Goal: Task Accomplishment & Management: Manage account settings

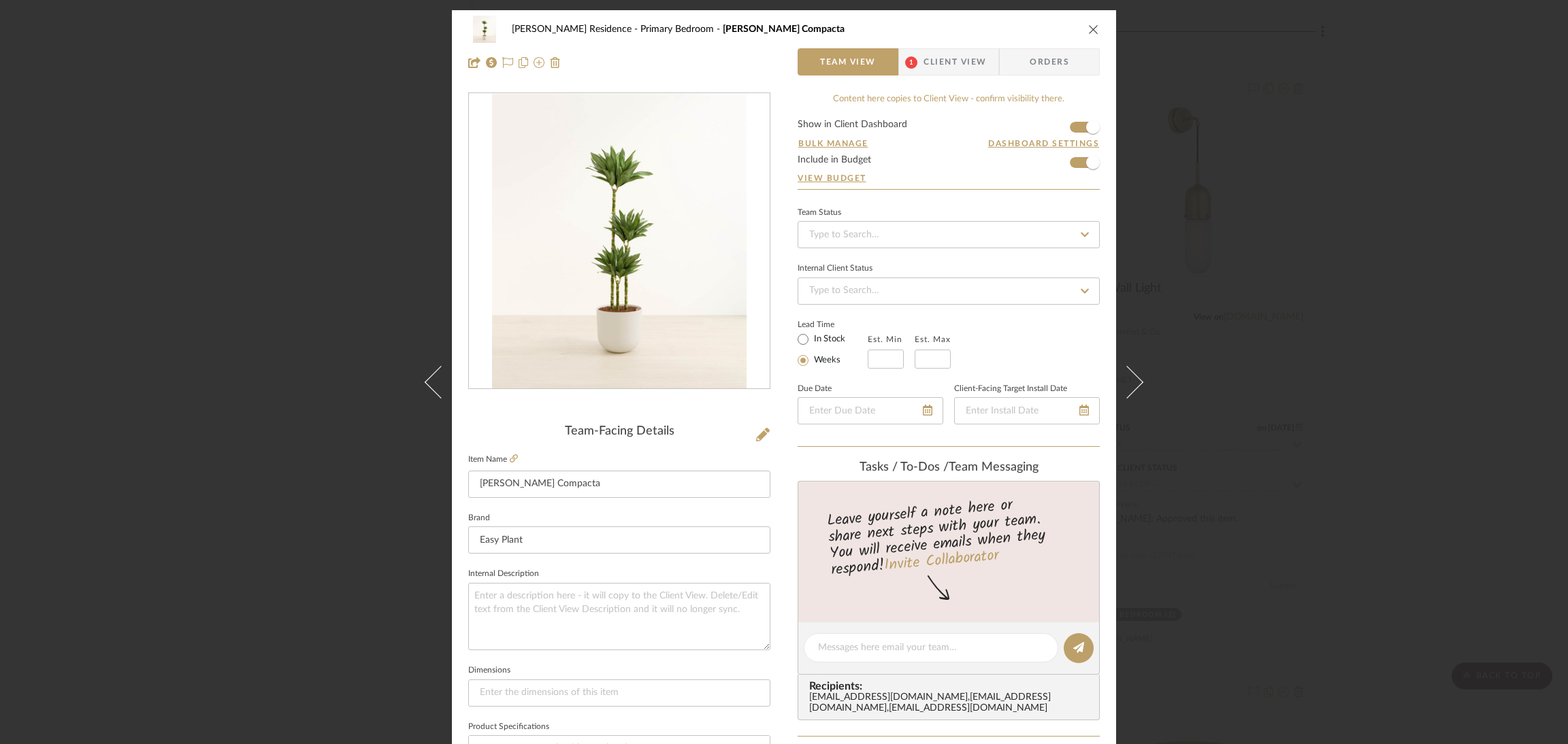
click at [1088, 24] on icon "close" at bounding box center [1094, 30] width 11 height 11
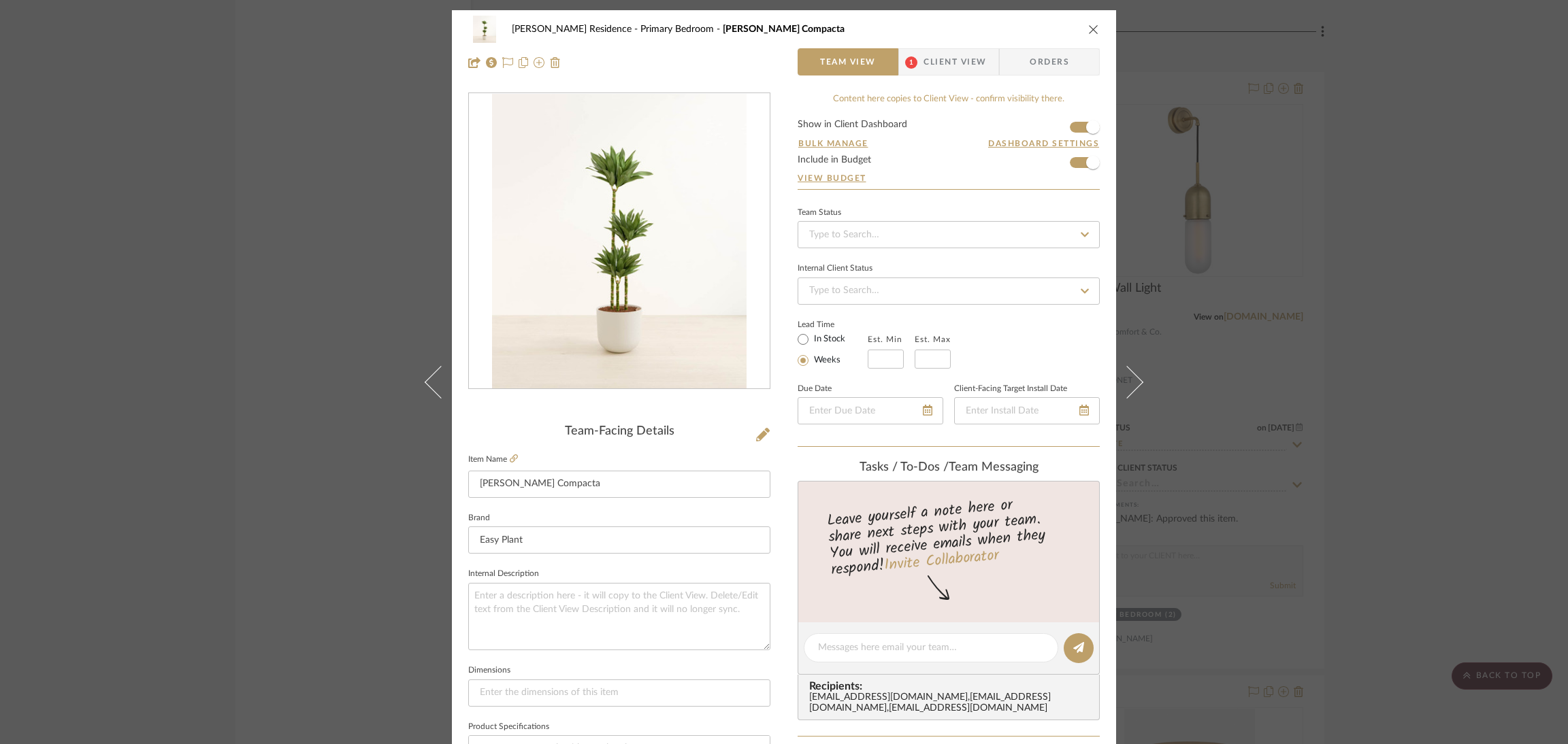
click at [1088, 27] on icon "close" at bounding box center [1094, 30] width 11 height 11
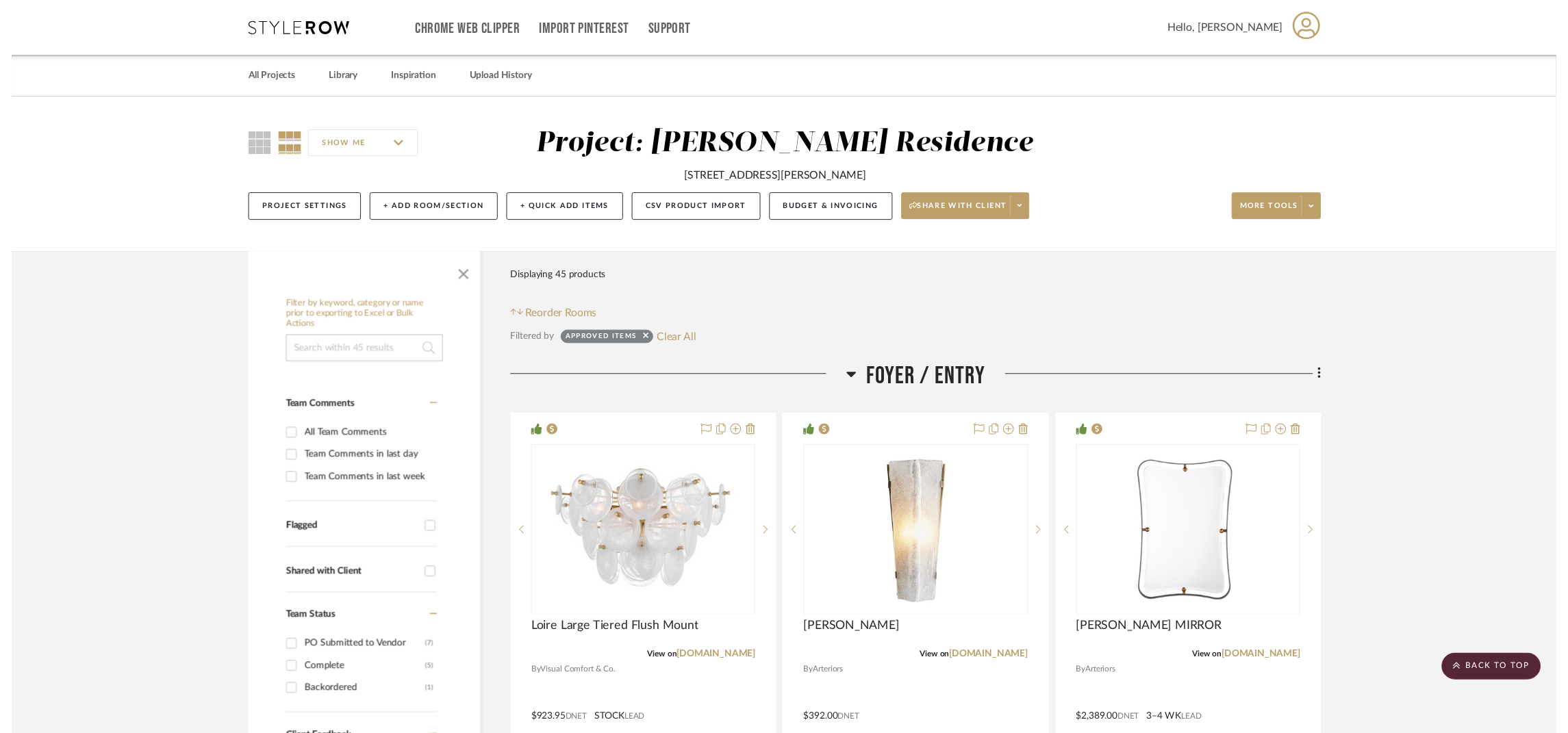
scroll to position [8111, 0]
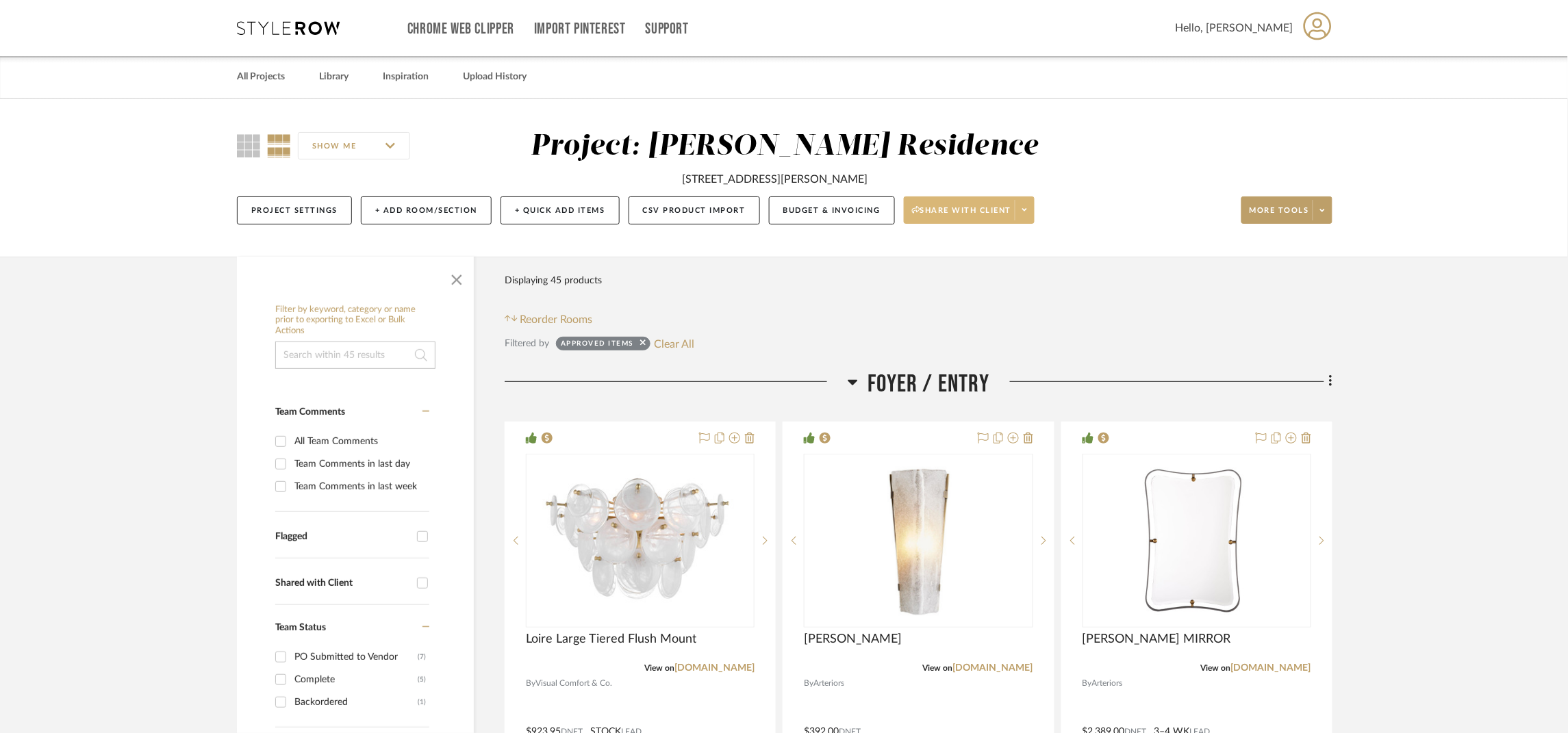
click at [974, 203] on button "Share with client" at bounding box center [969, 209] width 131 height 27
click at [972, 244] on span "Preview Client Dashboard" at bounding box center [976, 249] width 117 height 12
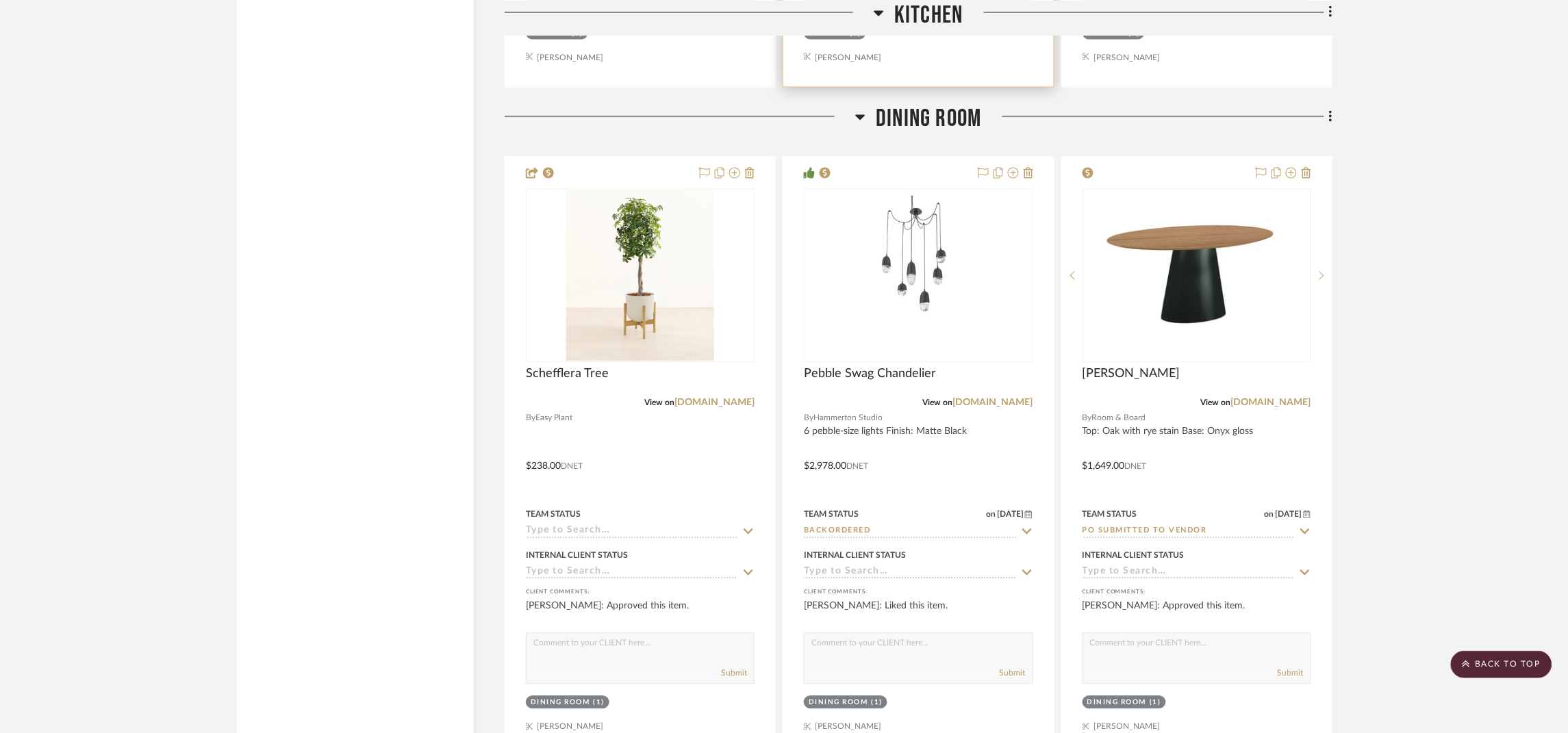
scroll to position [2875, 0]
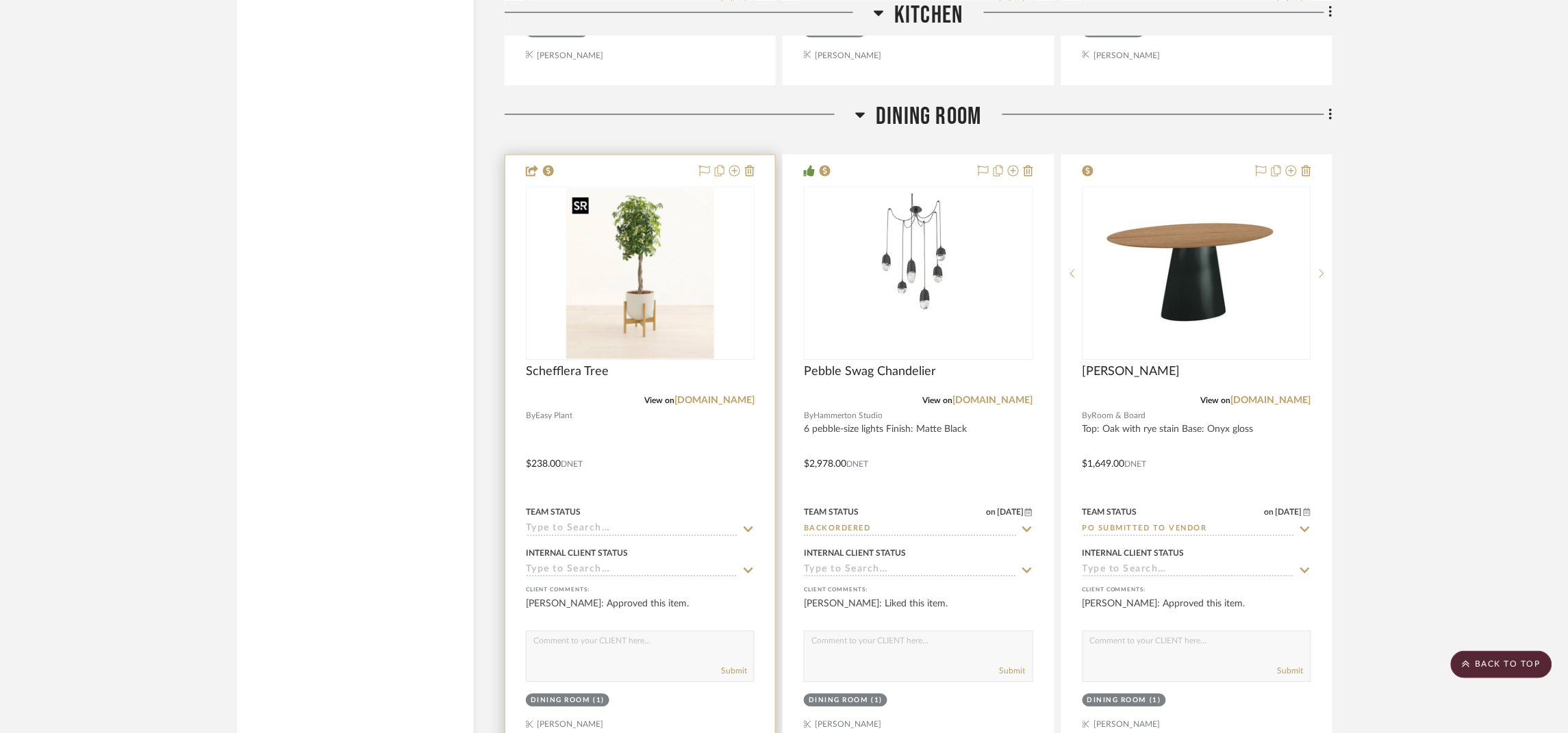
click at [590, 294] on img "0" at bounding box center [640, 273] width 148 height 171
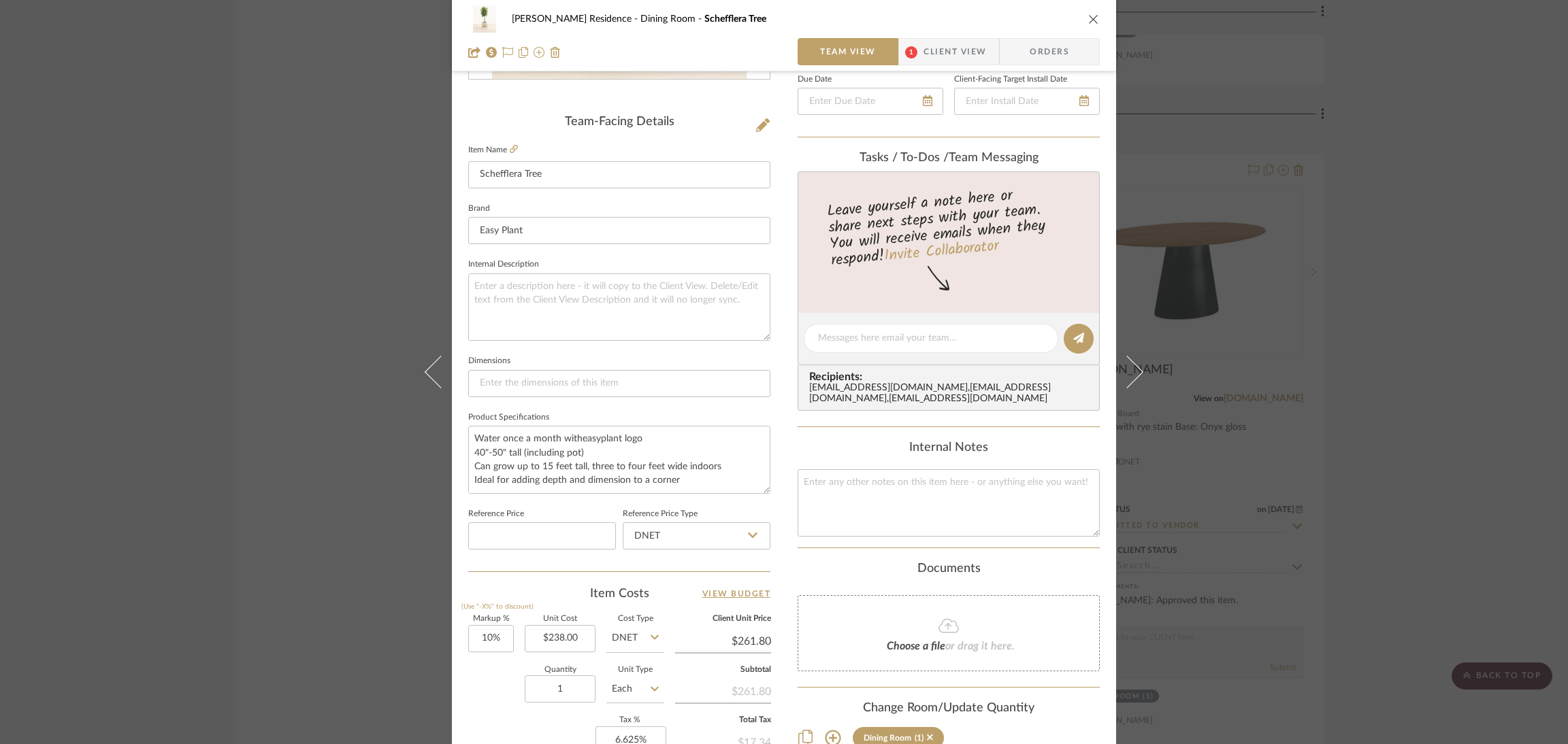
scroll to position [305, 0]
click at [1088, 22] on icon "close" at bounding box center [1094, 19] width 11 height 11
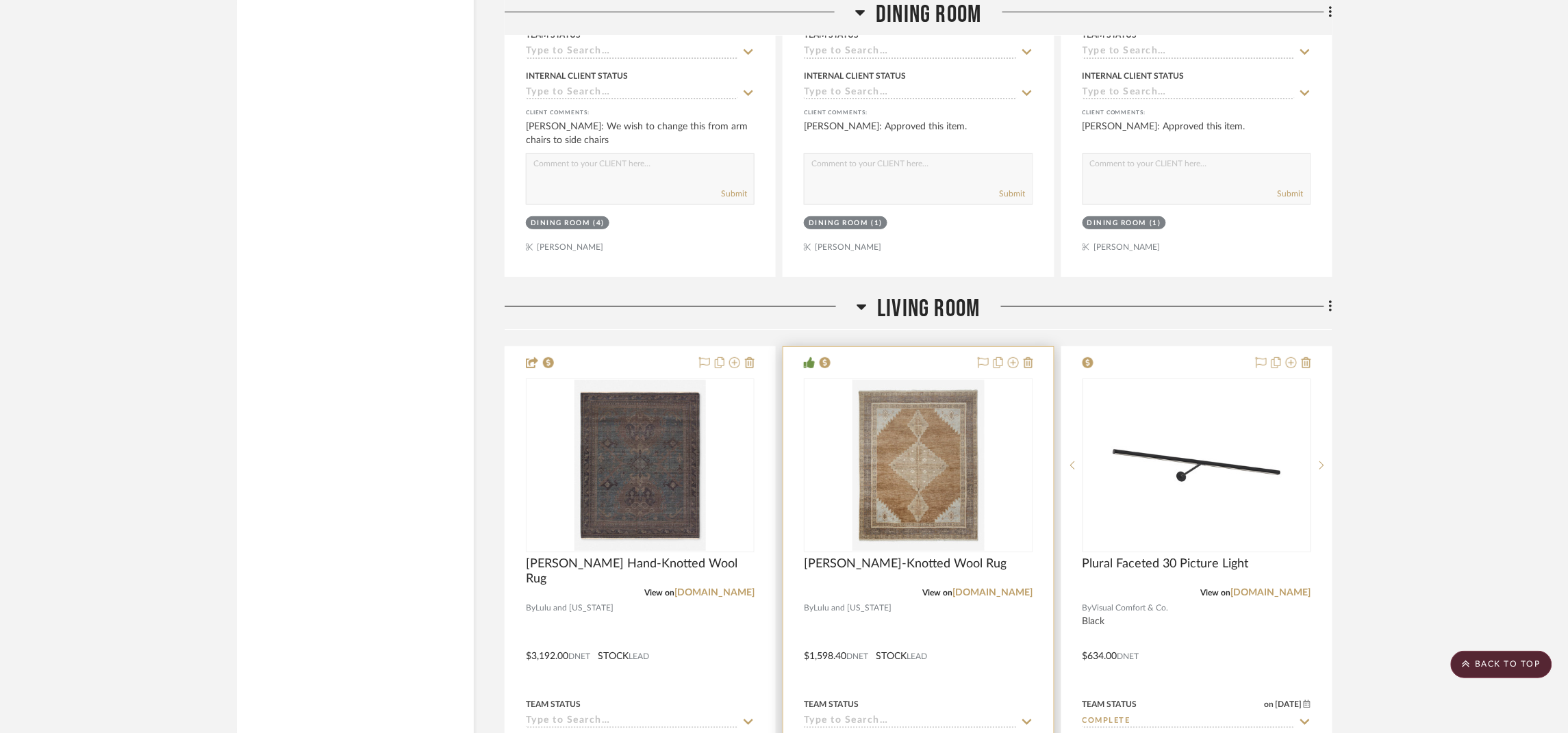
scroll to position [4107, 0]
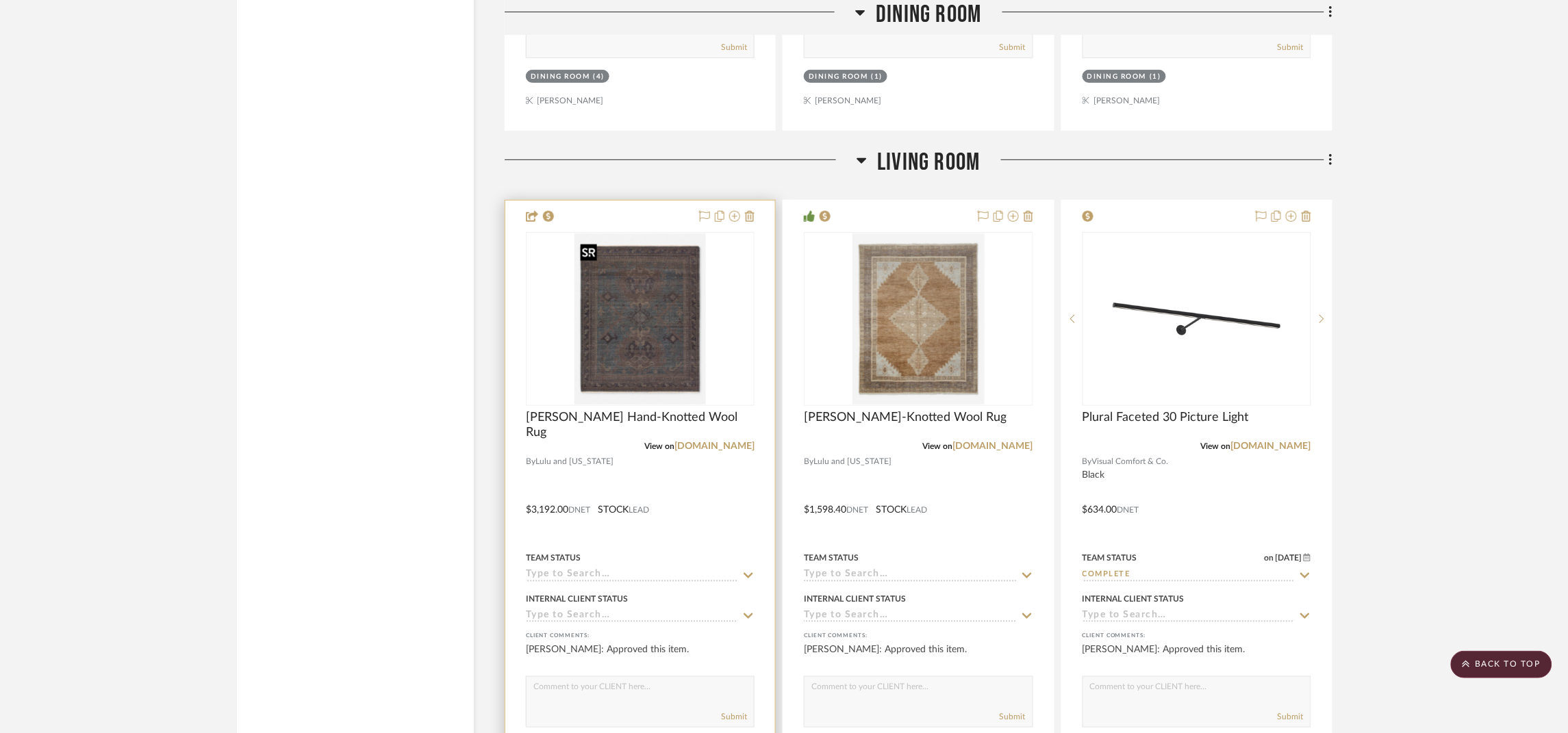
click at [615, 334] on img "0" at bounding box center [639, 319] width 131 height 171
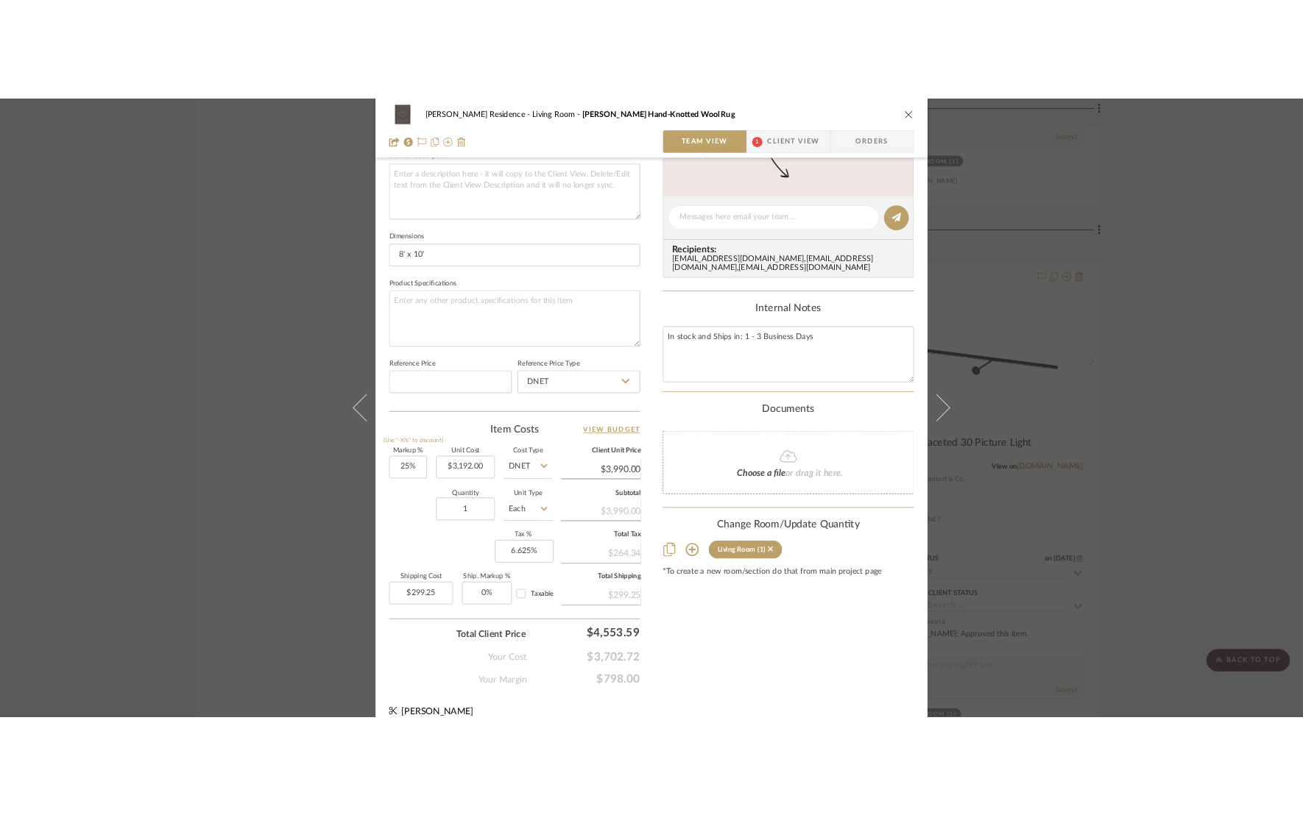
scroll to position [551, 0]
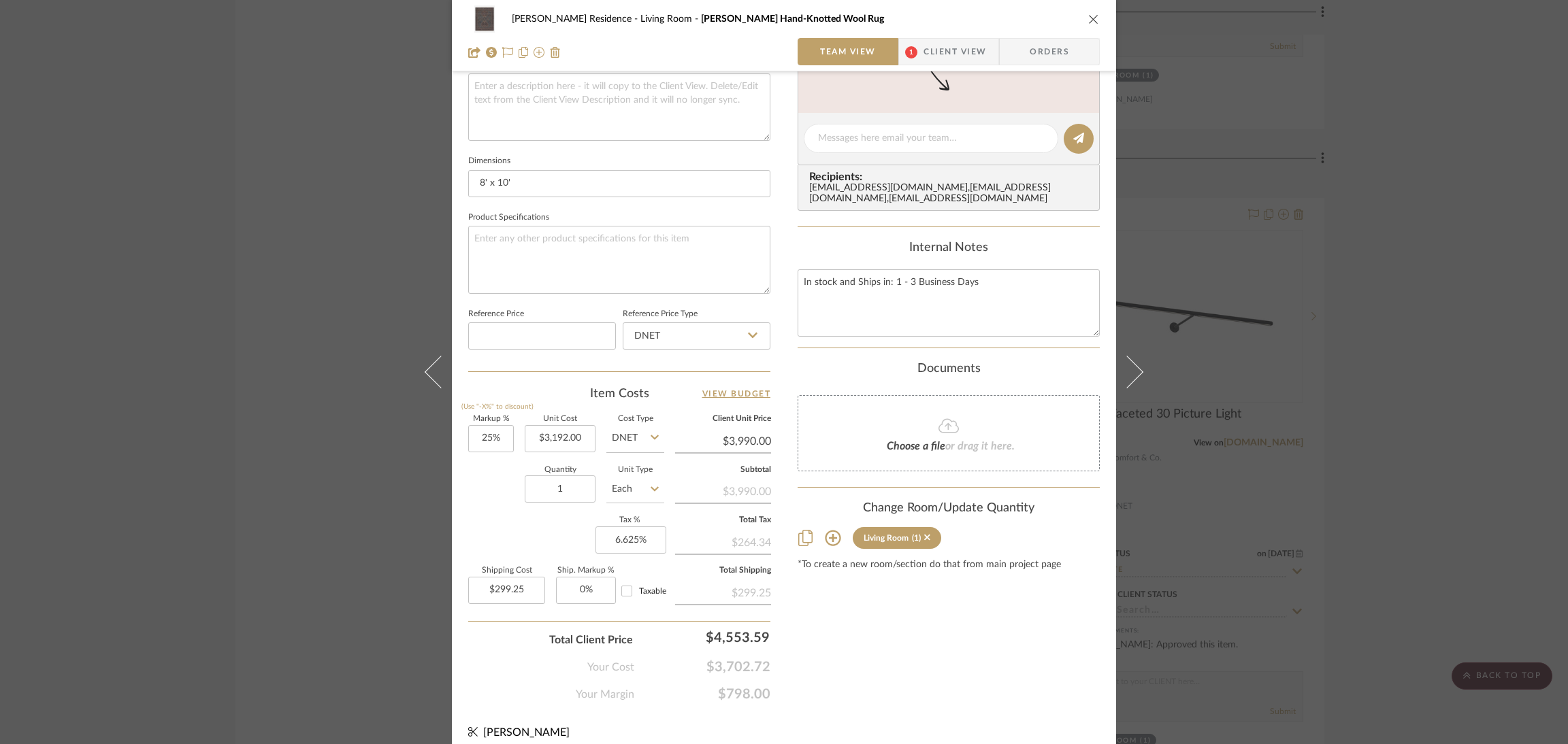
click at [728, 579] on div "$299.25" at bounding box center [723, 592] width 96 height 24
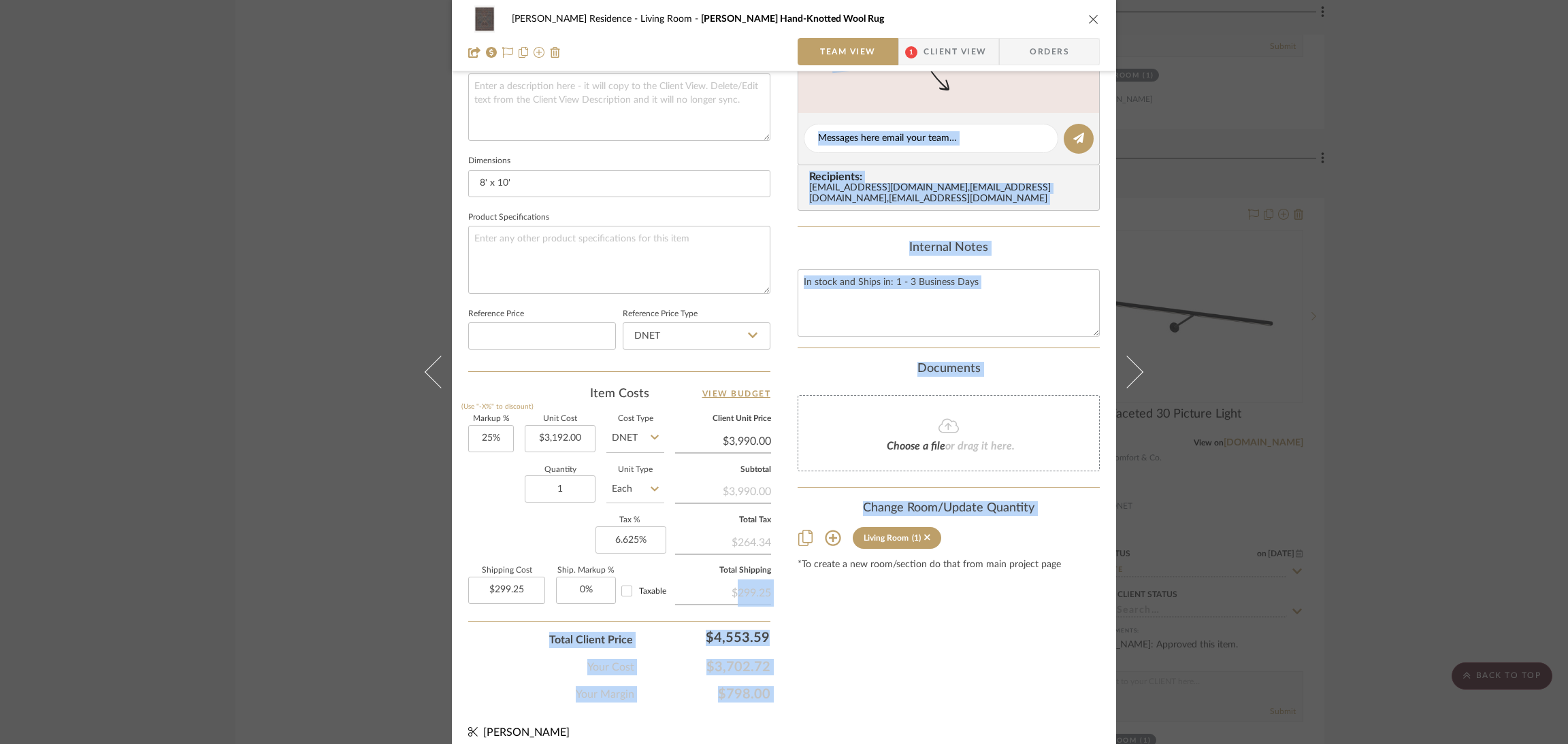
drag, startPoint x: 726, startPoint y: 583, endPoint x: 782, endPoint y: 585, distance: 56.0
click at [782, 585] on div "Rogers Residence Living Room Connelly Hand-Knotted Wool Rug Team View 1 Client …" at bounding box center [784, 128] width 664 height 1256
drag, startPoint x: 782, startPoint y: 585, endPoint x: 728, endPoint y: 585, distance: 54.0
click at [728, 585] on div "Rogers Residence Living Room Connelly Hand-Knotted Wool Rug Team View 1 Client …" at bounding box center [784, 128] width 664 height 1256
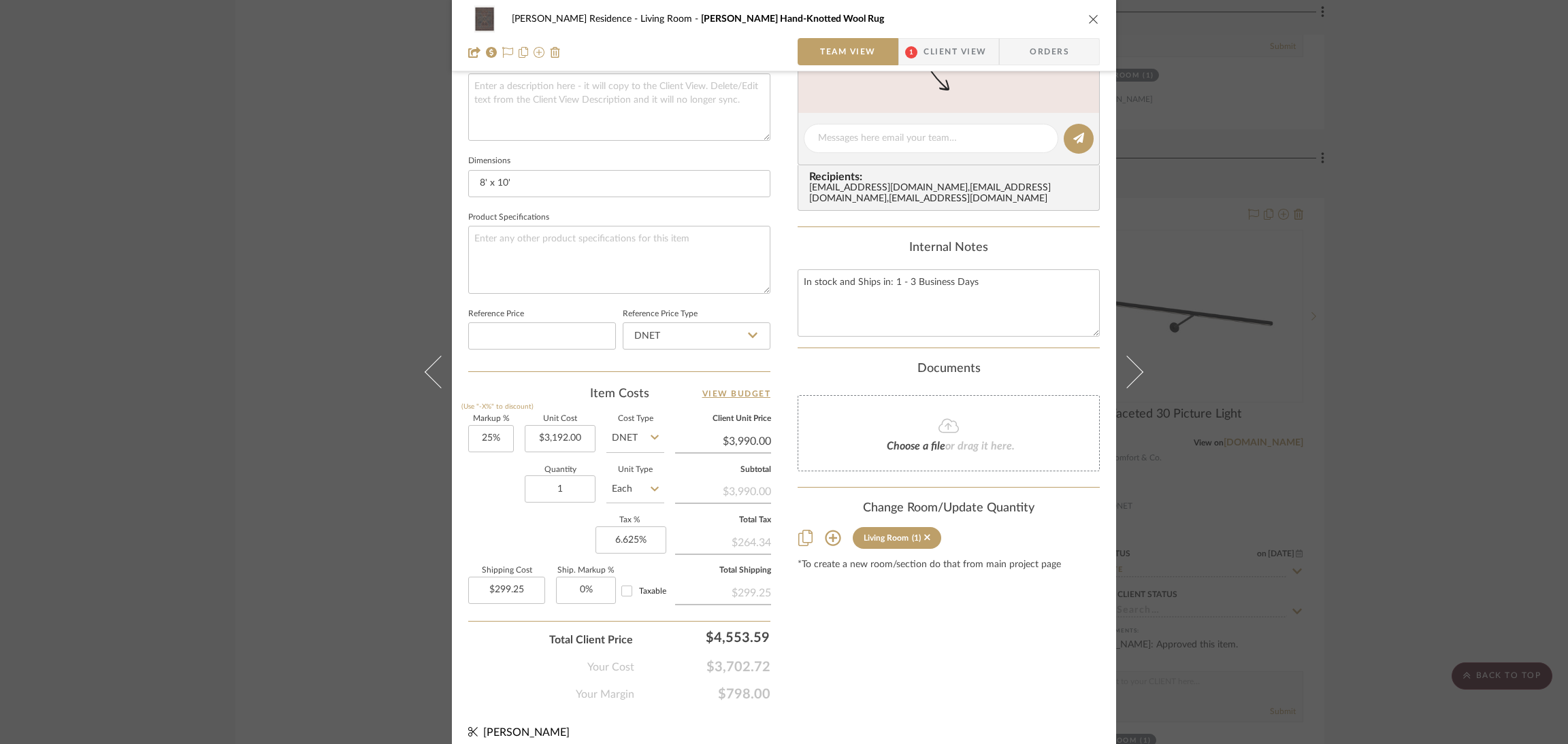
click at [819, 586] on div "Content here copies to Client View - confirm visibility there. Show in Client D…" at bounding box center [949, 142] width 302 height 1119
click at [763, 593] on div "$299.25" at bounding box center [723, 592] width 96 height 24
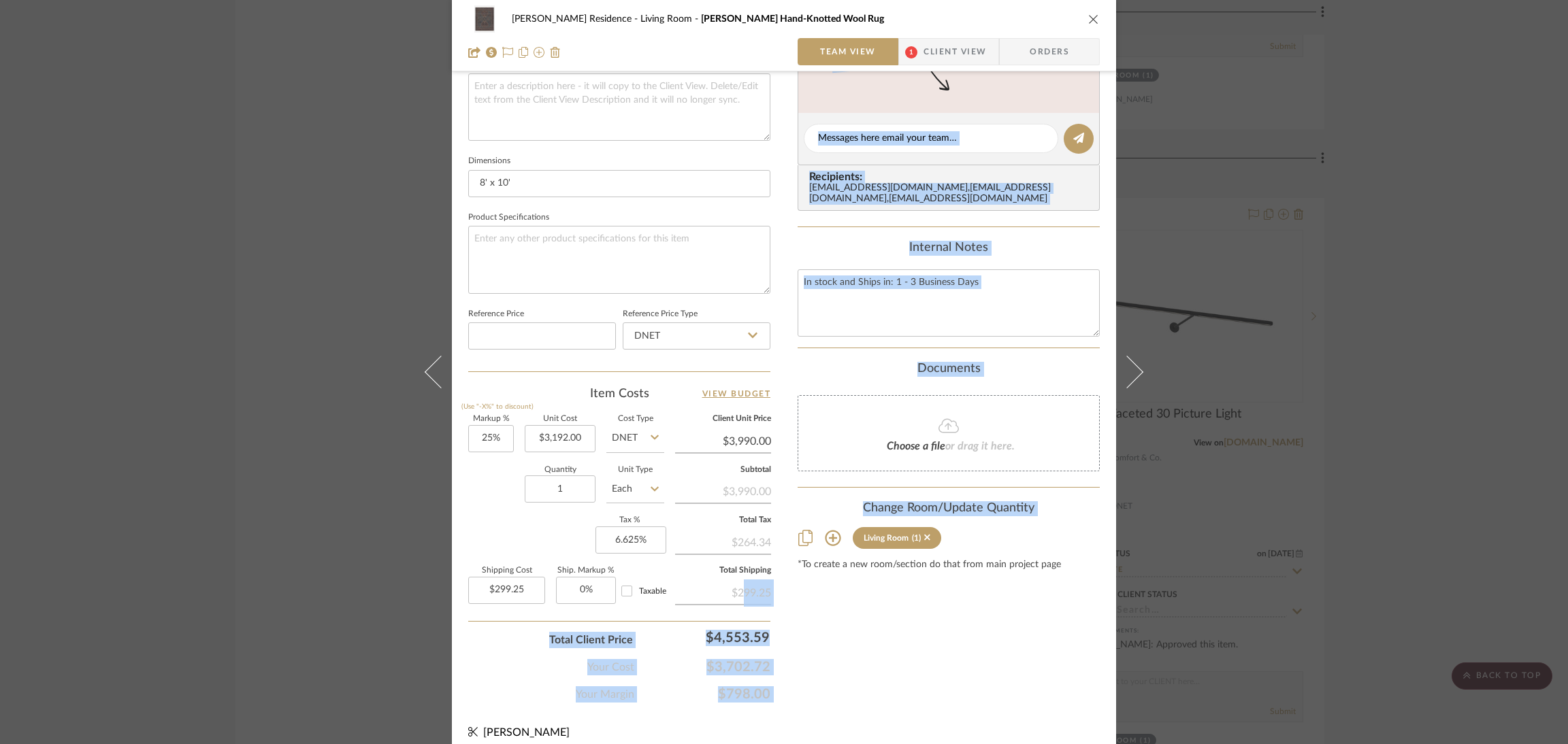
drag, startPoint x: 791, startPoint y: 589, endPoint x: 731, endPoint y: 581, distance: 60.5
click at [731, 581] on div "Rogers Residence Living Room Connelly Hand-Knotted Wool Rug Team View 1 Client …" at bounding box center [784, 128] width 664 height 1256
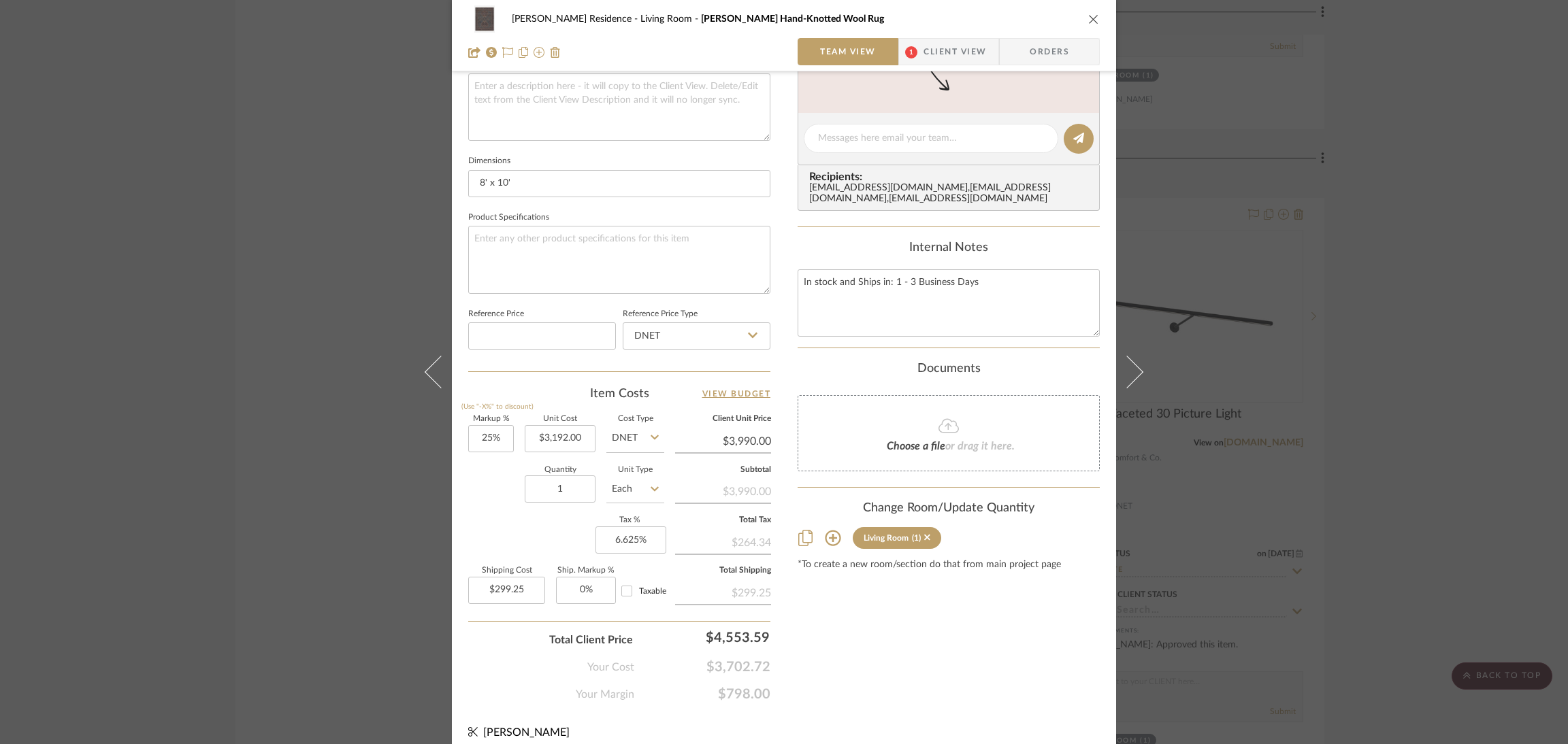
click at [808, 578] on div "Content here copies to Client View - confirm visibility there. Show in Client D…" at bounding box center [949, 142] width 302 height 1119
drag, startPoint x: 765, startPoint y: 583, endPoint x: 726, endPoint y: 583, distance: 39.0
click at [726, 583] on div "$299.25" at bounding box center [723, 592] width 96 height 24
copy div "$299.25"
click at [1080, 25] on div "Rogers Residence Living Room Connelly Hand-Knotted Wool Rug" at bounding box center [783, 18] width 631 height 27
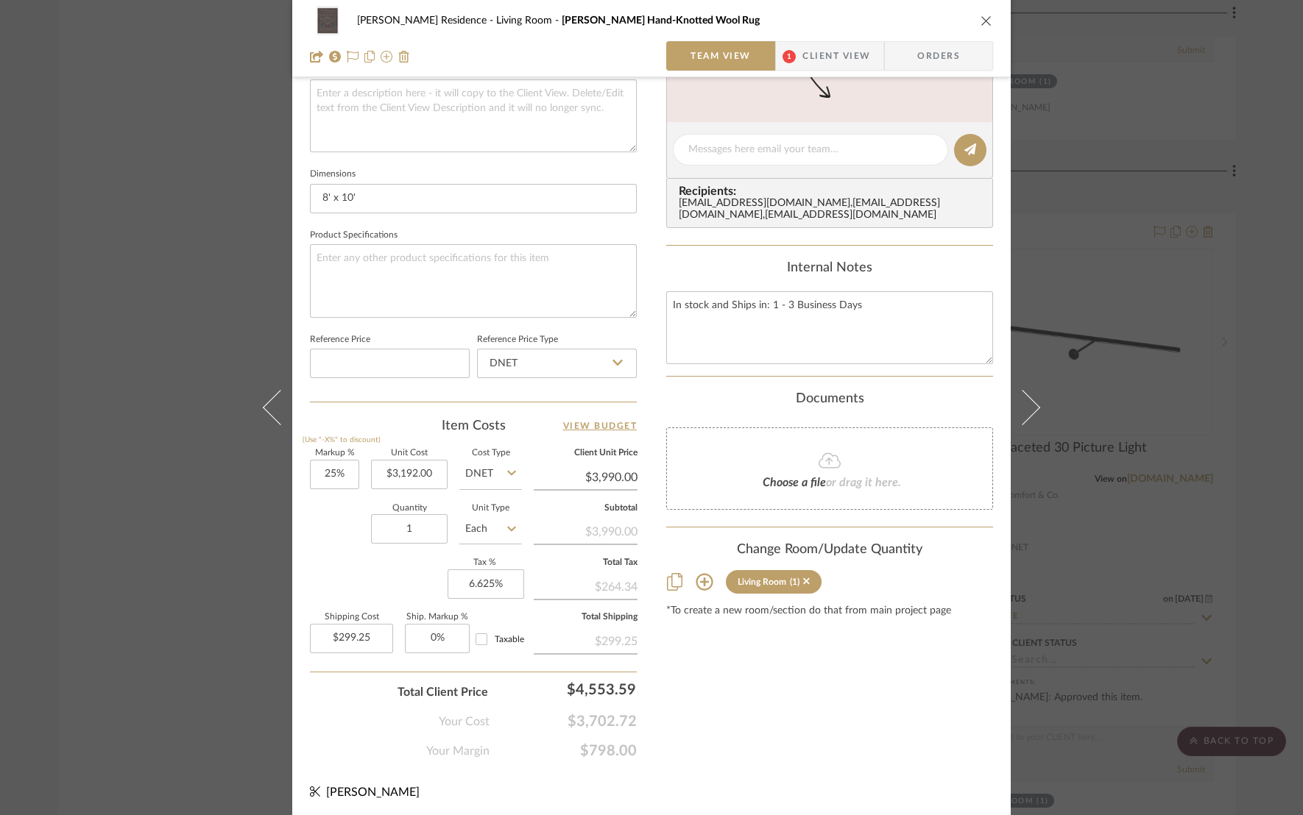
scroll to position [546, 0]
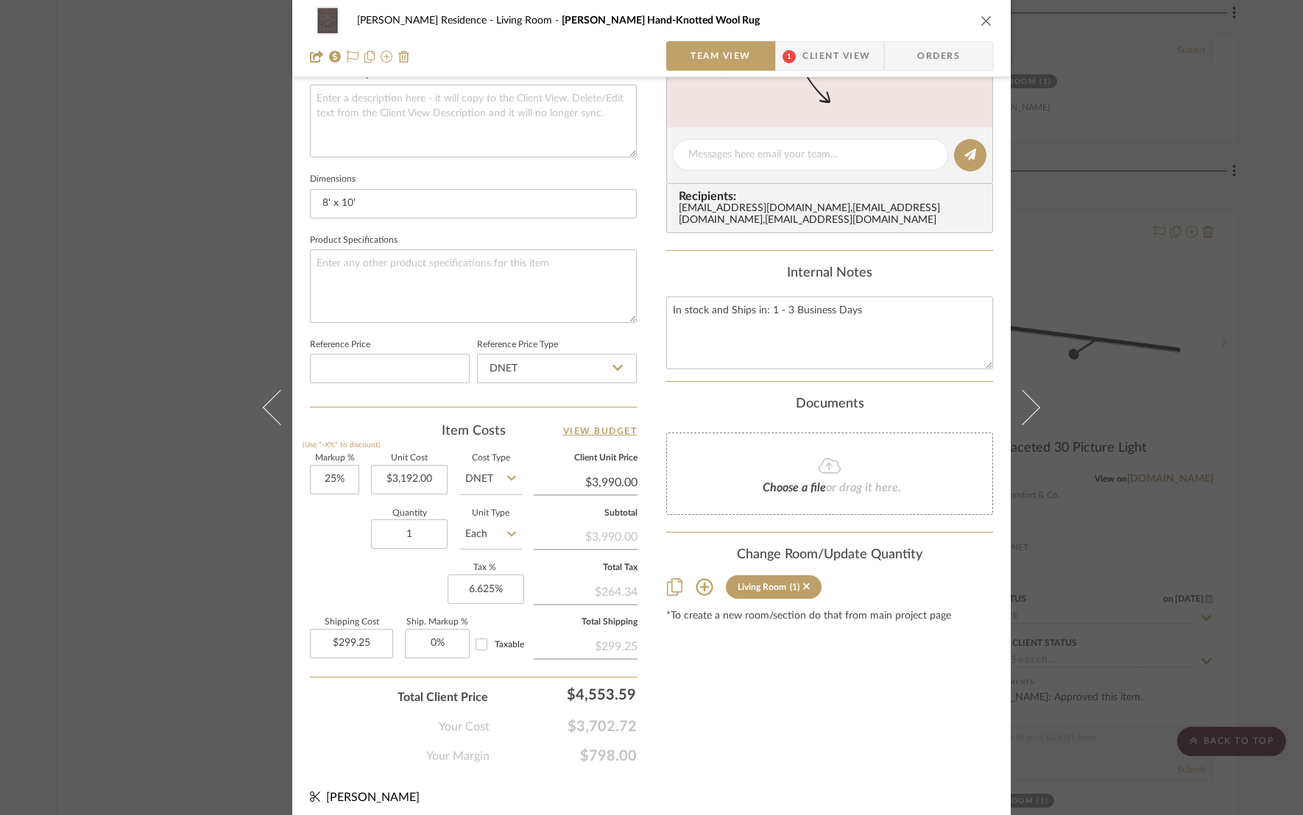
click at [968, 24] on div "Rogers Residence Living Room Connelly Hand-Knotted Wool Rug" at bounding box center [651, 20] width 683 height 29
click at [981, 24] on icon "close" at bounding box center [986, 21] width 12 height 12
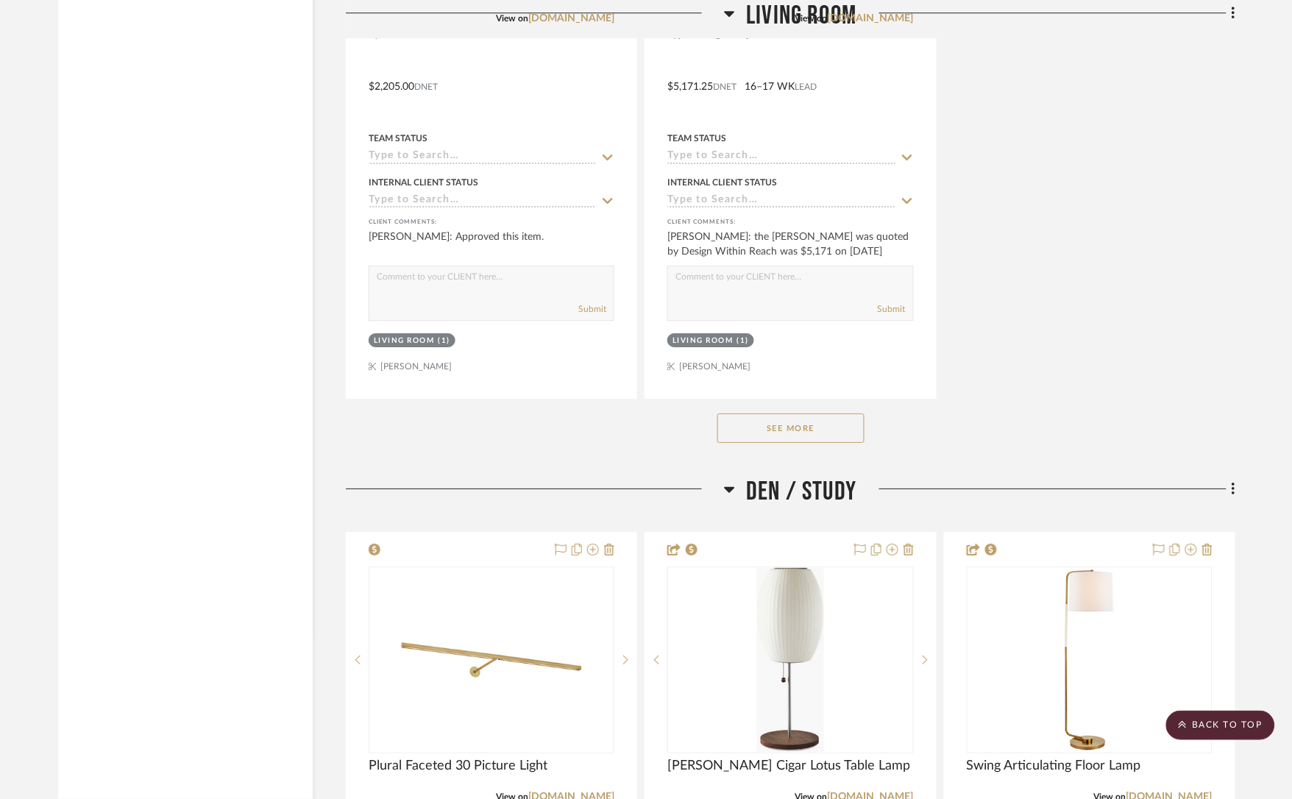
scroll to position [6513, 0]
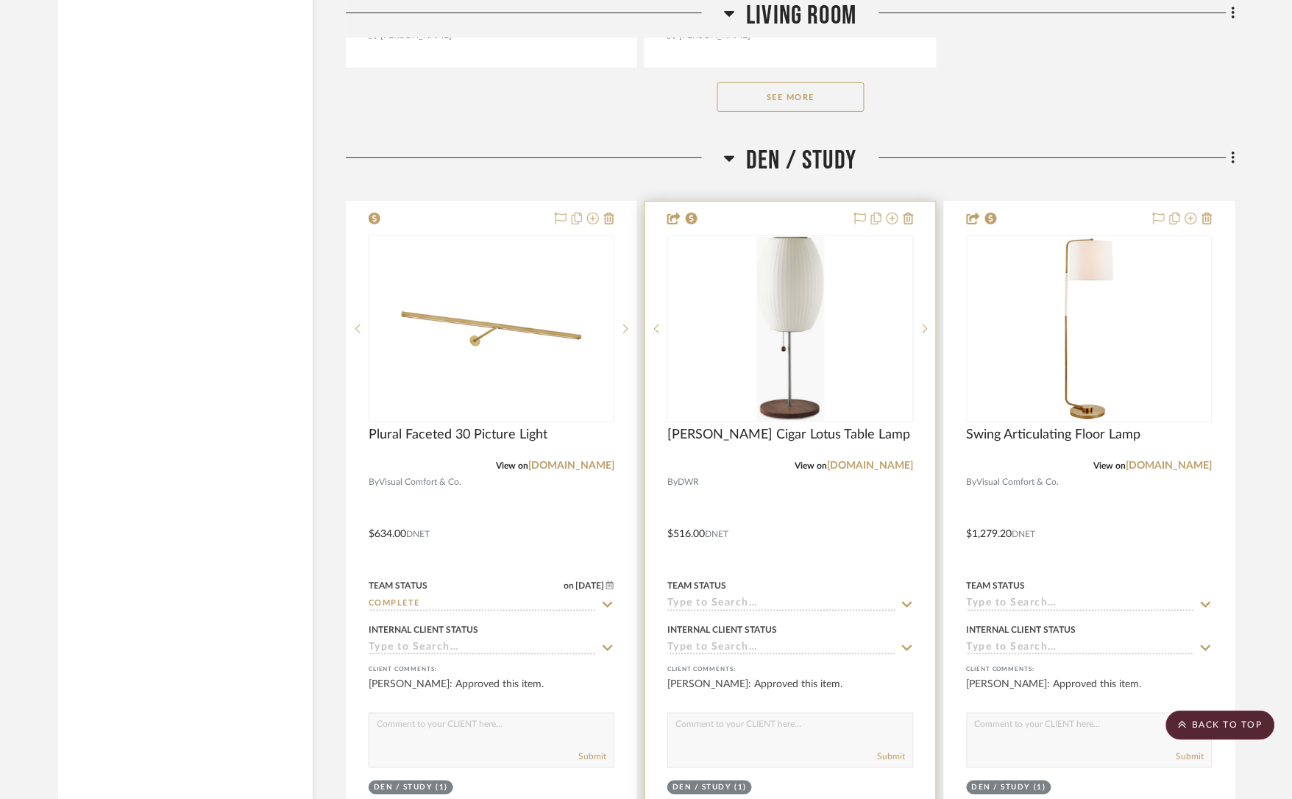
click at [0, 0] on div at bounding box center [0, 0] width 0 height 0
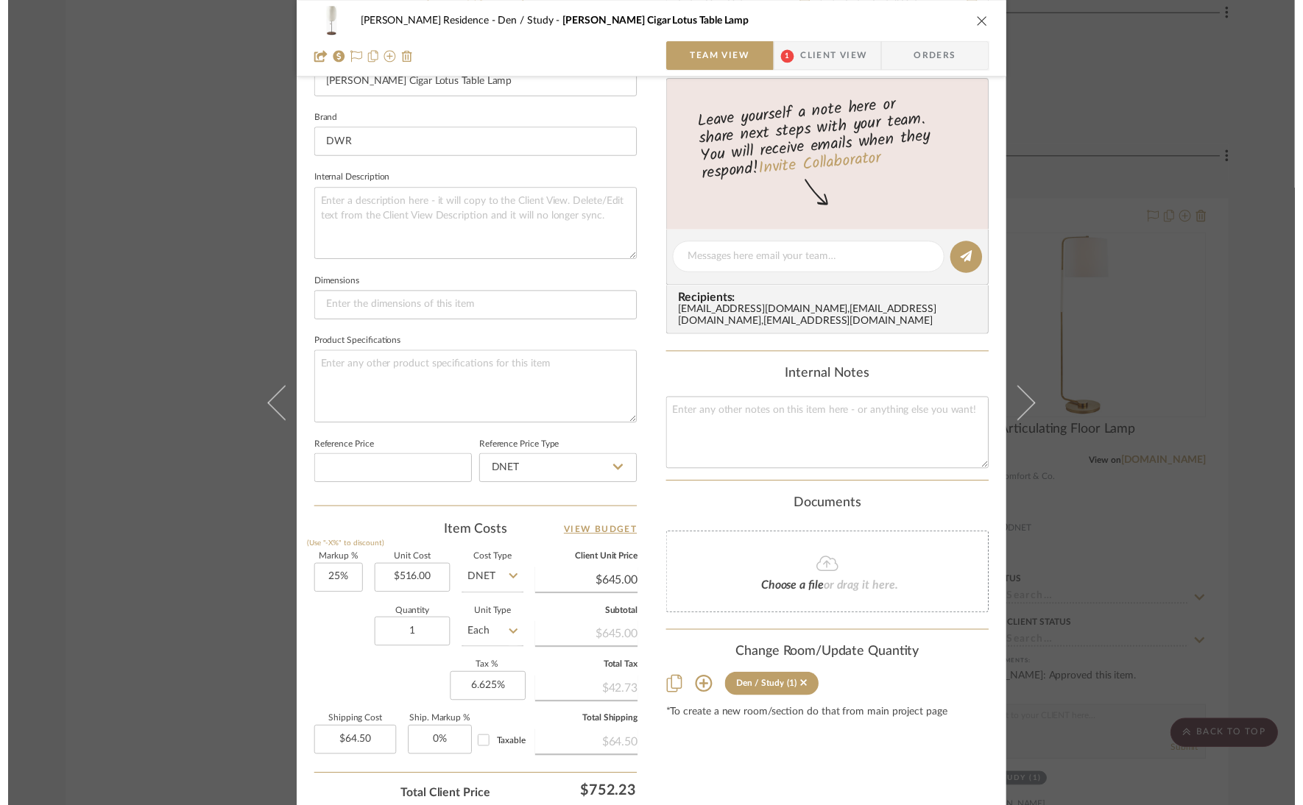
scroll to position [546, 0]
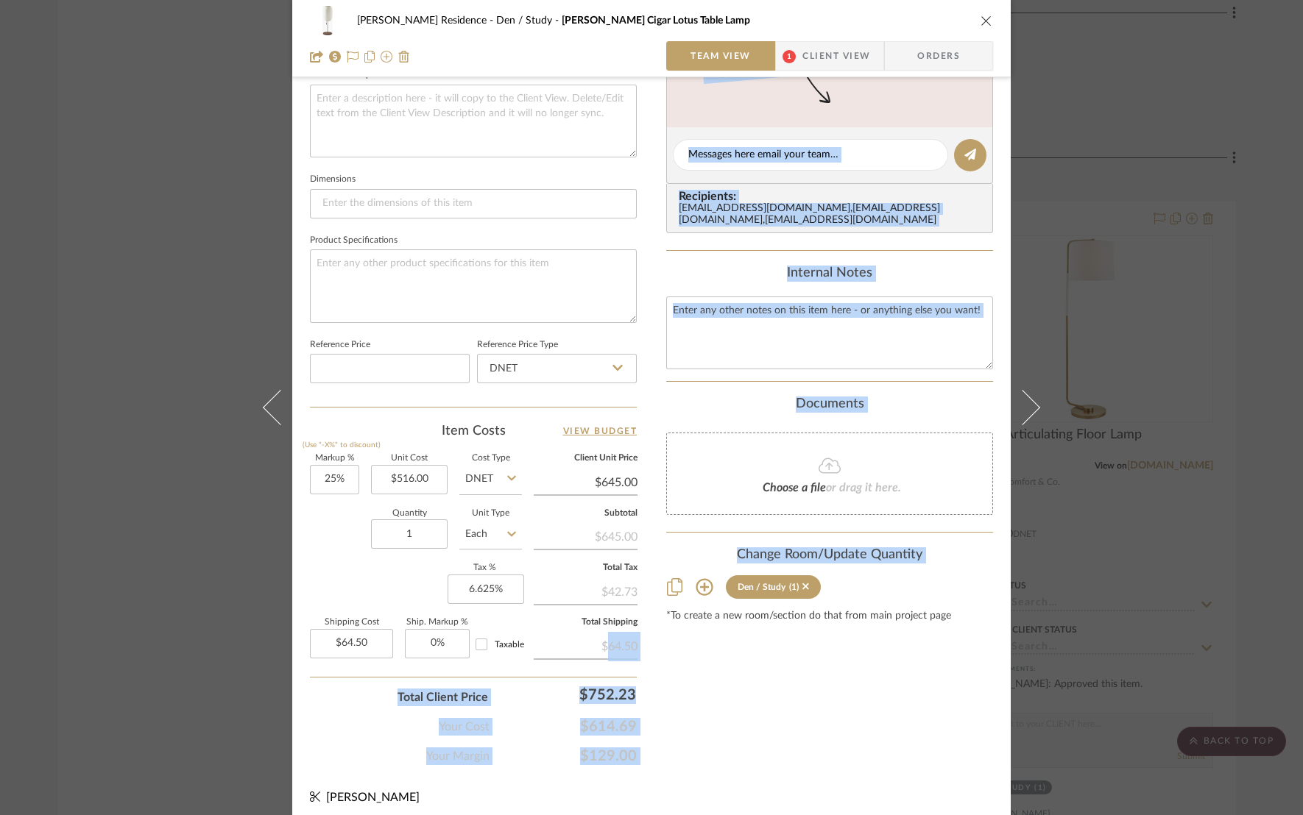
drag, startPoint x: 648, startPoint y: 645, endPoint x: 595, endPoint y: 638, distance: 53.4
click at [595, 638] on div "Rogers Residence Den / Study Nelson Cigar Lotus Table Lamp Team View 1 Client V…" at bounding box center [651, 144] width 718 height 1359
click at [629, 662] on form "Markup % (Use "-X%" to discount) 25% Unit Cost $516.00 Cost Type DNET Client Un…" at bounding box center [473, 610] width 327 height 310
drag, startPoint x: 648, startPoint y: 637, endPoint x: 591, endPoint y: 629, distance: 58.0
click at [591, 629] on div "Rogers Residence Den / Study Nelson Cigar Lotus Table Lamp Team View 1 Client V…" at bounding box center [651, 144] width 718 height 1359
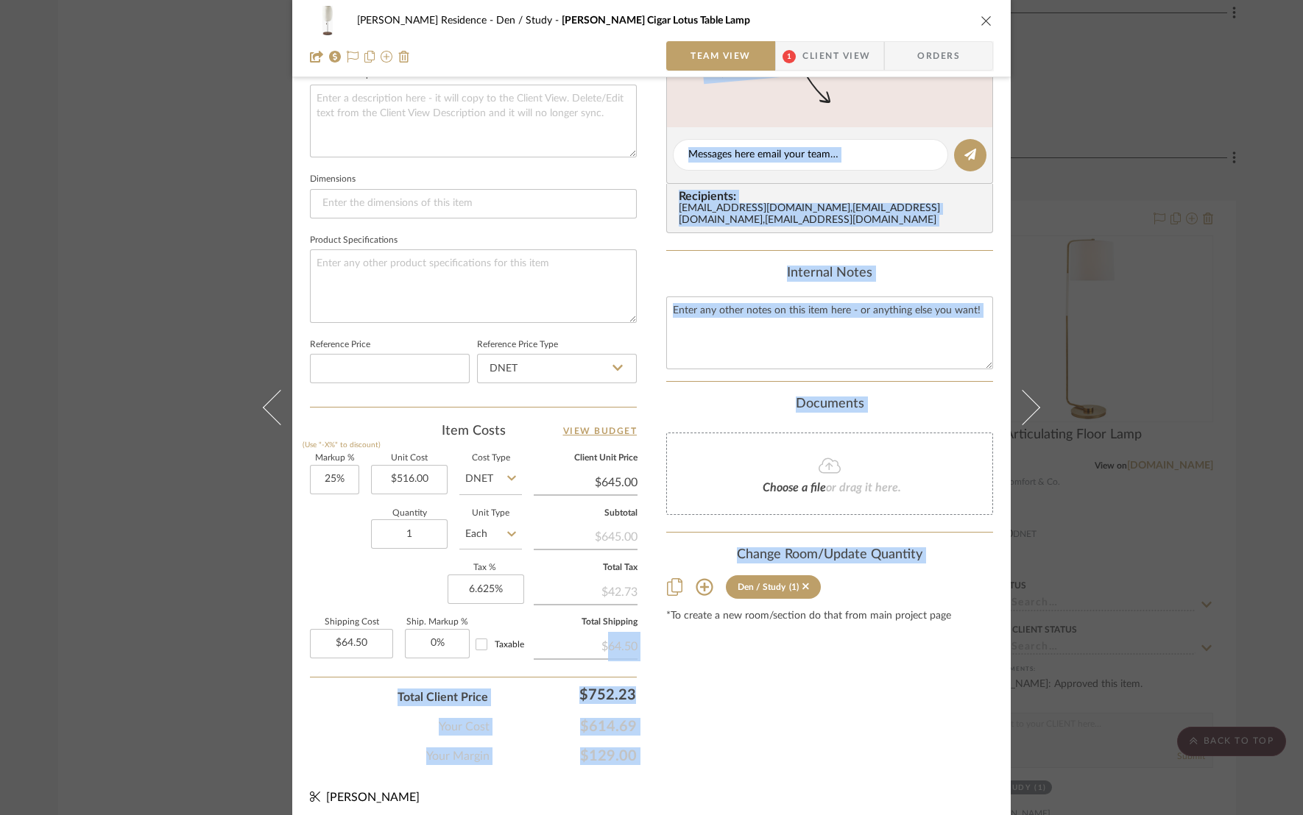
click at [647, 640] on div "Rogers Residence Den / Study Nelson Cigar Lotus Table Lamp Team View 1 Client V…" at bounding box center [651, 144] width 718 height 1359
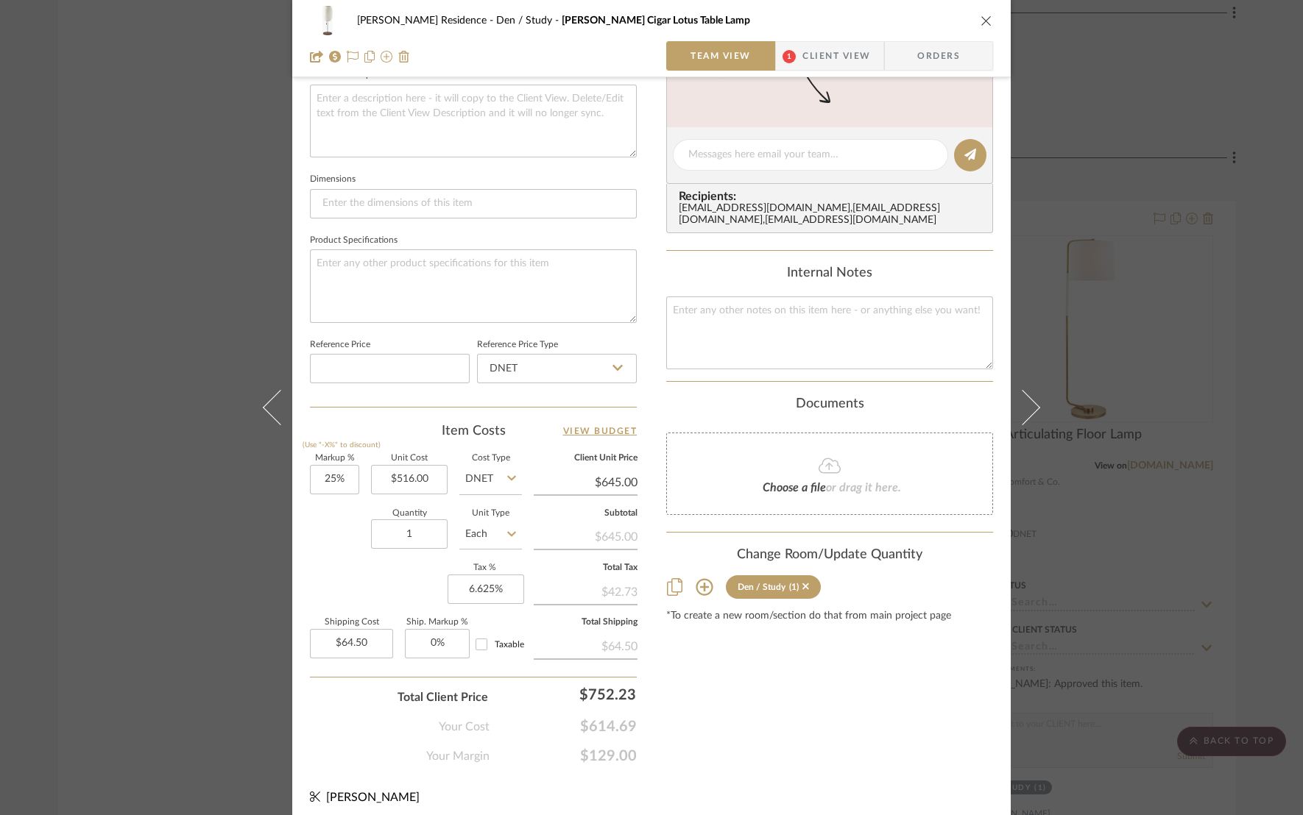
drag, startPoint x: 631, startPoint y: 640, endPoint x: 602, endPoint y: 635, distance: 29.0
click at [602, 635] on div "Rogers Residence Den / Study Nelson Cigar Lotus Table Lamp Team View 1 Client V…" at bounding box center [651, 144] width 718 height 1359
copy div "64.50"
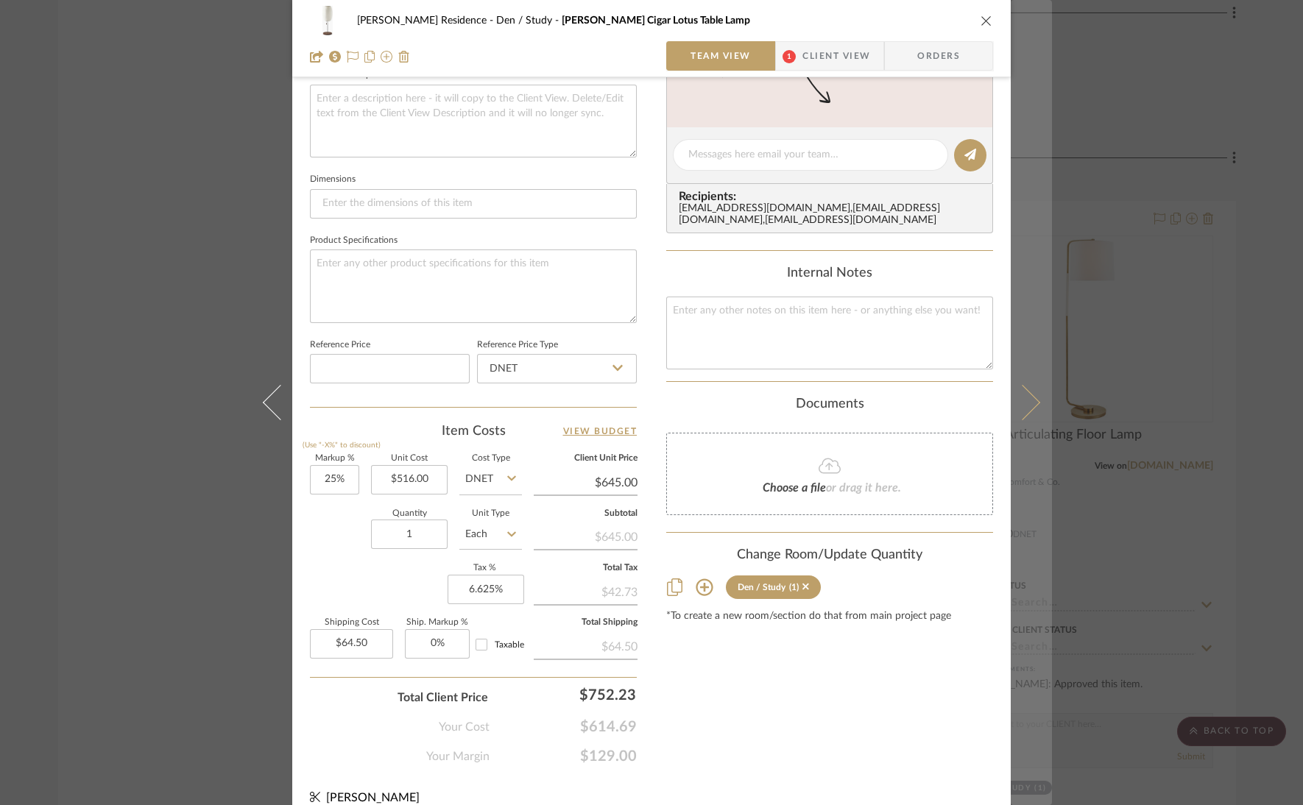
click at [1032, 398] on button at bounding box center [1030, 402] width 41 height 805
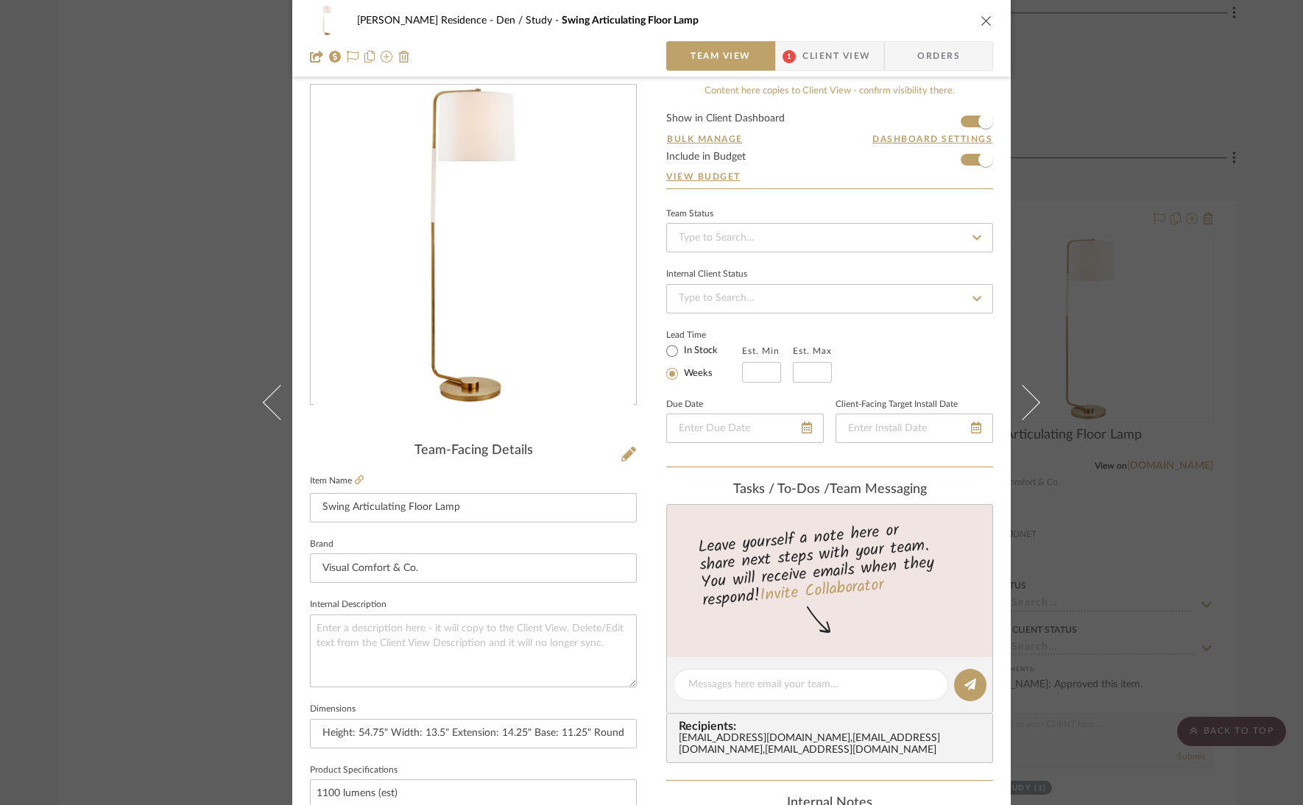
scroll to position [0, 0]
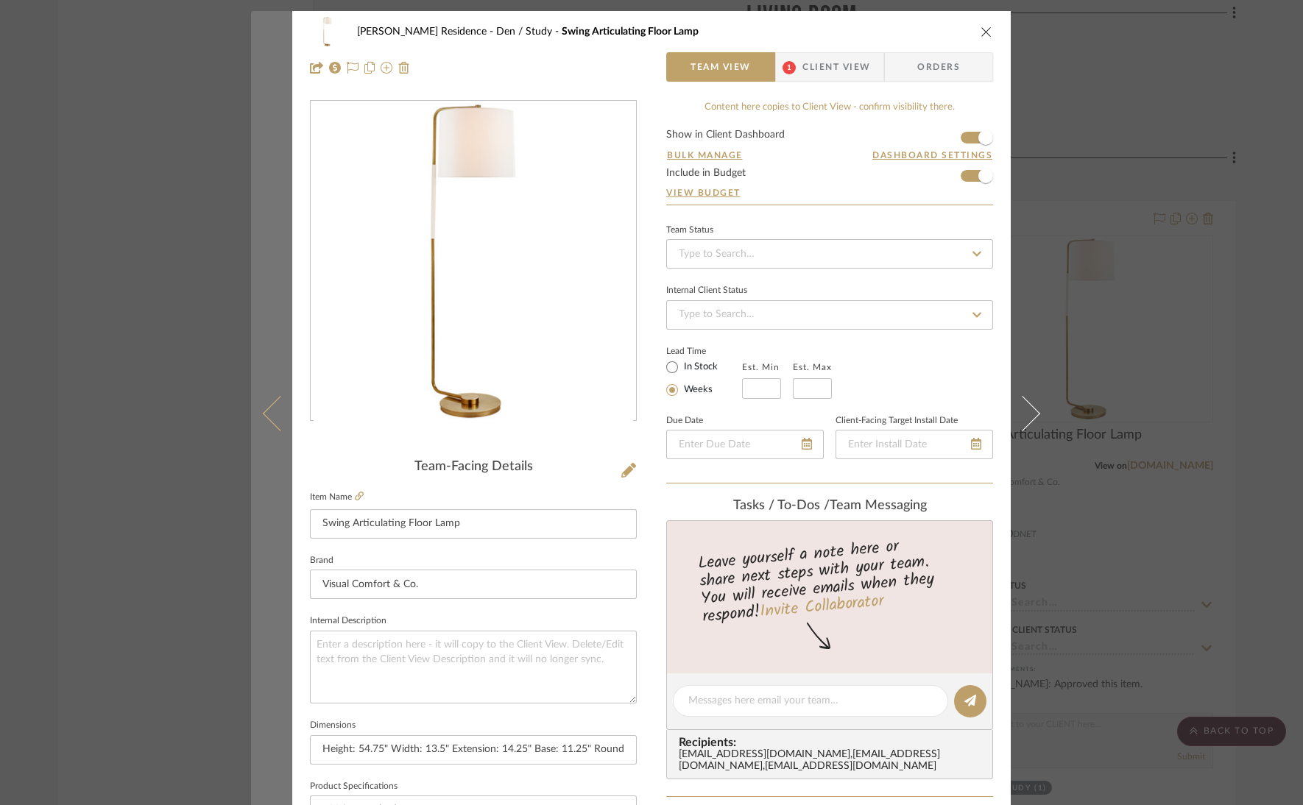
click at [263, 411] on icon at bounding box center [280, 413] width 35 height 35
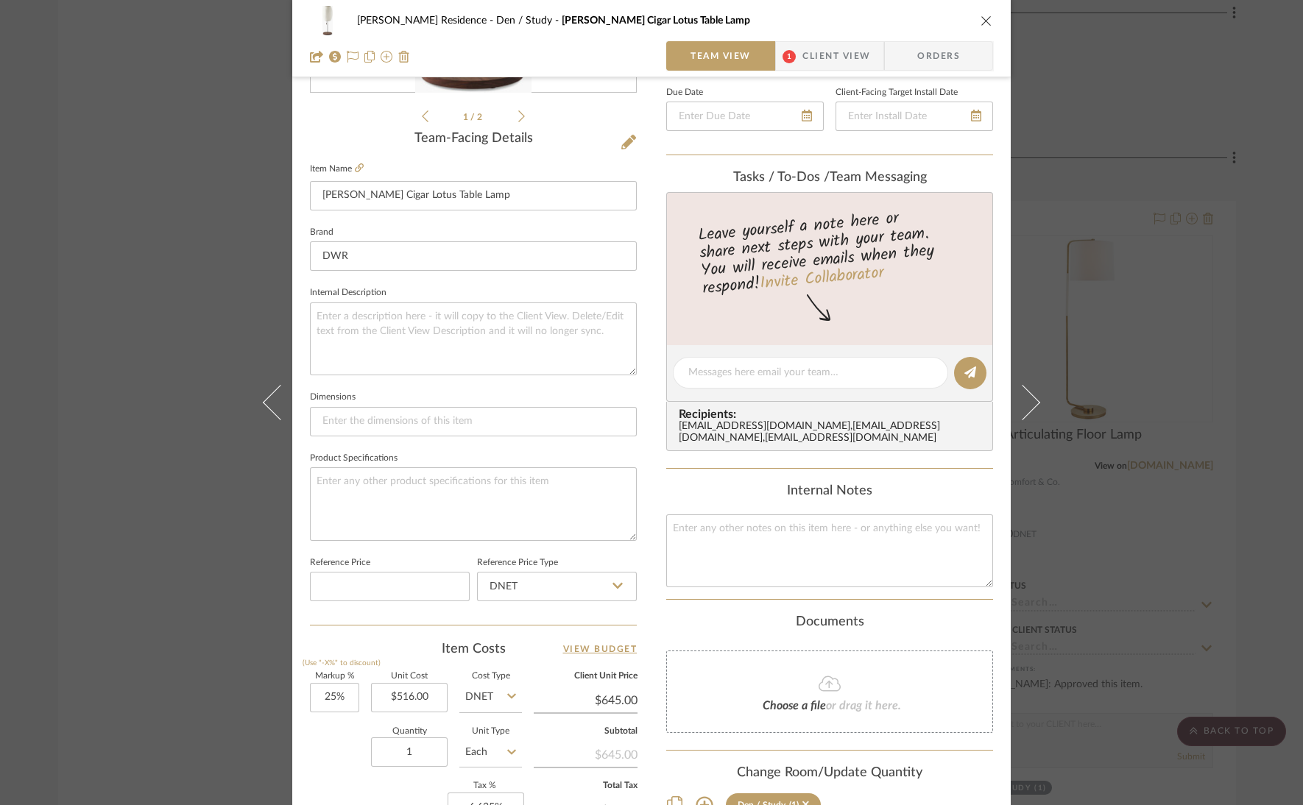
scroll to position [442, 0]
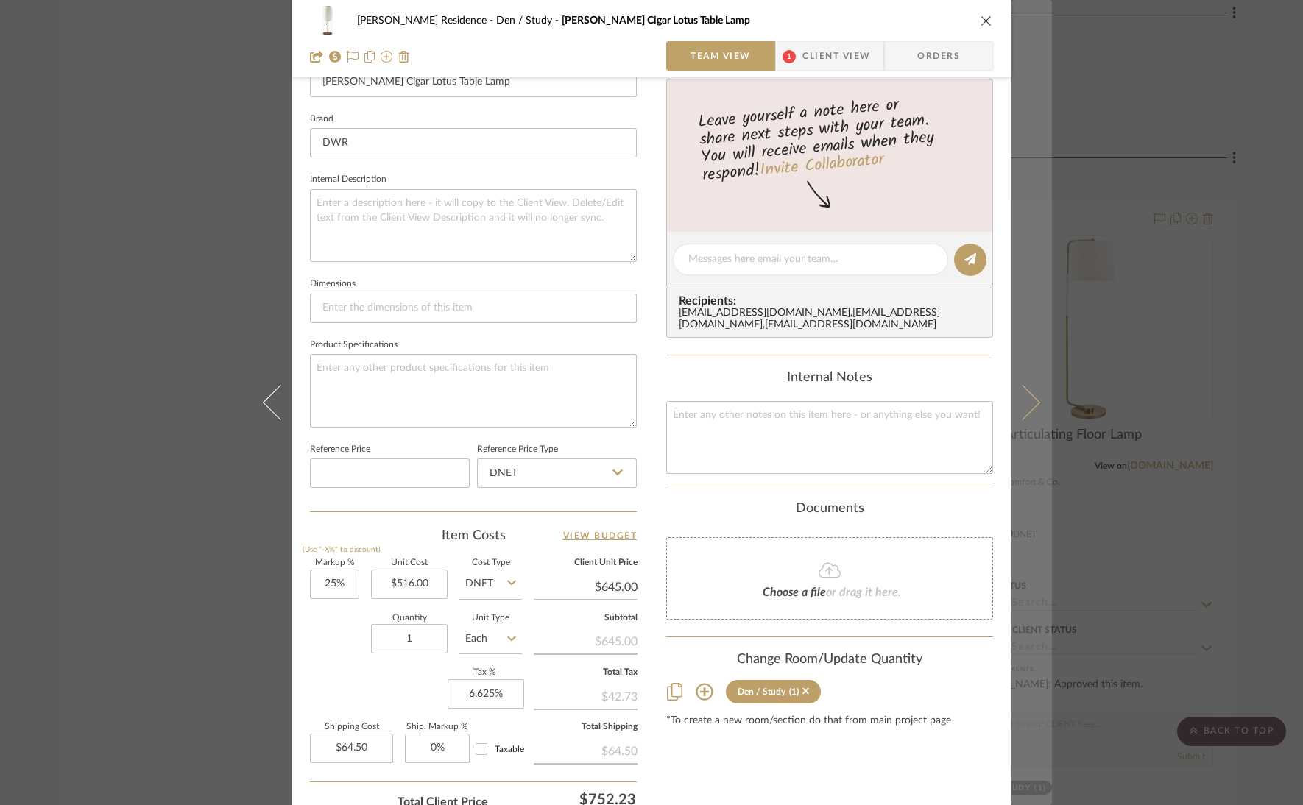
click at [1035, 401] on button at bounding box center [1030, 402] width 41 height 805
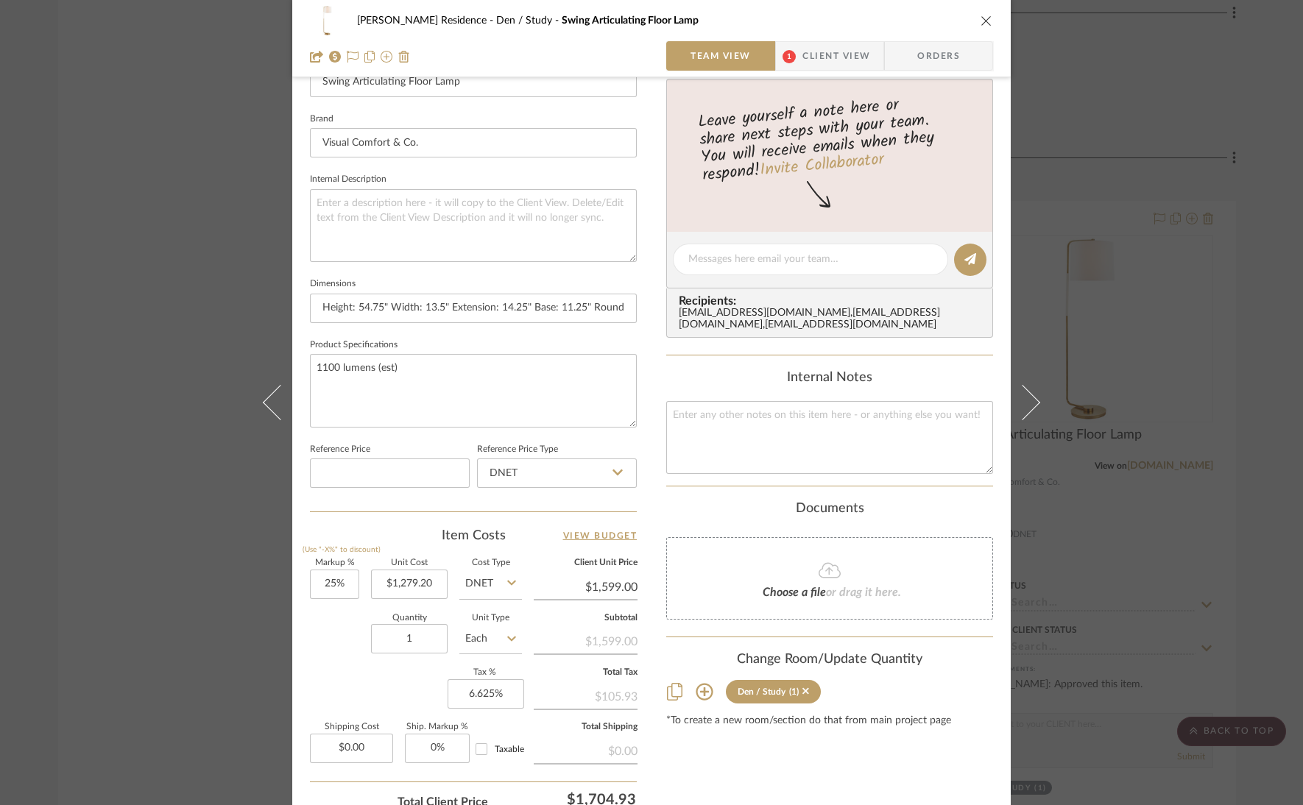
click at [982, 18] on icon "close" at bounding box center [986, 21] width 12 height 12
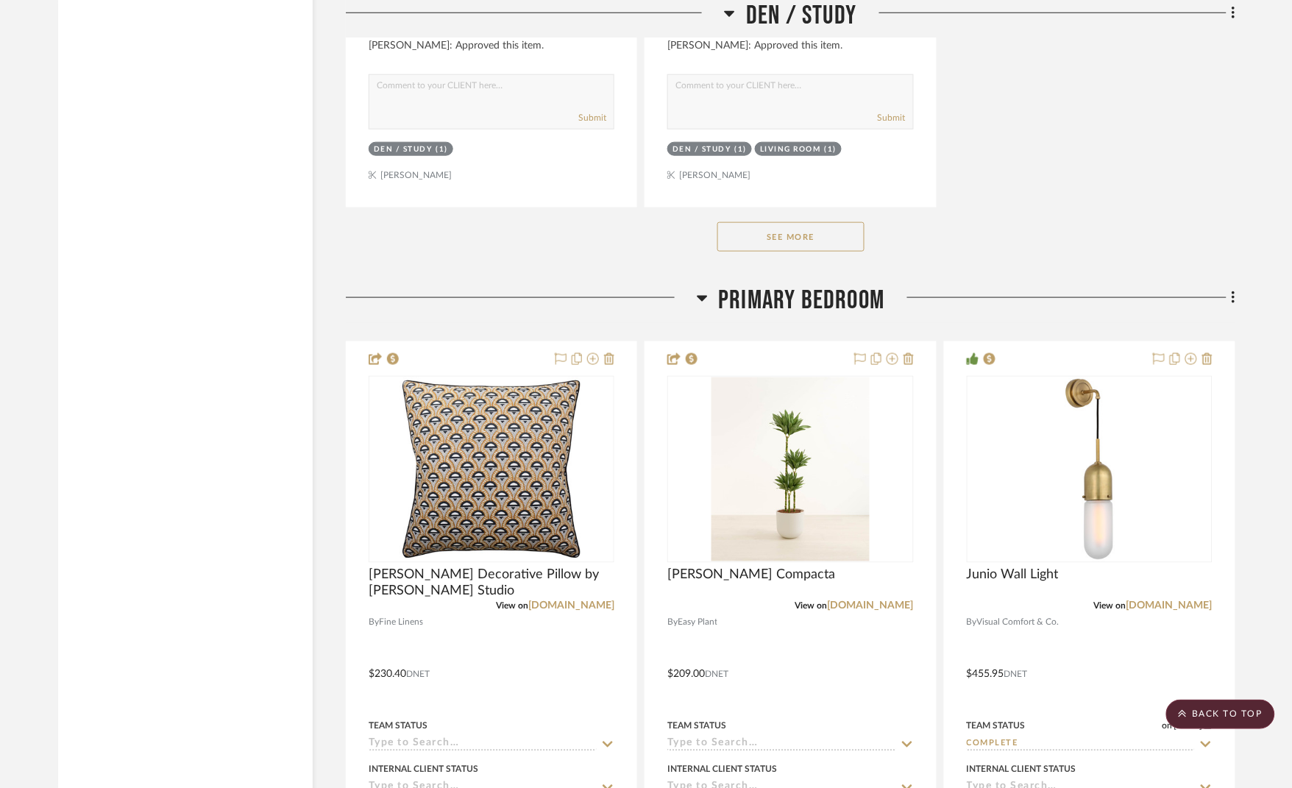
scroll to position [8499, 0]
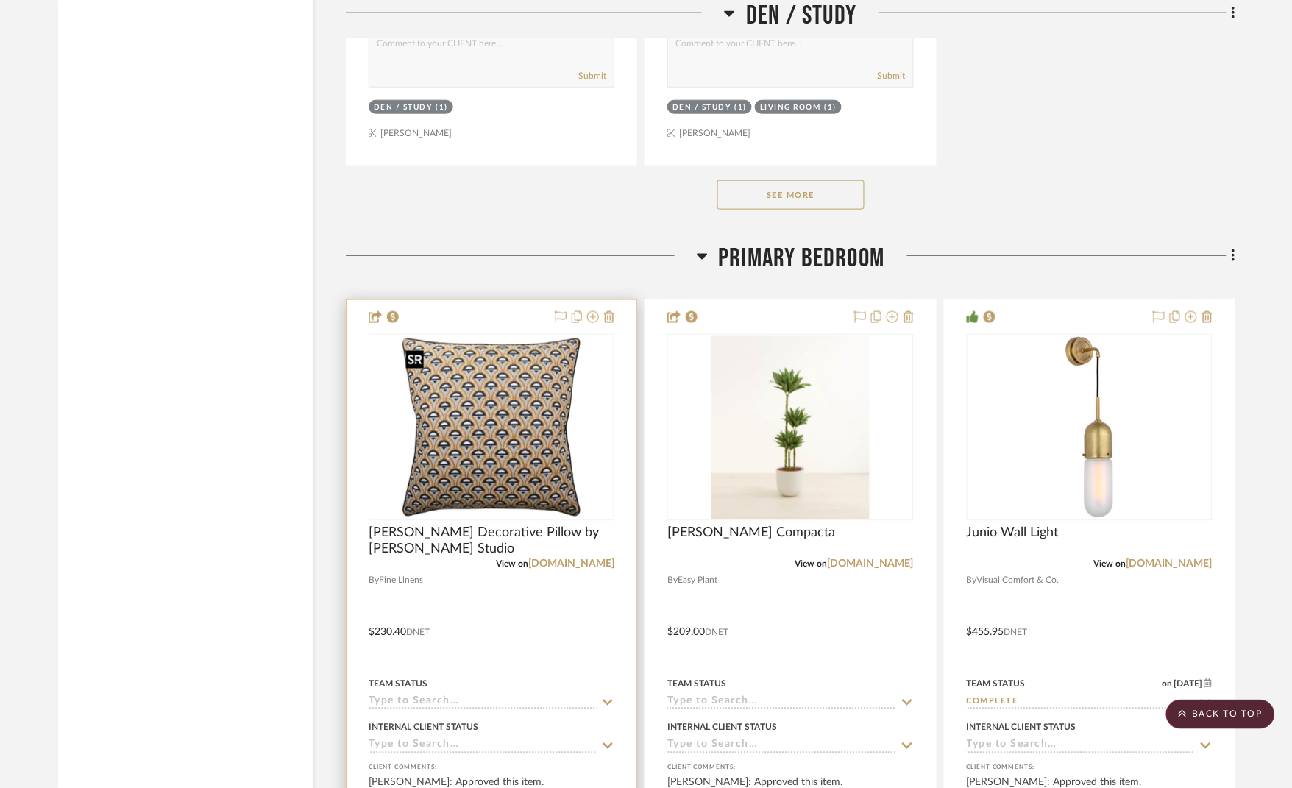
click at [509, 406] on img "0" at bounding box center [492, 428] width 184 height 184
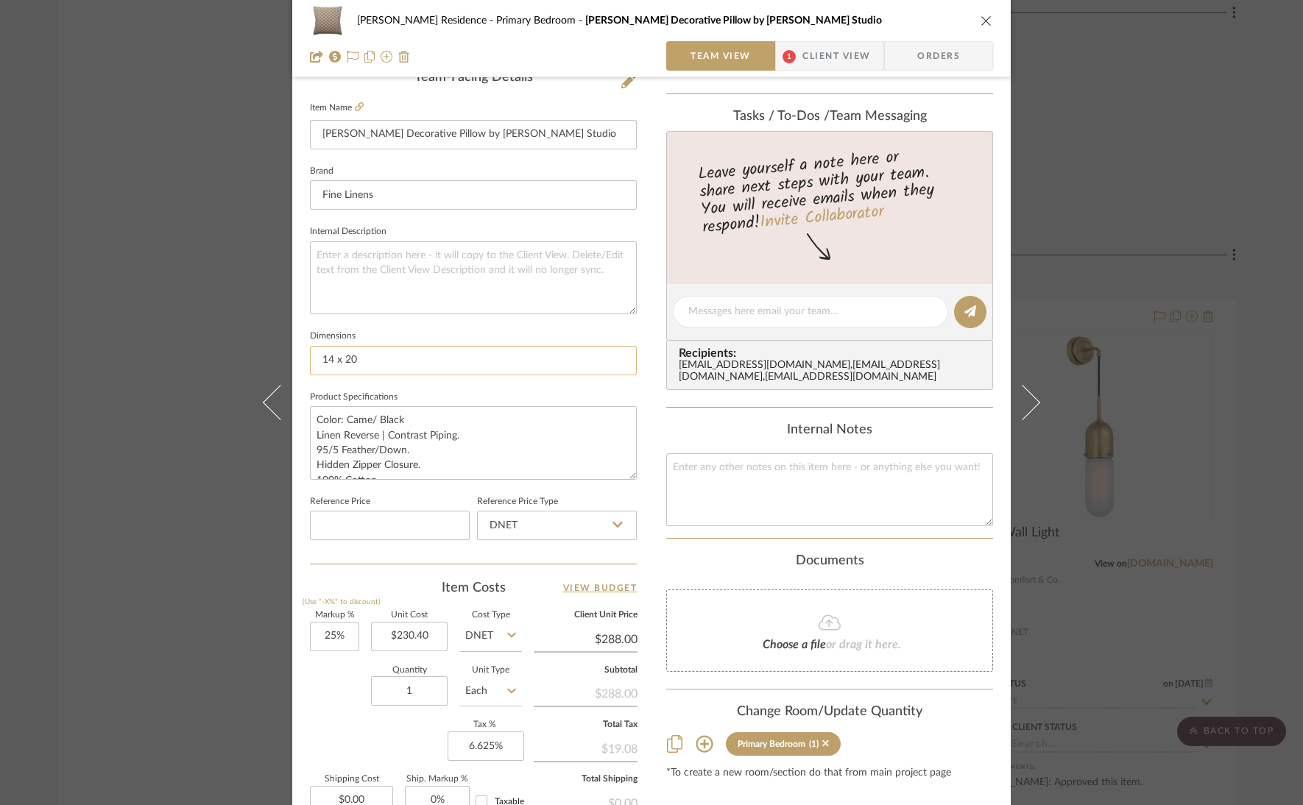
scroll to position [442, 0]
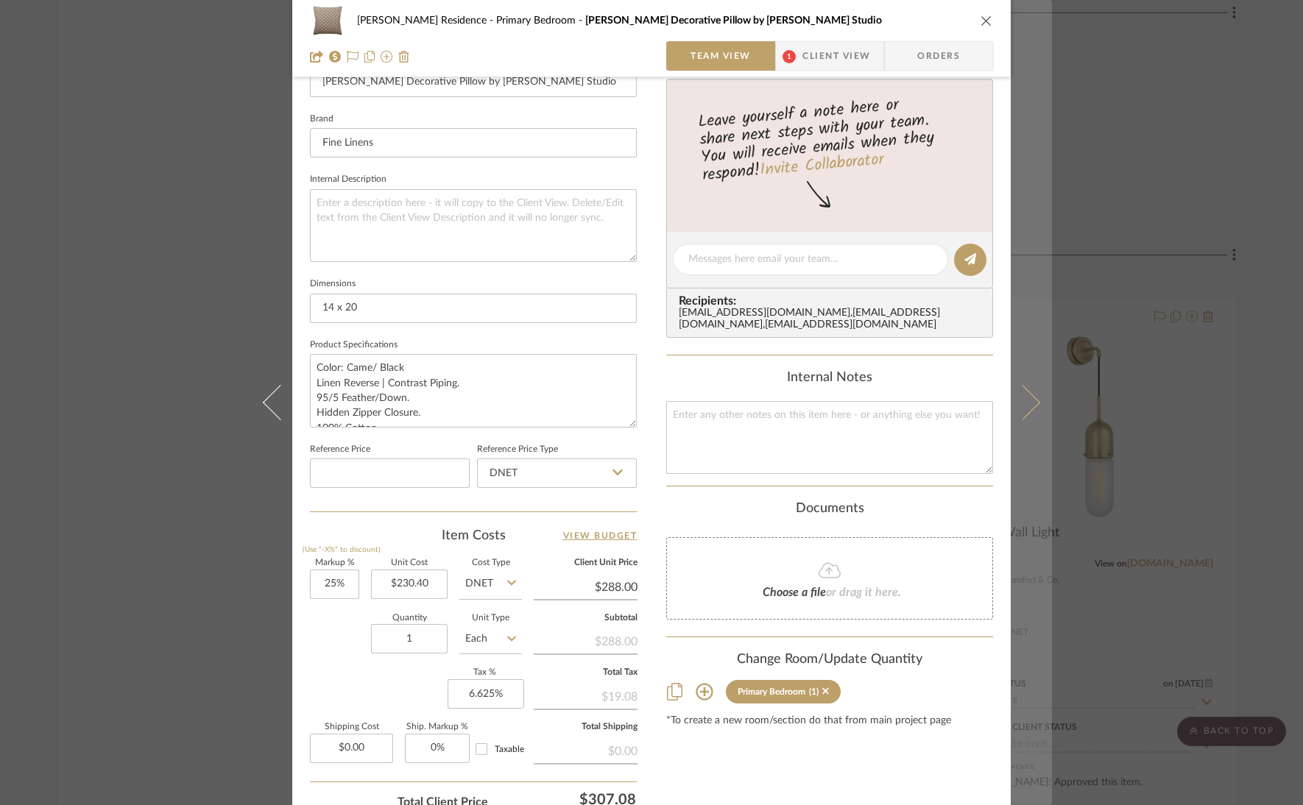
click at [1027, 402] on icon at bounding box center [1022, 402] width 35 height 35
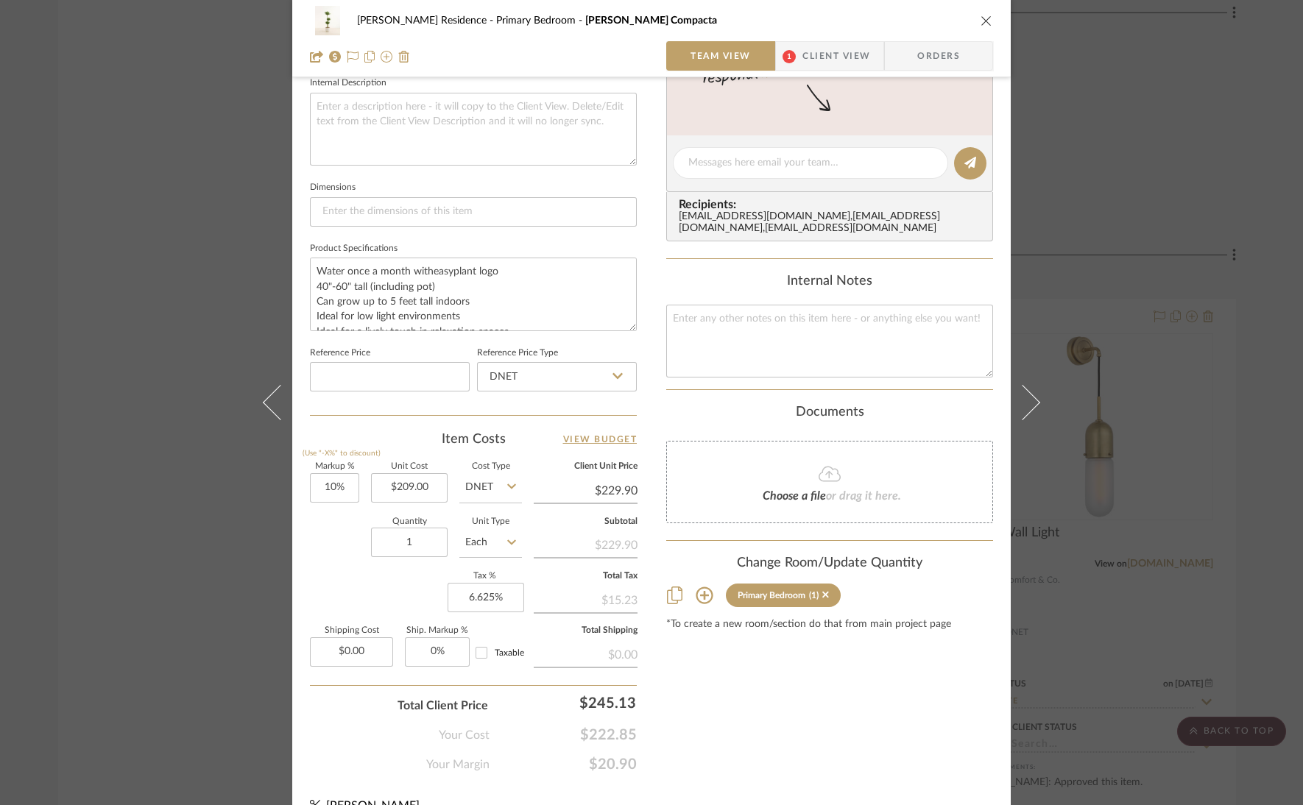
scroll to position [557, 0]
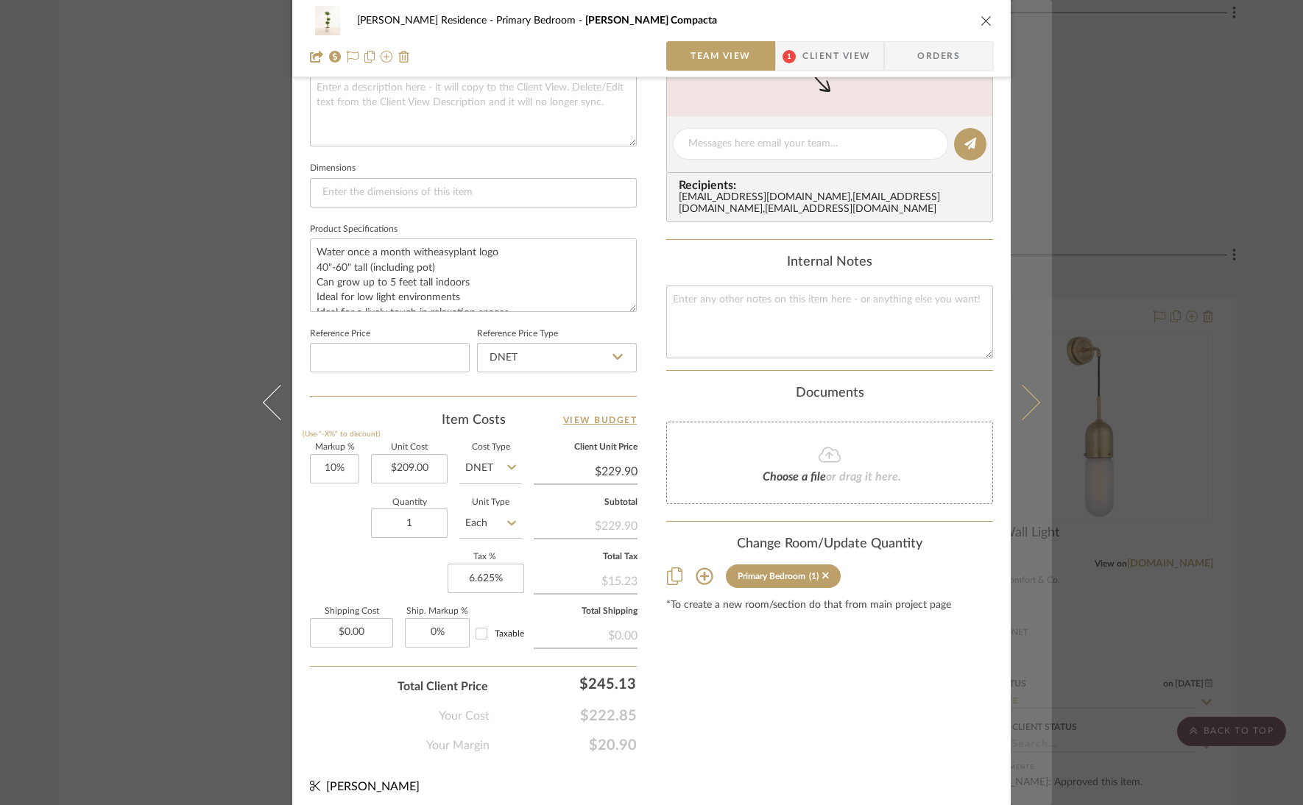
click at [1010, 411] on button at bounding box center [1030, 402] width 41 height 805
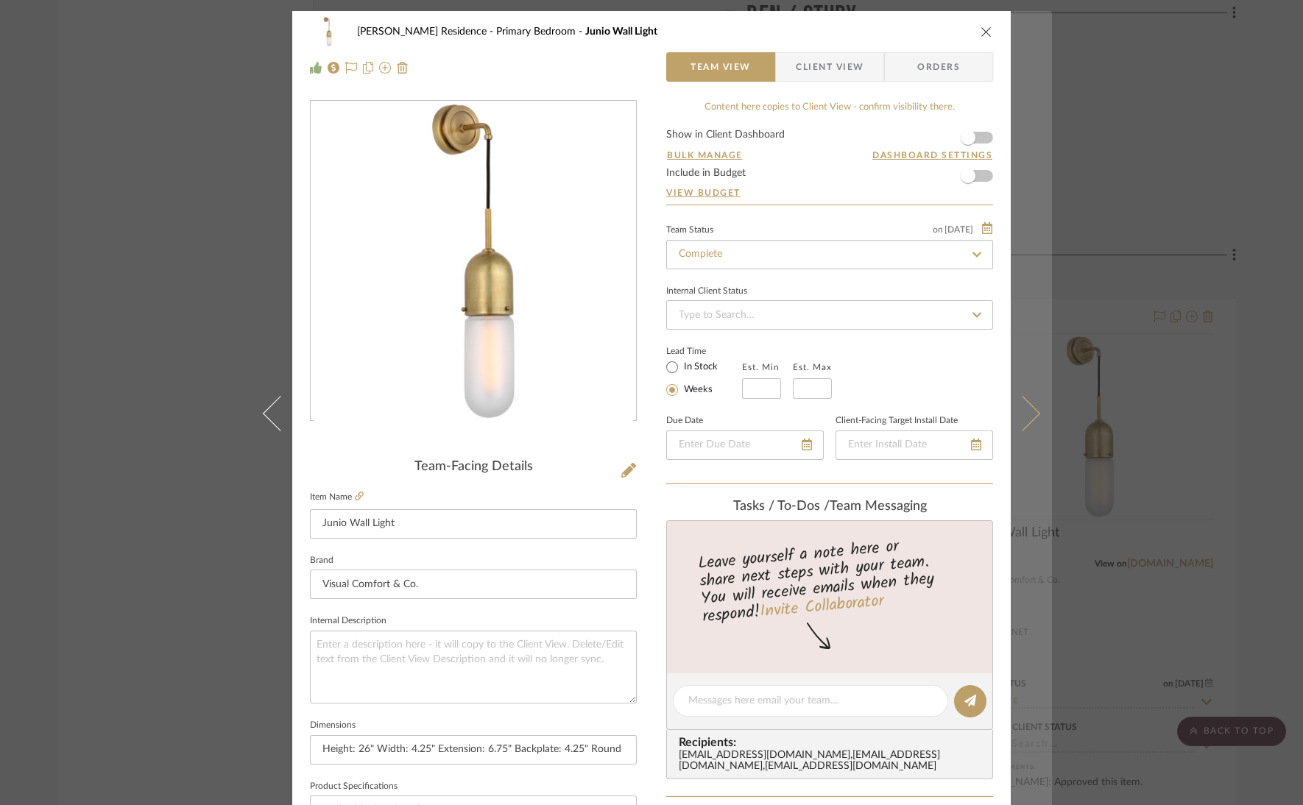
click at [1022, 426] on button at bounding box center [1030, 413] width 41 height 805
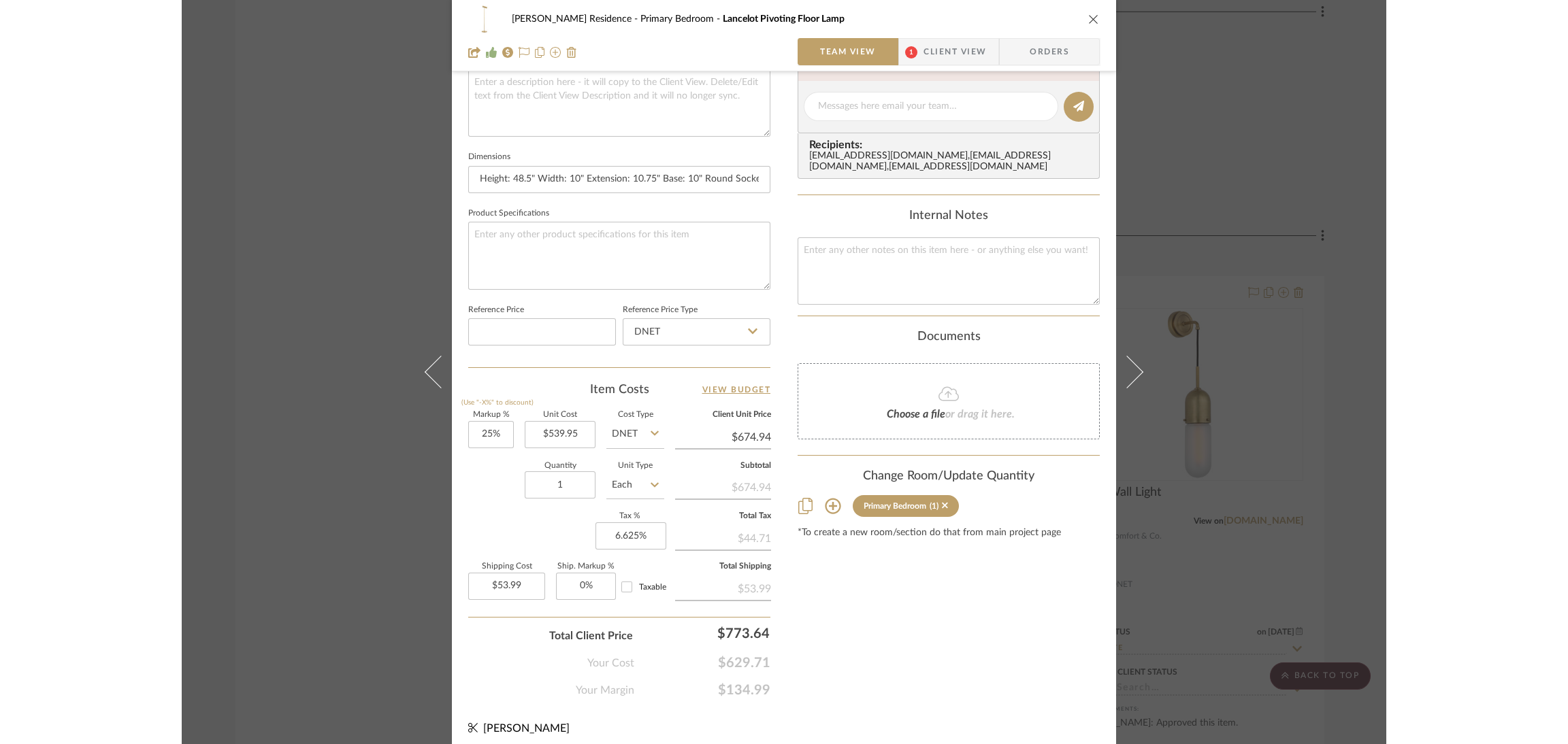
scroll to position [515, 0]
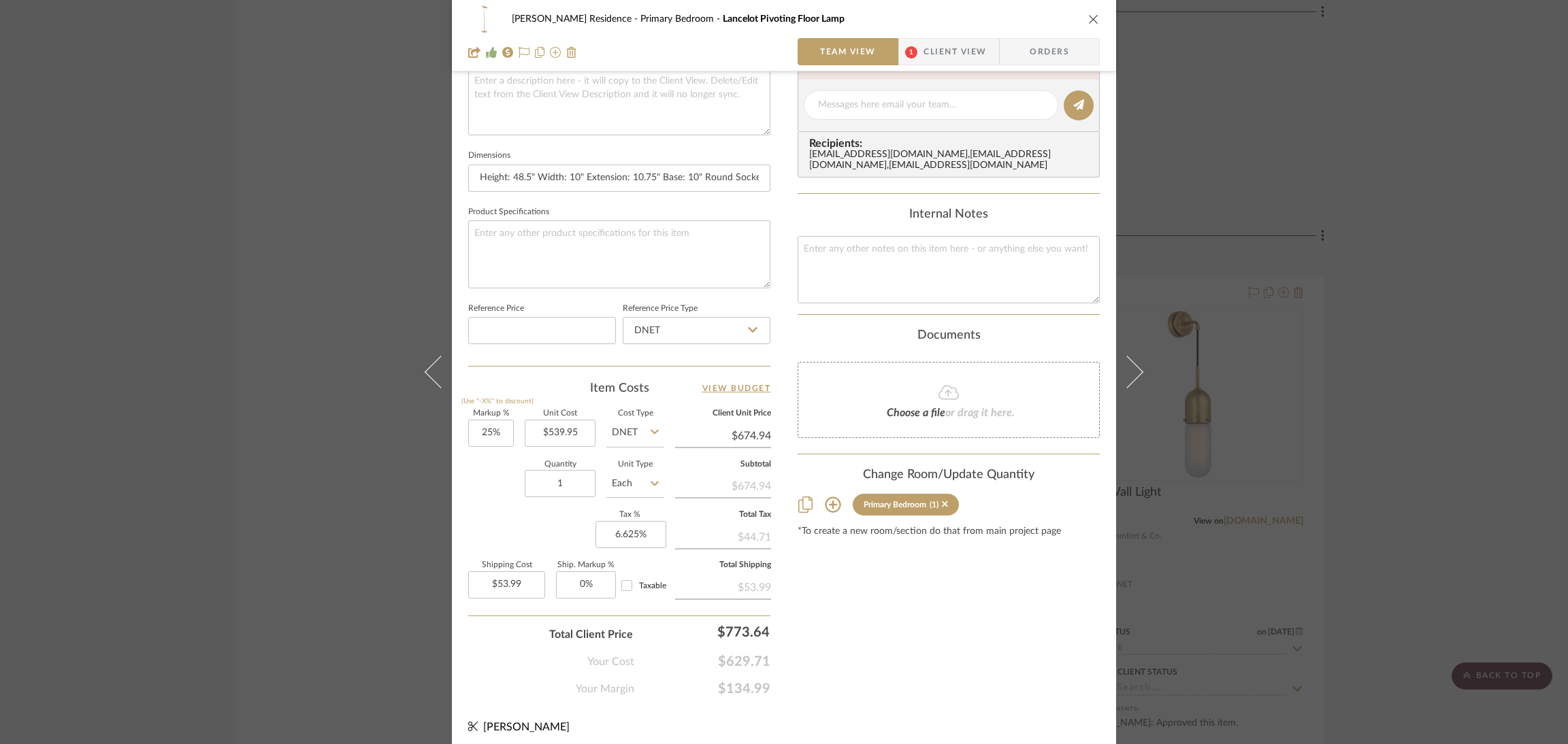
click at [1088, 14] on icon "close" at bounding box center [1094, 19] width 11 height 11
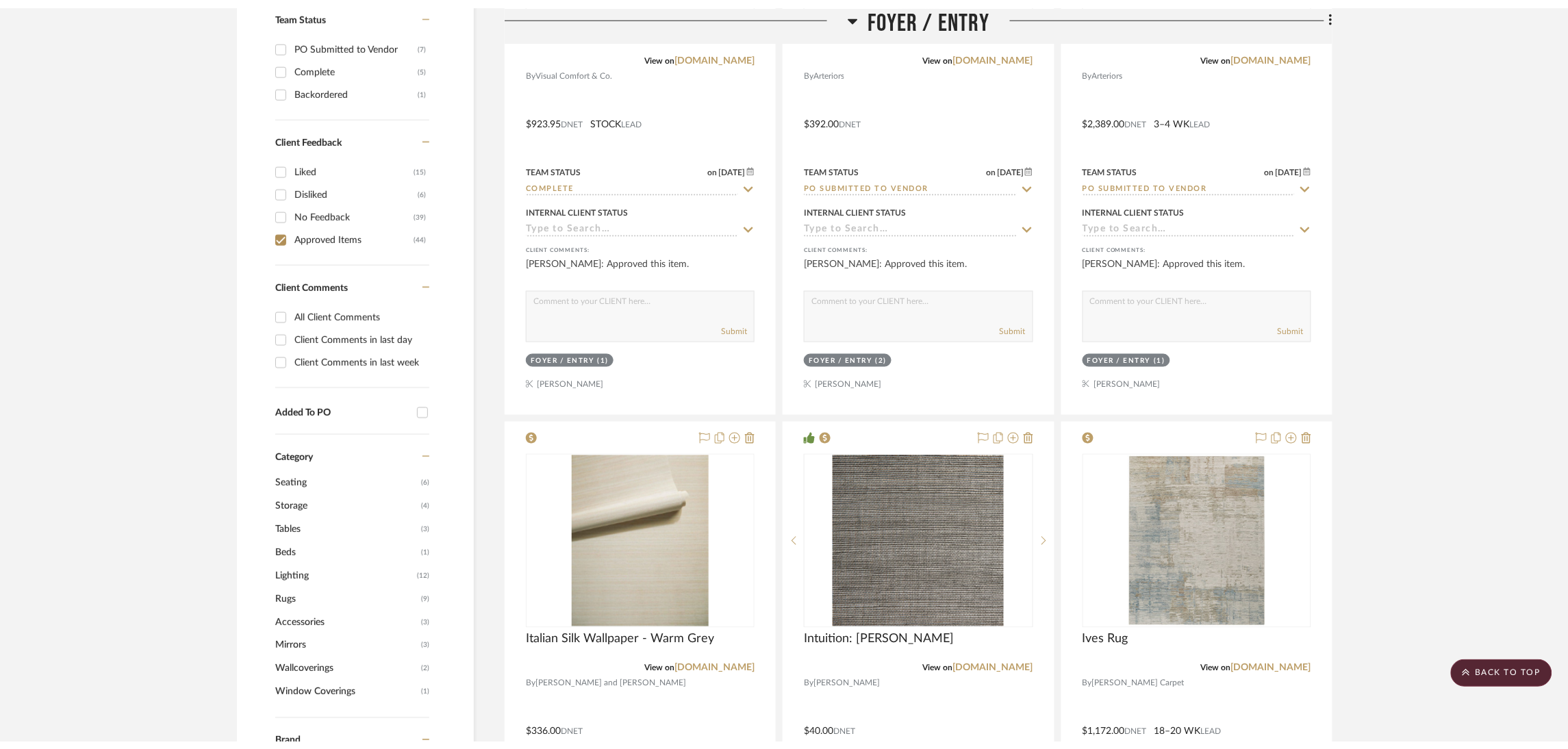
scroll to position [0, 0]
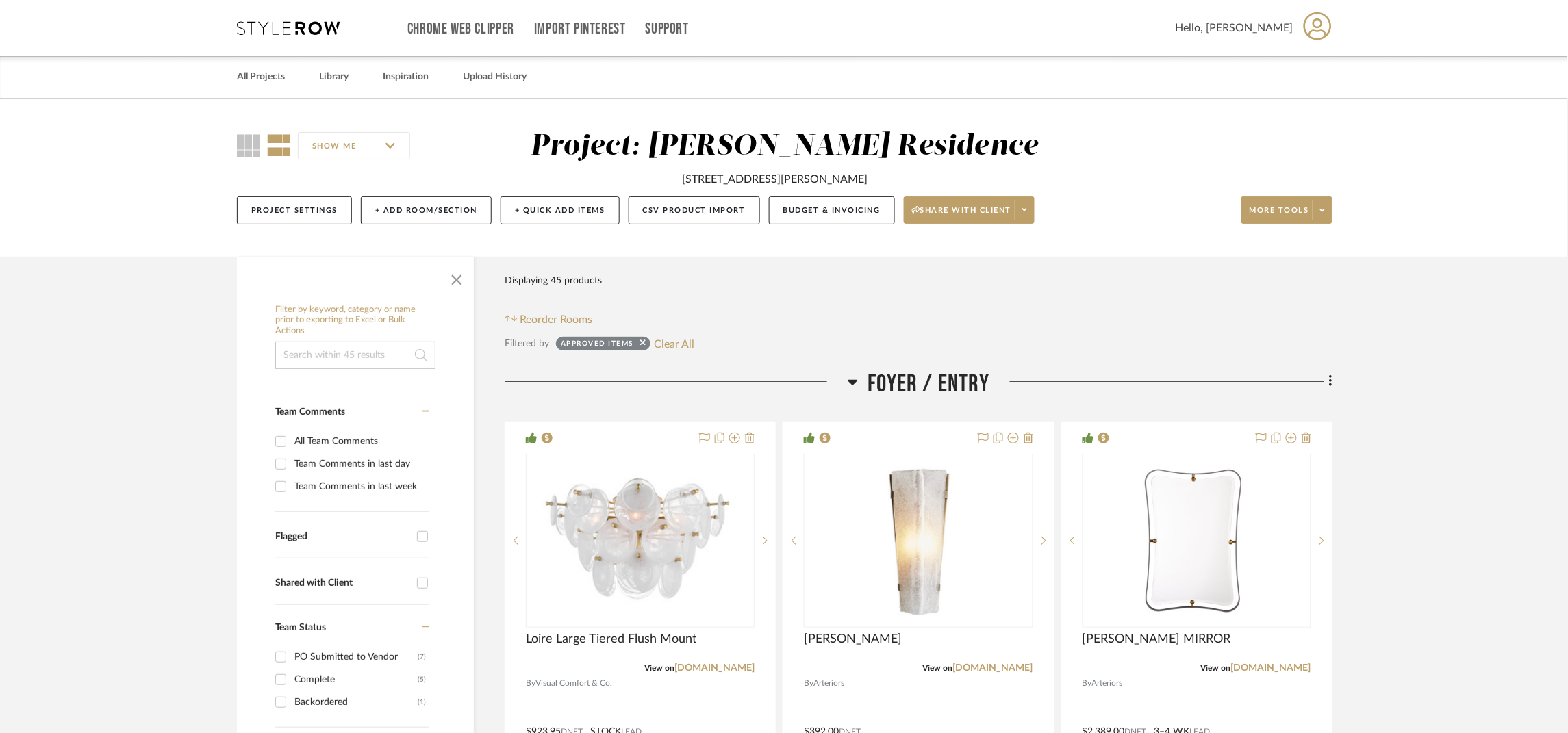
click at [258, 33] on icon at bounding box center [288, 28] width 102 height 14
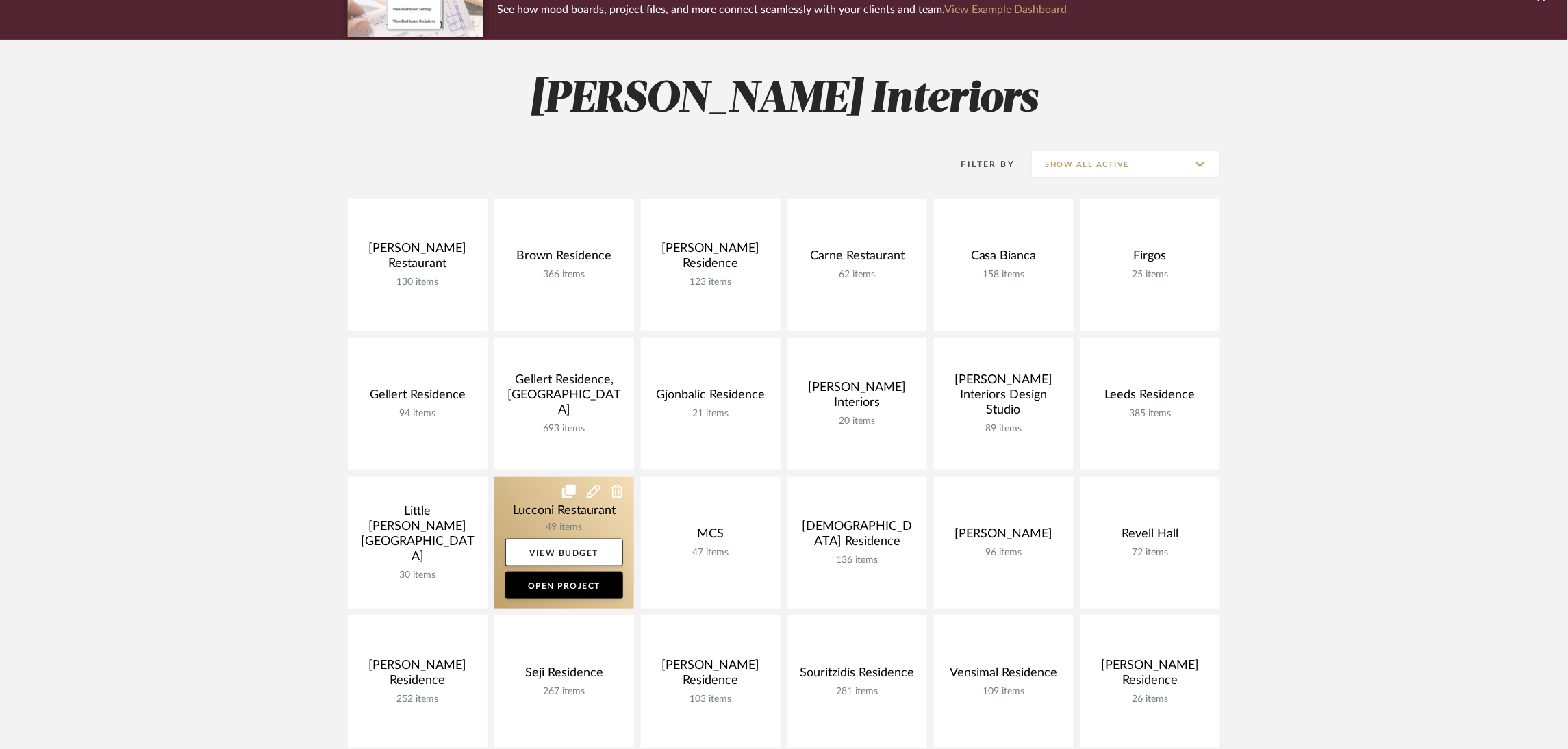
scroll to position [206, 0]
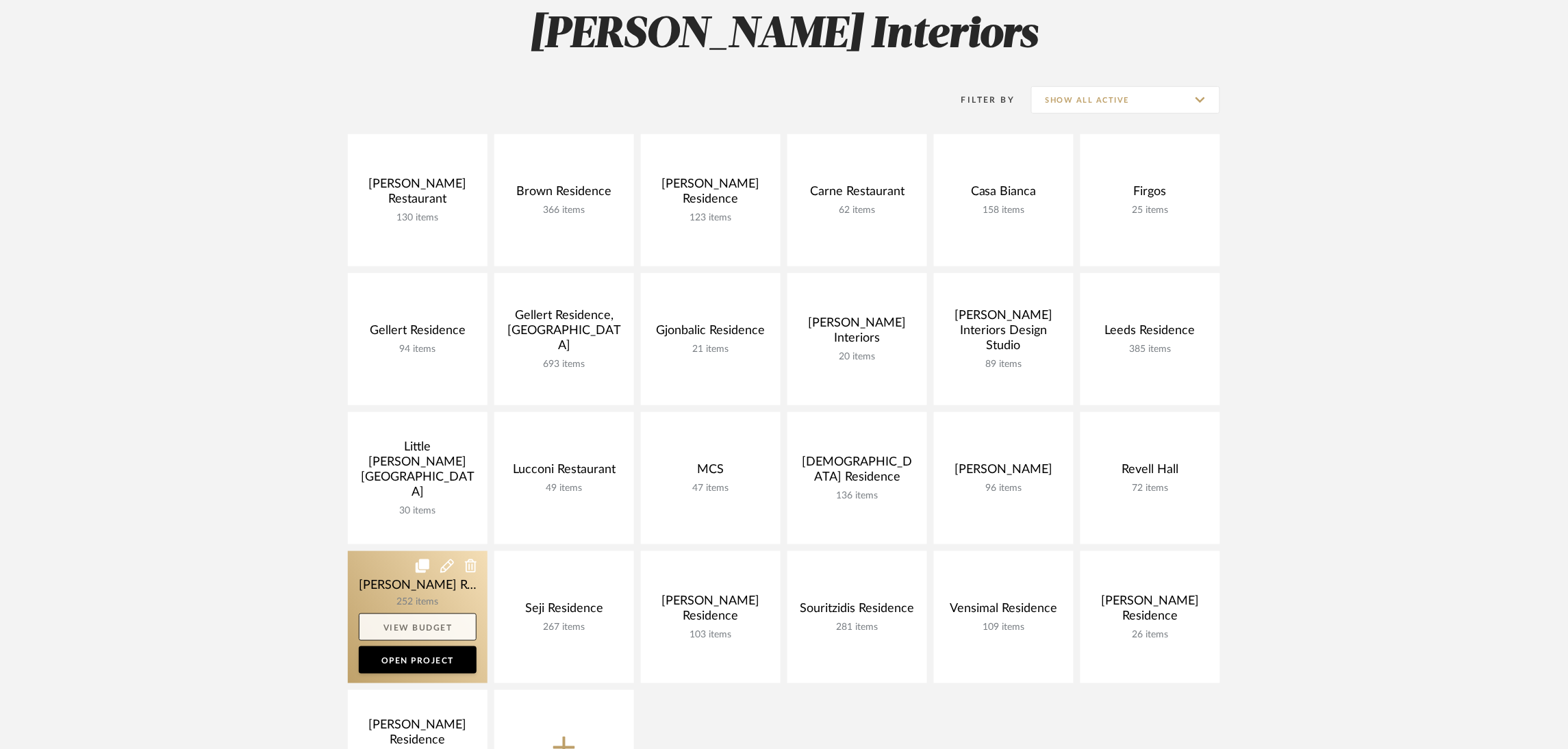
click at [430, 629] on link "View Budget" at bounding box center [418, 626] width 118 height 27
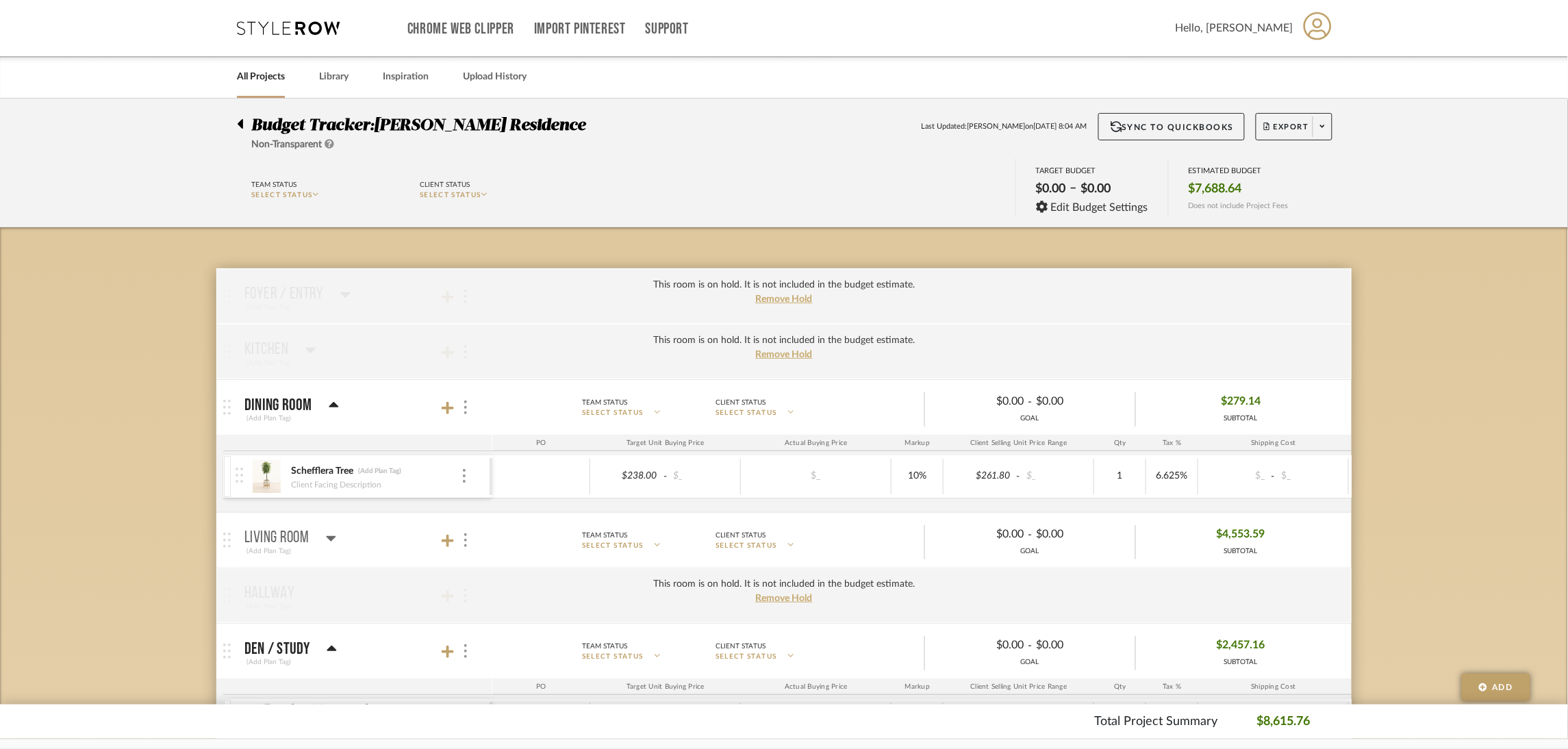
scroll to position [102, 0]
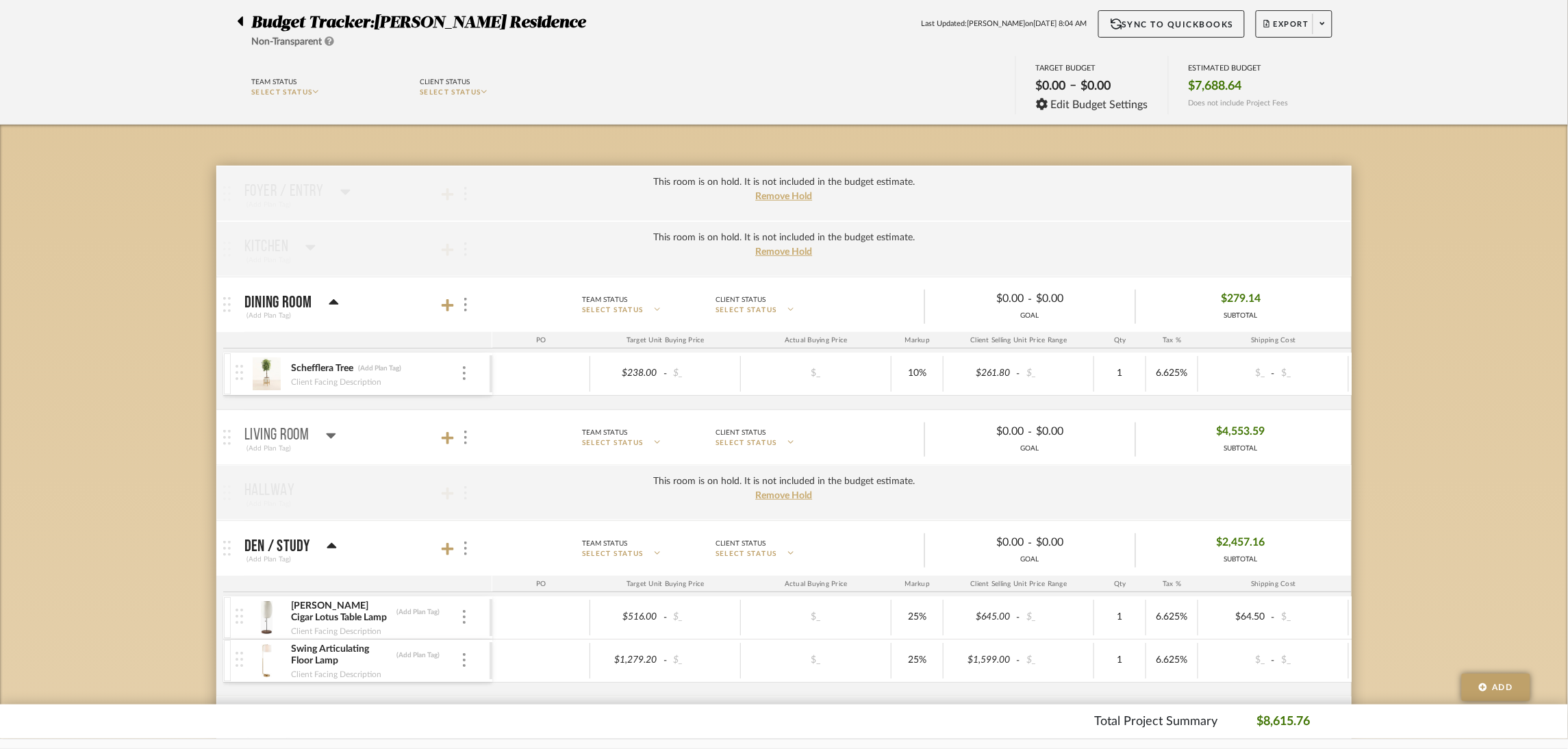
click at [330, 437] on icon at bounding box center [330, 436] width 9 height 6
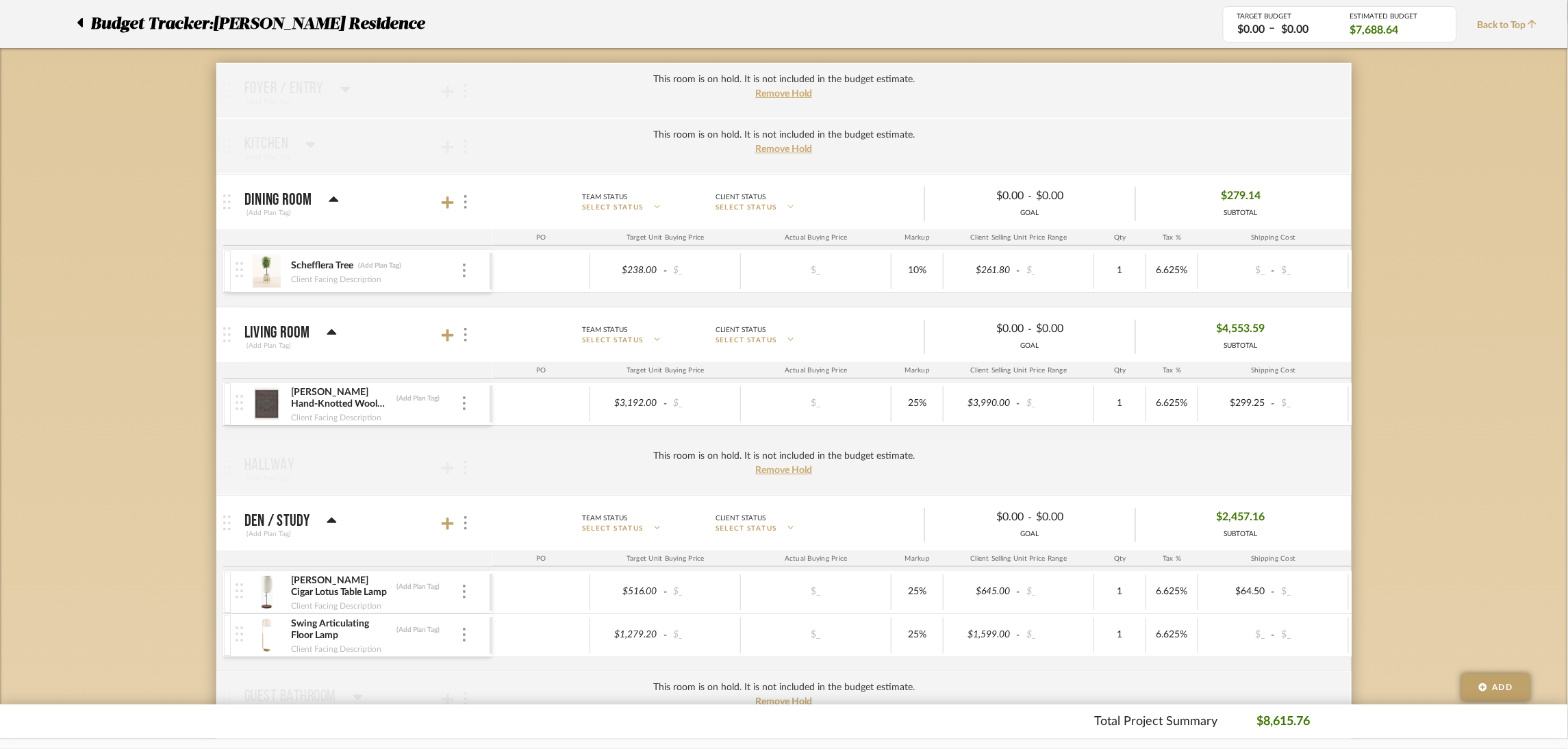
scroll to position [0, 0]
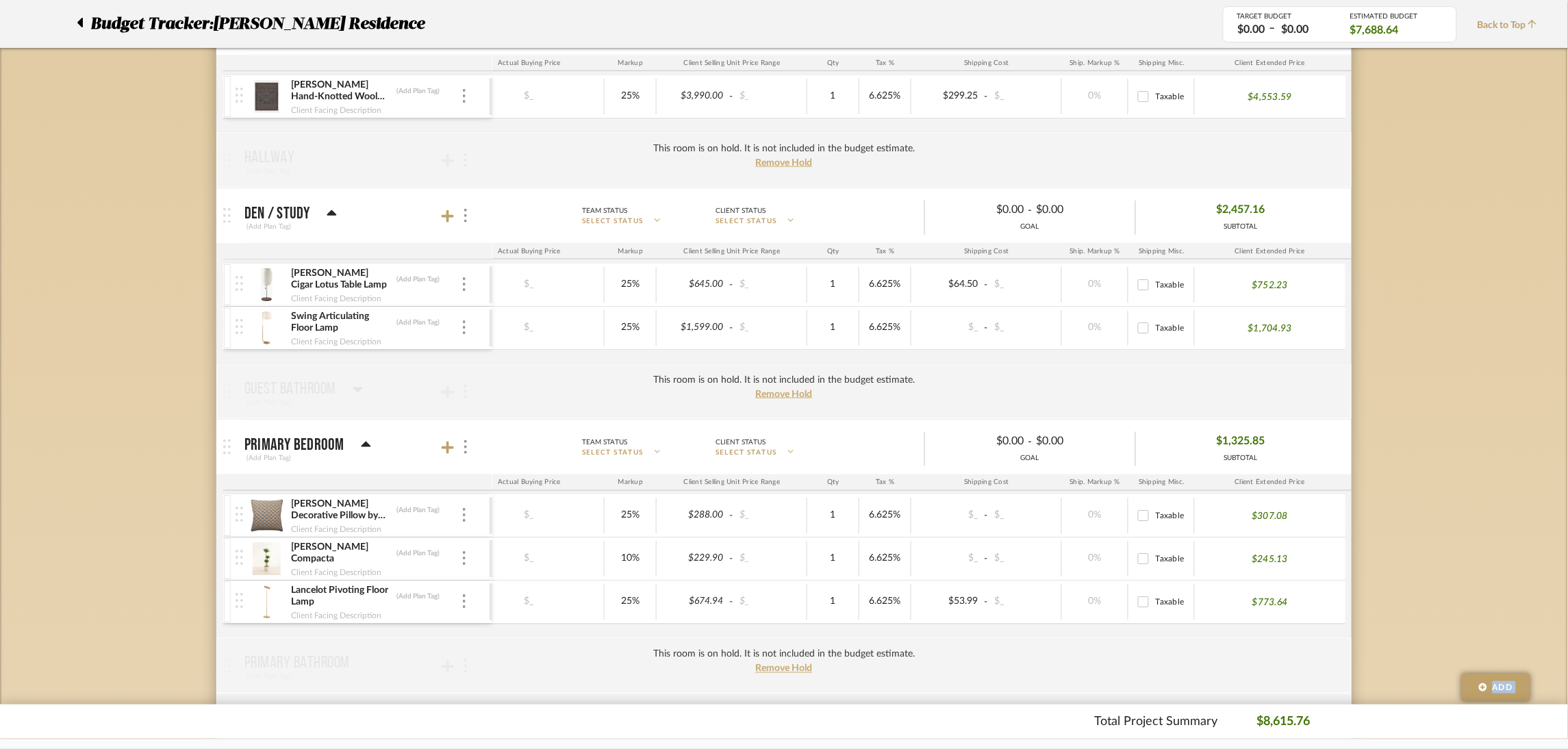
drag, startPoint x: 1023, startPoint y: 702, endPoint x: 1094, endPoint y: 708, distance: 71.3
click at [1094, 708] on div "Budget Tracker: Rogers Residence Non-Transparent Last Updated: Joshua Presas on…" at bounding box center [784, 388] width 1568 height 1605
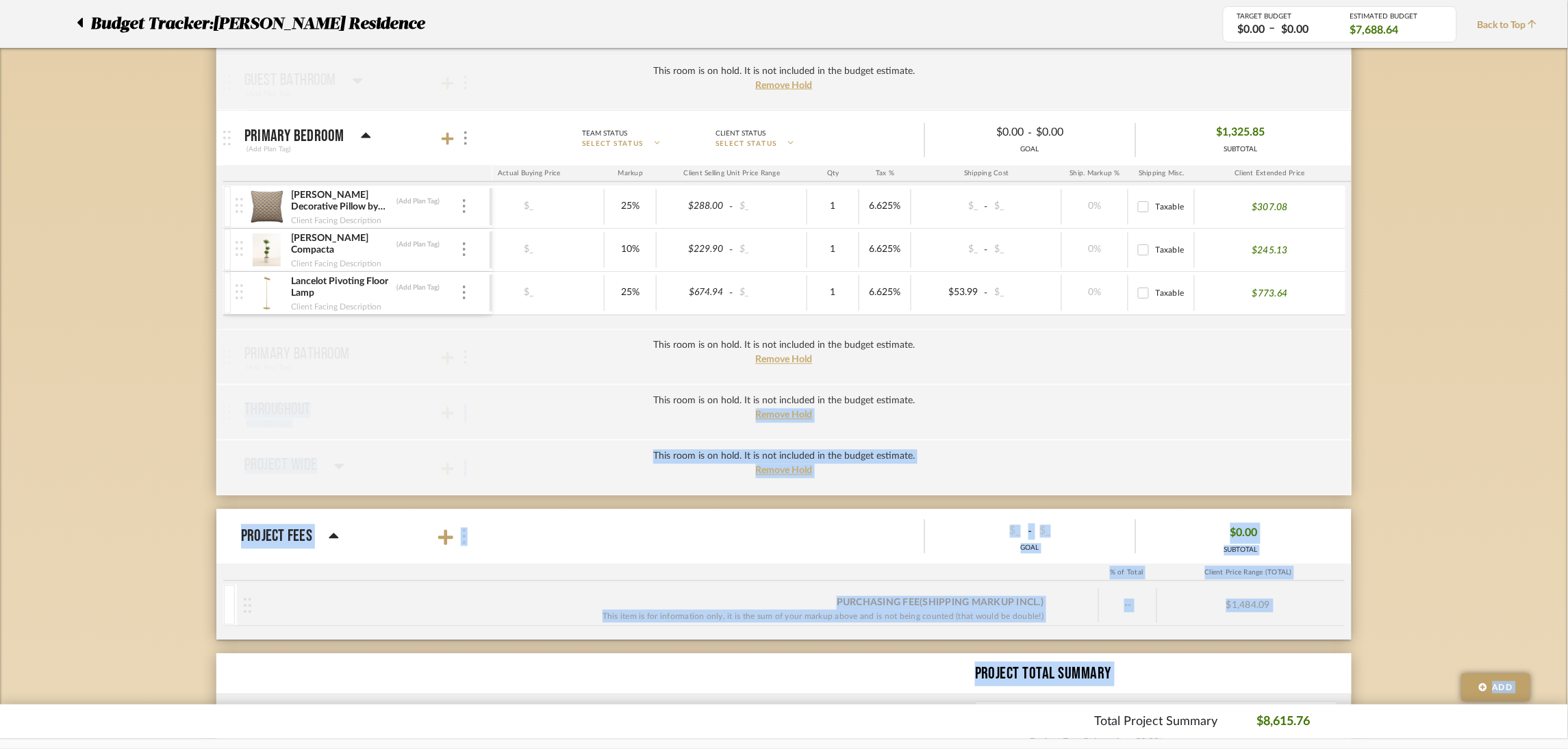
click at [1449, 426] on div "Budget Tracker: Rogers Residence Non-Transparent Last Updated: Joshua Presas on…" at bounding box center [784, 79] width 1568 height 1605
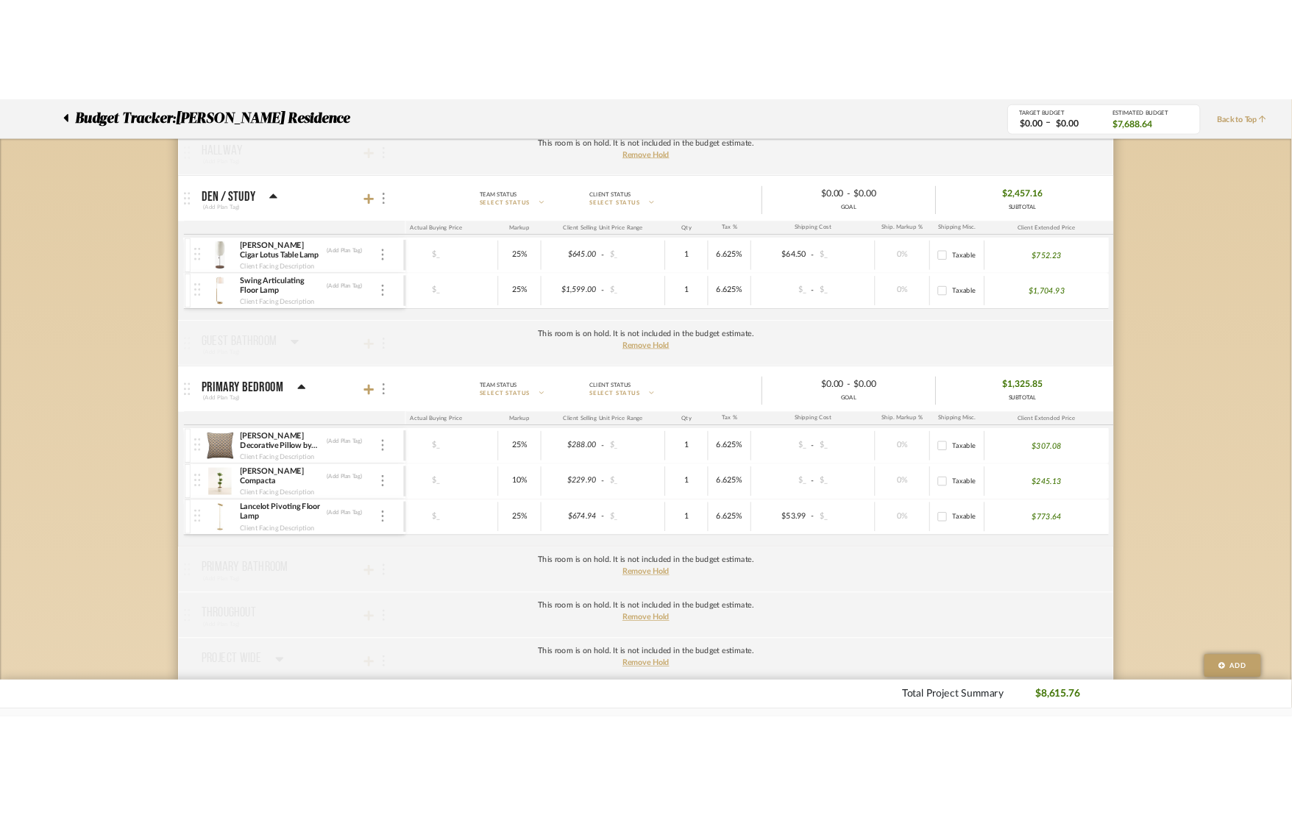
scroll to position [0, 199]
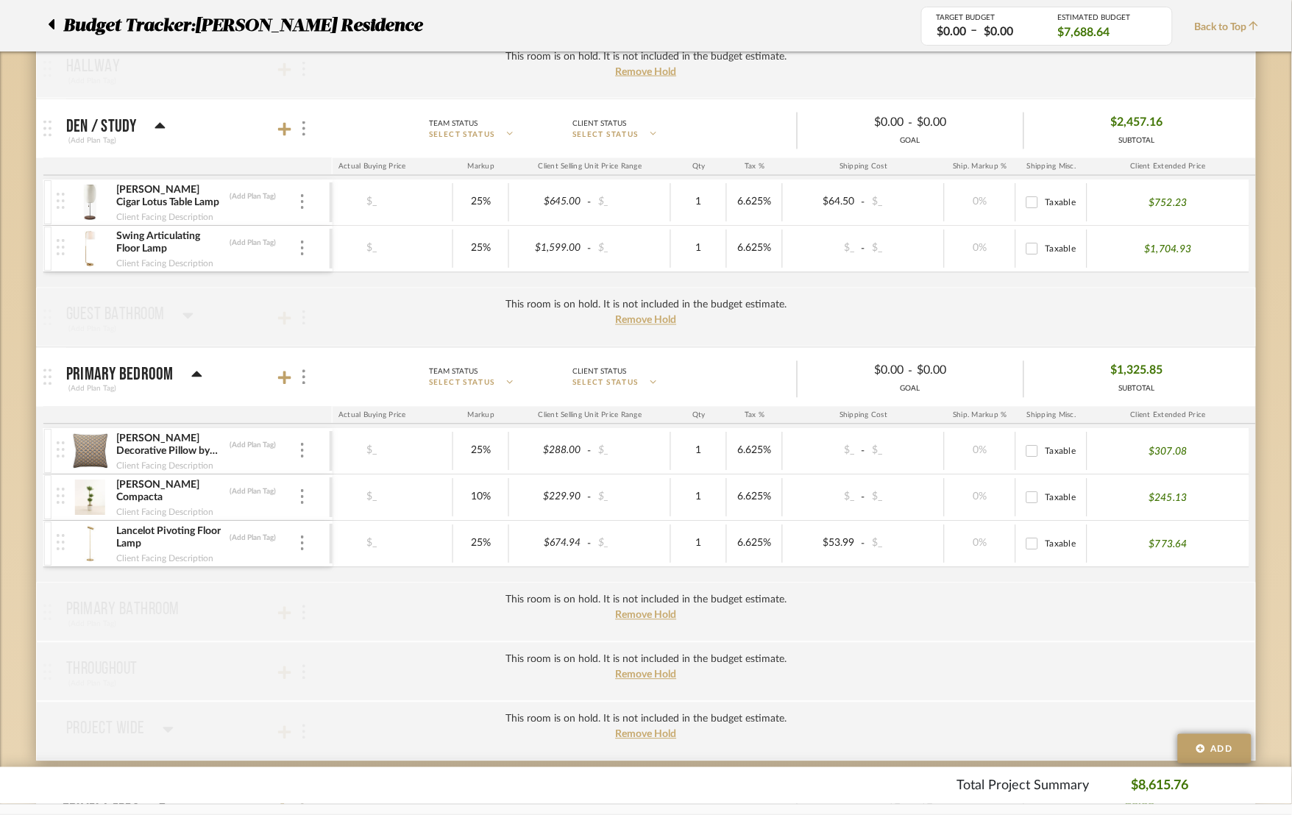
click at [1175, 372] on div "$1,325.85 SUBTOTAL" at bounding box center [1137, 377] width 226 height 35
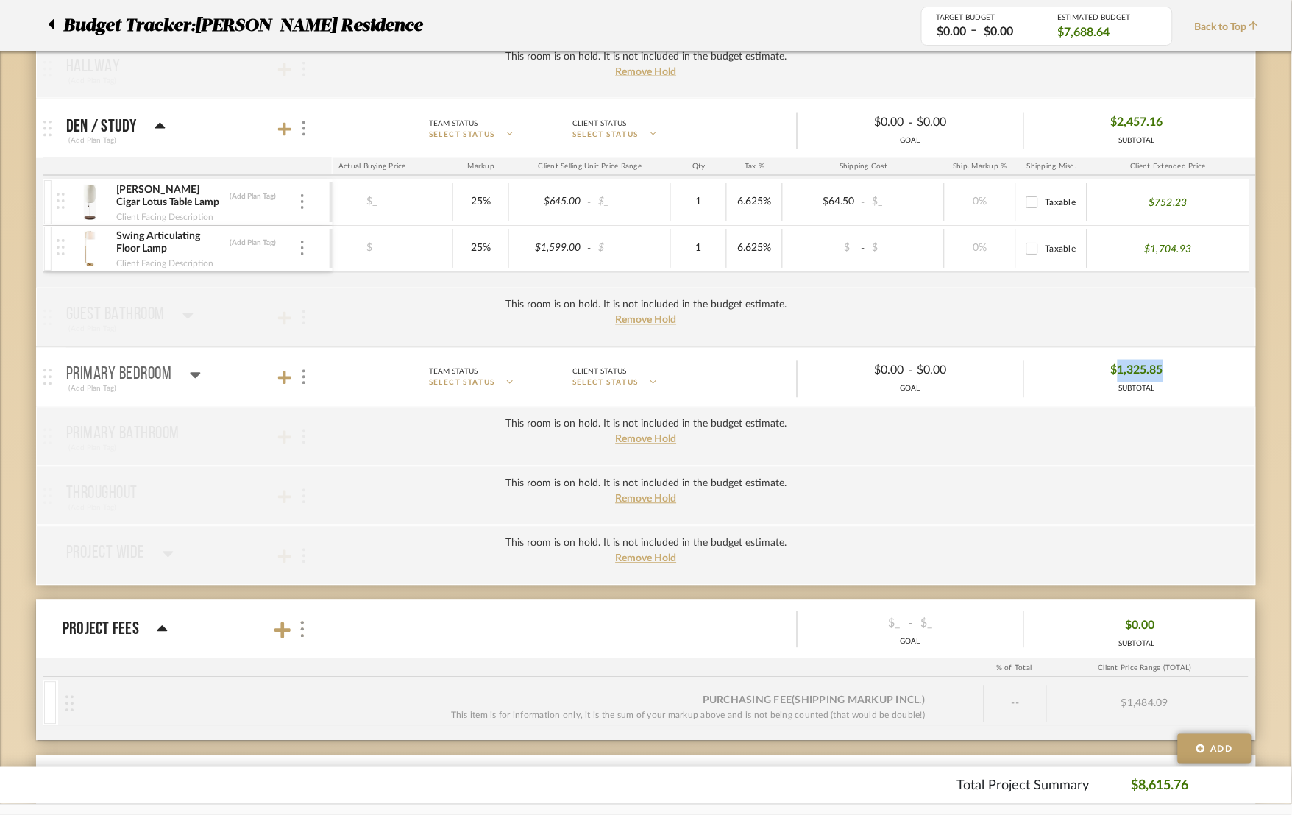
drag, startPoint x: 1175, startPoint y: 372, endPoint x: 1119, endPoint y: 370, distance: 56.7
click at [1119, 370] on div "$1,325.85 SUBTOTAL" at bounding box center [1137, 377] width 226 height 35
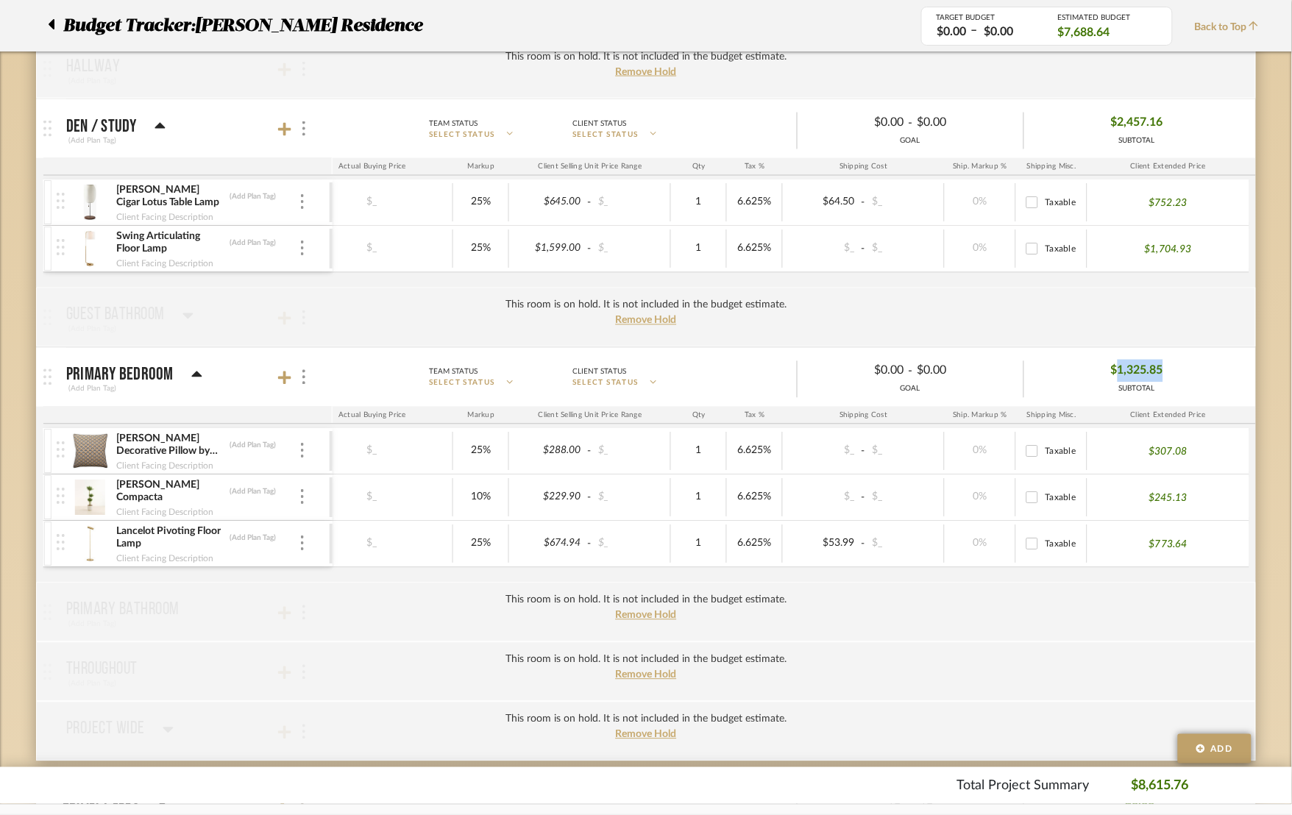
copy span "1,325.85"
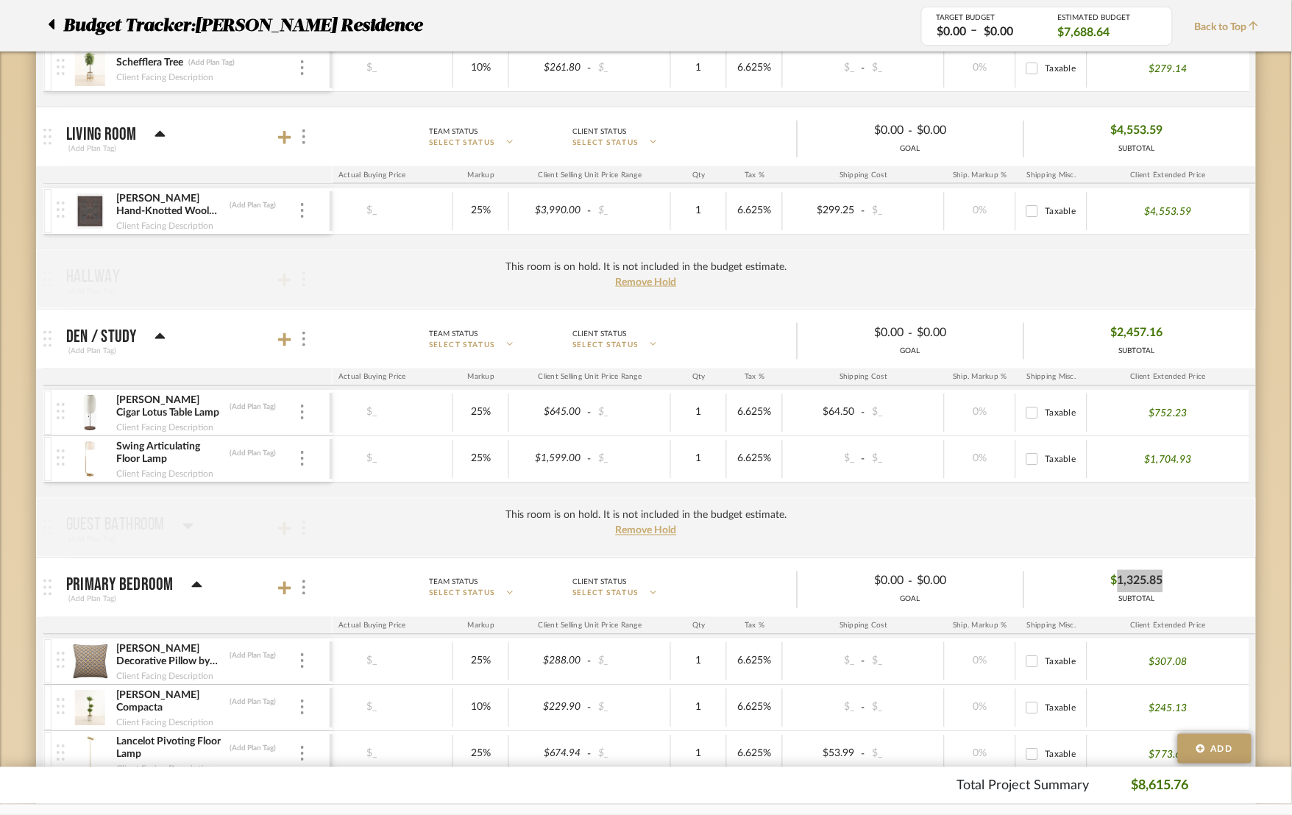
scroll to position [433, 0]
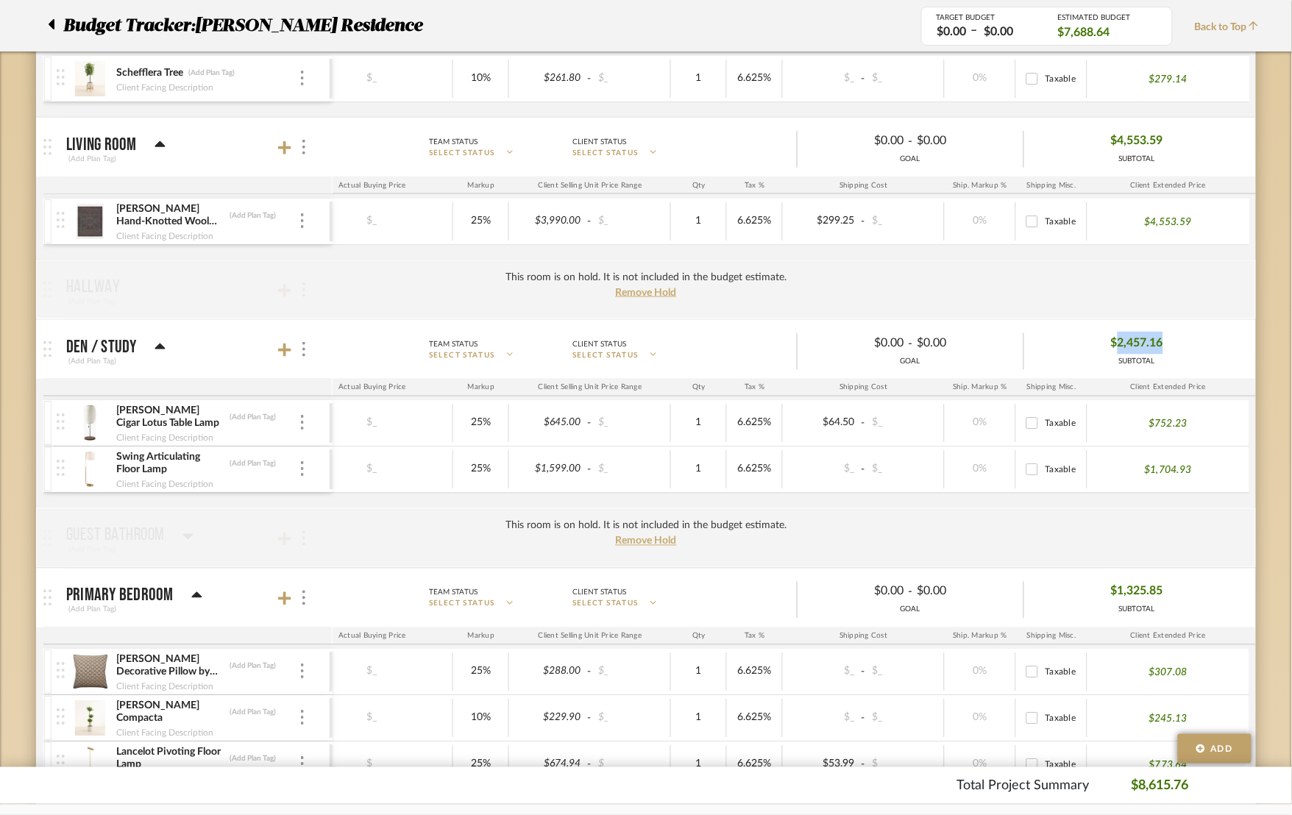
drag, startPoint x: 1196, startPoint y: 341, endPoint x: 1116, endPoint y: 341, distance: 80.2
click at [1116, 341] on div "$2,457.16 SUBTOTAL" at bounding box center [1137, 349] width 226 height 35
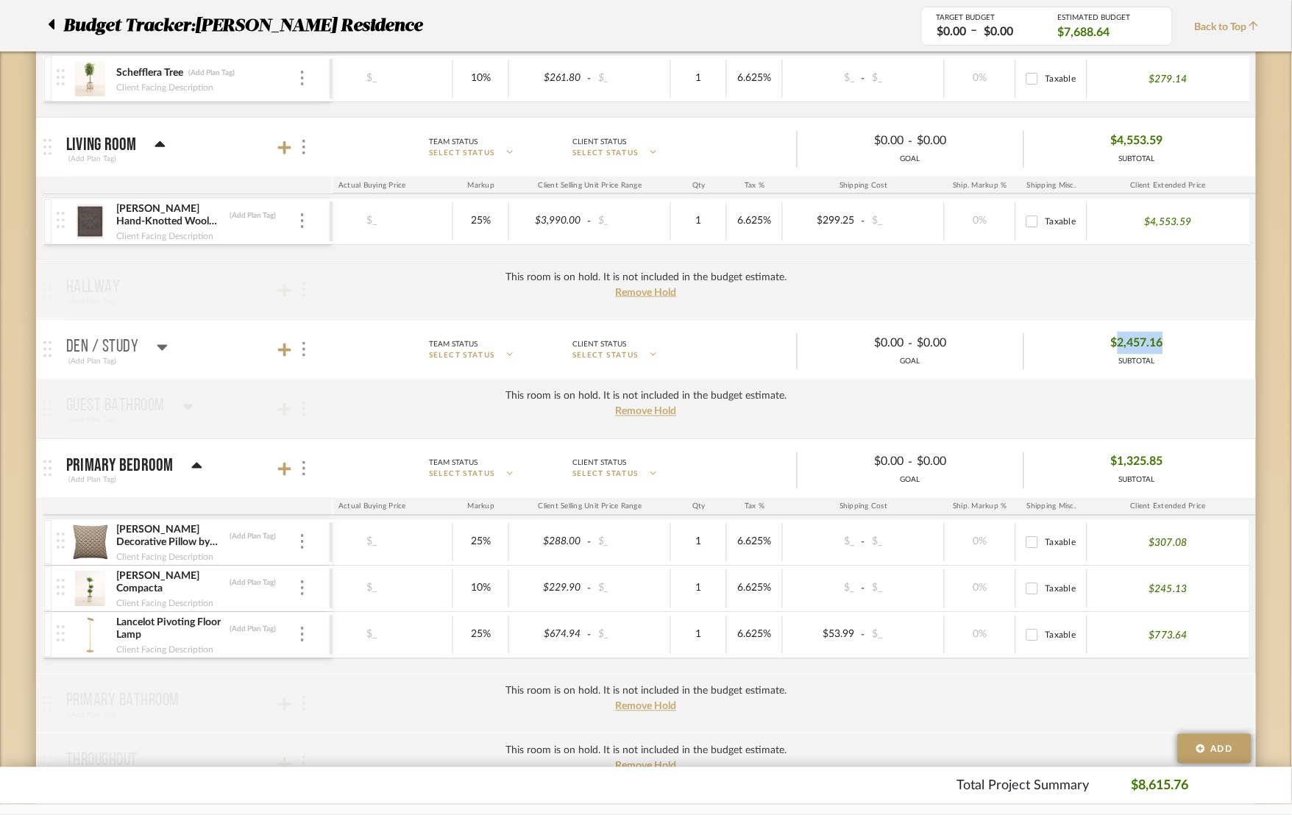
copy span "2,457.16"
click at [162, 353] on icon at bounding box center [162, 348] width 11 height 18
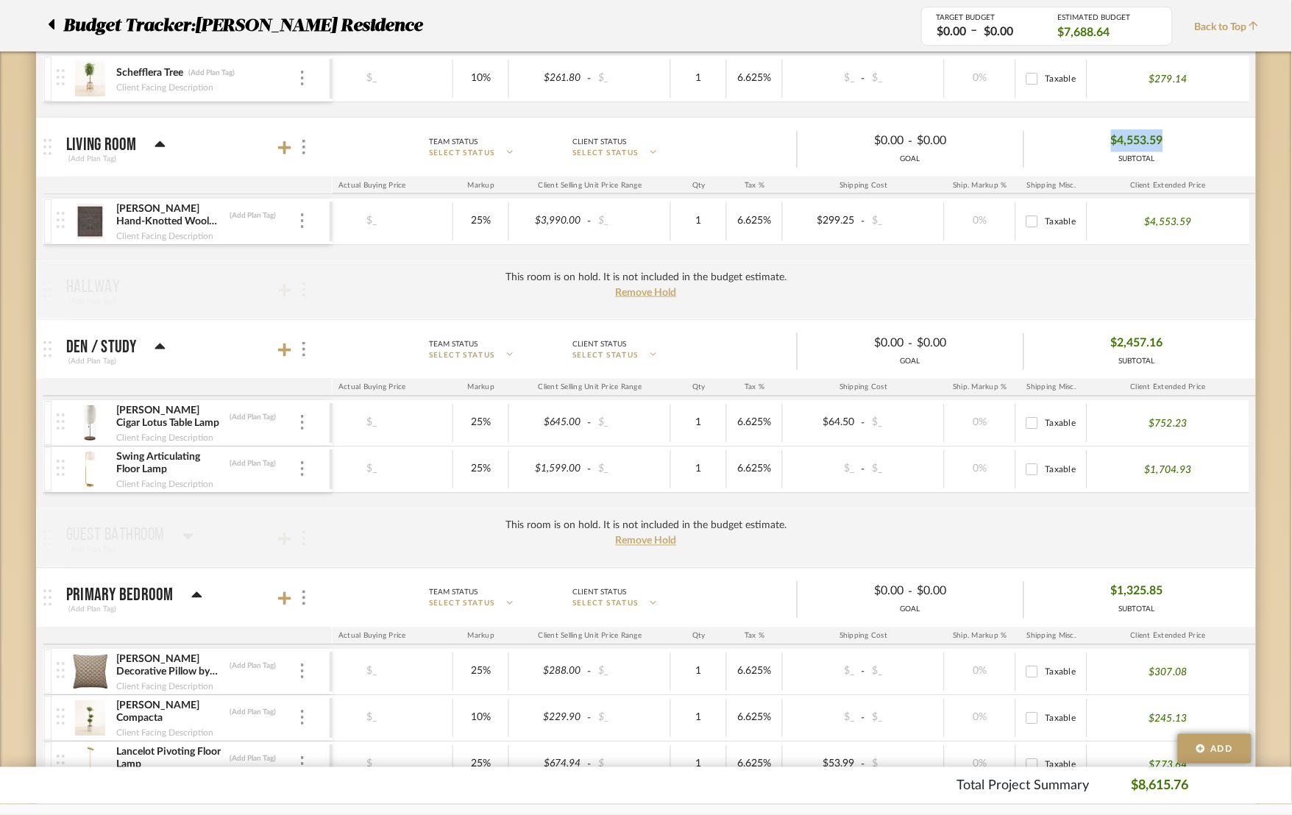
drag, startPoint x: 1197, startPoint y: 136, endPoint x: 1103, endPoint y: 134, distance: 94.2
click at [1103, 134] on div "$4,553.59 SUBTOTAL" at bounding box center [1137, 147] width 226 height 35
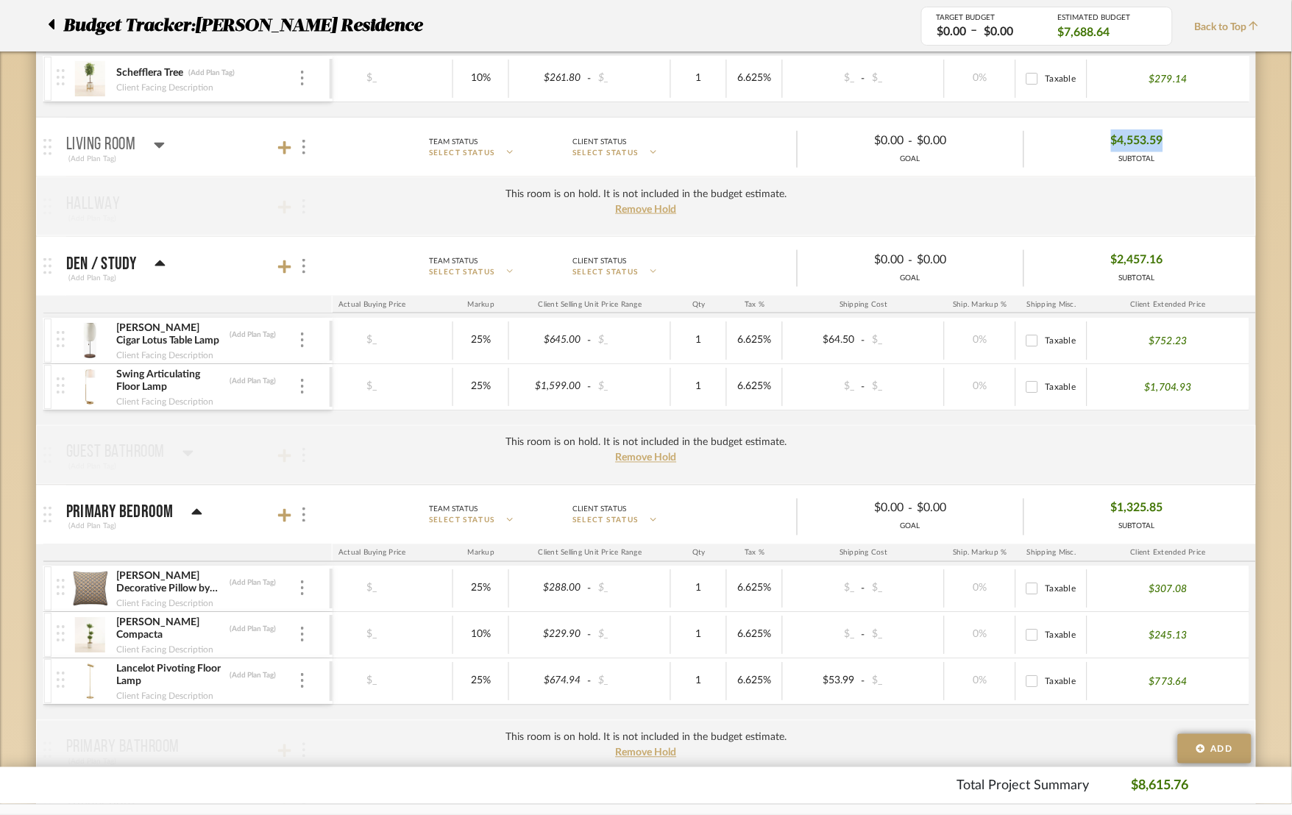
copy span "$4,553.59"
click at [158, 155] on div at bounding box center [115, 158] width 99 height 13
click at [162, 139] on icon at bounding box center [159, 145] width 11 height 18
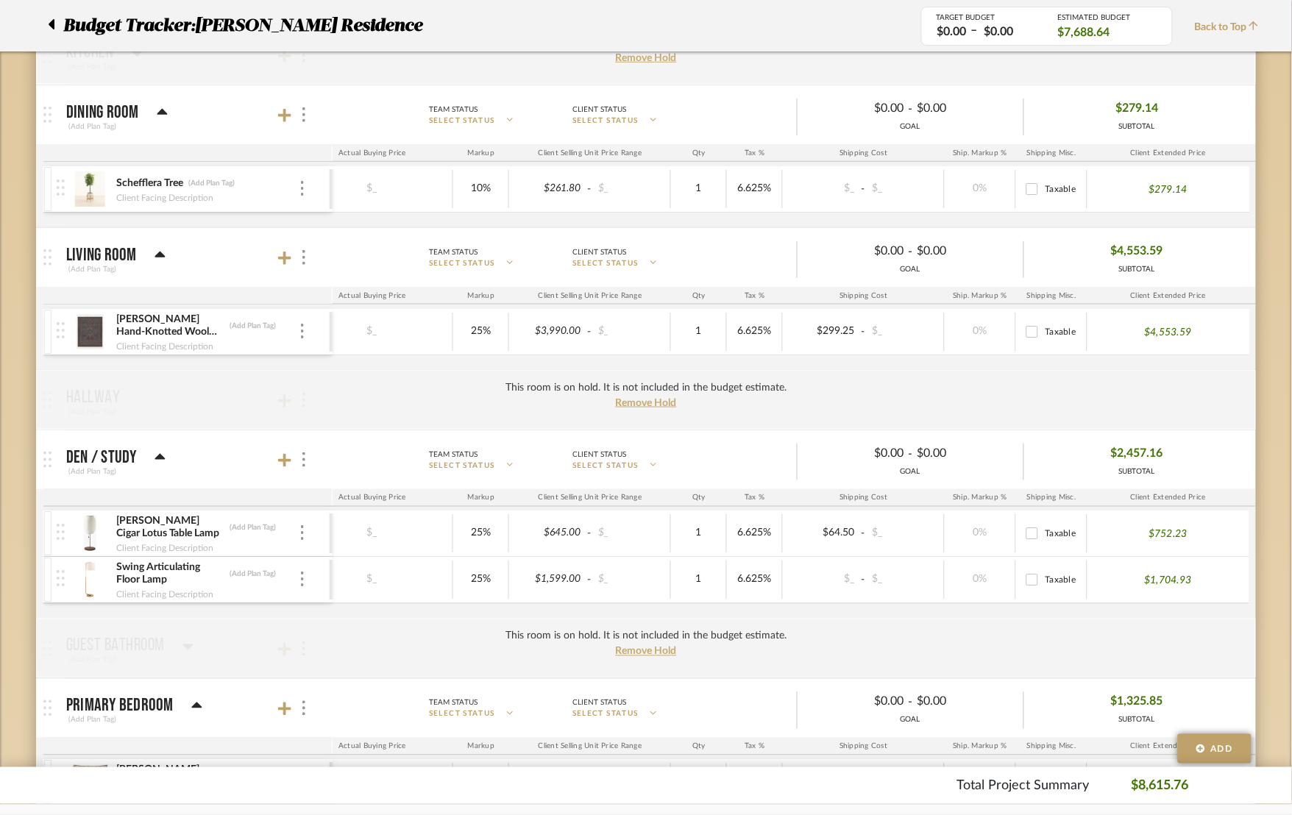
scroll to position [213, 0]
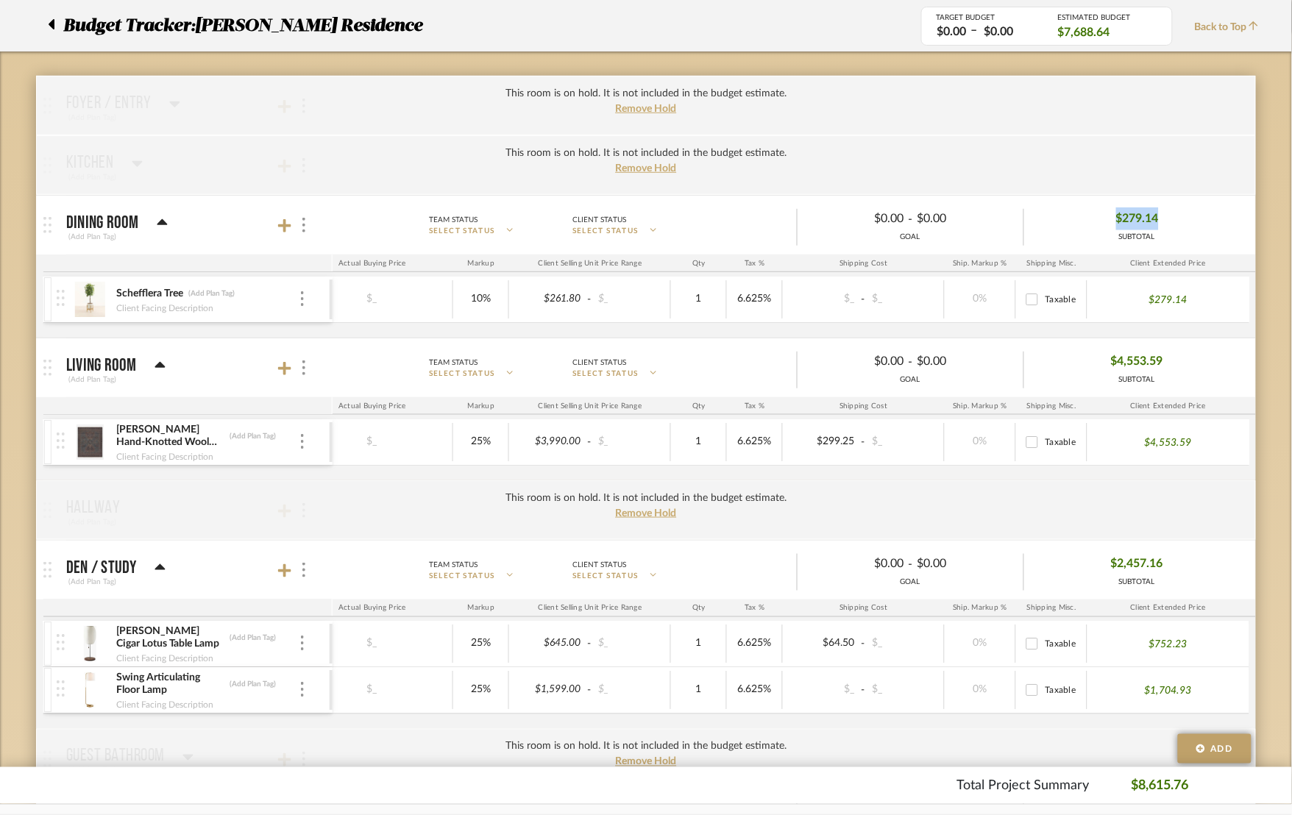
drag, startPoint x: 1178, startPoint y: 218, endPoint x: 1088, endPoint y: 214, distance: 89.9
click at [1088, 214] on div "$279.14 SUBTOTAL" at bounding box center [1137, 225] width 226 height 35
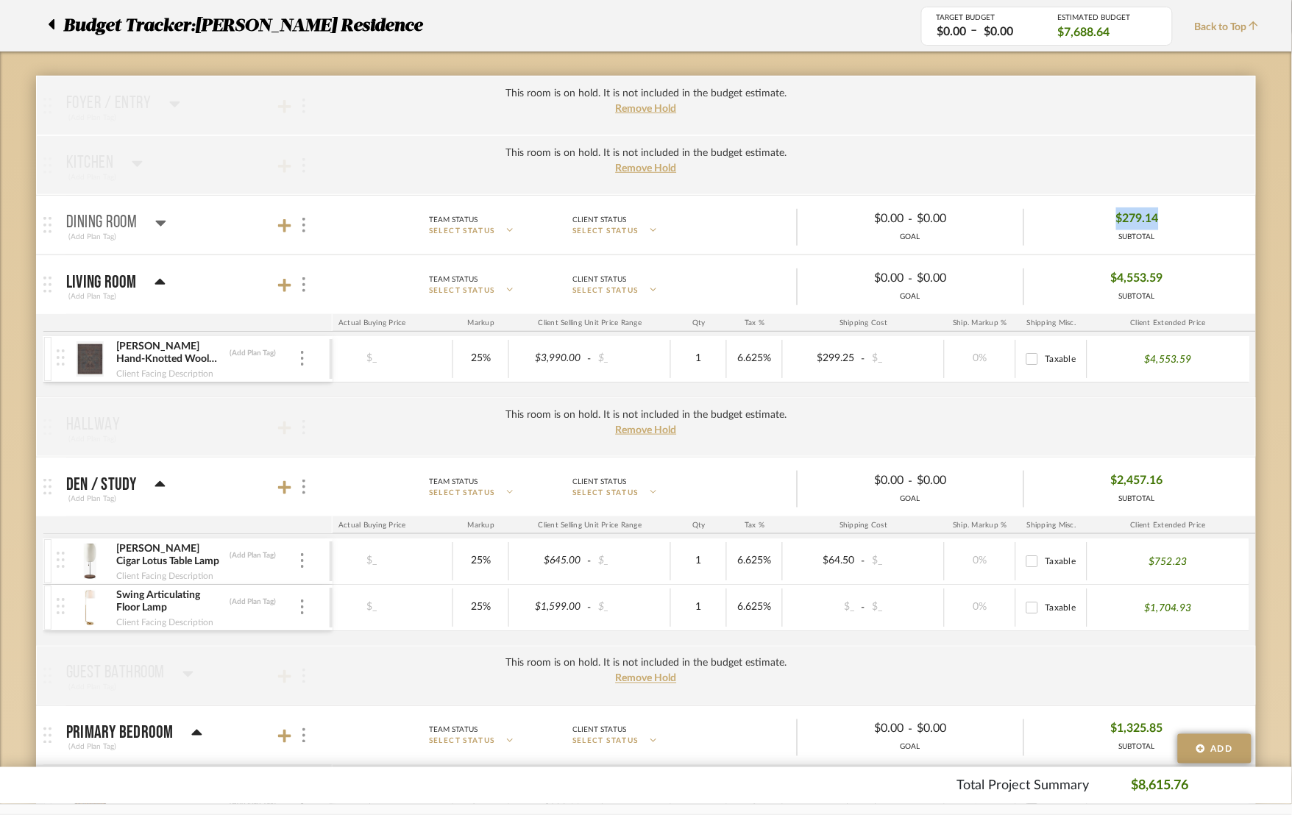
copy span "$279.14"
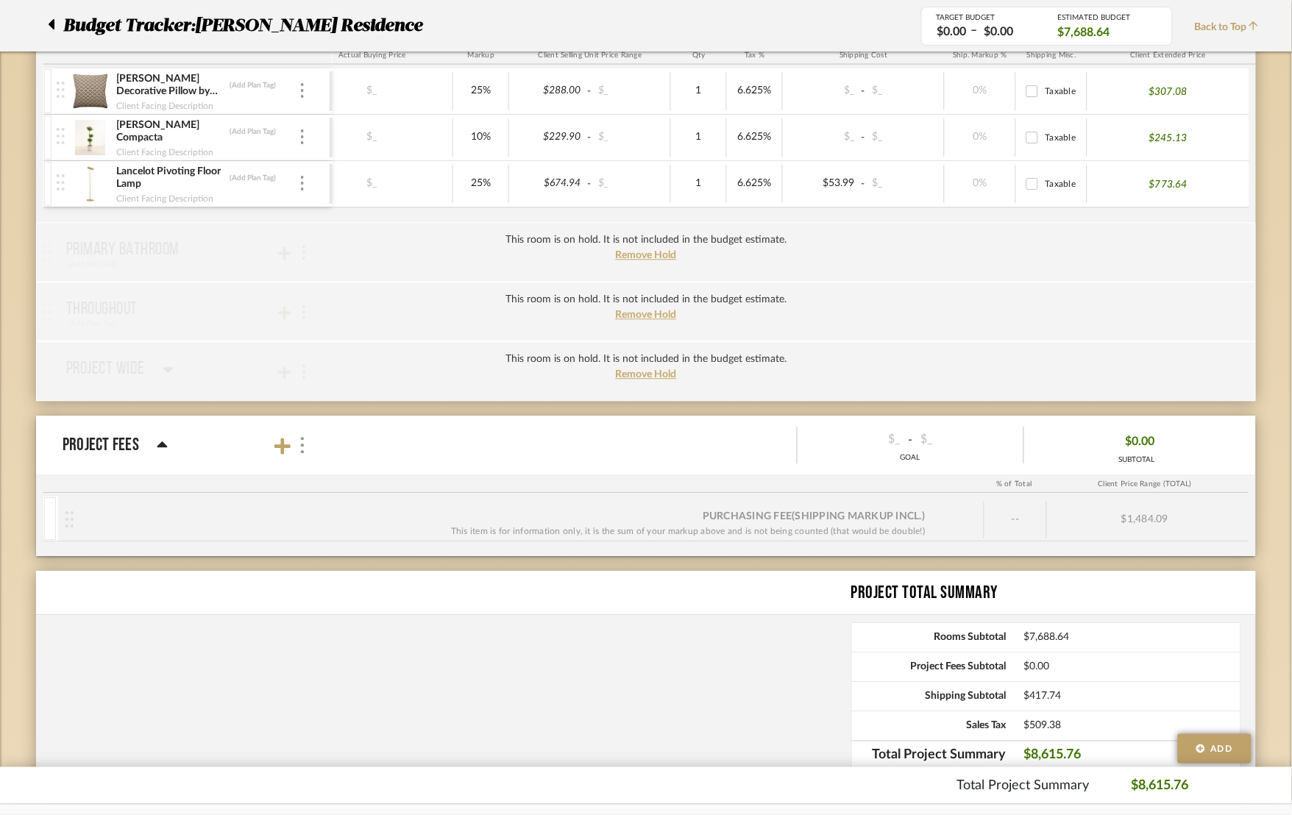
scroll to position [985, 0]
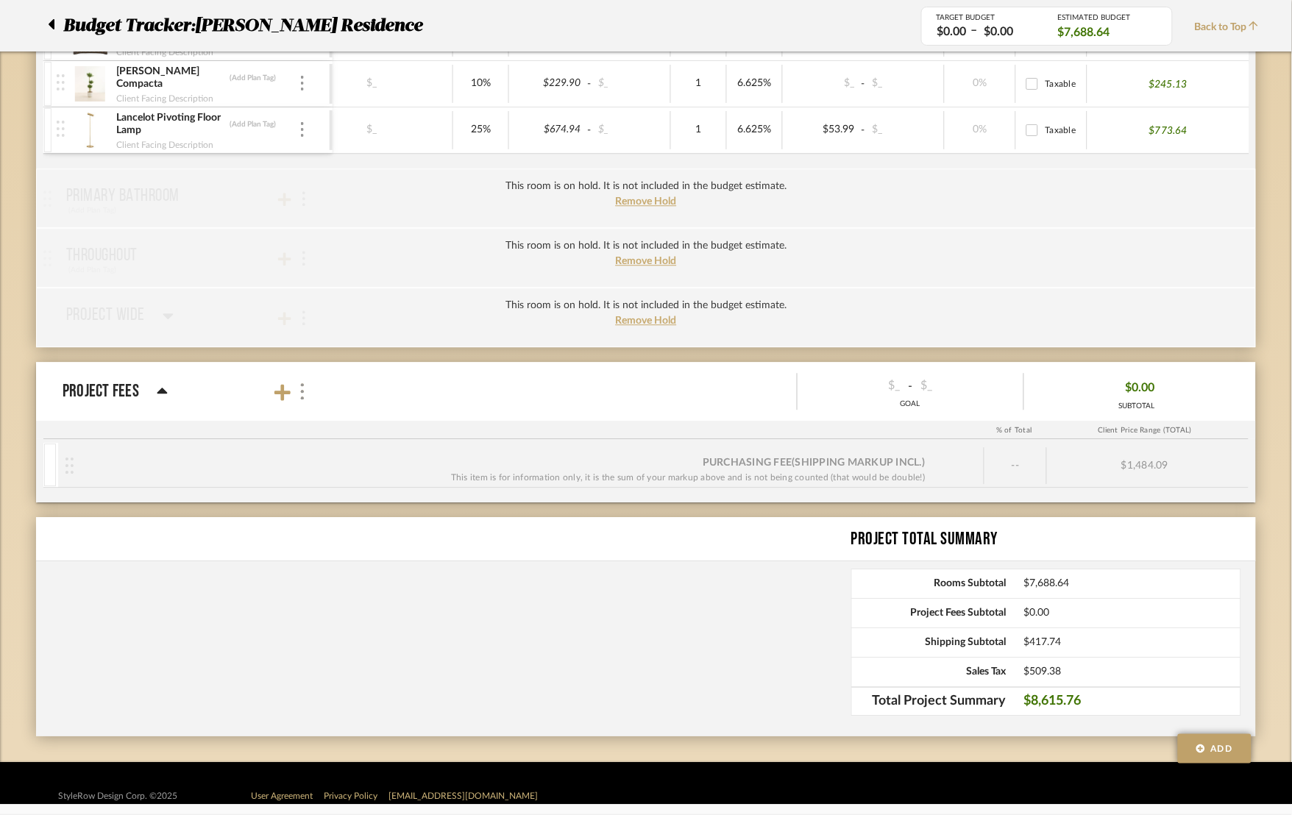
click at [1061, 582] on span "$7,688.64" at bounding box center [1132, 584] width 216 height 13
click at [1124, 552] on div "Project Total Summary" at bounding box center [1053, 539] width 405 height 26
click at [1090, 579] on span "$7,688.64" at bounding box center [1132, 584] width 216 height 13
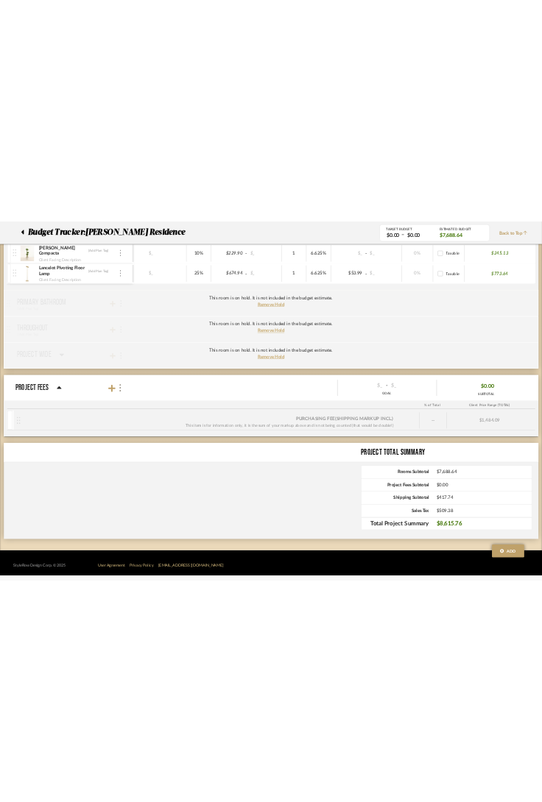
scroll to position [946, 0]
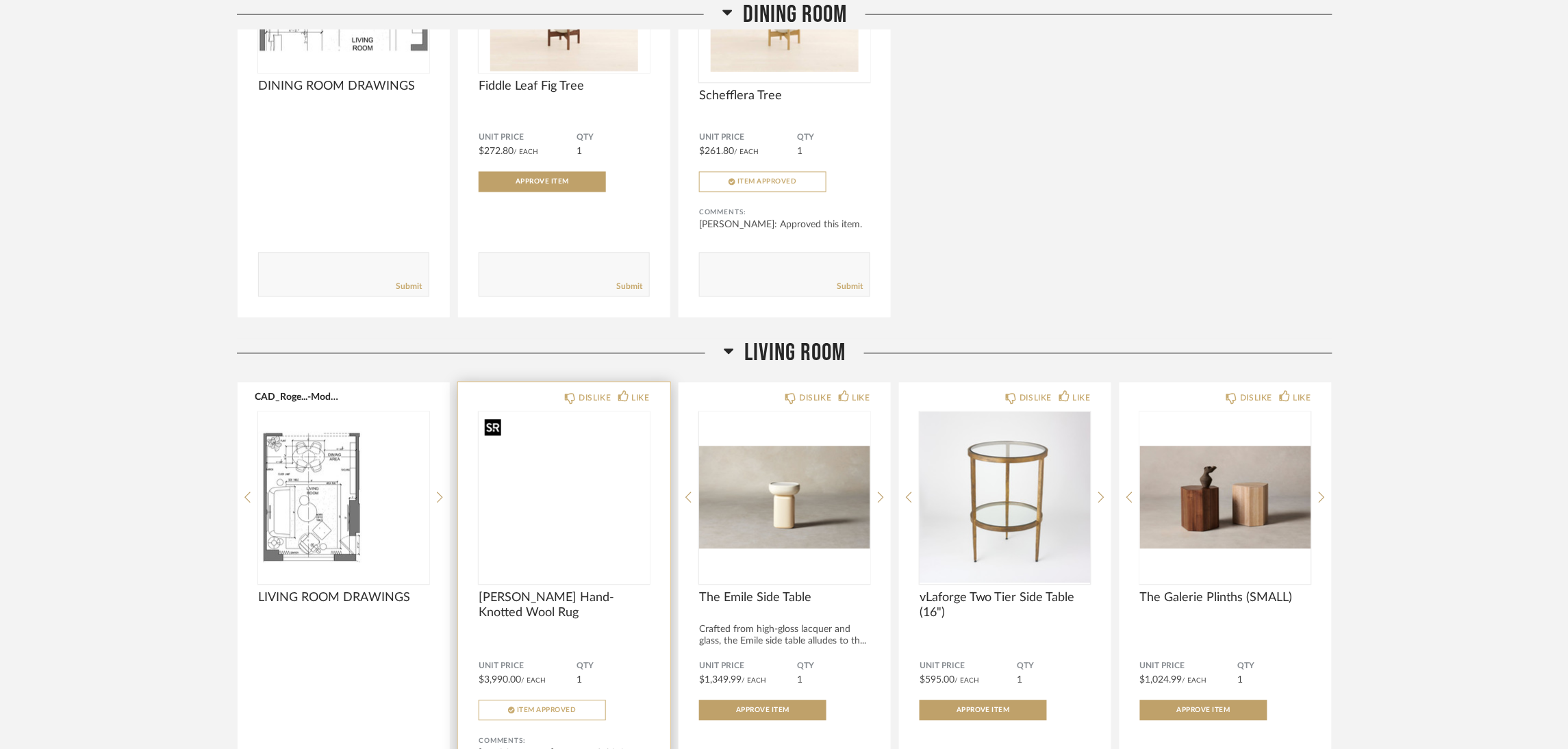
scroll to position [924, 0]
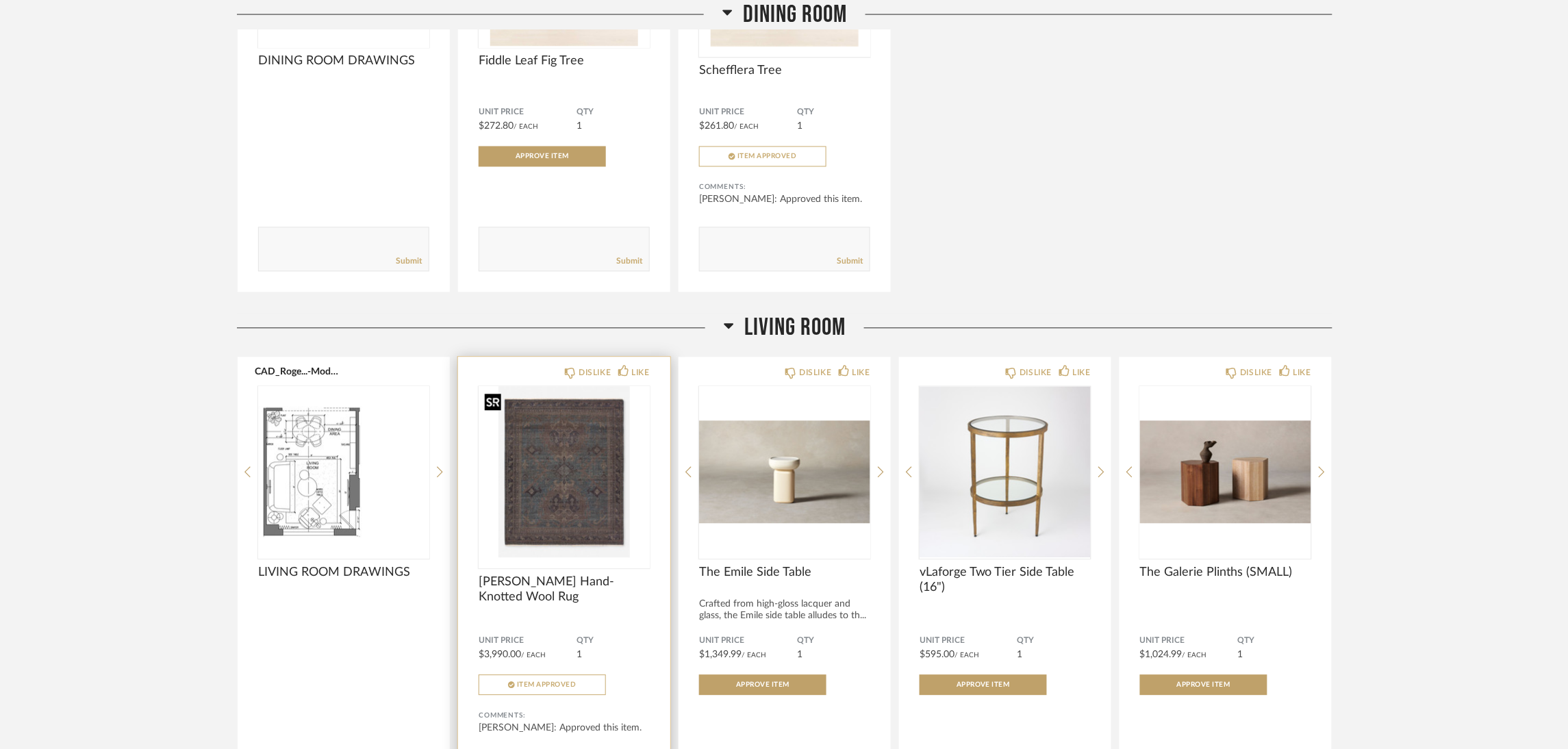
click at [597, 475] on img "0" at bounding box center [564, 473] width 171 height 171
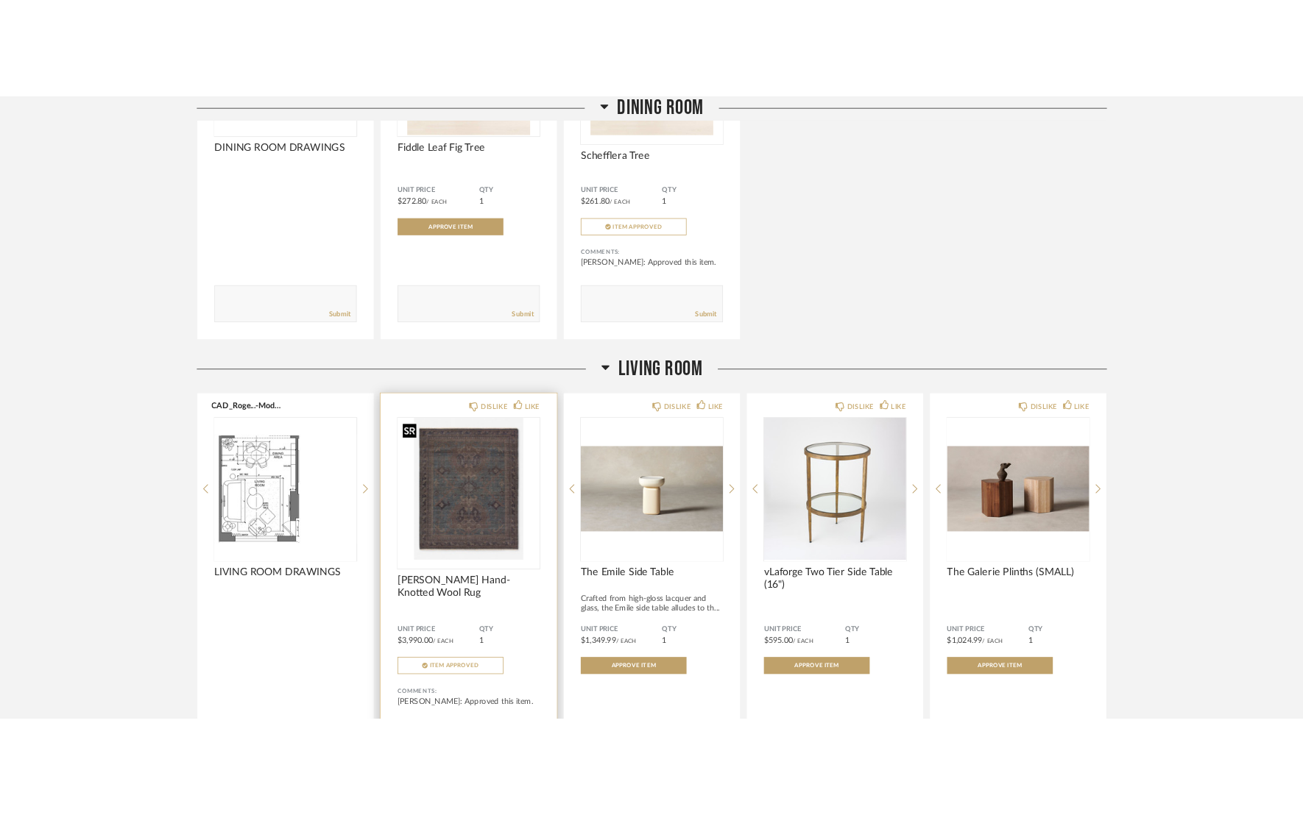
scroll to position [0, 0]
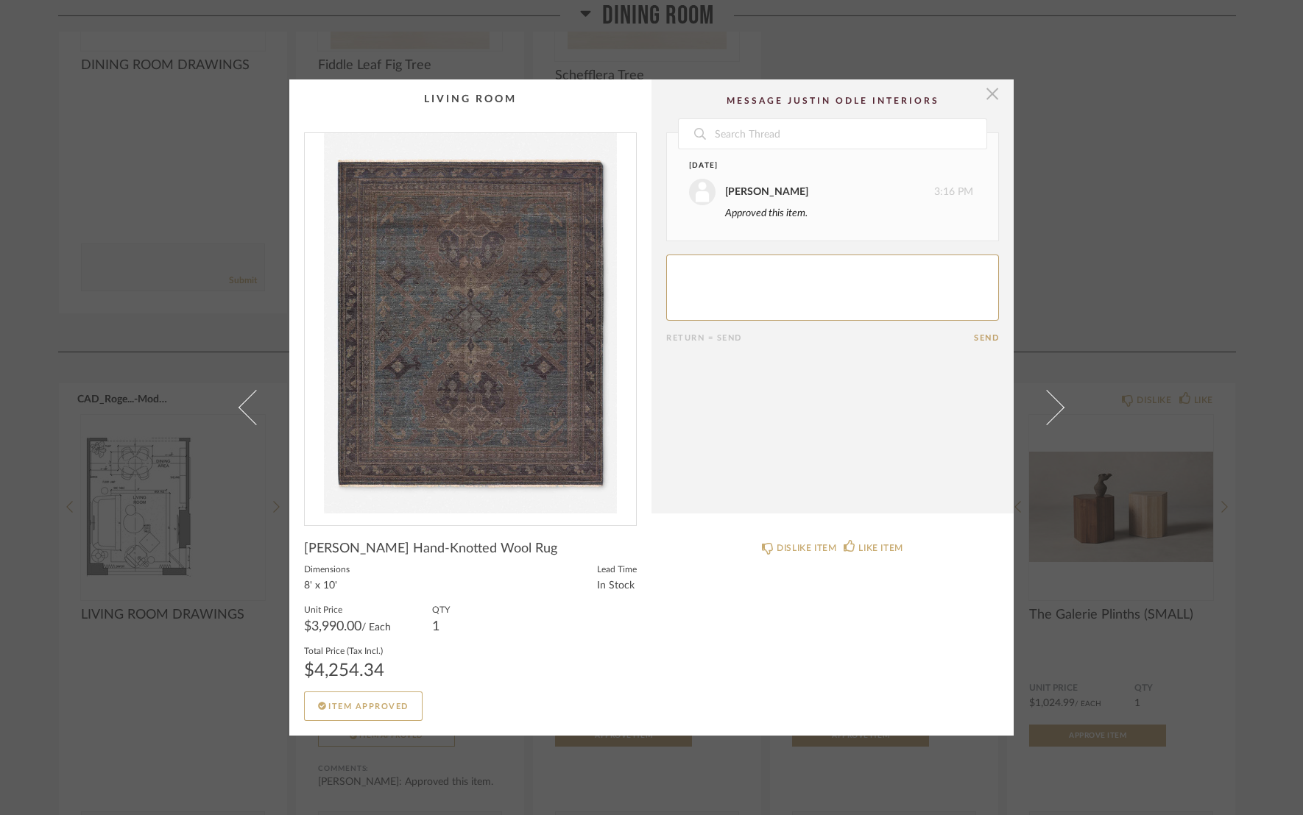
click at [987, 85] on span "button" at bounding box center [991, 93] width 29 height 29
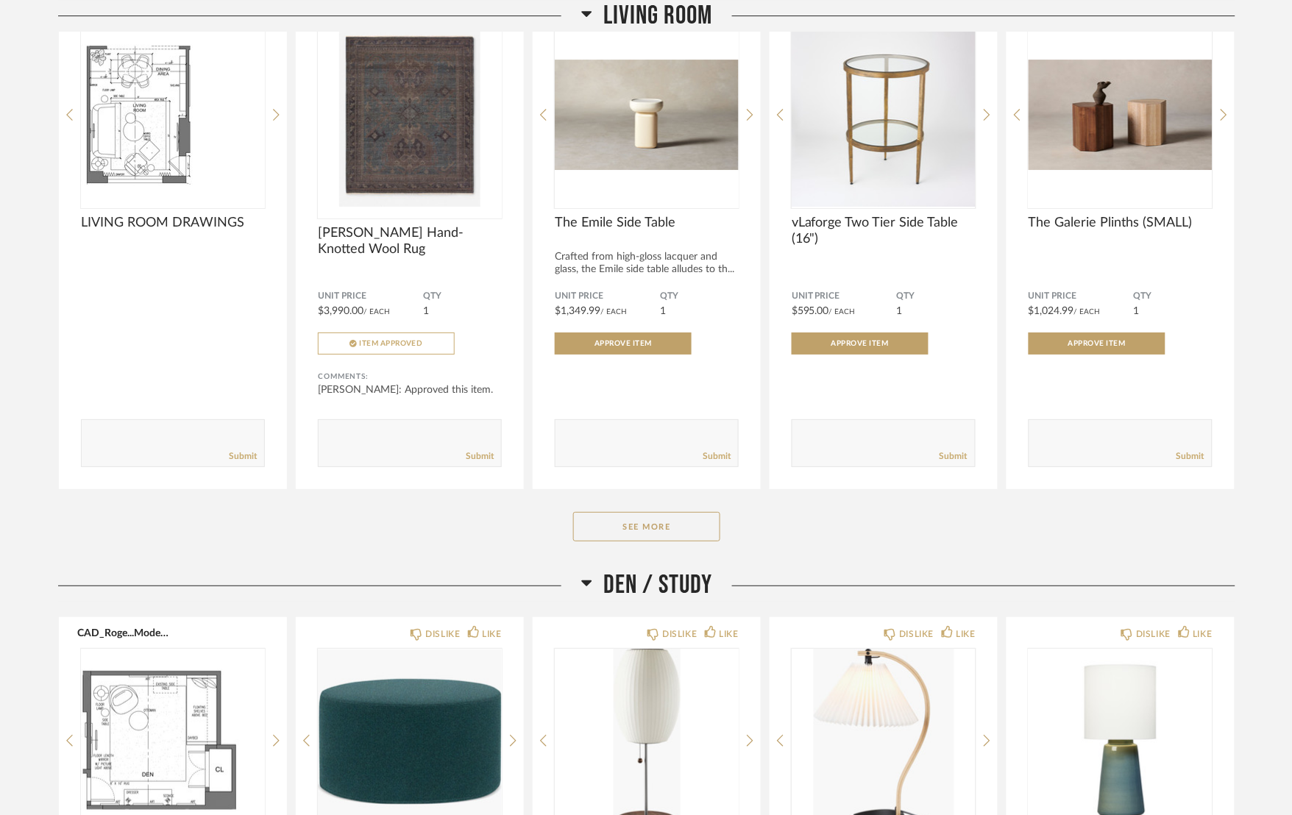
scroll to position [1434, 0]
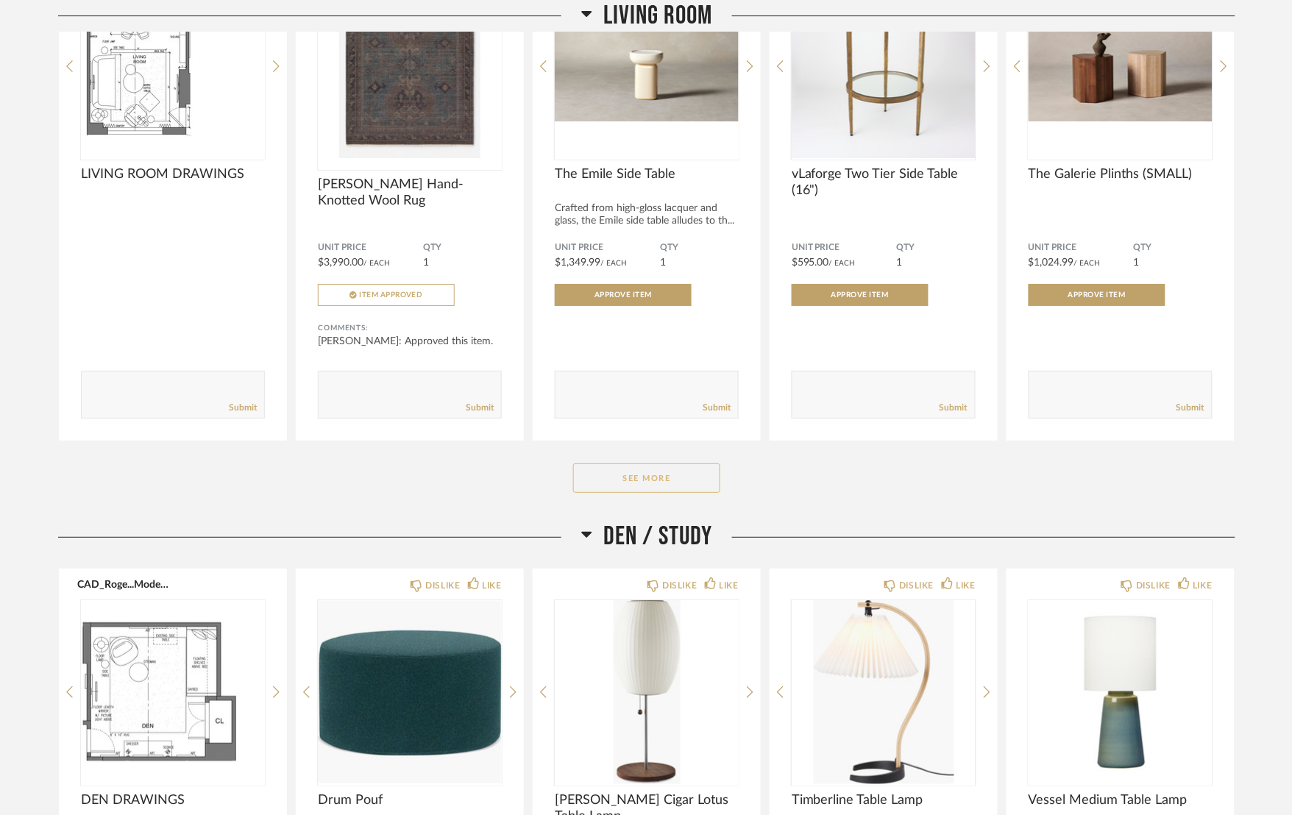
click at [621, 486] on button "See More" at bounding box center [646, 478] width 147 height 29
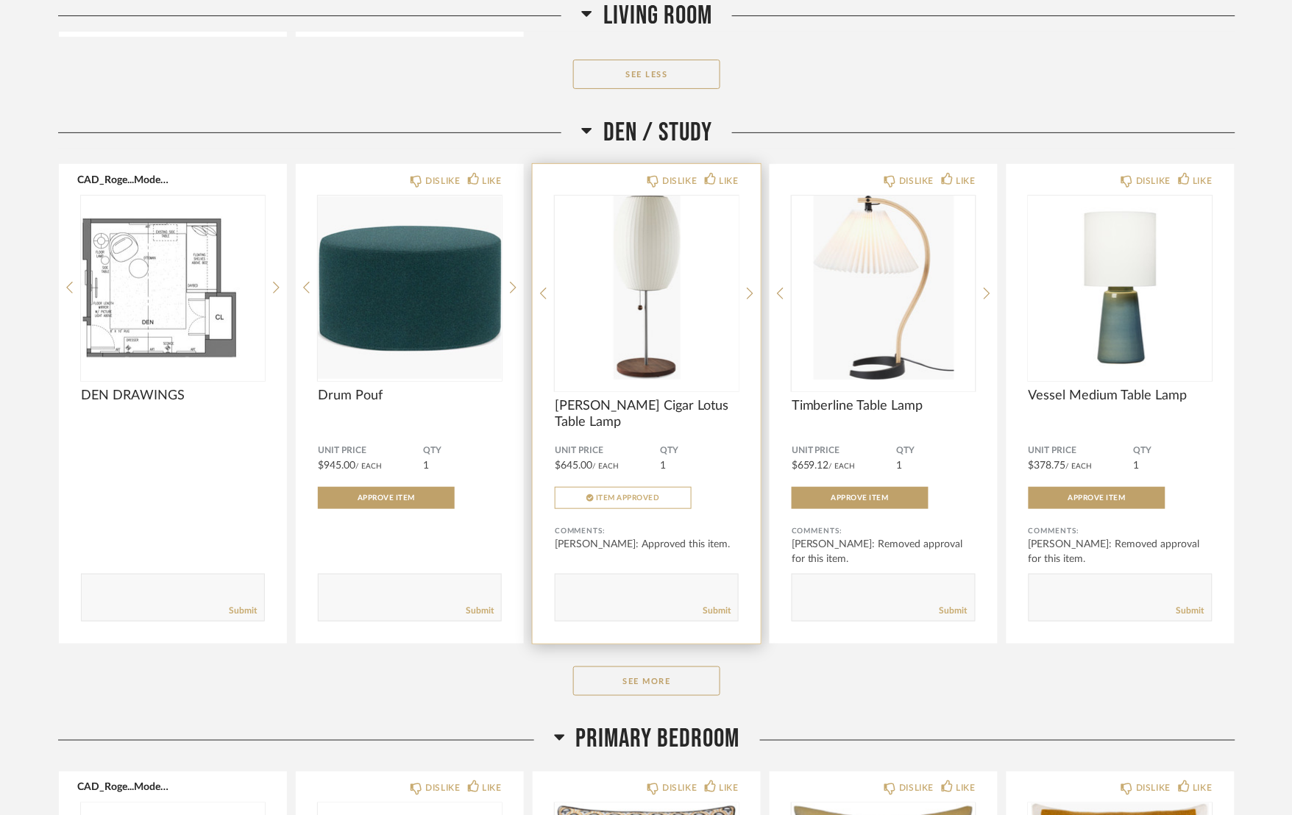
scroll to position [3312, 0]
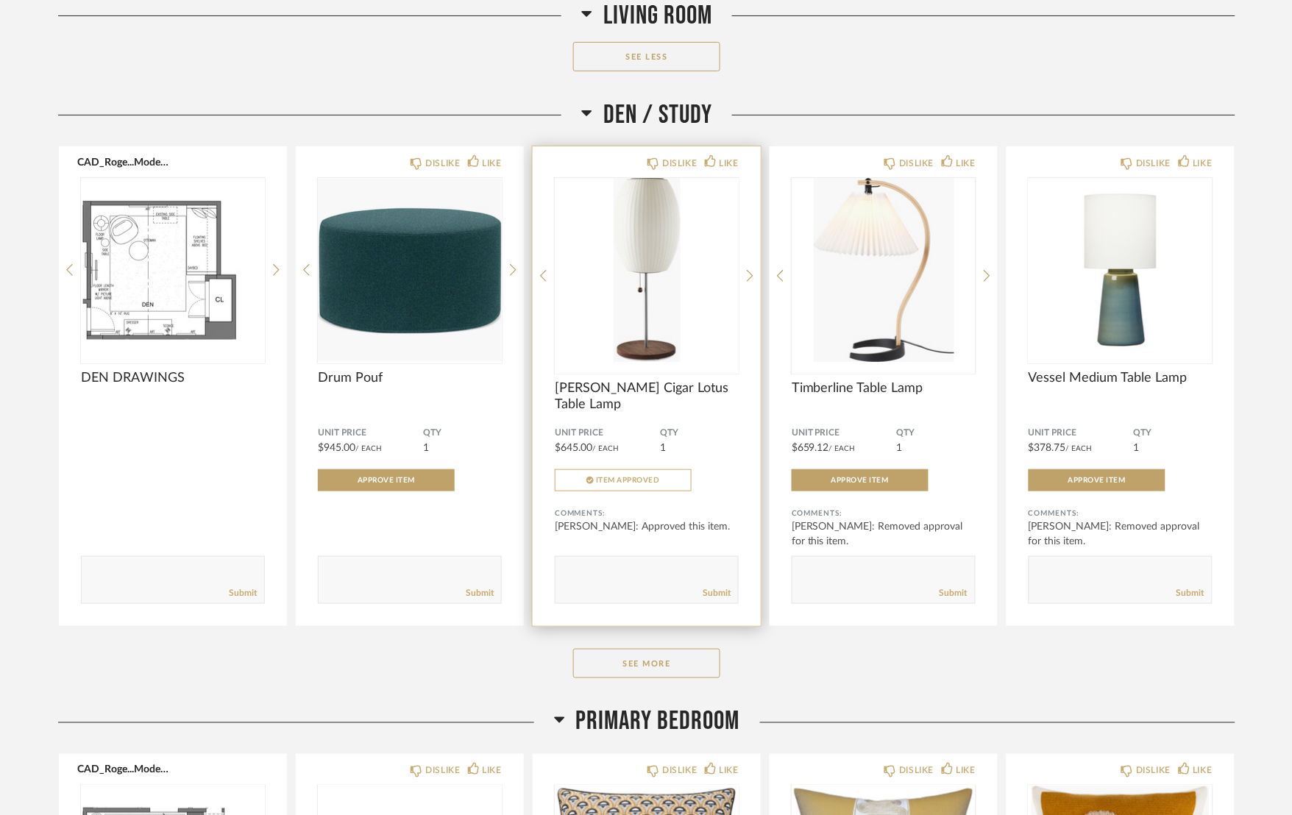
click at [633, 252] on img "0" at bounding box center [647, 270] width 184 height 184
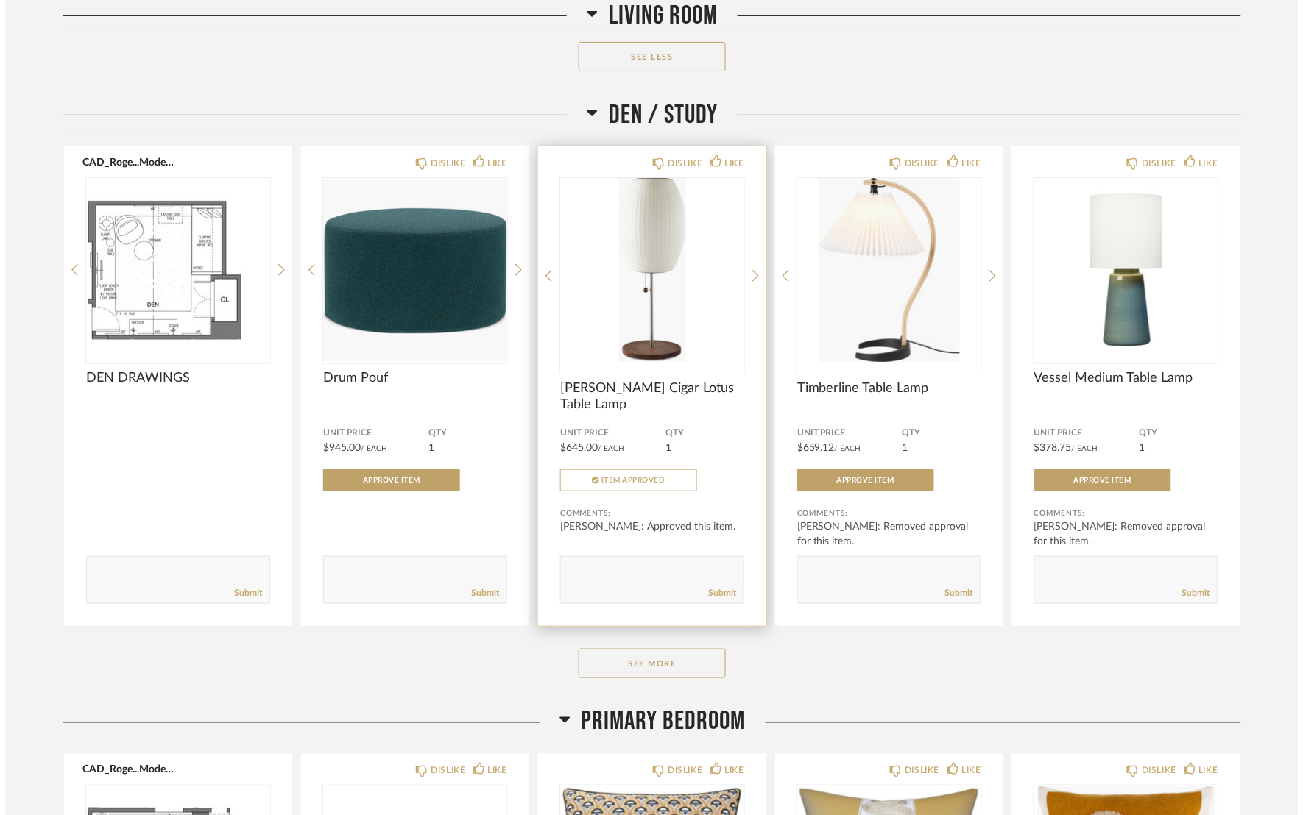
scroll to position [0, 0]
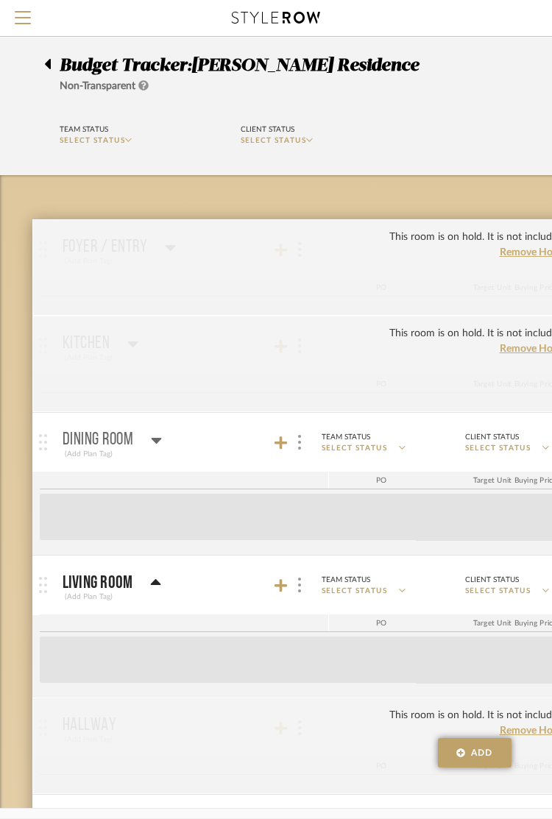
drag, startPoint x: 268, startPoint y: 788, endPoint x: 316, endPoint y: 785, distance: 48.7
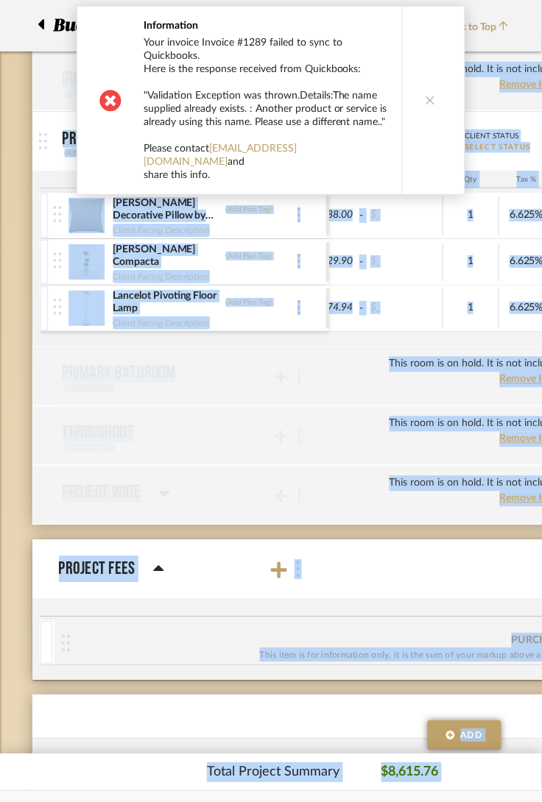
scroll to position [0, 208]
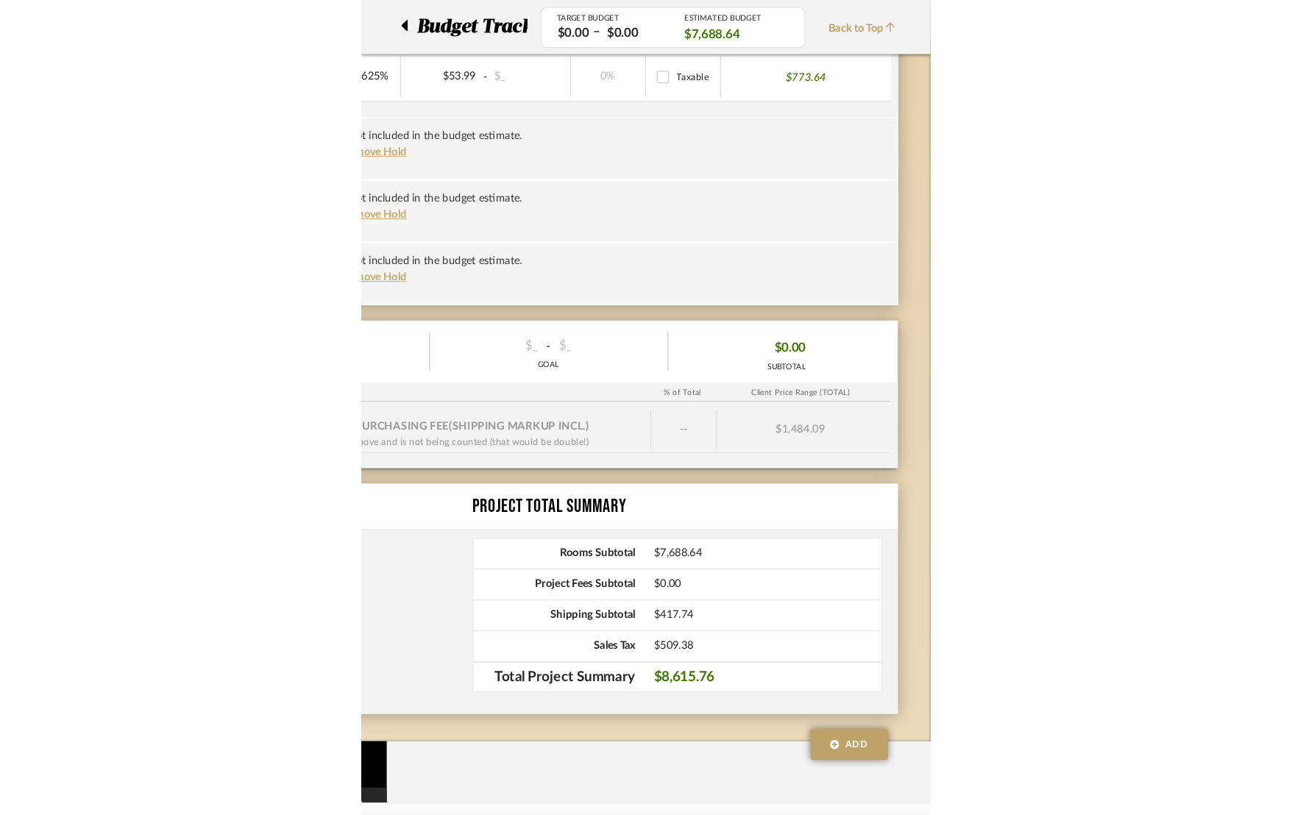
scroll to position [0, 302]
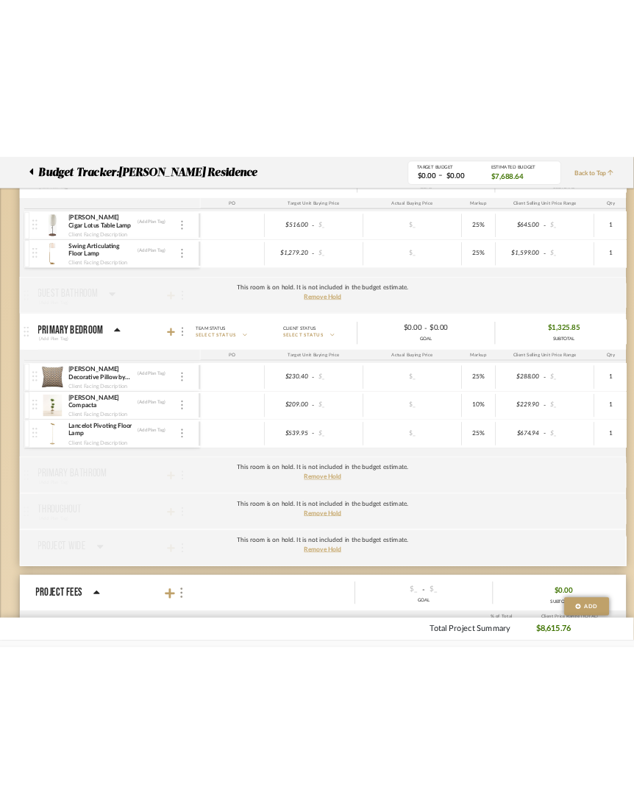
scroll to position [699, 0]
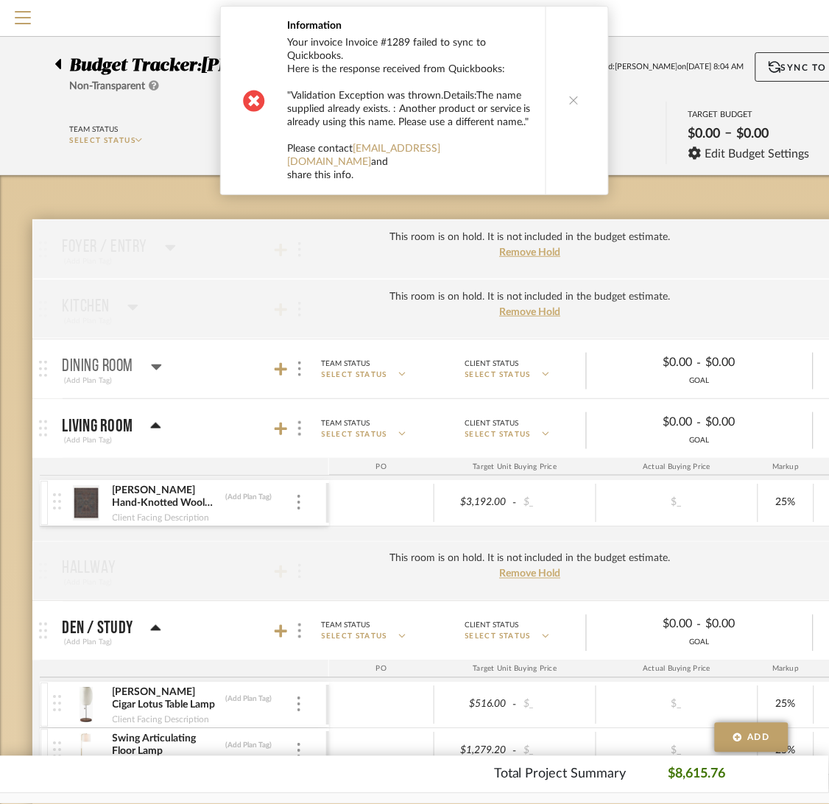
click at [593, 107] on button at bounding box center [573, 101] width 57 height 188
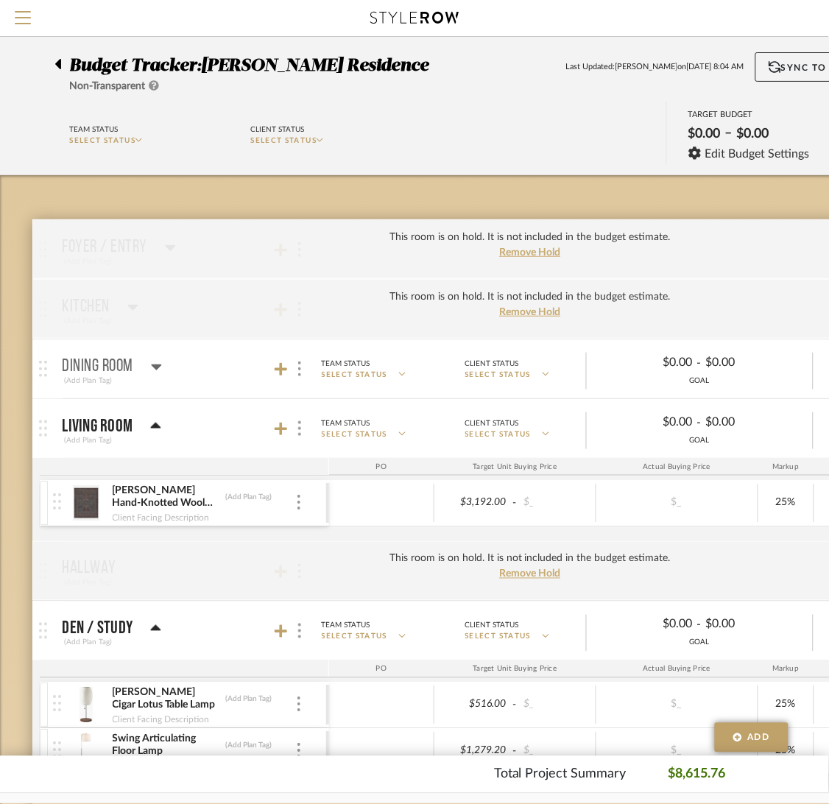
click at [152, 419] on icon at bounding box center [155, 426] width 11 height 18
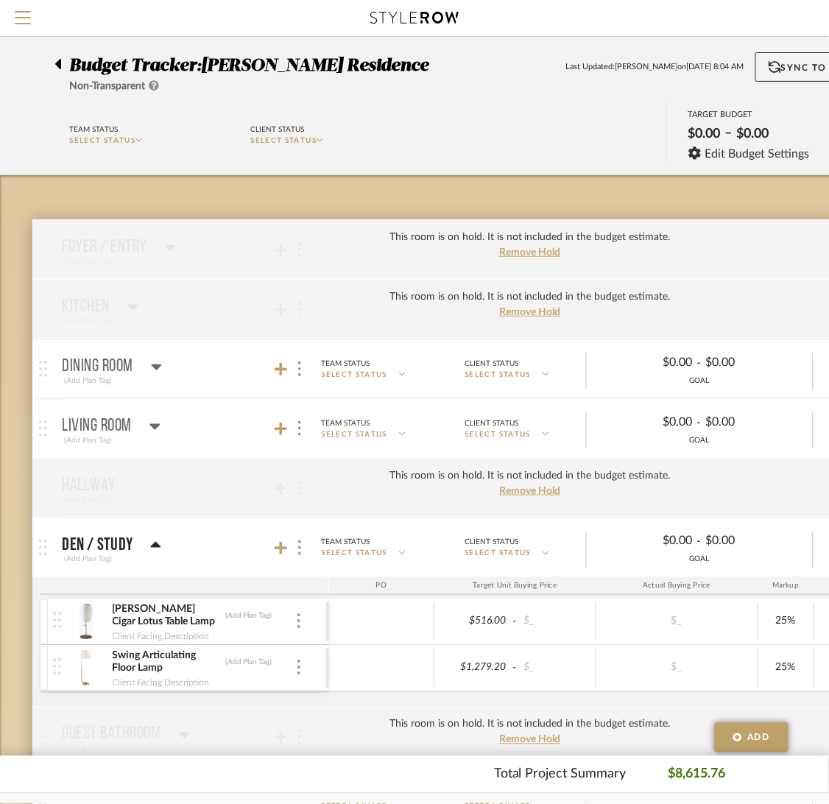
click at [157, 426] on icon at bounding box center [155, 427] width 10 height 6
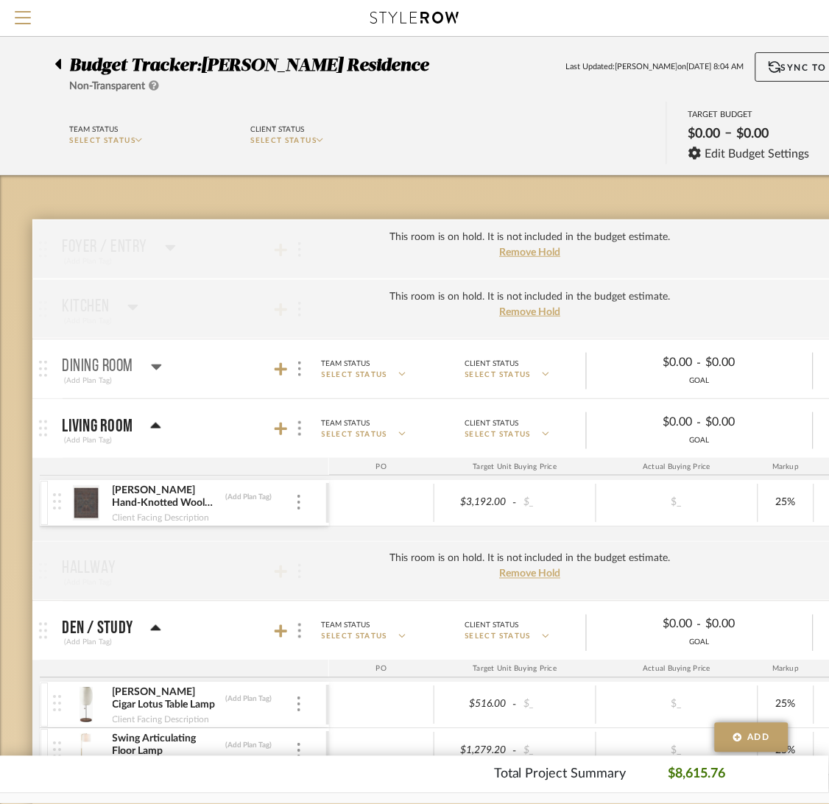
click at [160, 366] on icon at bounding box center [157, 367] width 10 height 6
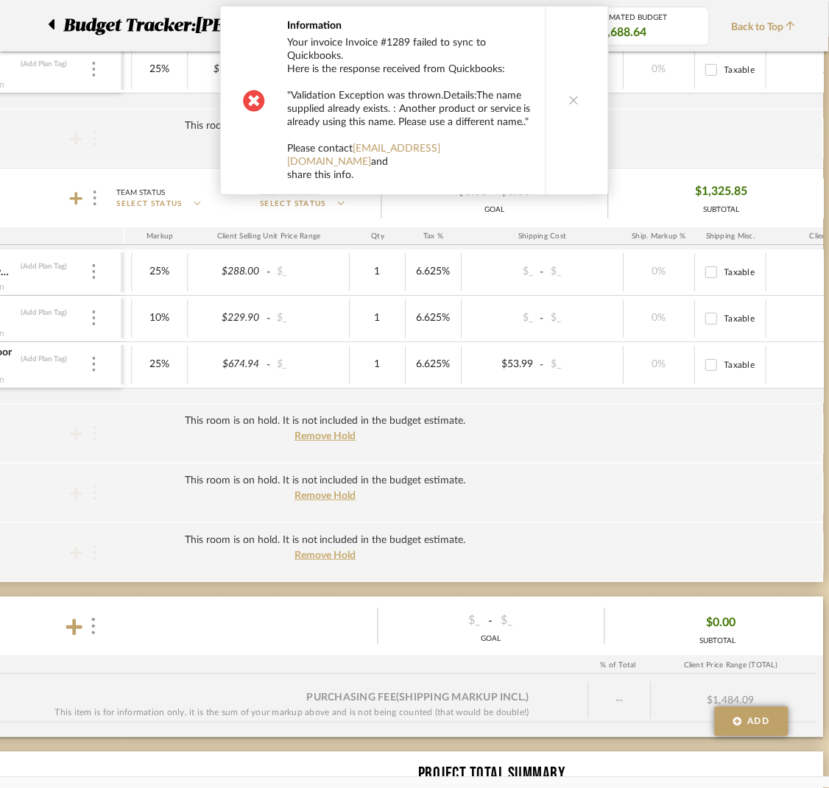
scroll to position [712, 205]
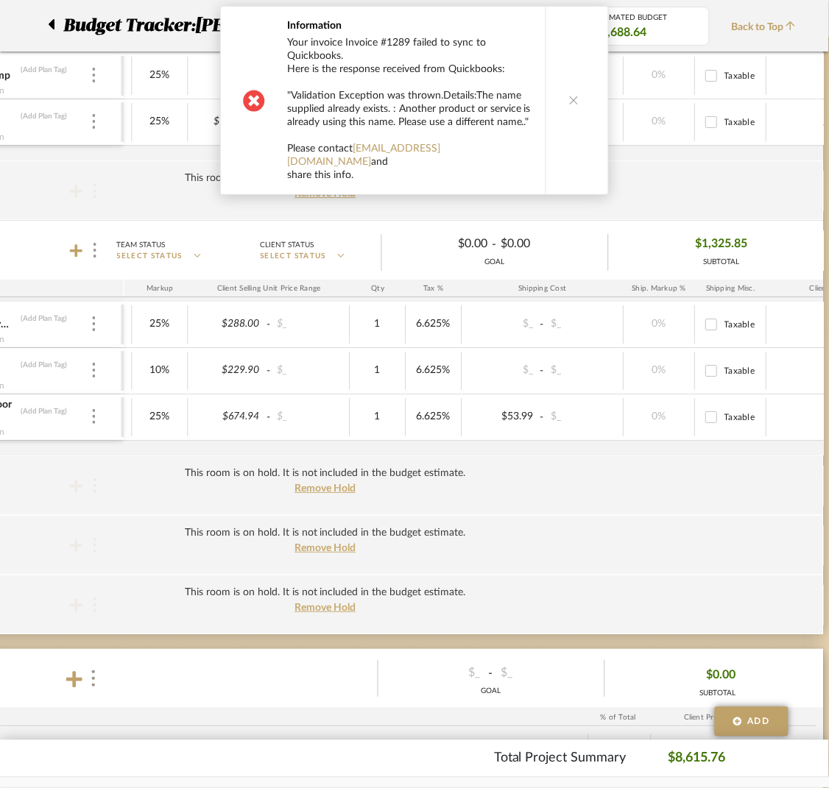
click at [560, 121] on button at bounding box center [573, 101] width 57 height 188
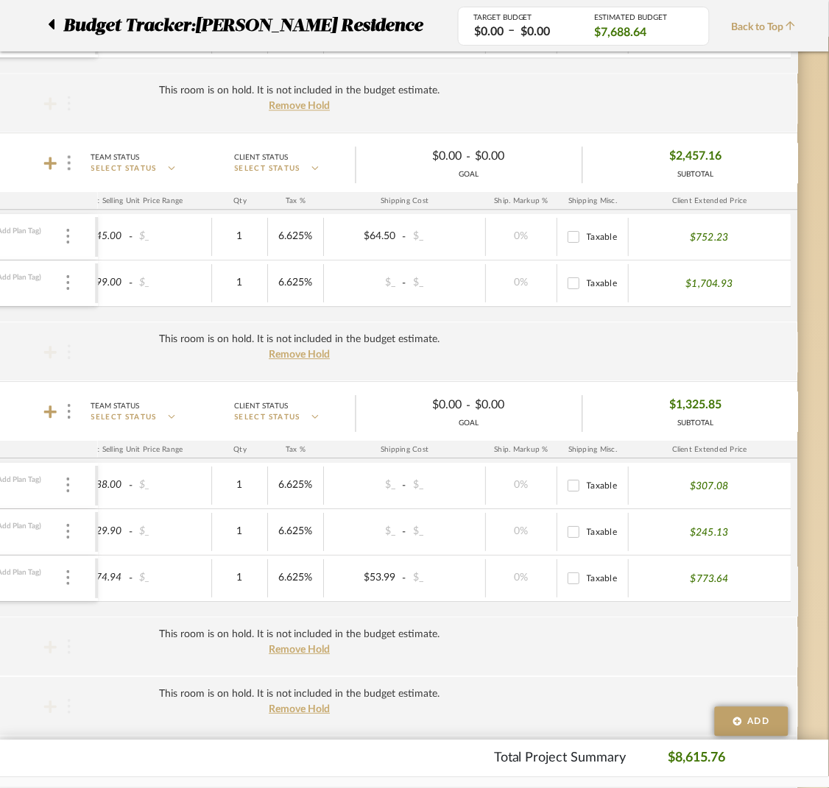
scroll to position [442, 230]
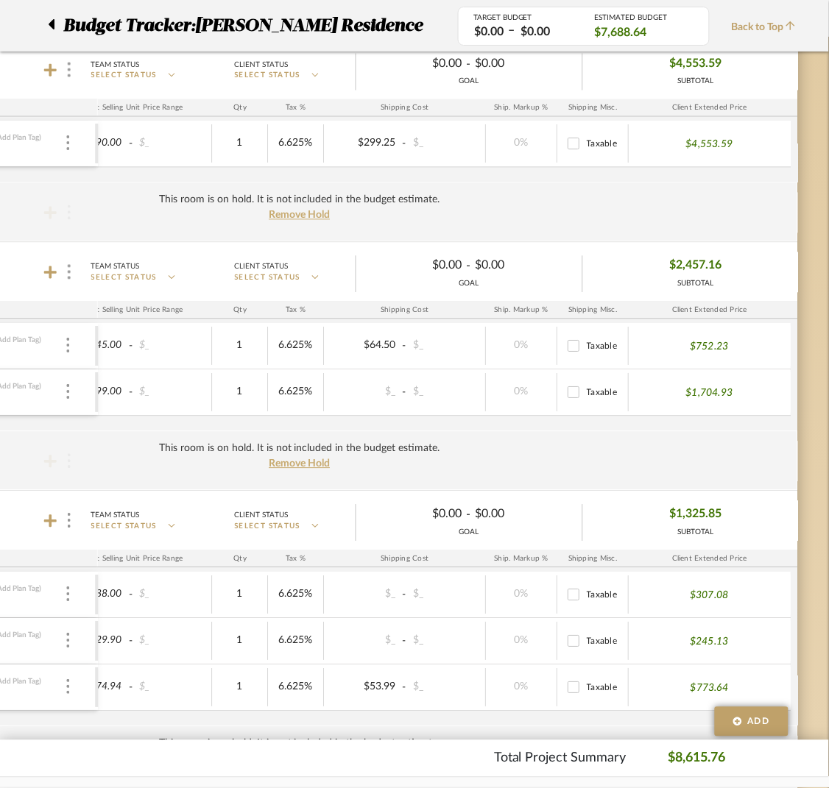
click at [796, 227] on div "This room is on hold. It is not included in the budget estimate. Remove Hold" at bounding box center [300, 213] width 996 height 60
click at [807, 230] on div "Budget Tracker: Rogers Residence Non-Transparent Last Updated: Joshua Presas on…" at bounding box center [300, 457] width 1060 height 1725
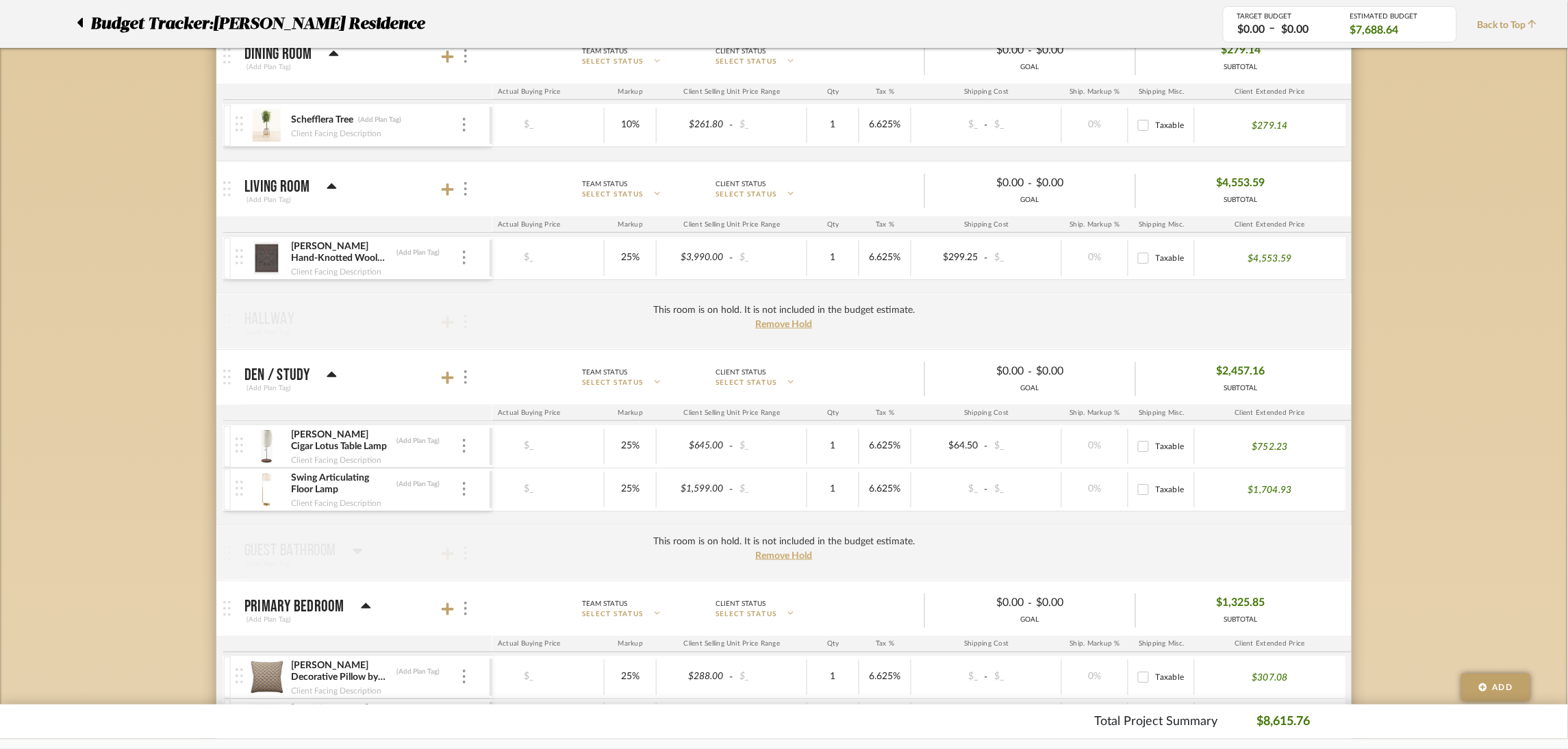
scroll to position [102, 0]
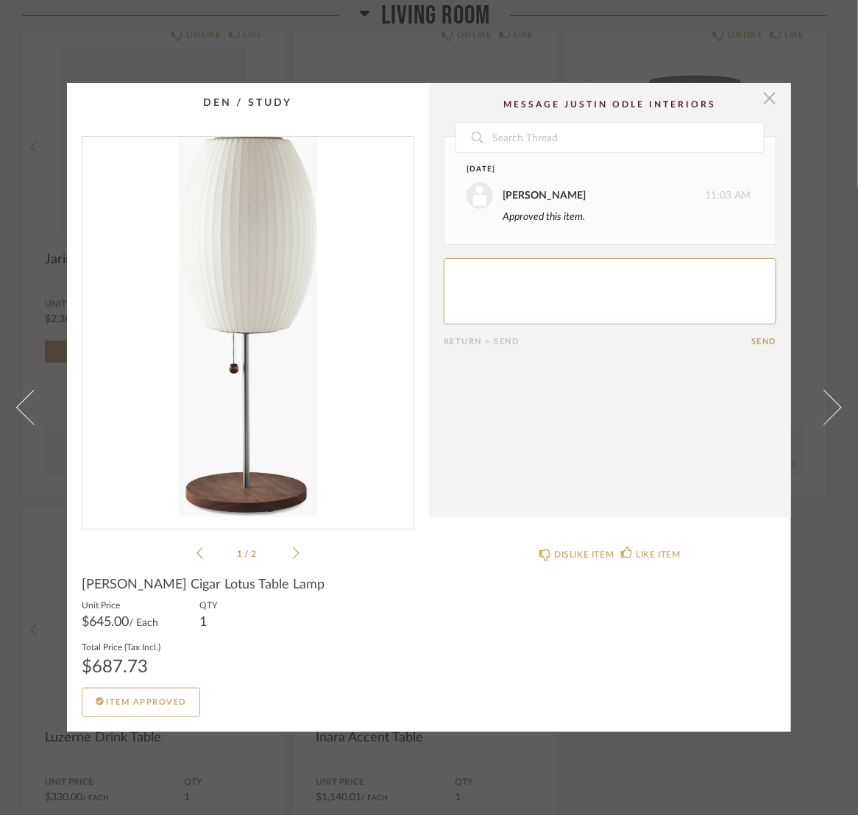
click at [760, 101] on span "button" at bounding box center [769, 97] width 29 height 29
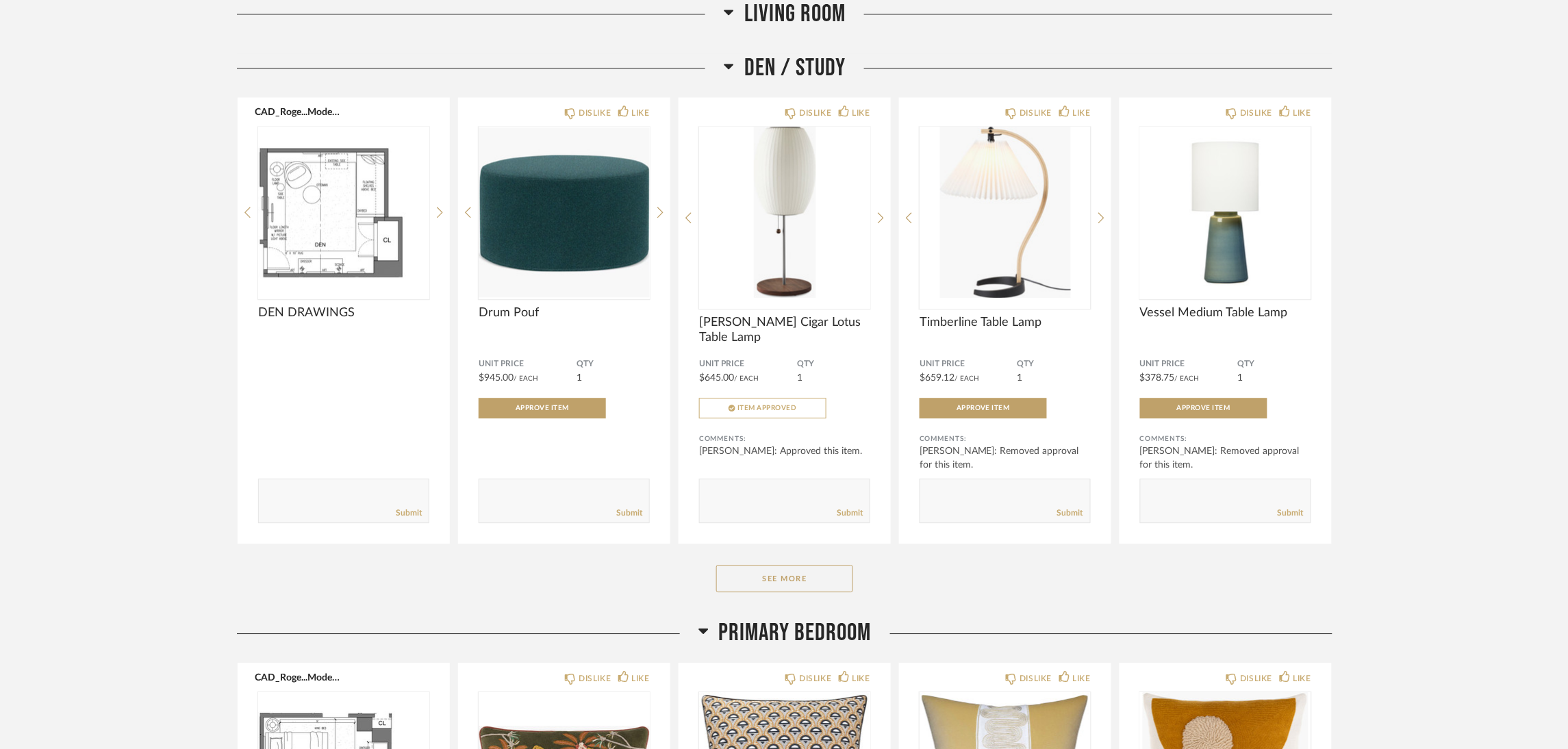
scroll to position [3080, 0]
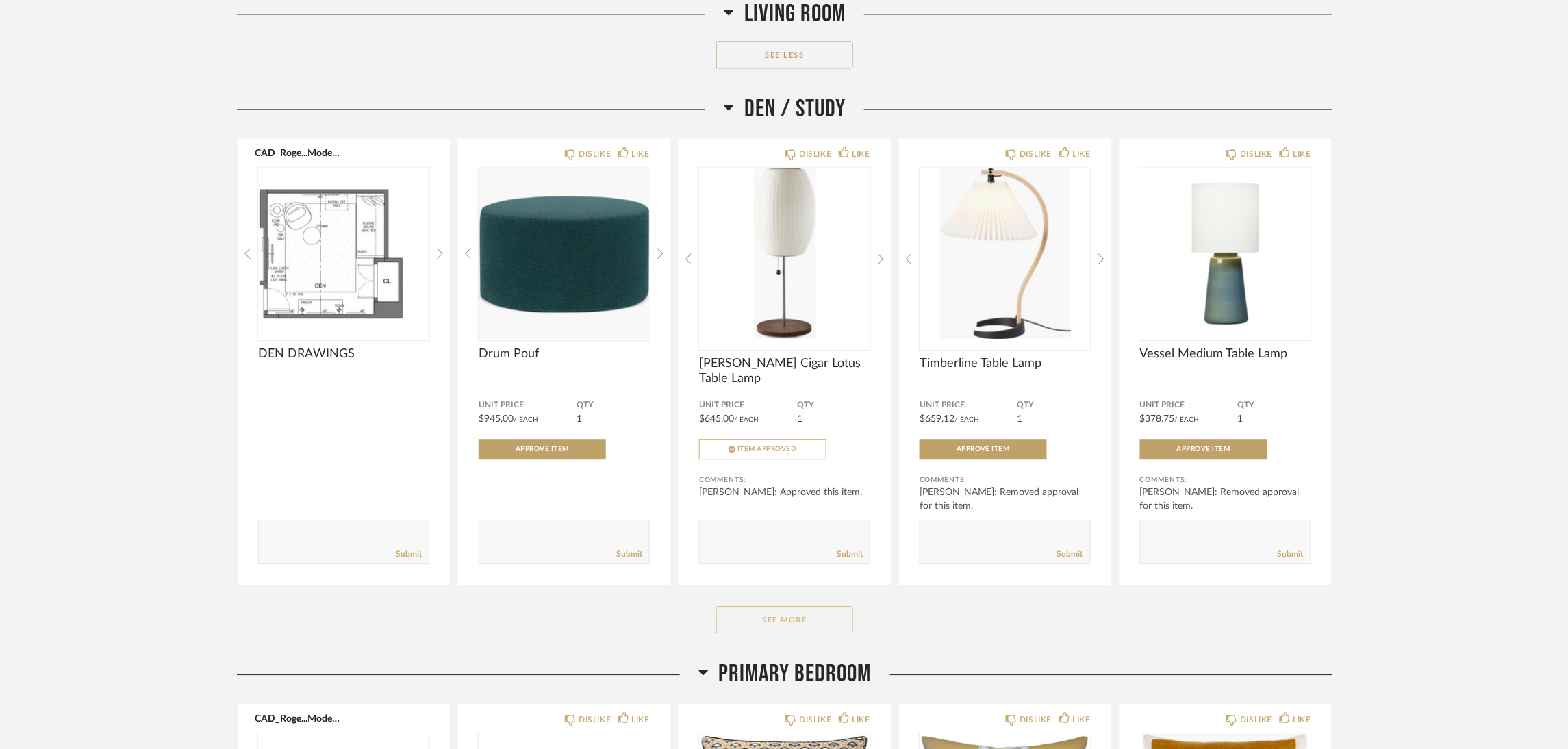
click at [765, 632] on button "See More" at bounding box center [784, 619] width 137 height 27
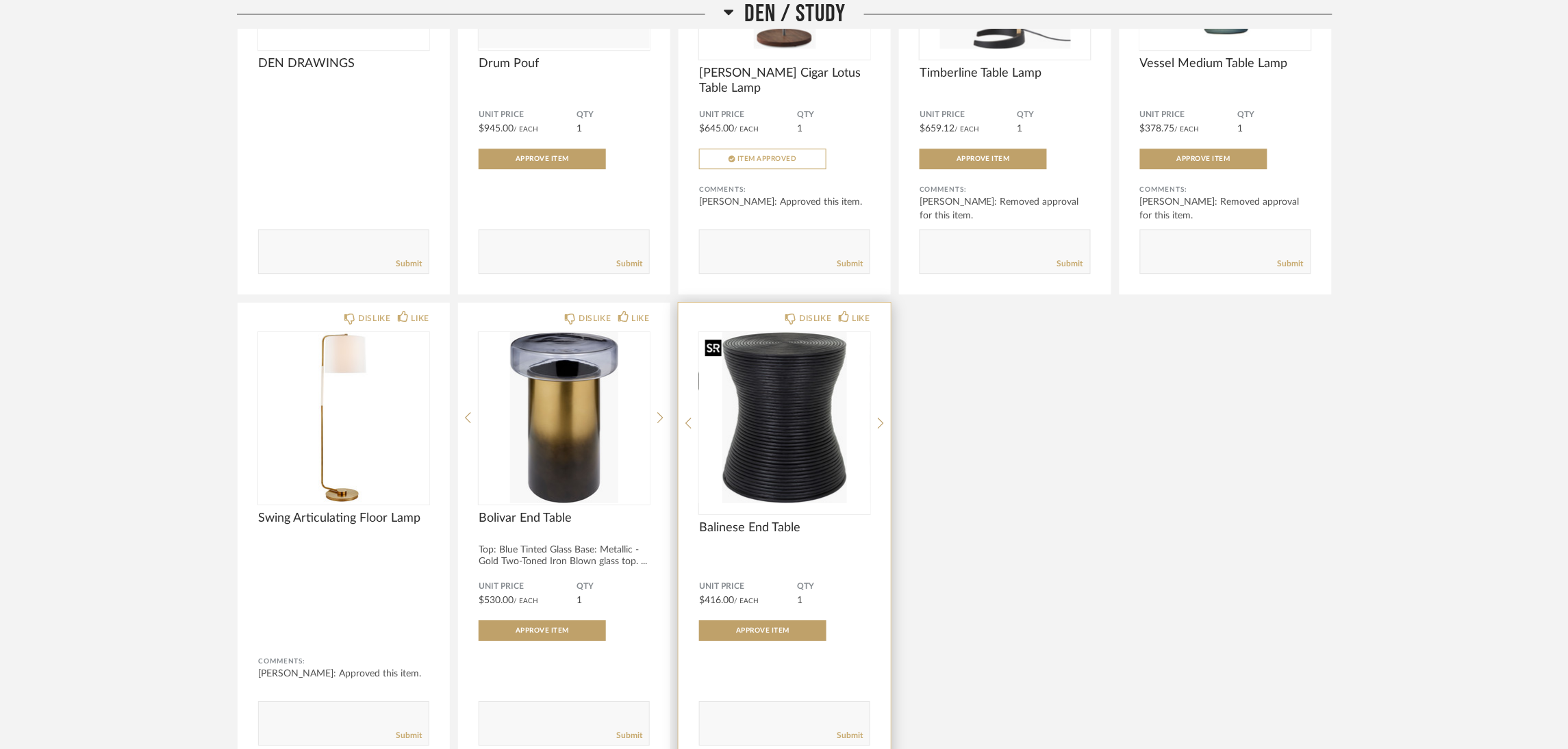
scroll to position [3490, 0]
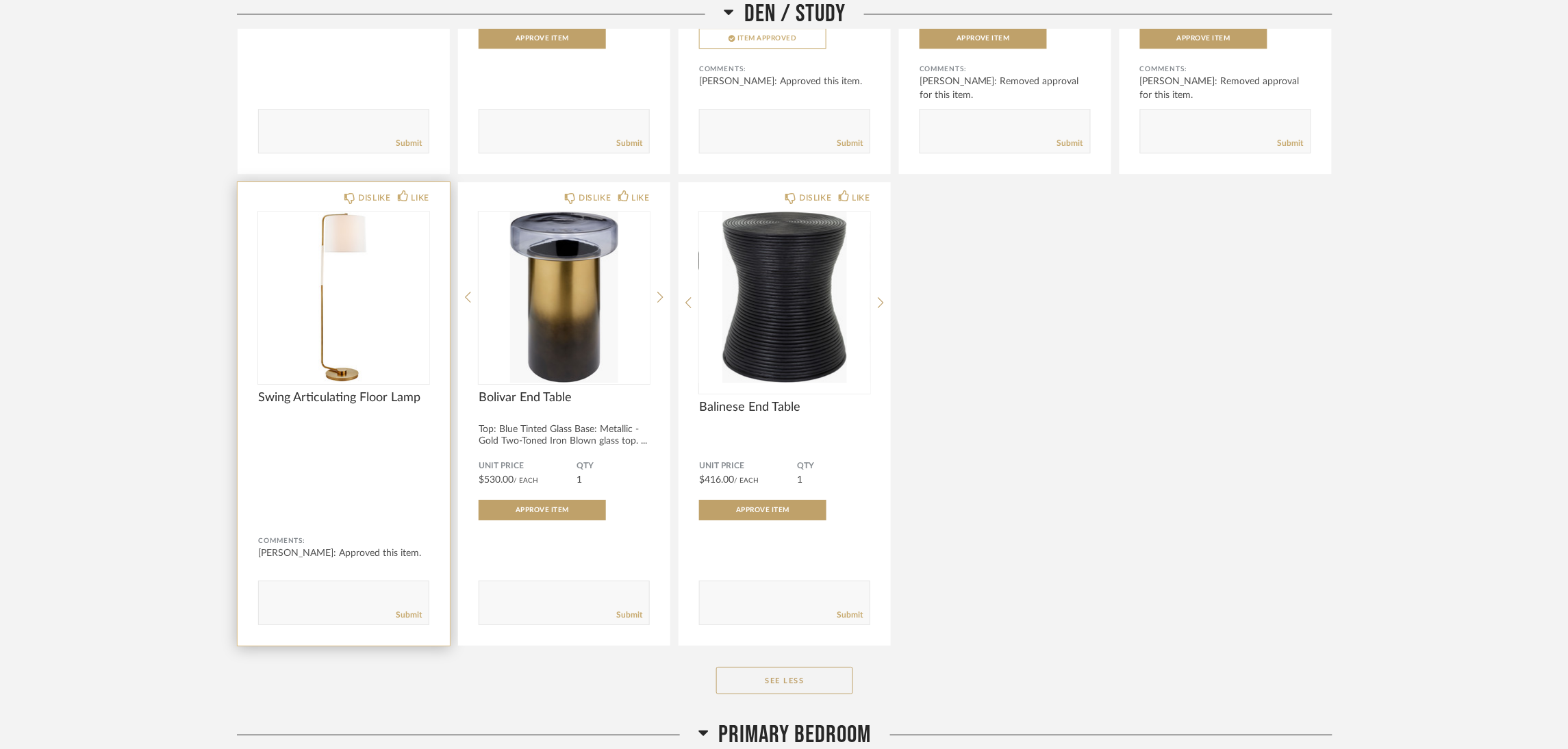
click at [367, 461] on div "Swing Articulating Floor Lamp" at bounding box center [343, 430] width 171 height 80
click at [0, 0] on img at bounding box center [0, 0] width 0 height 0
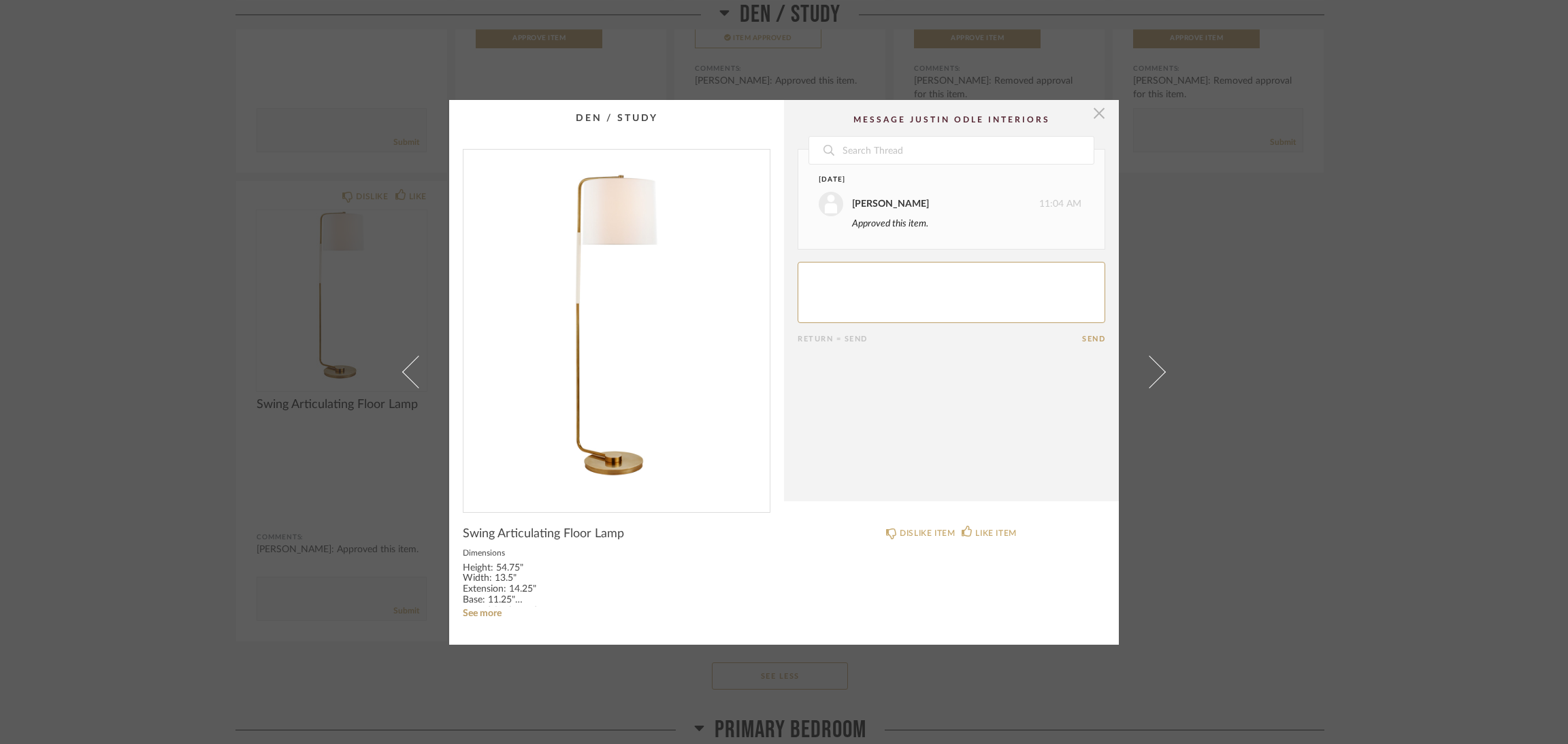
click at [792, 118] on span "button" at bounding box center [1098, 113] width 27 height 27
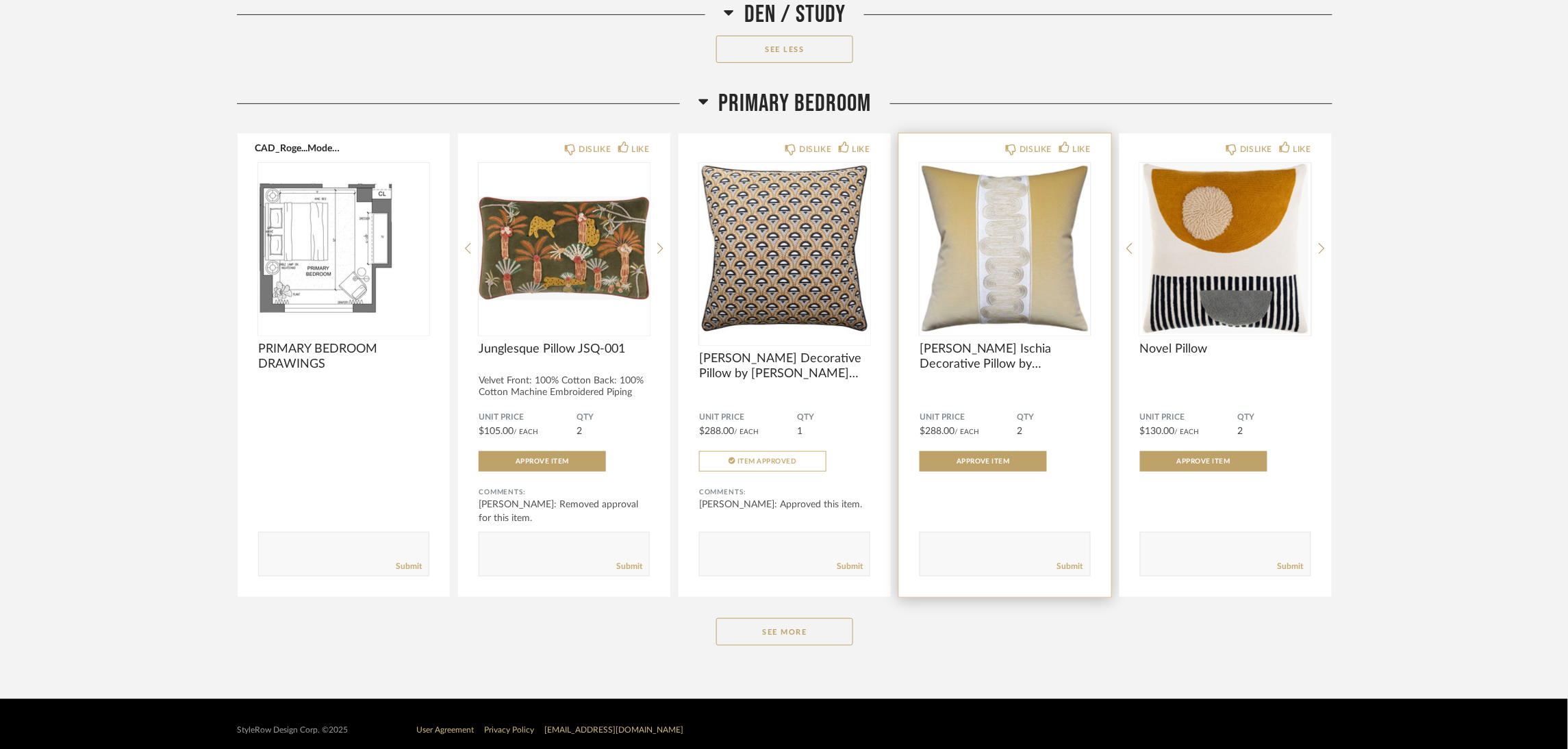
scroll to position [4131, 0]
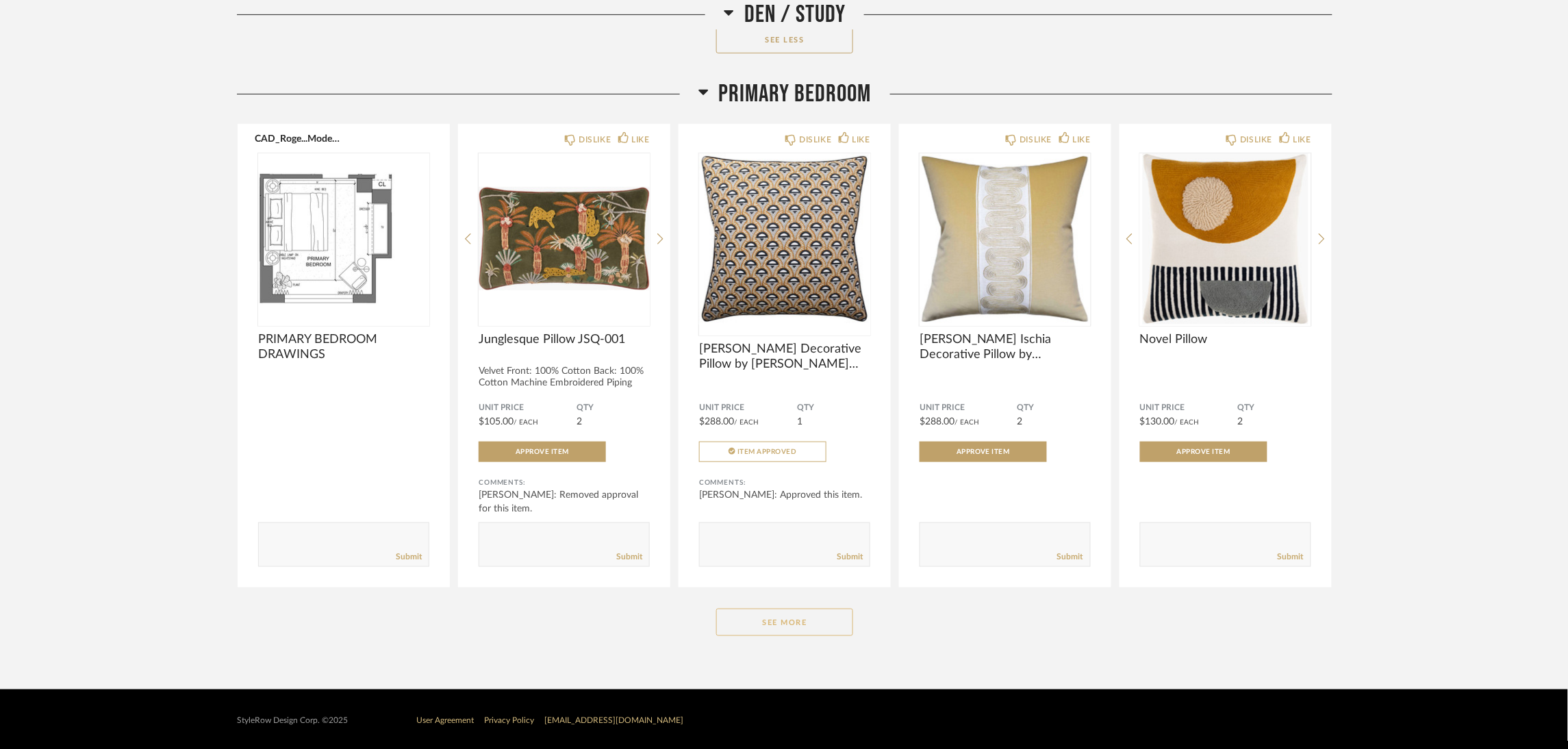
click at [776, 620] on button "See More" at bounding box center [784, 622] width 137 height 27
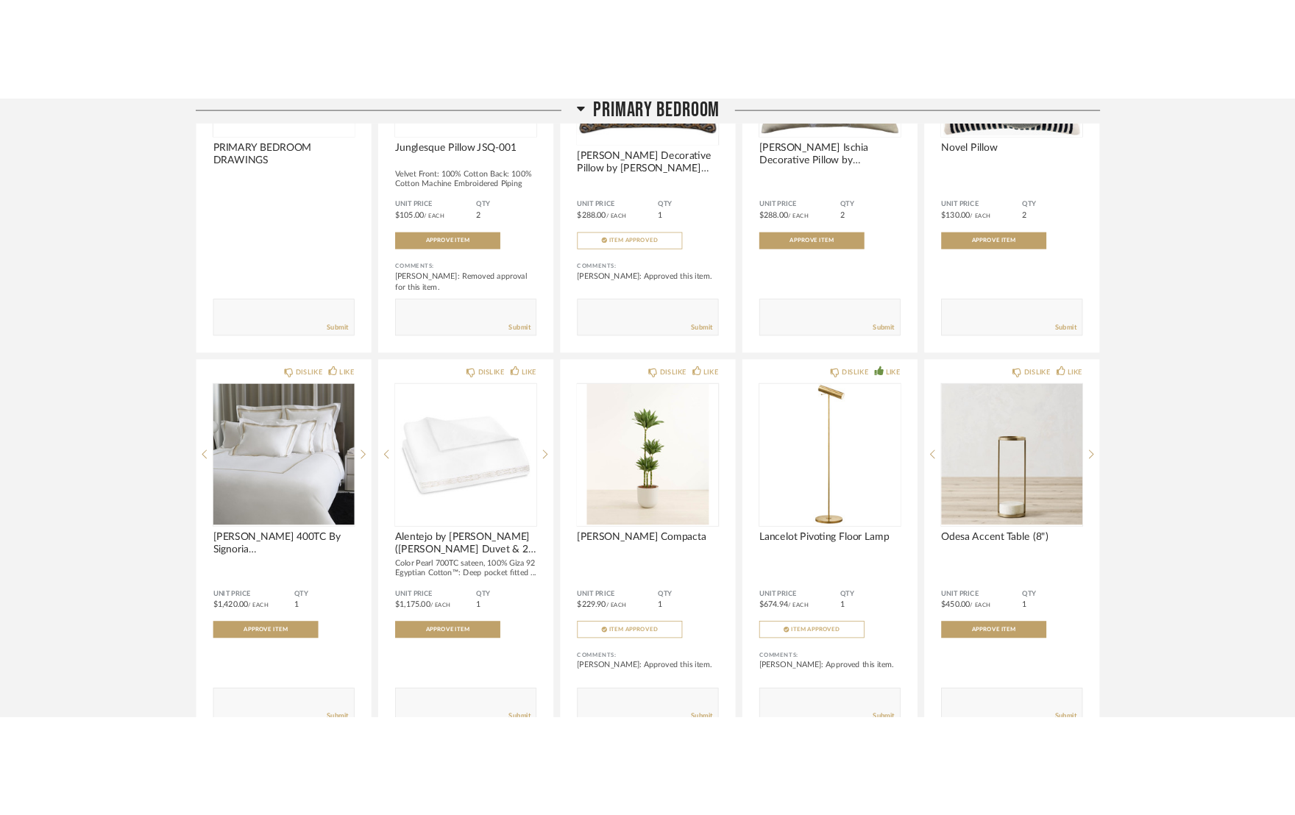
scroll to position [4771, 0]
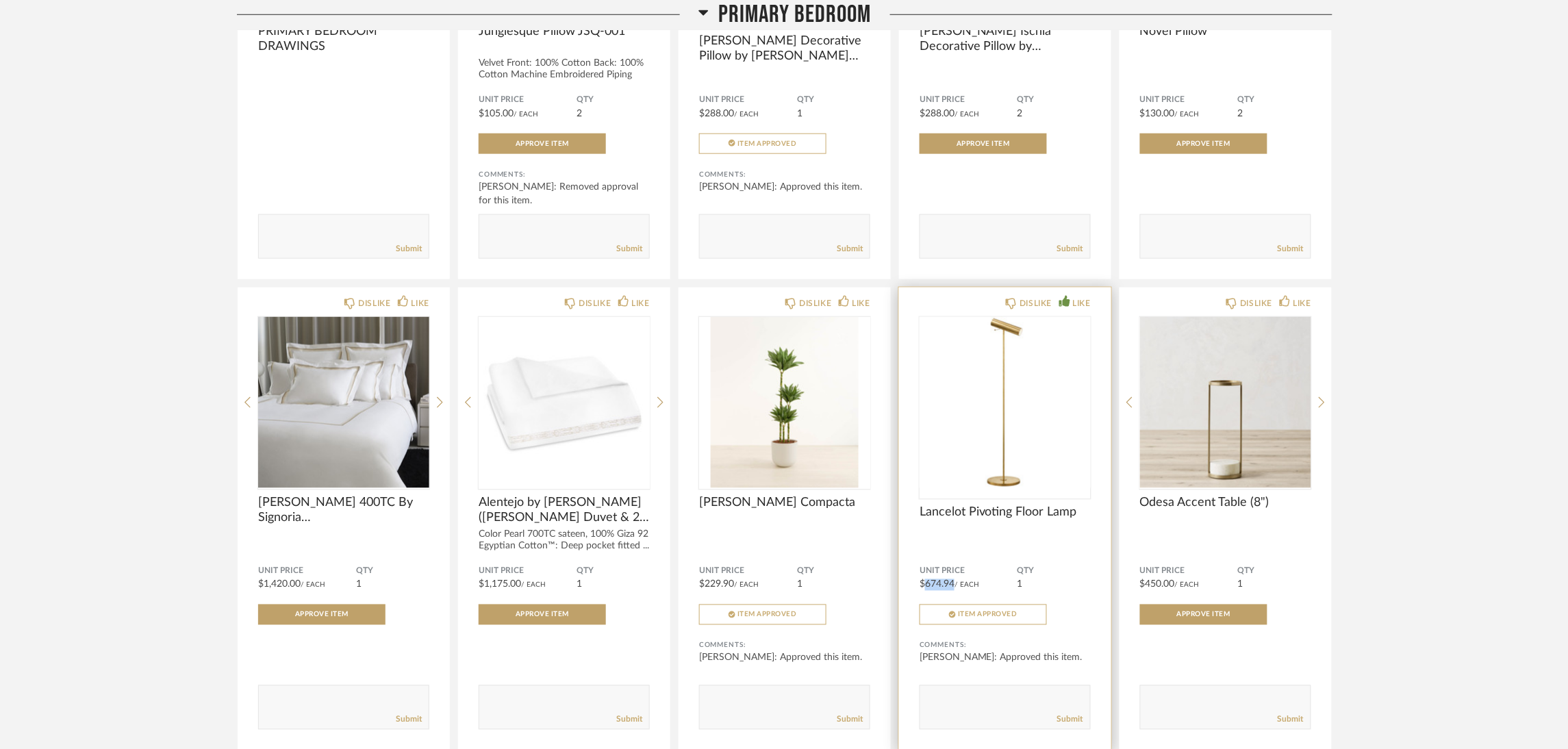
drag, startPoint x: 956, startPoint y: 582, endPoint x: 923, endPoint y: 577, distance: 33.4
click at [797, 577] on div "Unit Price $674.94 / Each" at bounding box center [968, 579] width 98 height 25
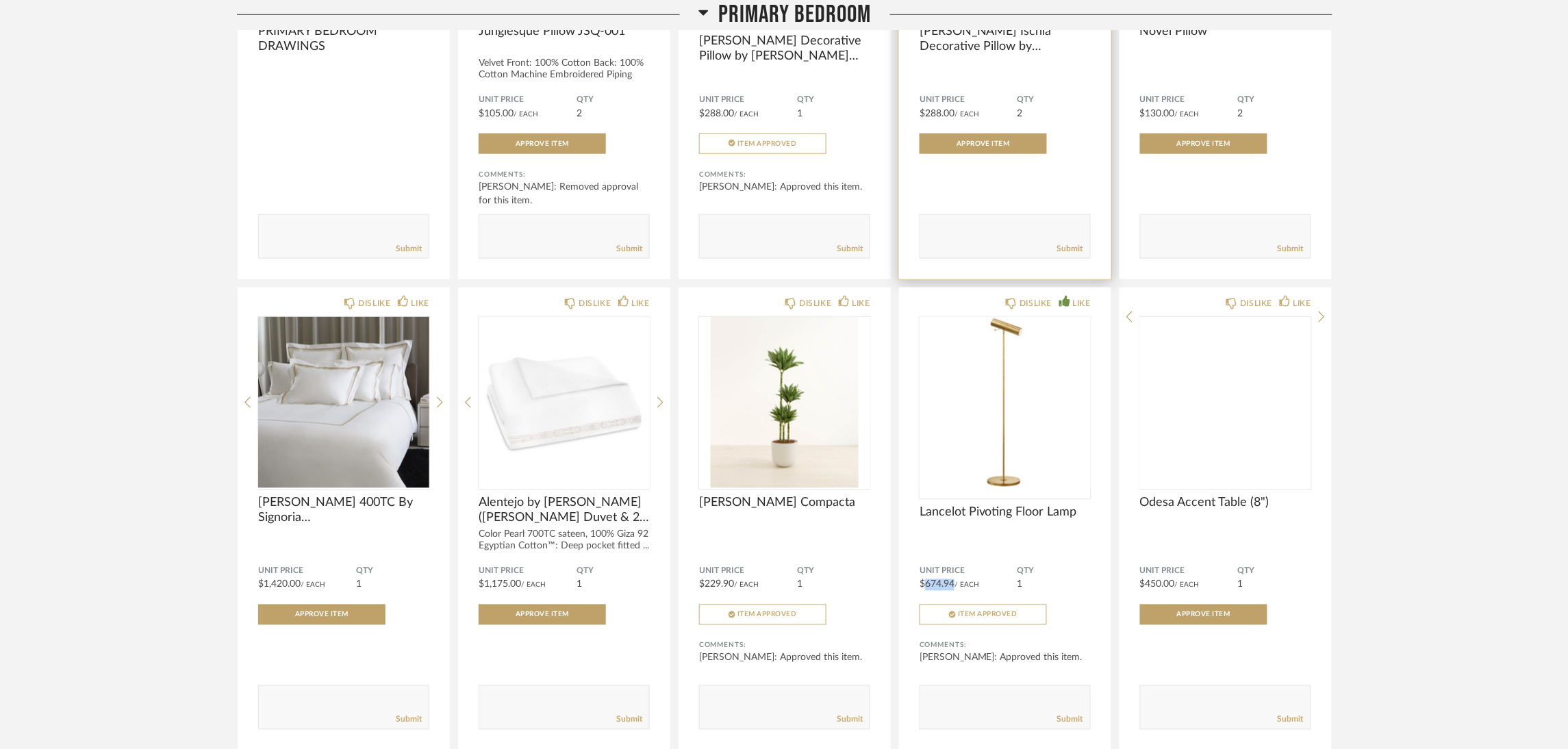
copy span "674.94"
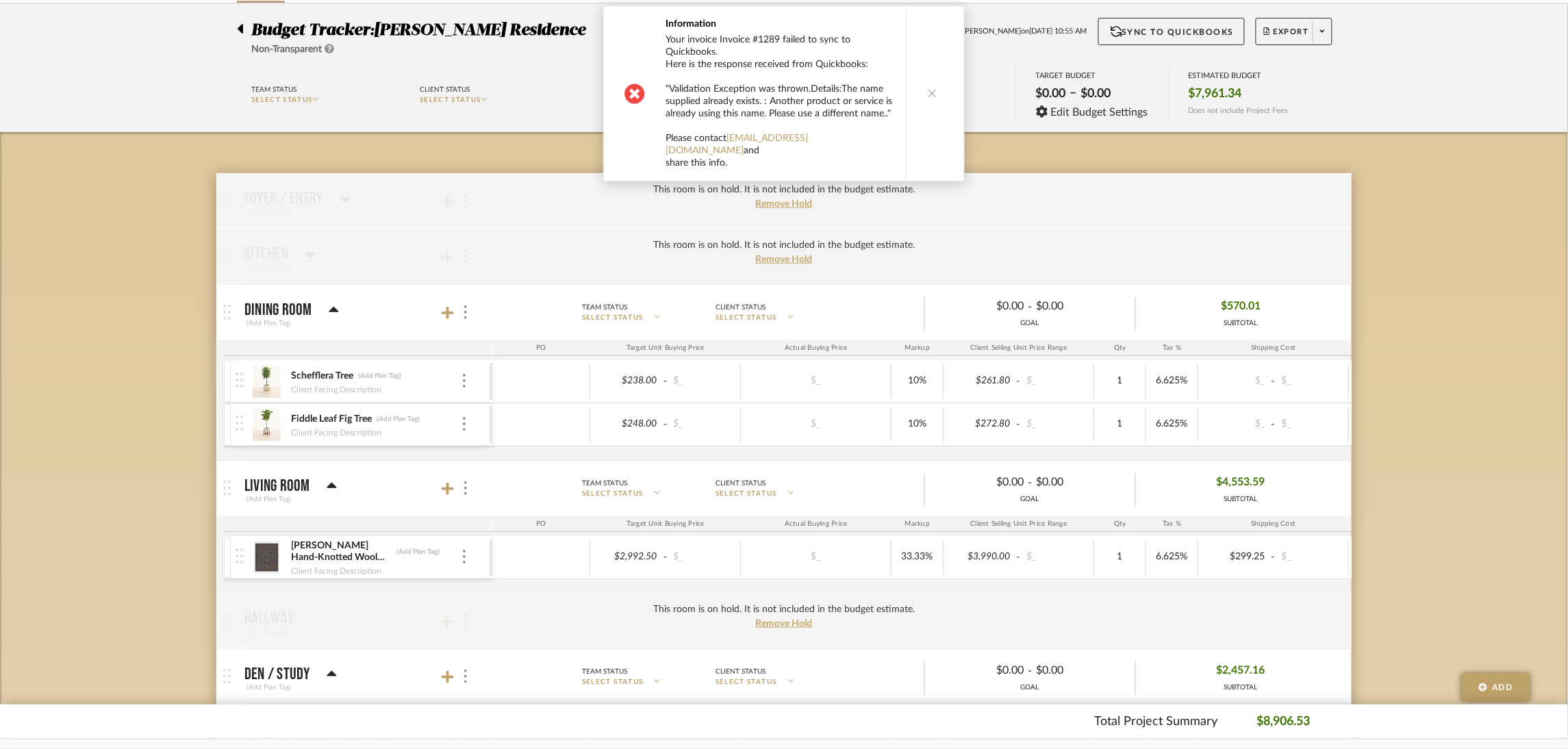
scroll to position [102, 0]
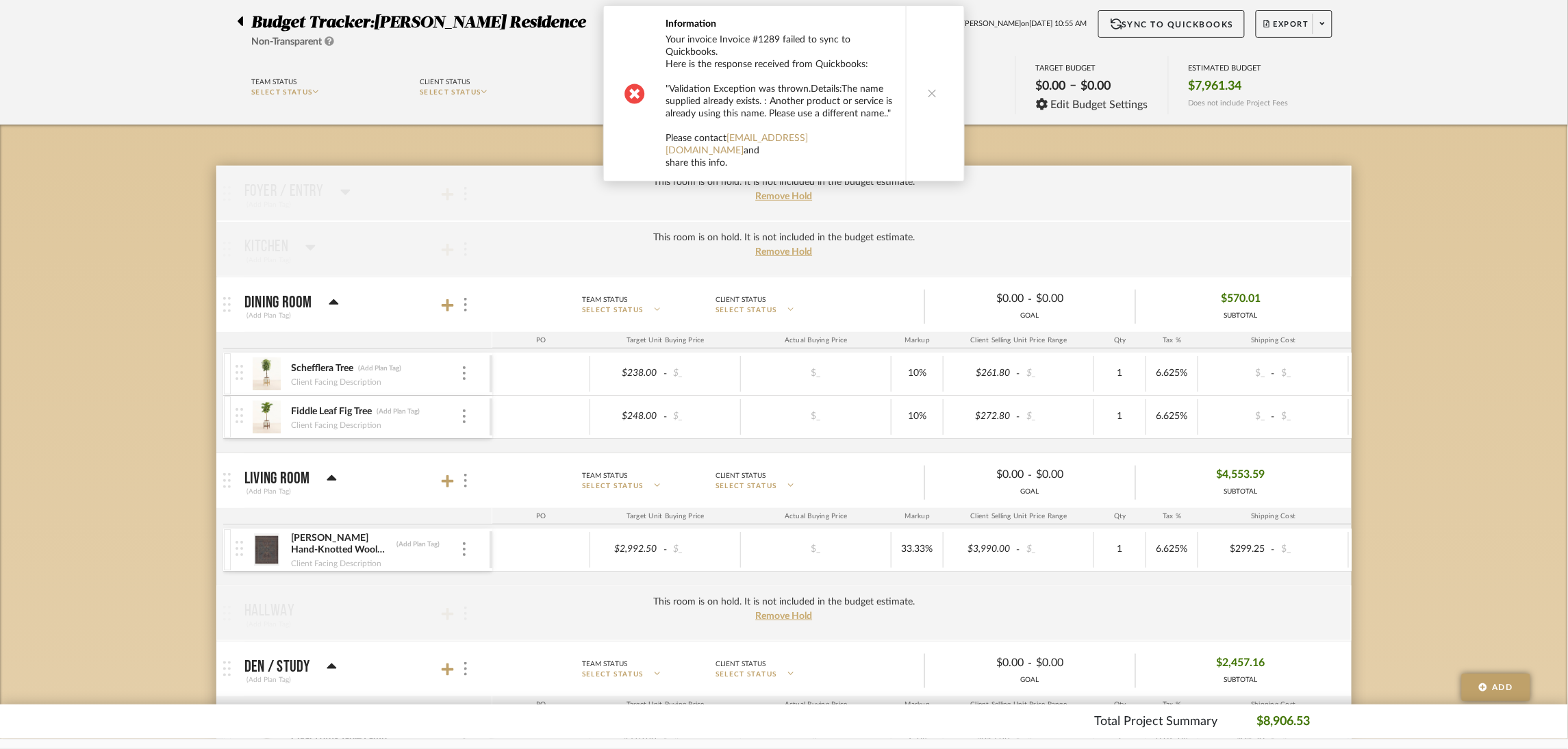
click at [946, 87] on button at bounding box center [932, 94] width 53 height 175
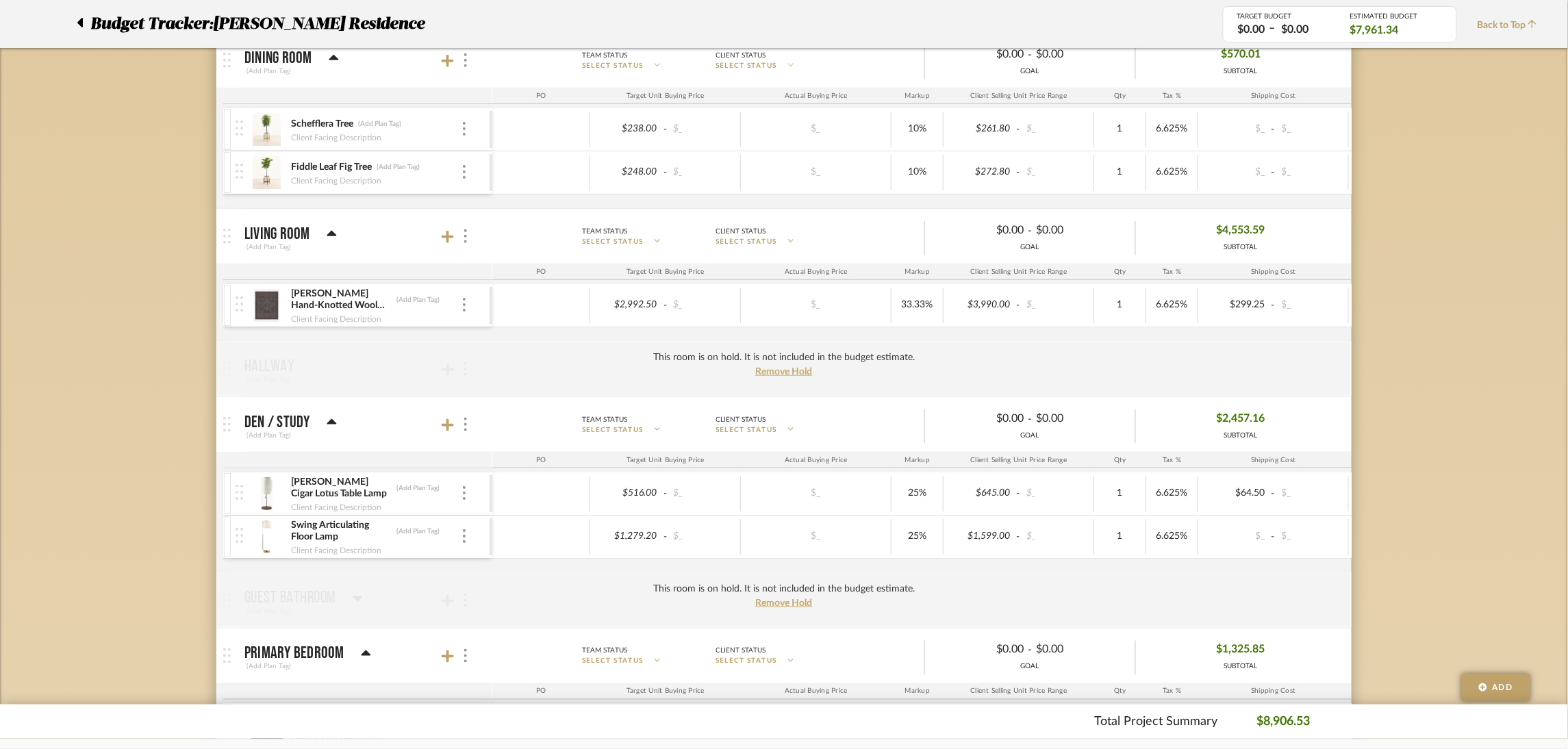
scroll to position [411, 0]
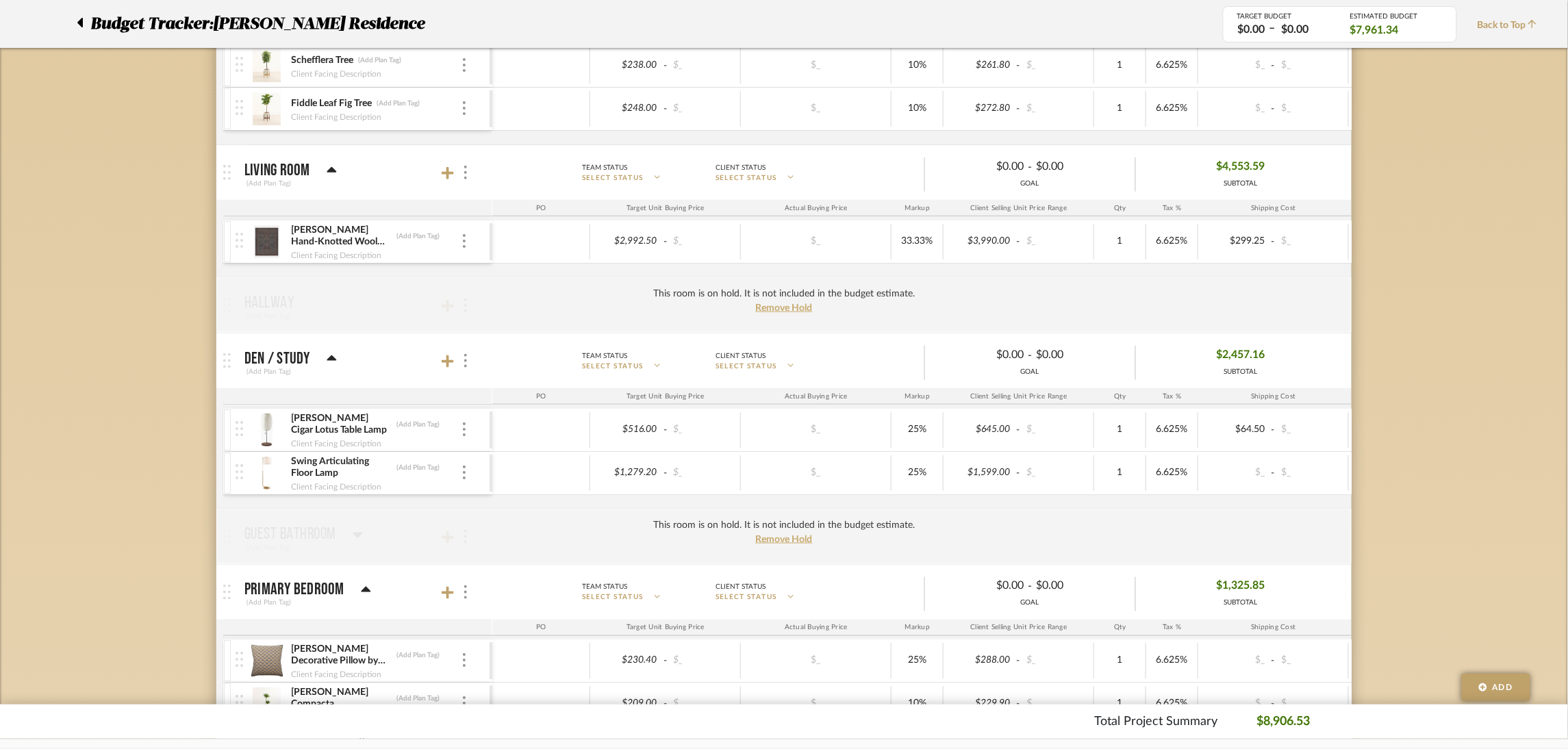
click at [588, 519] on div "This room is on hold. It is not included in the budget estimate. Remove Hold" at bounding box center [784, 537] width 1135 height 56
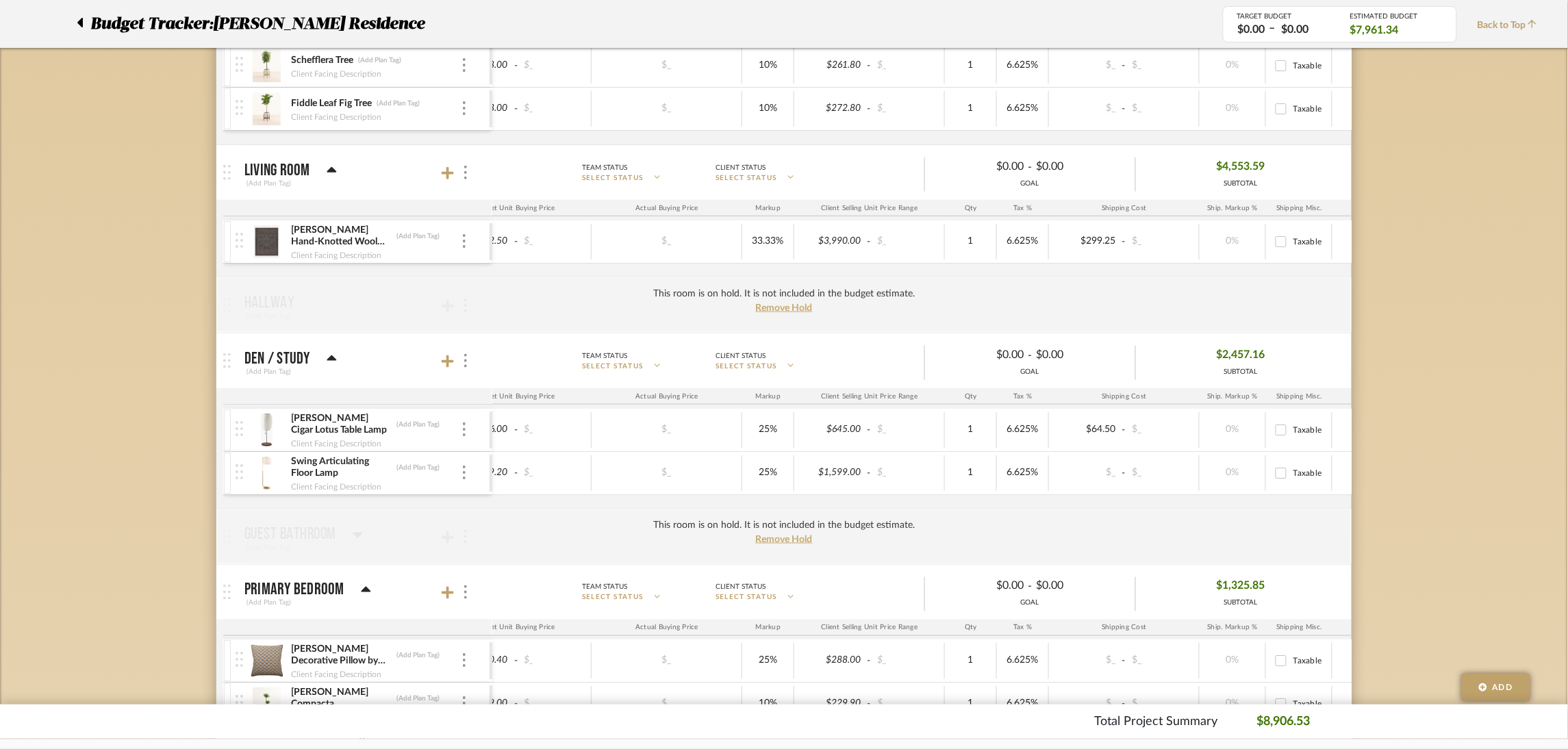
scroll to position [0, 0]
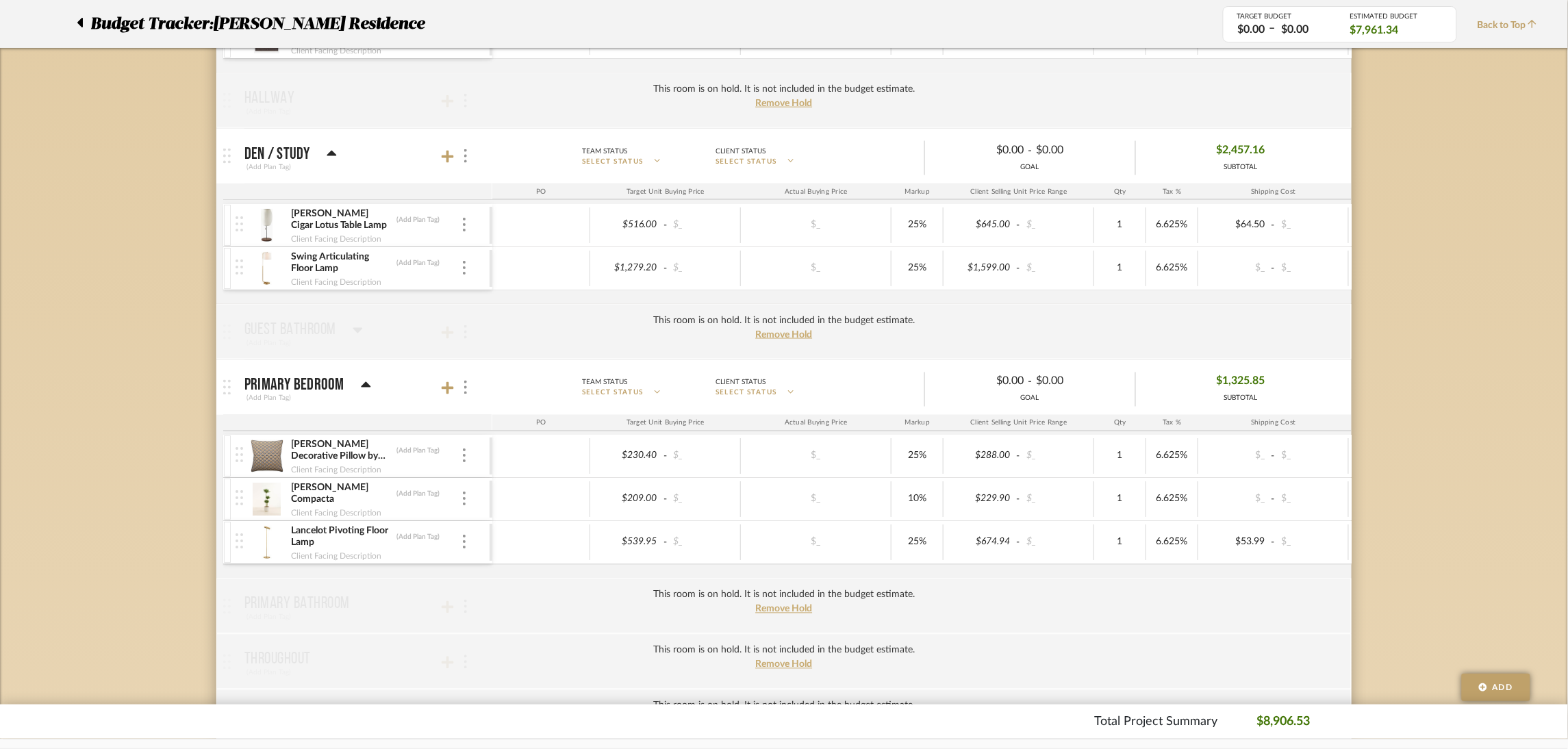
drag, startPoint x: 529, startPoint y: 515, endPoint x: 574, endPoint y: 515, distance: 45.0
click at [574, 515] on div at bounding box center [541, 500] width 98 height 35
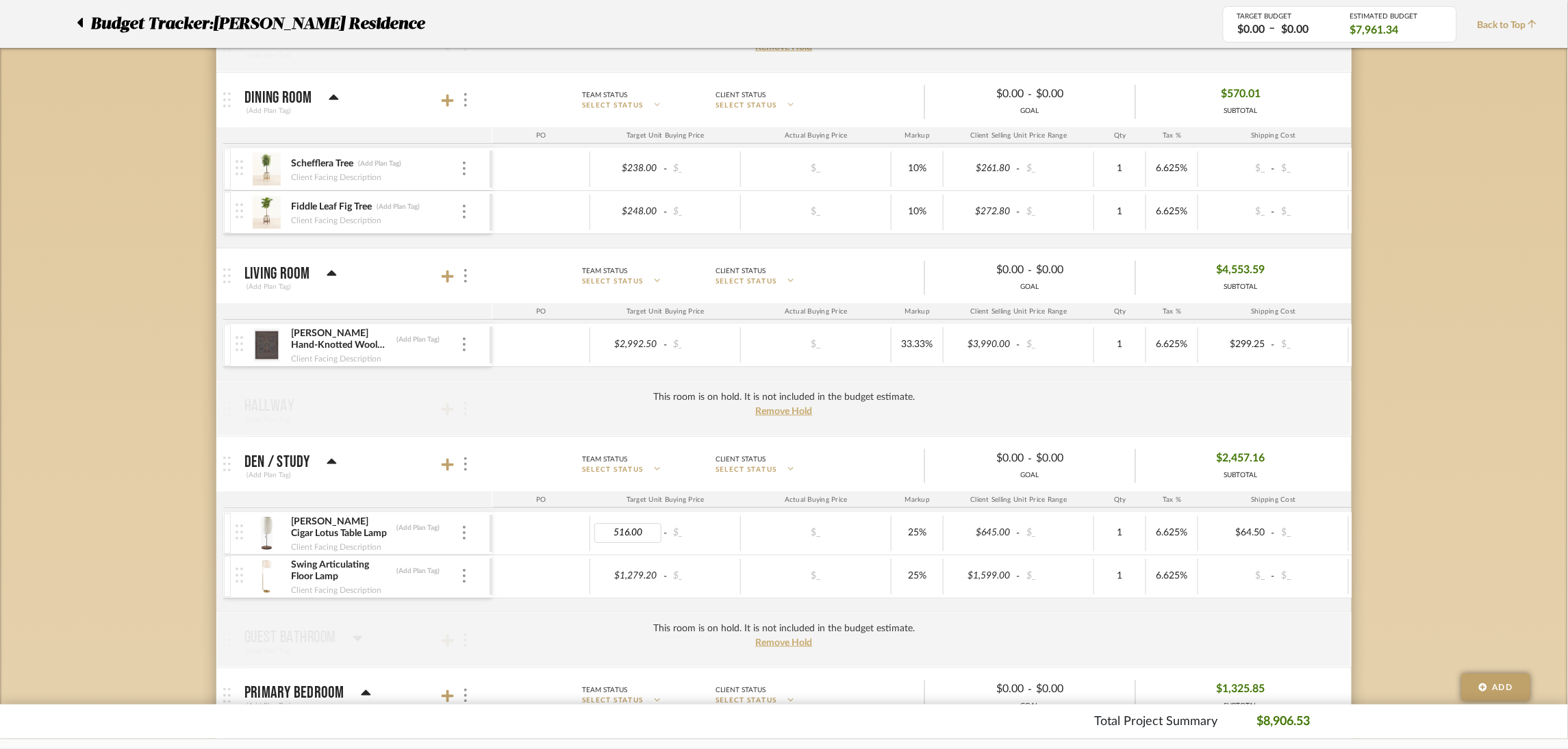
click at [625, 534] on input "516.00" at bounding box center [628, 532] width 67 height 20
type input "483.75"
click at [979, 442] on body "Chrome Web Clipper Import Pinterest Support All Projects Library Inspiration Up…" at bounding box center [784, 67] width 1568 height 749
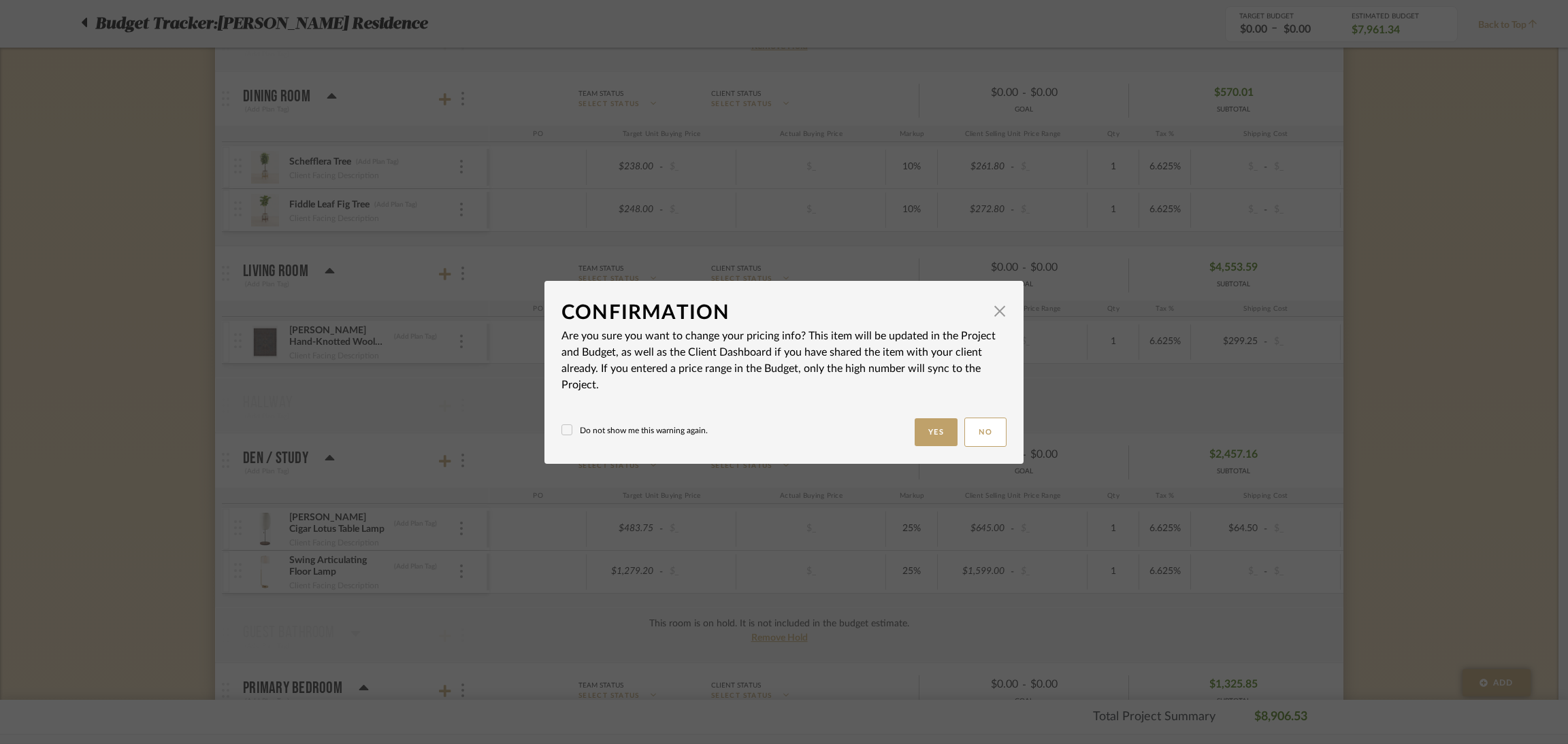
click at [973, 529] on div "Confirmation × Are you sure you want to change your pricing info? This item wil…" at bounding box center [784, 372] width 1568 height 744
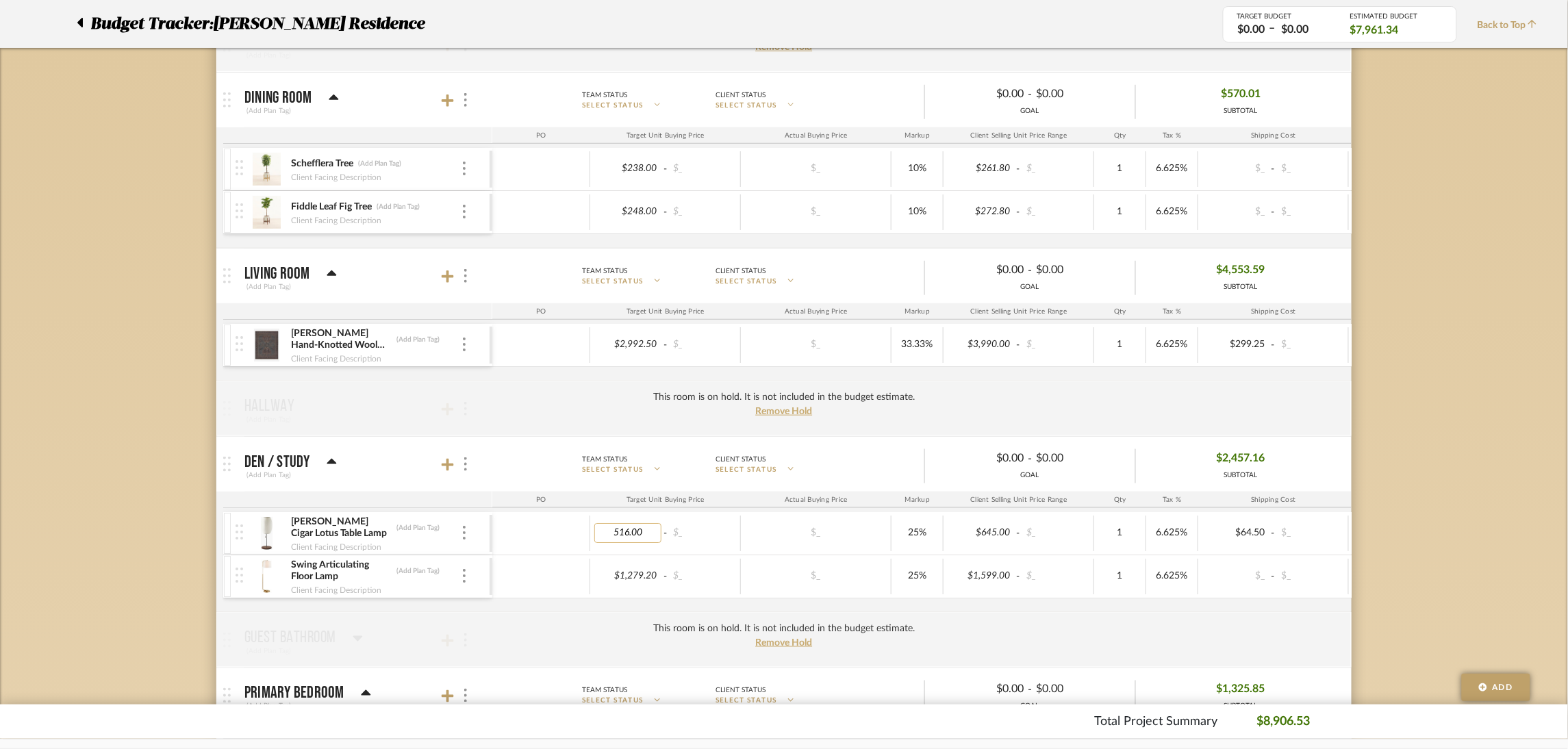
click at [638, 535] on input "516.00" at bounding box center [628, 532] width 67 height 20
type input "483.75"
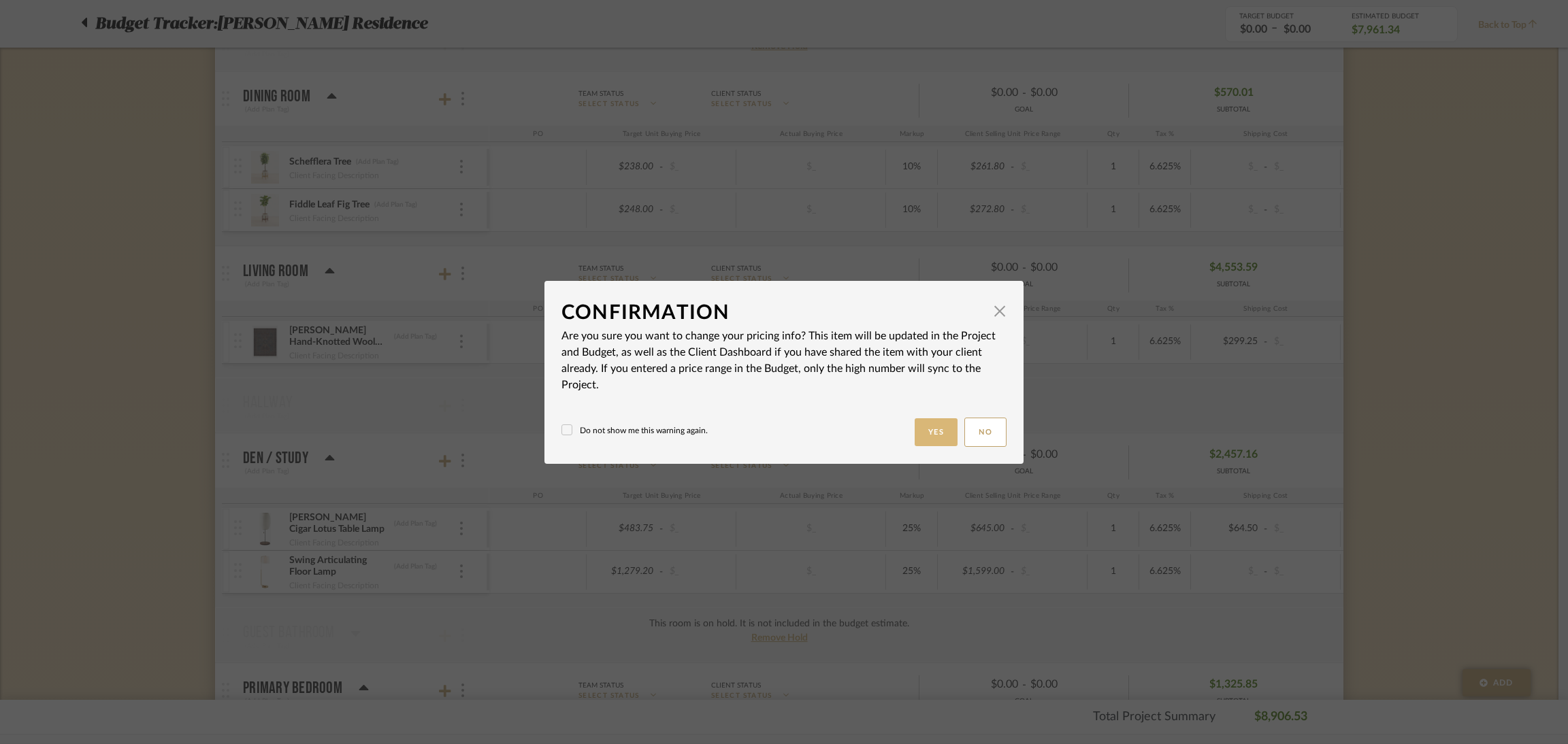
click at [920, 434] on button "Yes" at bounding box center [936, 433] width 43 height 28
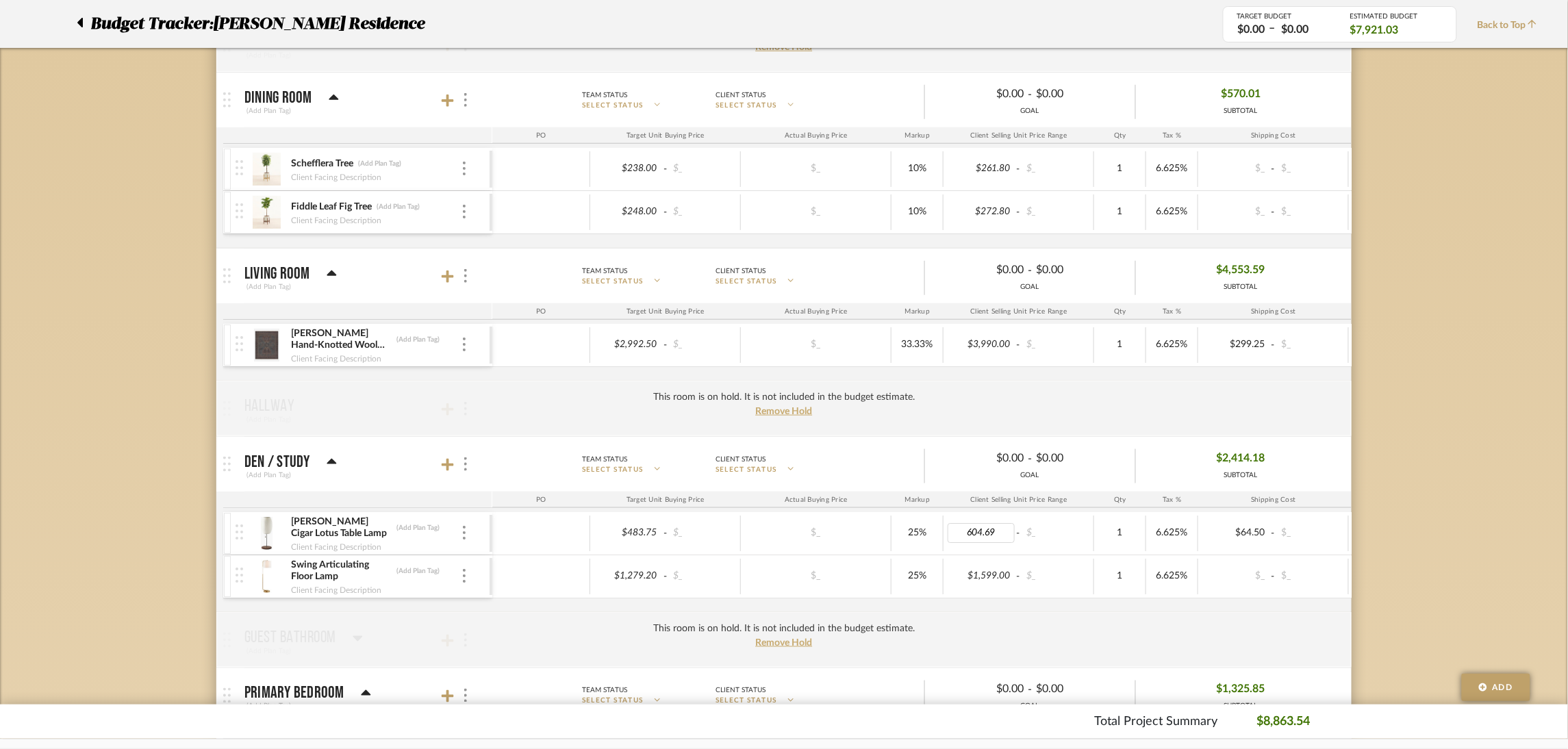
click at [983, 533] on input "604.69" at bounding box center [982, 532] width 67 height 20
type input "645"
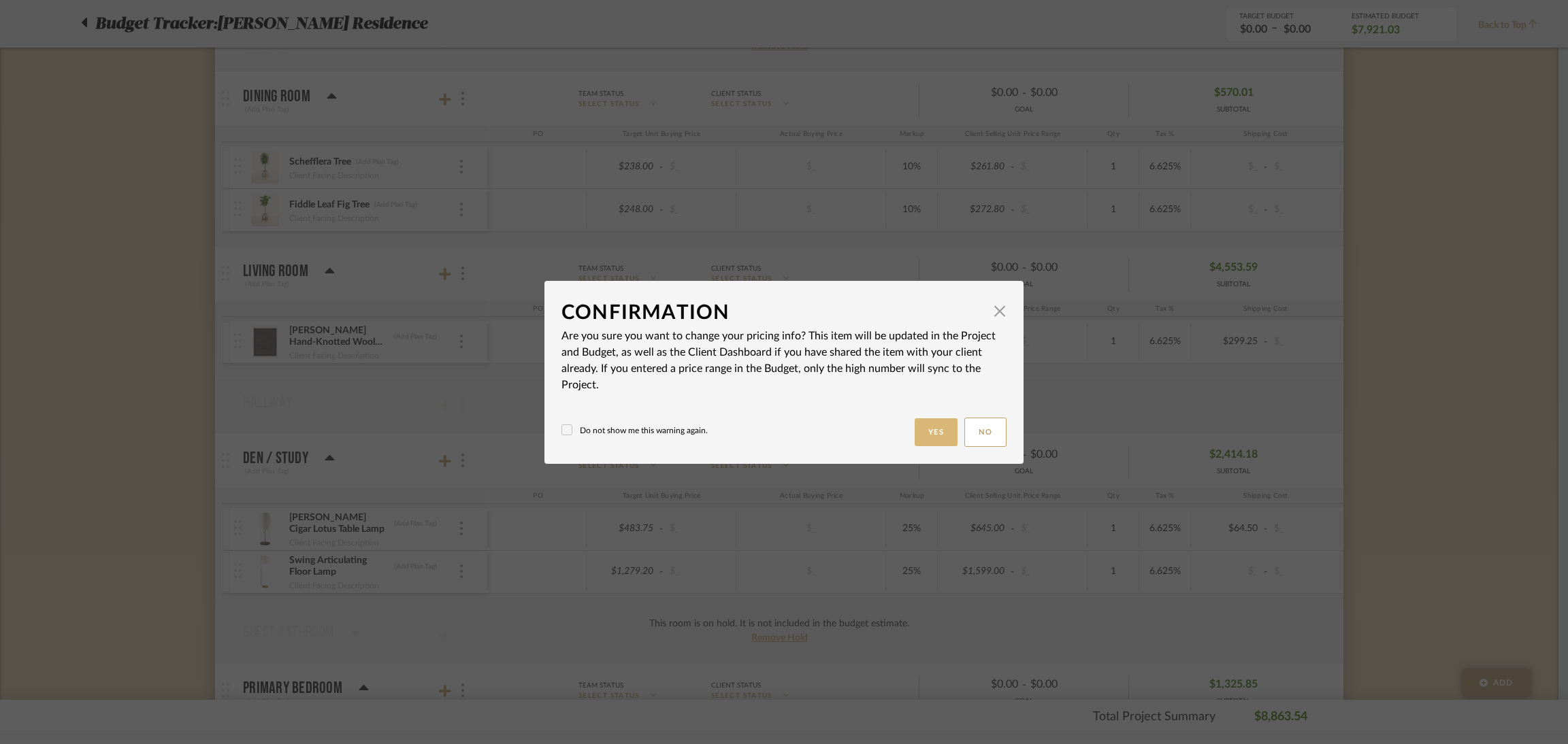
click at [937, 426] on button "Yes" at bounding box center [936, 433] width 43 height 28
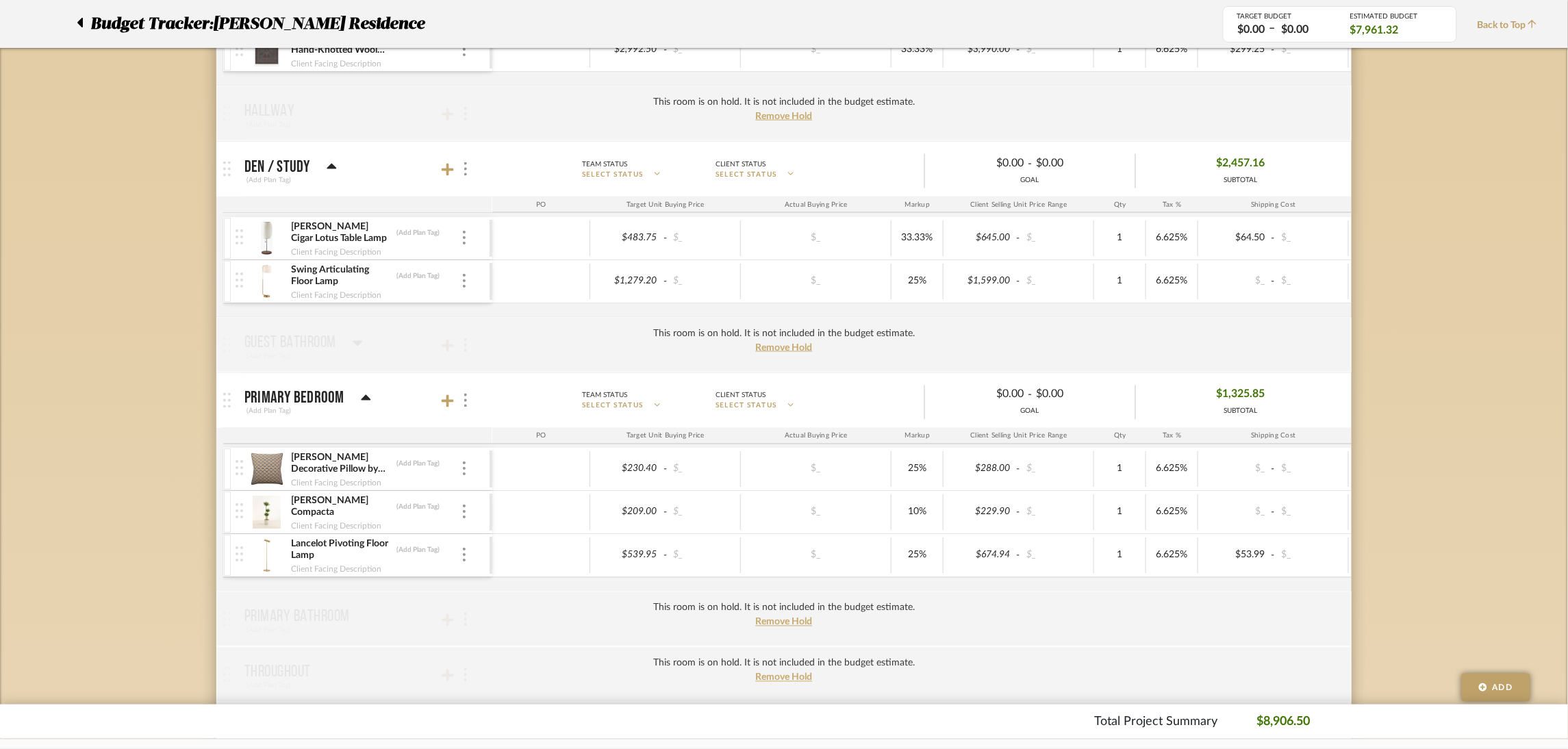
scroll to position [616, 0]
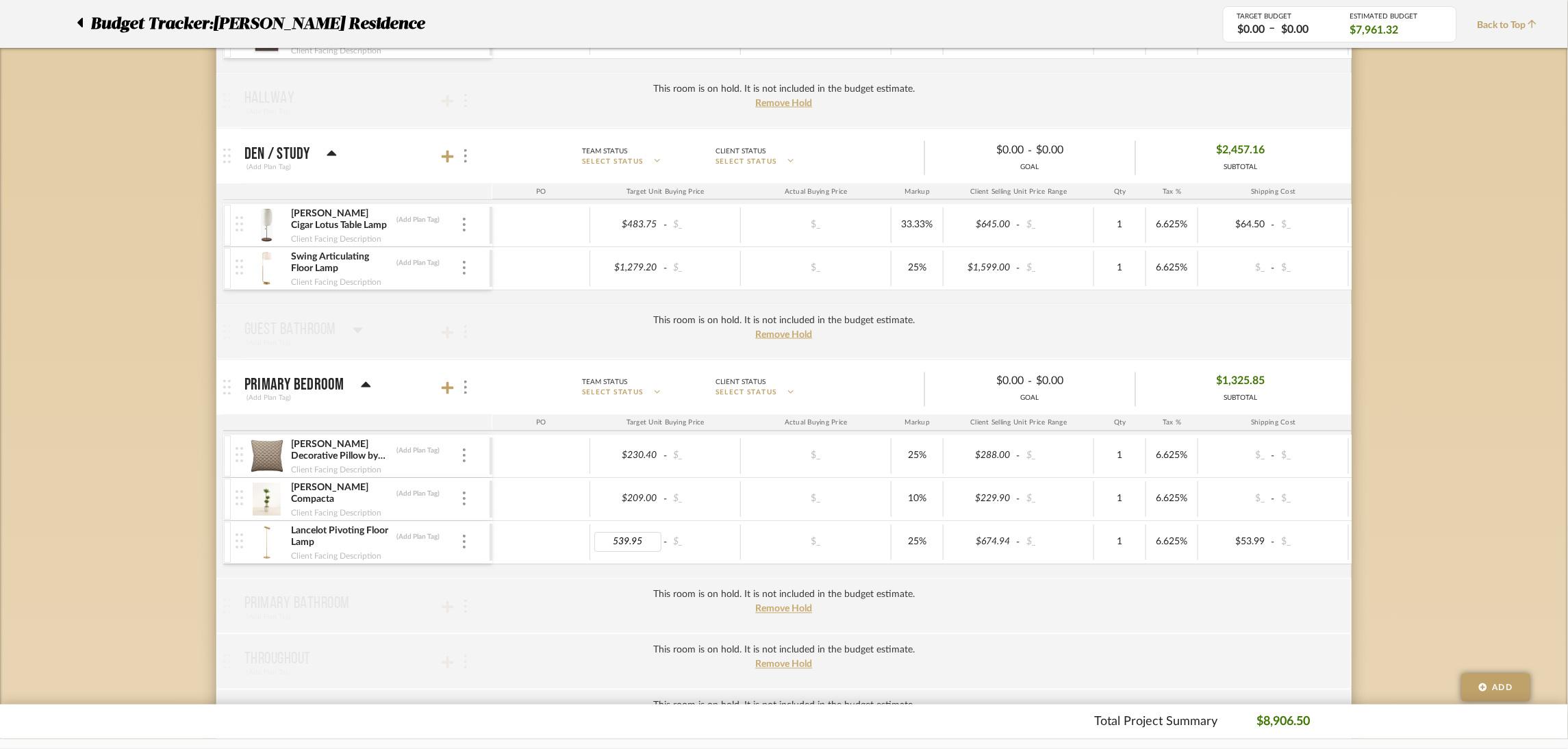
click at [647, 540] on input "539.95" at bounding box center [628, 542] width 67 height 20
click at [638, 542] on input "539.95" at bounding box center [628, 542] width 67 height 20
type input "899"
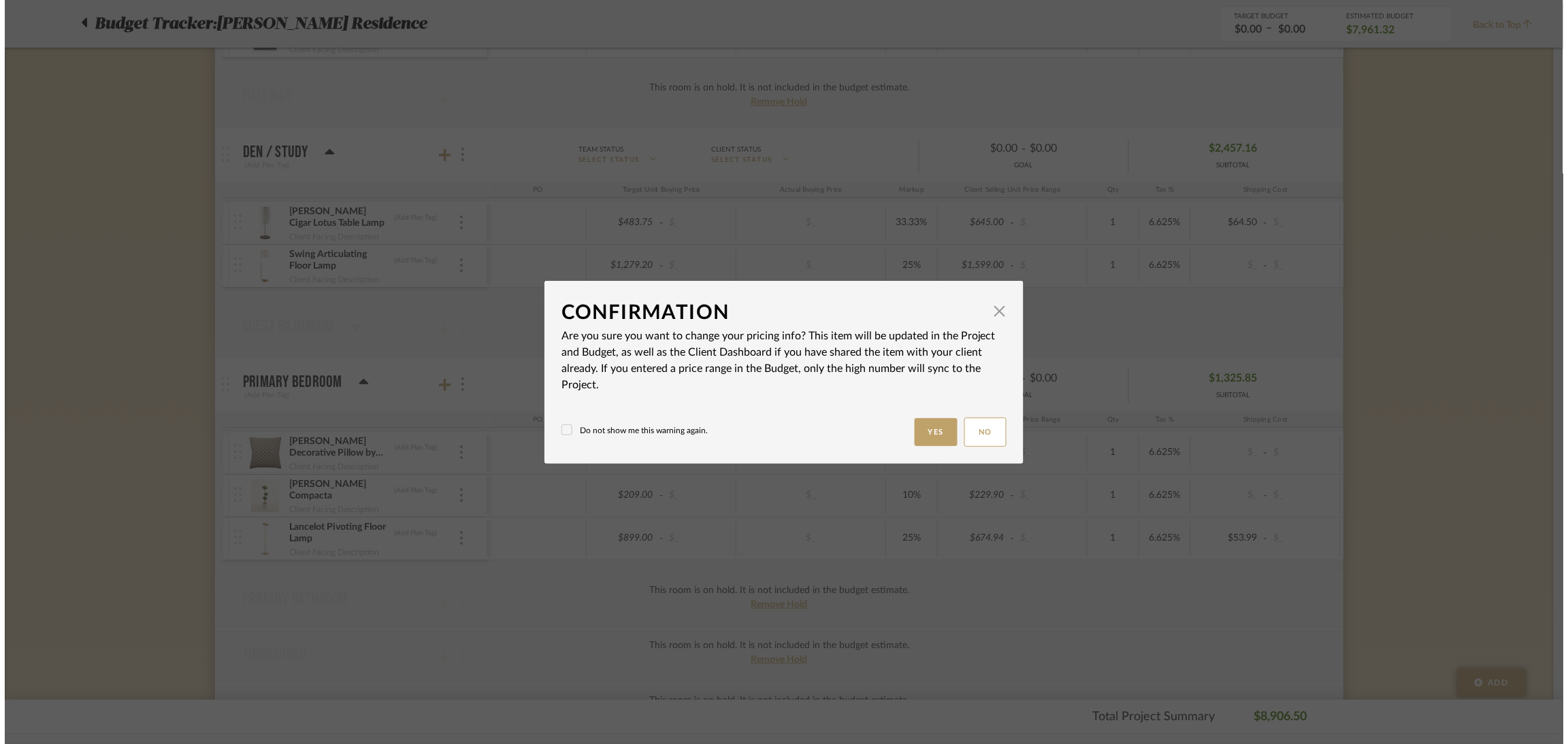
scroll to position [0, 0]
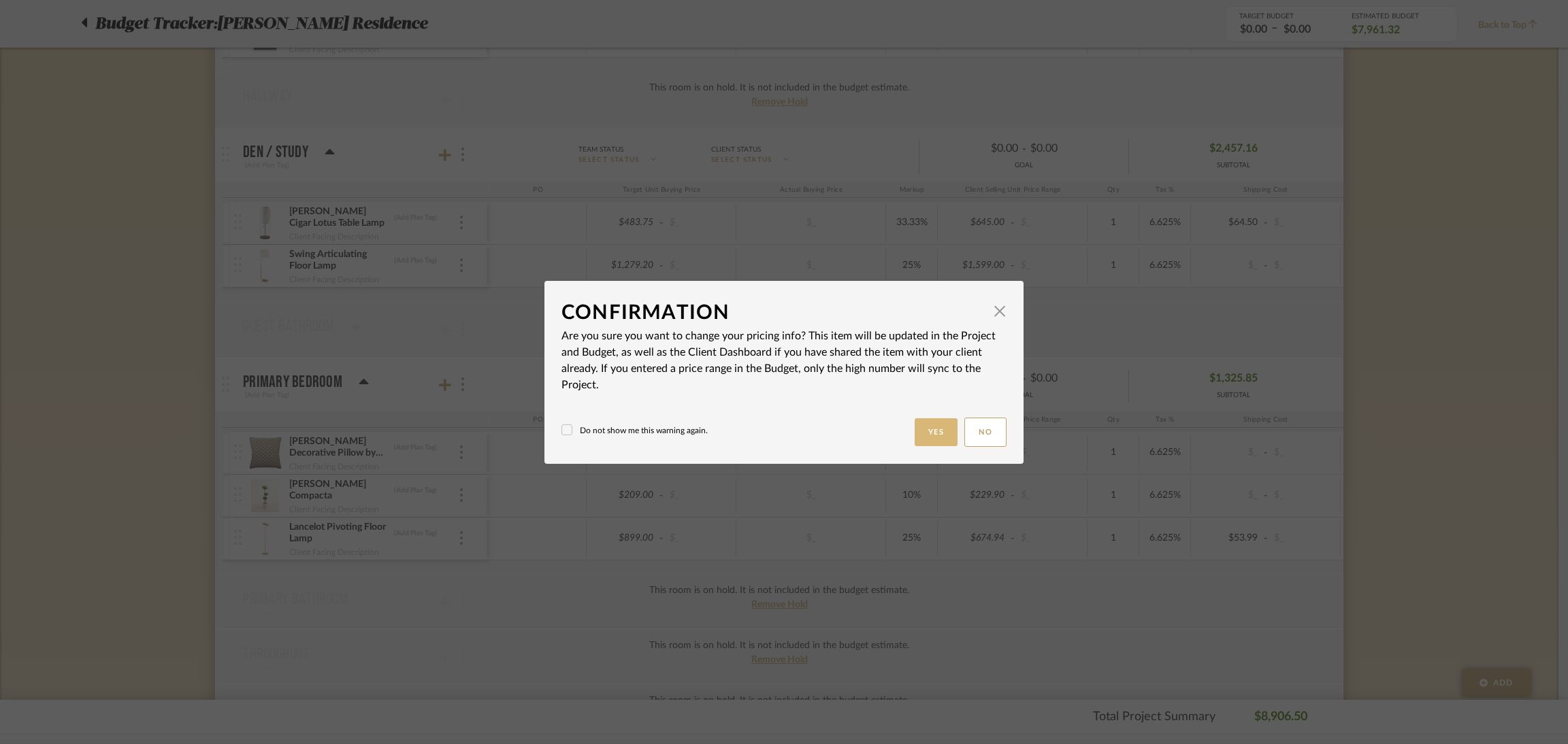
click at [932, 430] on button "Yes" at bounding box center [936, 433] width 43 height 28
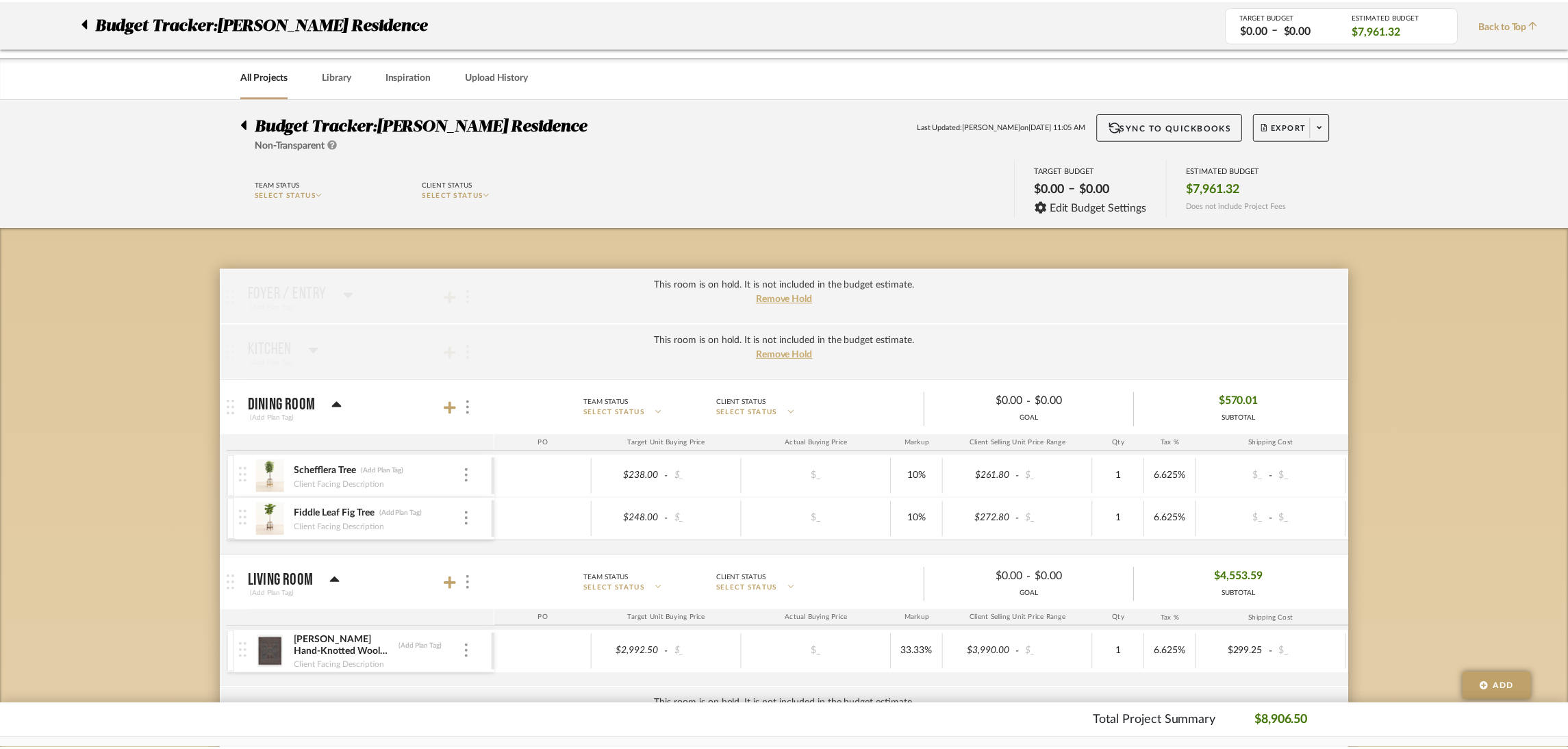
scroll to position [616, 0]
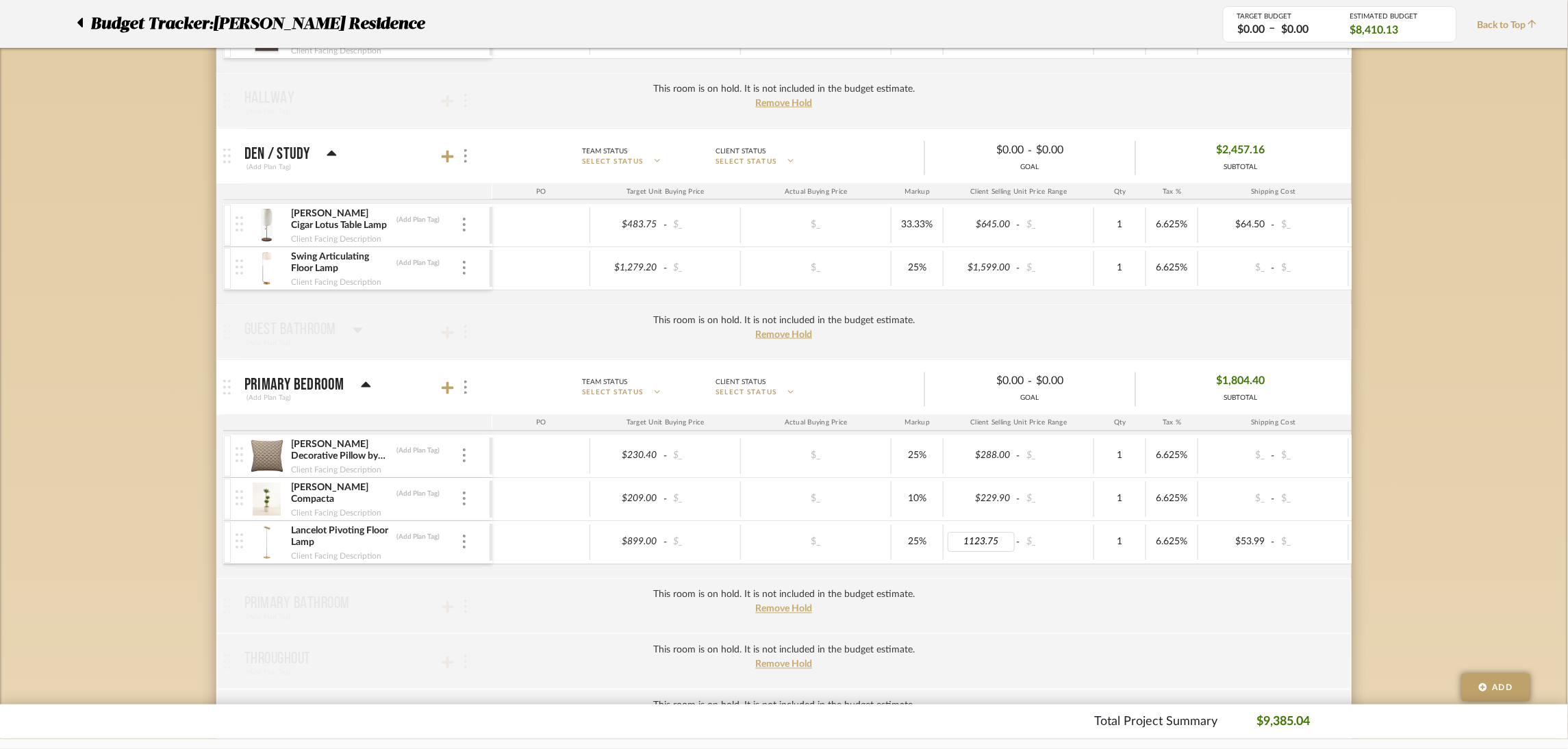
click at [988, 543] on input "1123.75" at bounding box center [982, 542] width 67 height 20
type input "674.94"
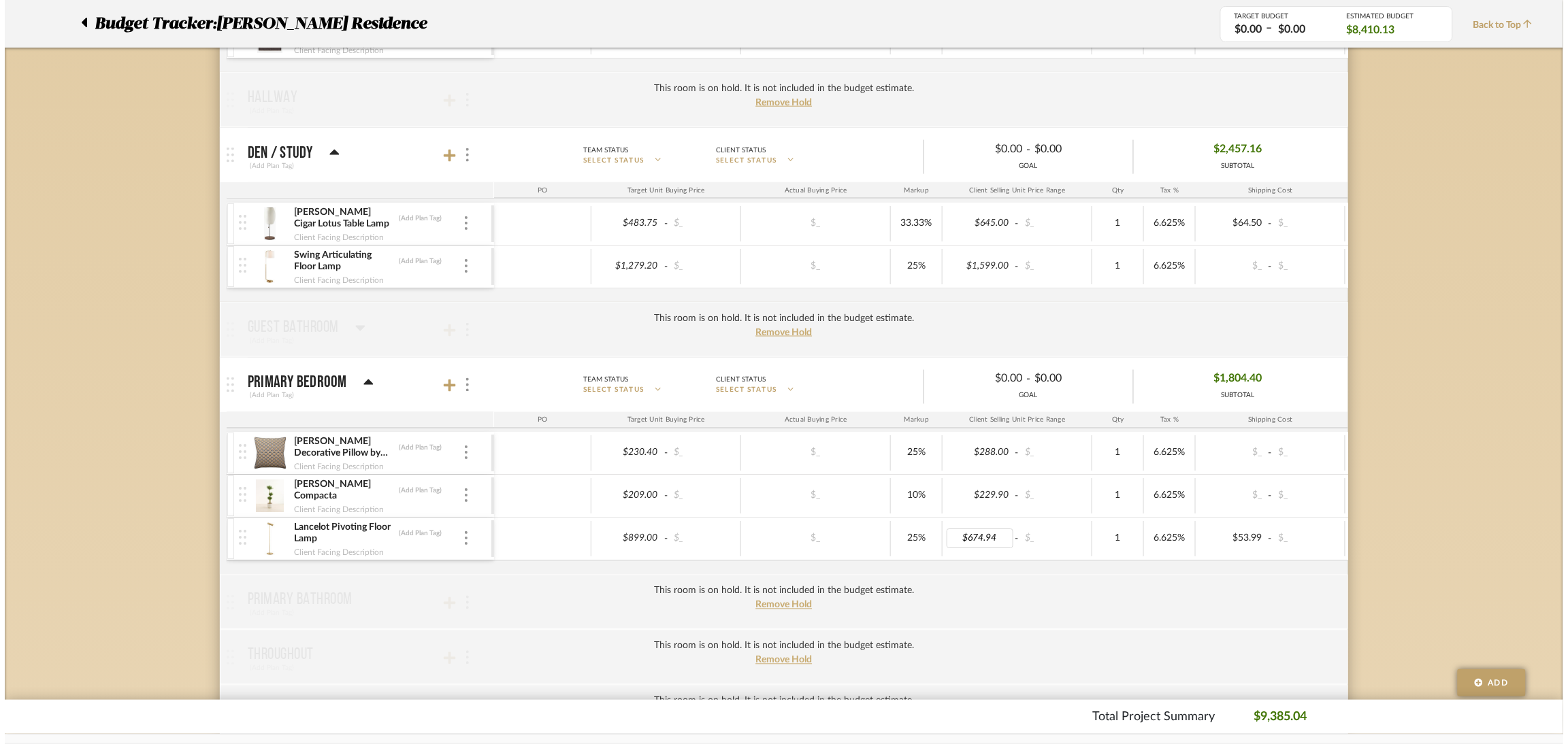
scroll to position [0, 0]
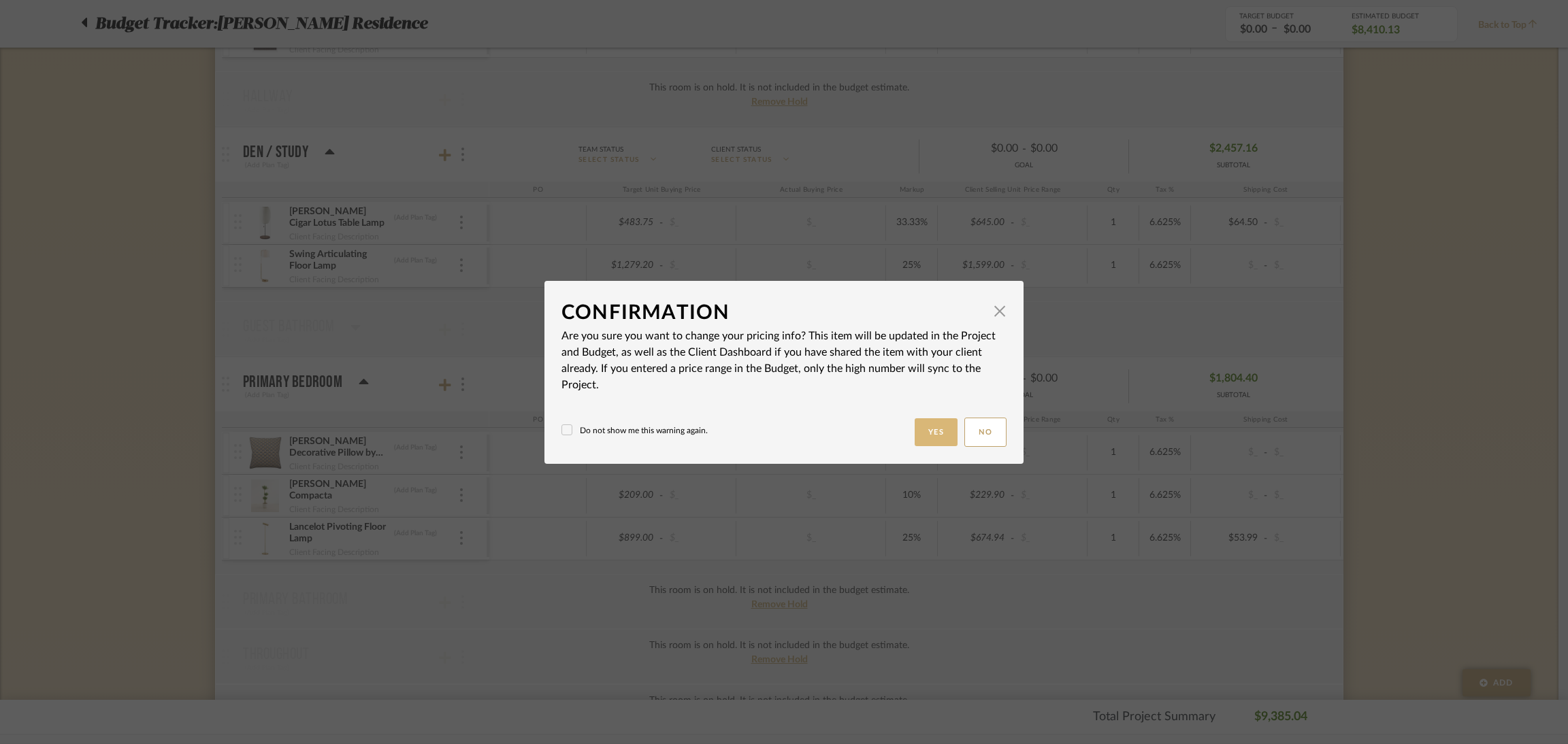
click at [946, 423] on button "Yes" at bounding box center [936, 433] width 43 height 28
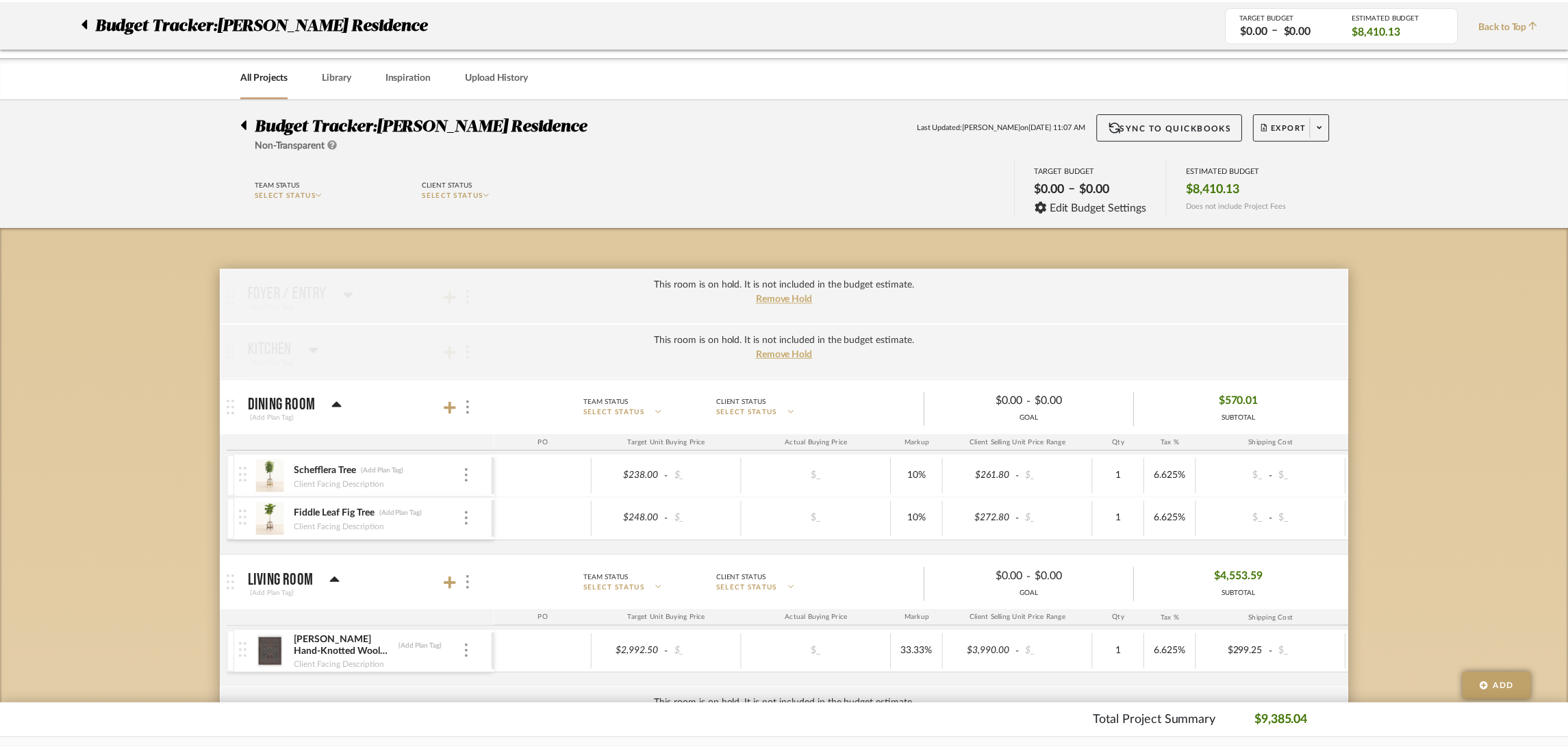
scroll to position [616, 0]
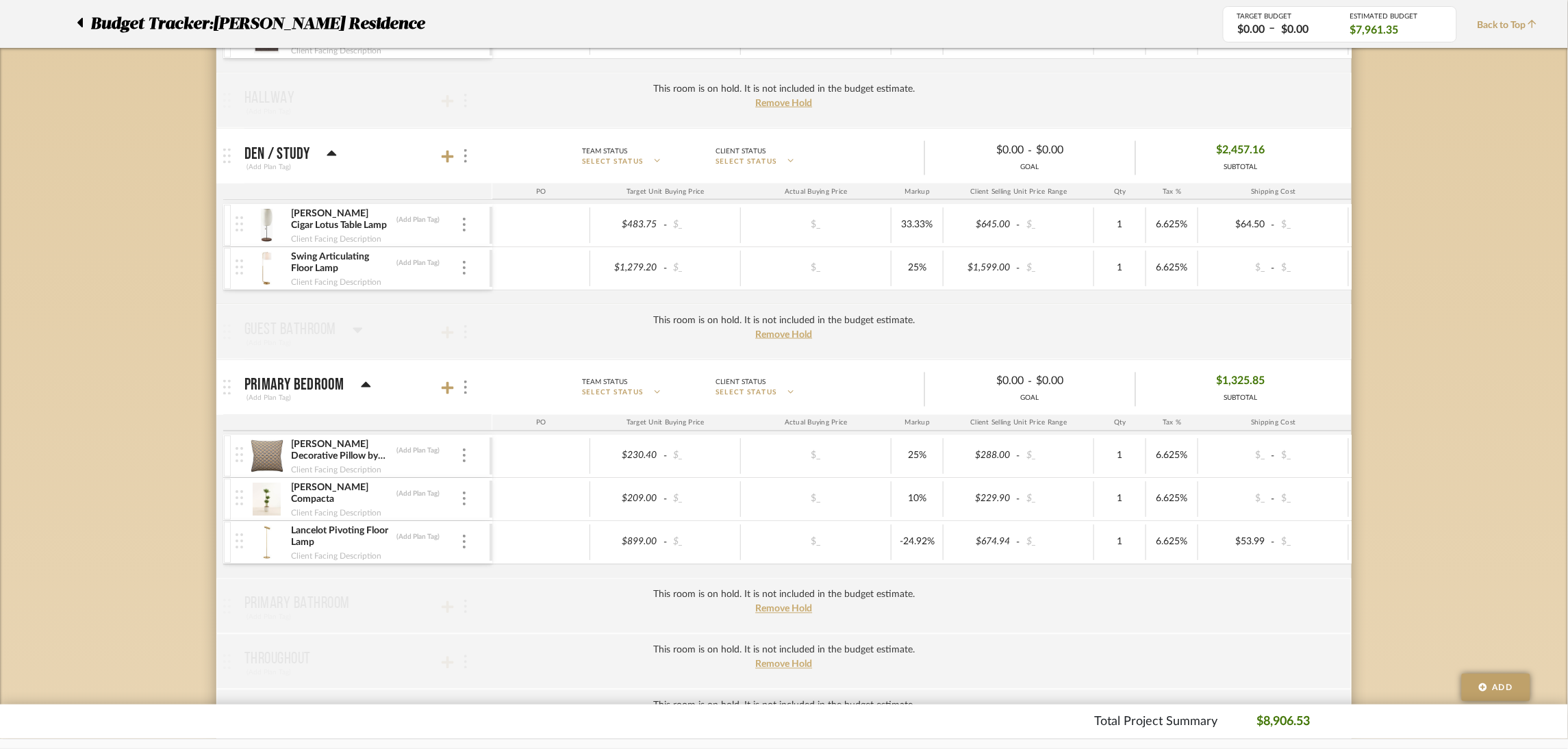
click at [1481, 297] on div "Budget Tracker: [PERSON_NAME] Residence Non-Transparent Last Updated: [PERSON_N…" at bounding box center [784, 306] width 1568 height 1648
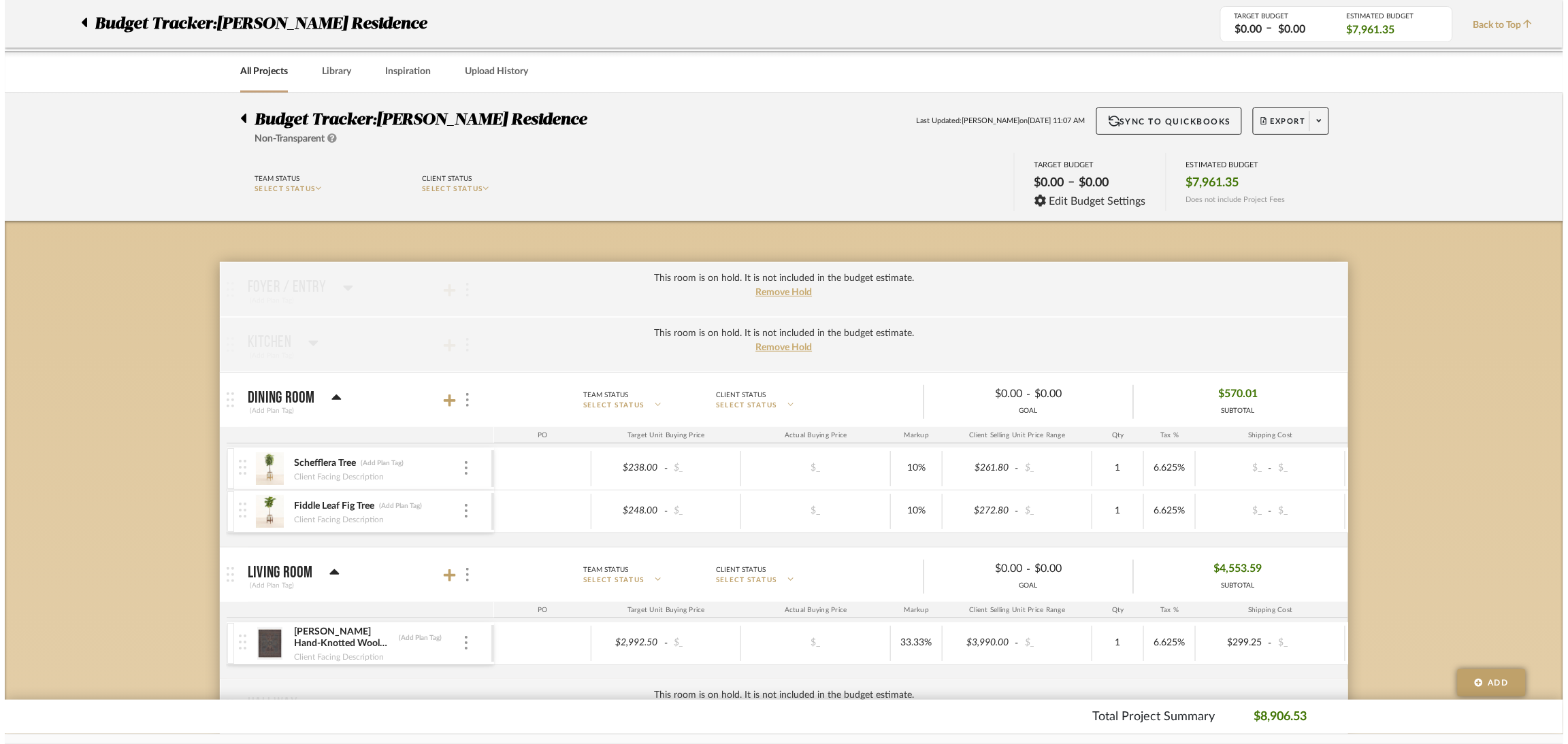
scroll to position [0, 0]
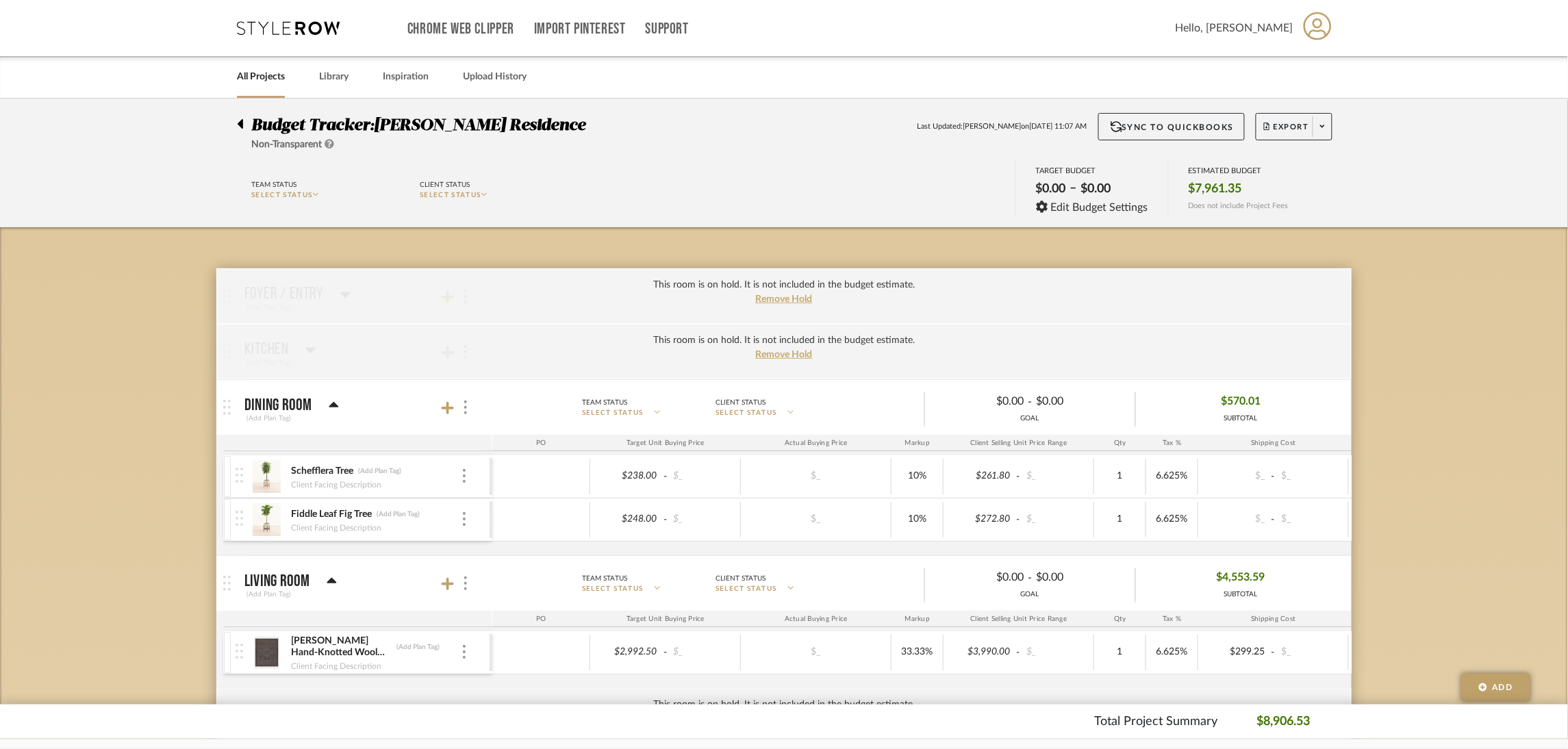
click at [269, 526] on img at bounding box center [267, 519] width 34 height 33
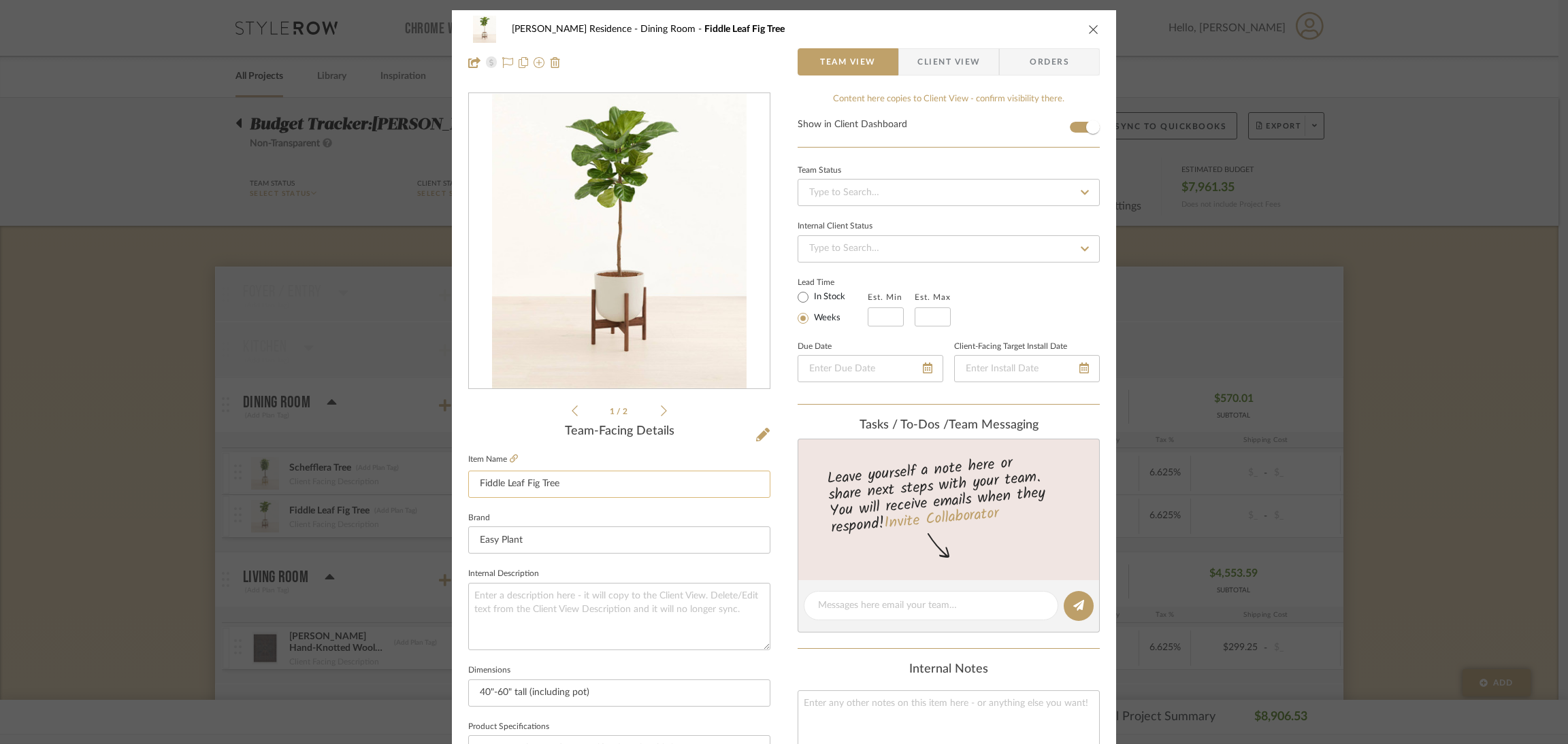
click at [640, 470] on input "Fiddle Leaf Fig Tree" at bounding box center [619, 483] width 302 height 27
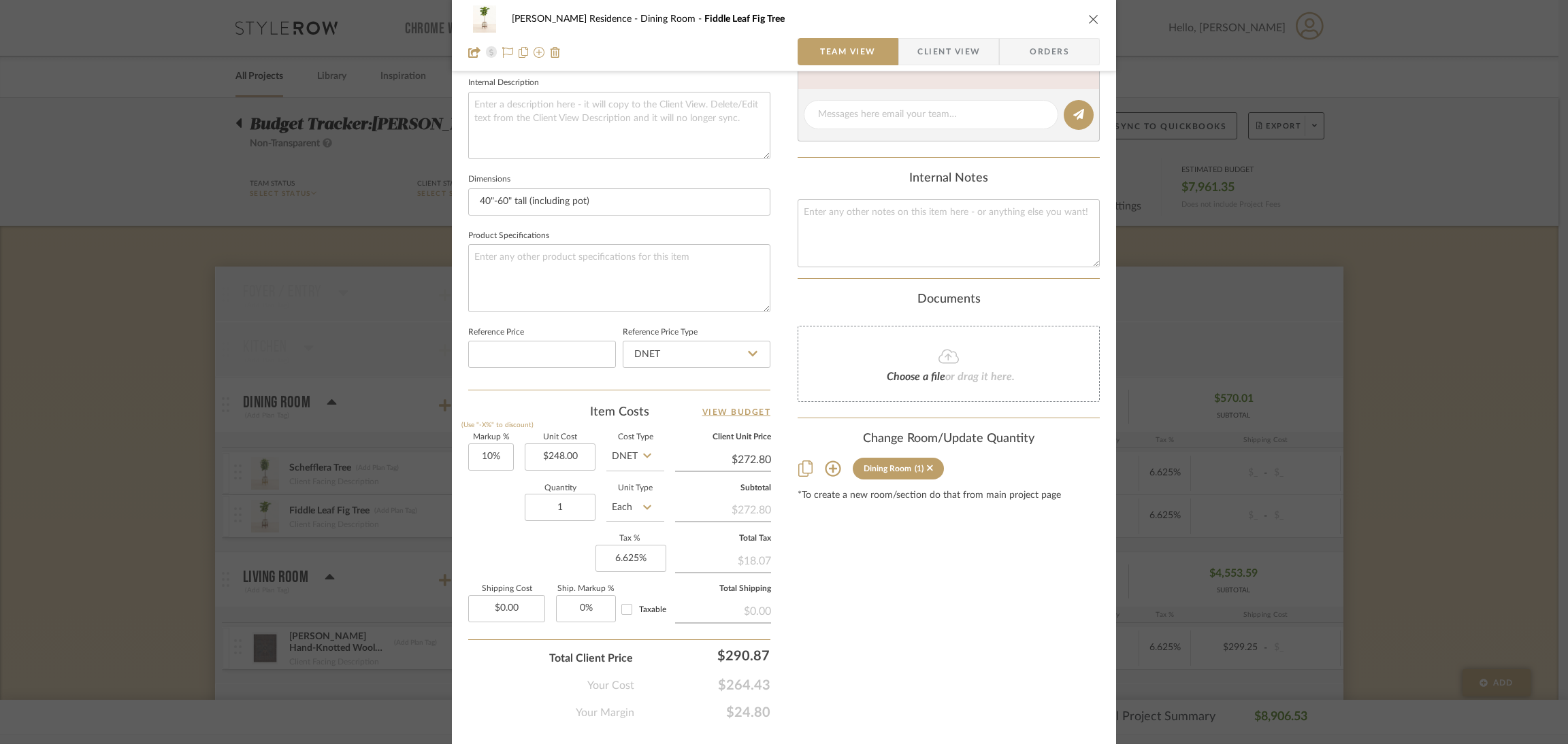
scroll to position [509, 0]
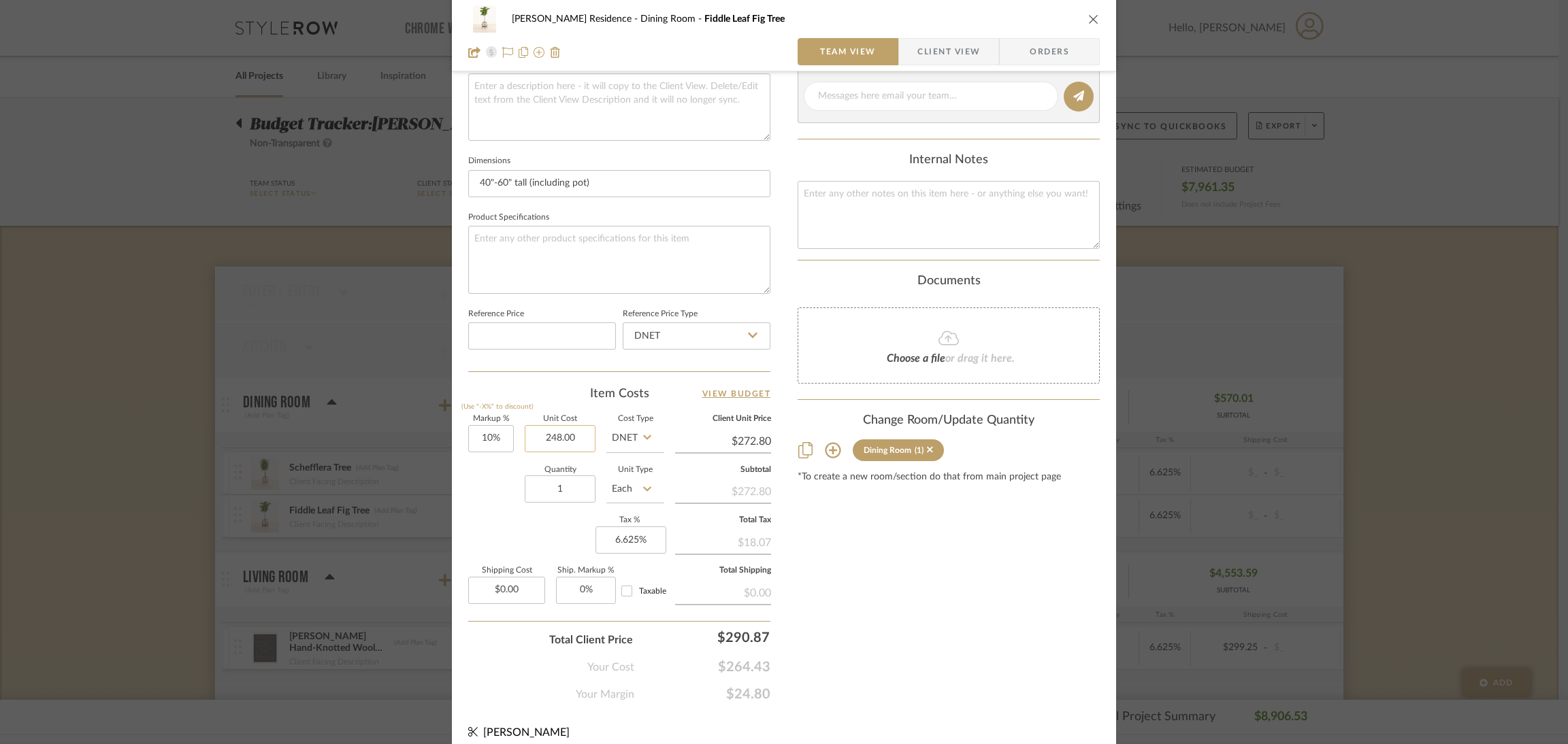
click at [573, 433] on input "248.00" at bounding box center [559, 438] width 71 height 27
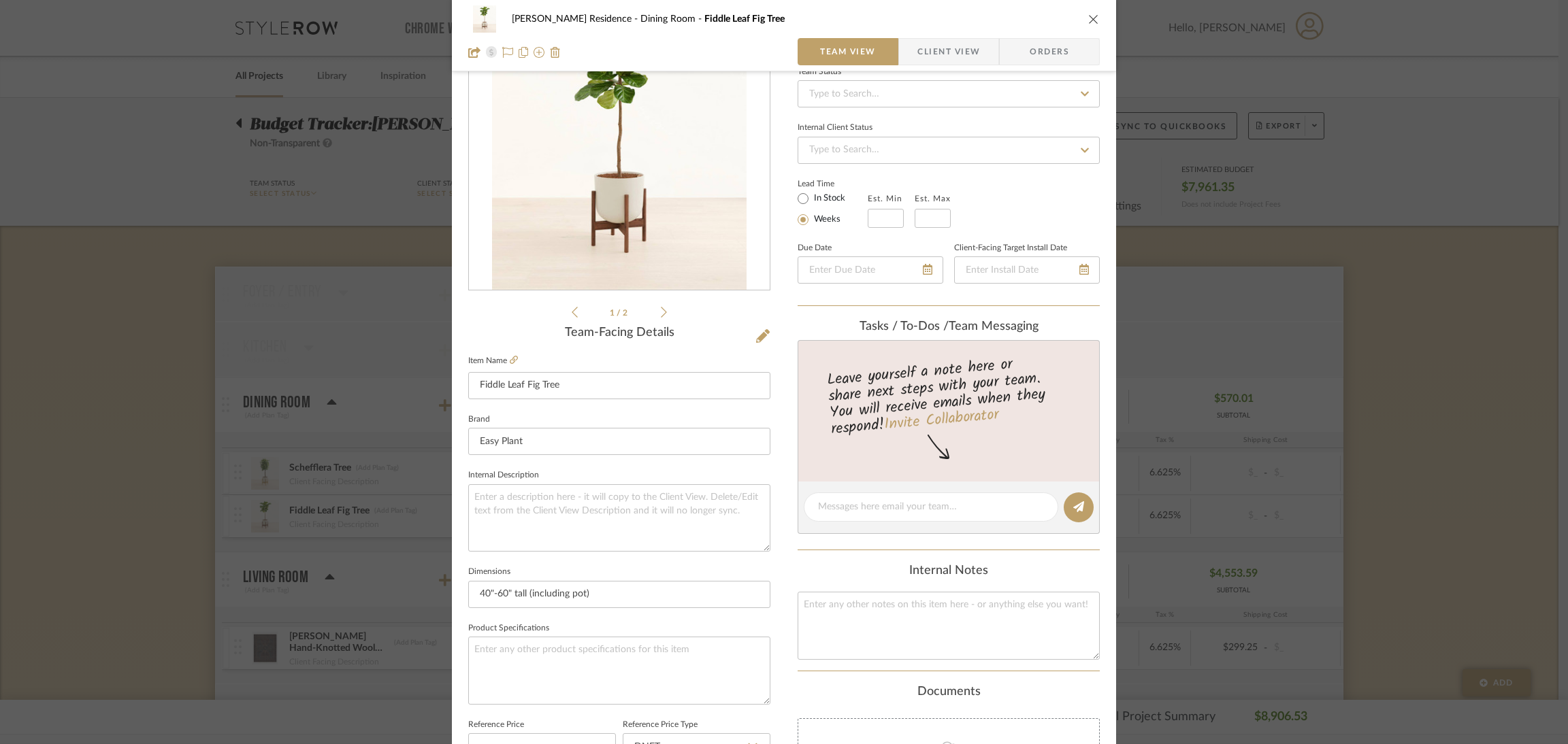
scroll to position [102, 0]
type input "$248.00"
click at [628, 595] on input "40"-60" tall (including pot)" at bounding box center [619, 591] width 302 height 27
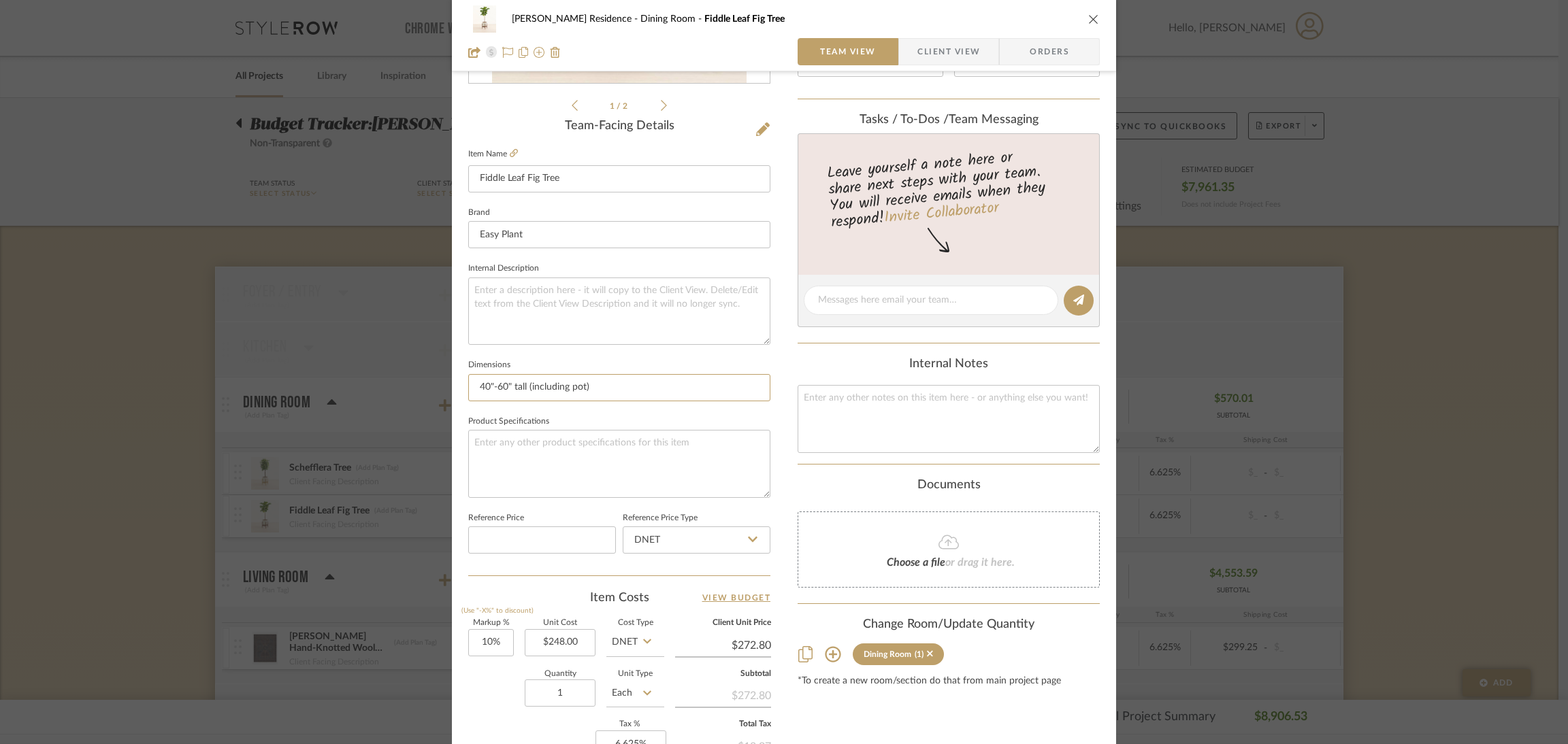
scroll to position [409, 0]
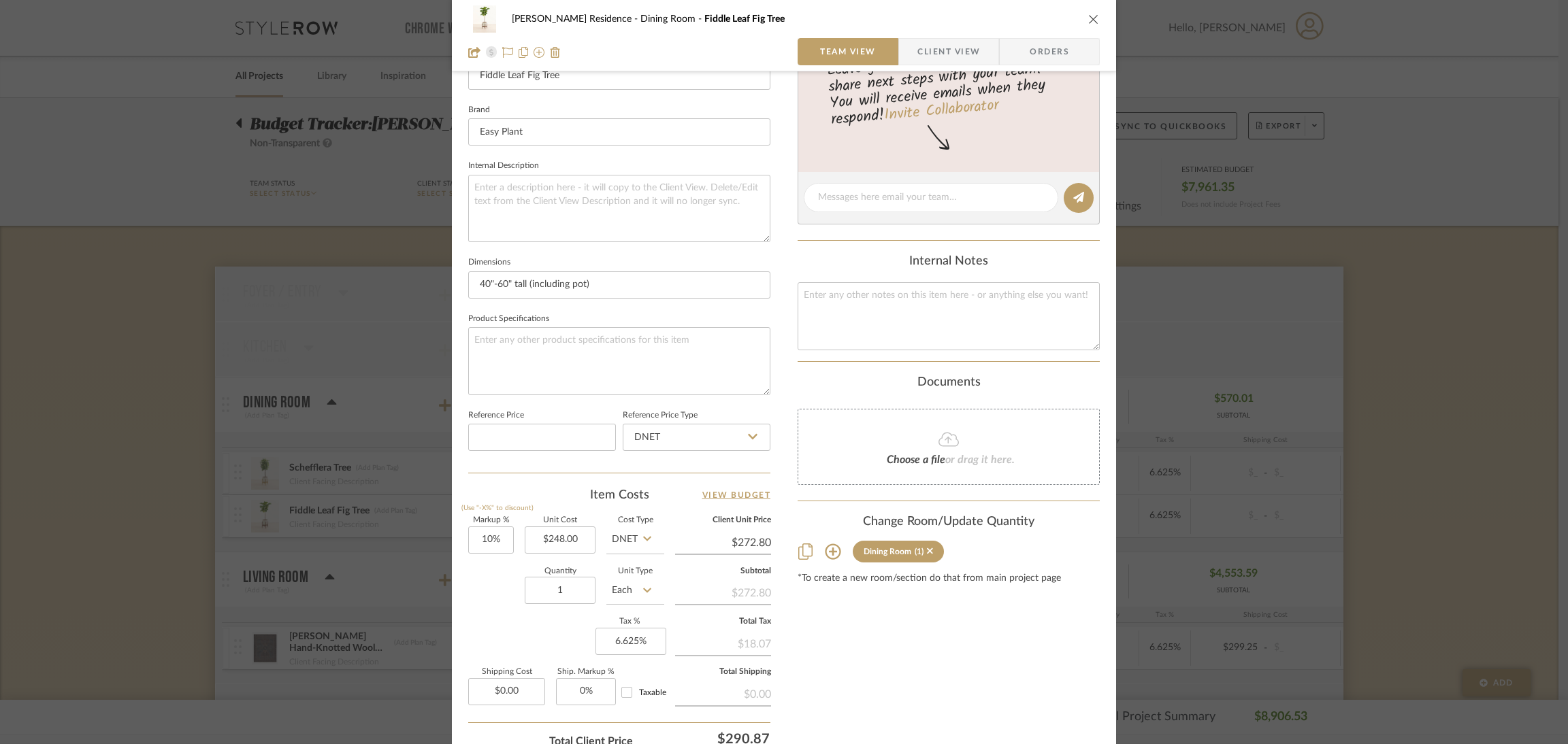
click at [762, 585] on div "$272.80" at bounding box center [723, 592] width 96 height 24
click at [766, 584] on div "[PERSON_NAME] Residence Dining Room Fiddle Leaf Fig Tree Team View Client View …" at bounding box center [784, 229] width 664 height 1256
drag, startPoint x: 766, startPoint y: 592, endPoint x: 729, endPoint y: 586, distance: 37.5
click at [729, 586] on div "[PERSON_NAME] Residence Dining Room Fiddle Leaf Fig Tree Team View Client View …" at bounding box center [784, 229] width 664 height 1256
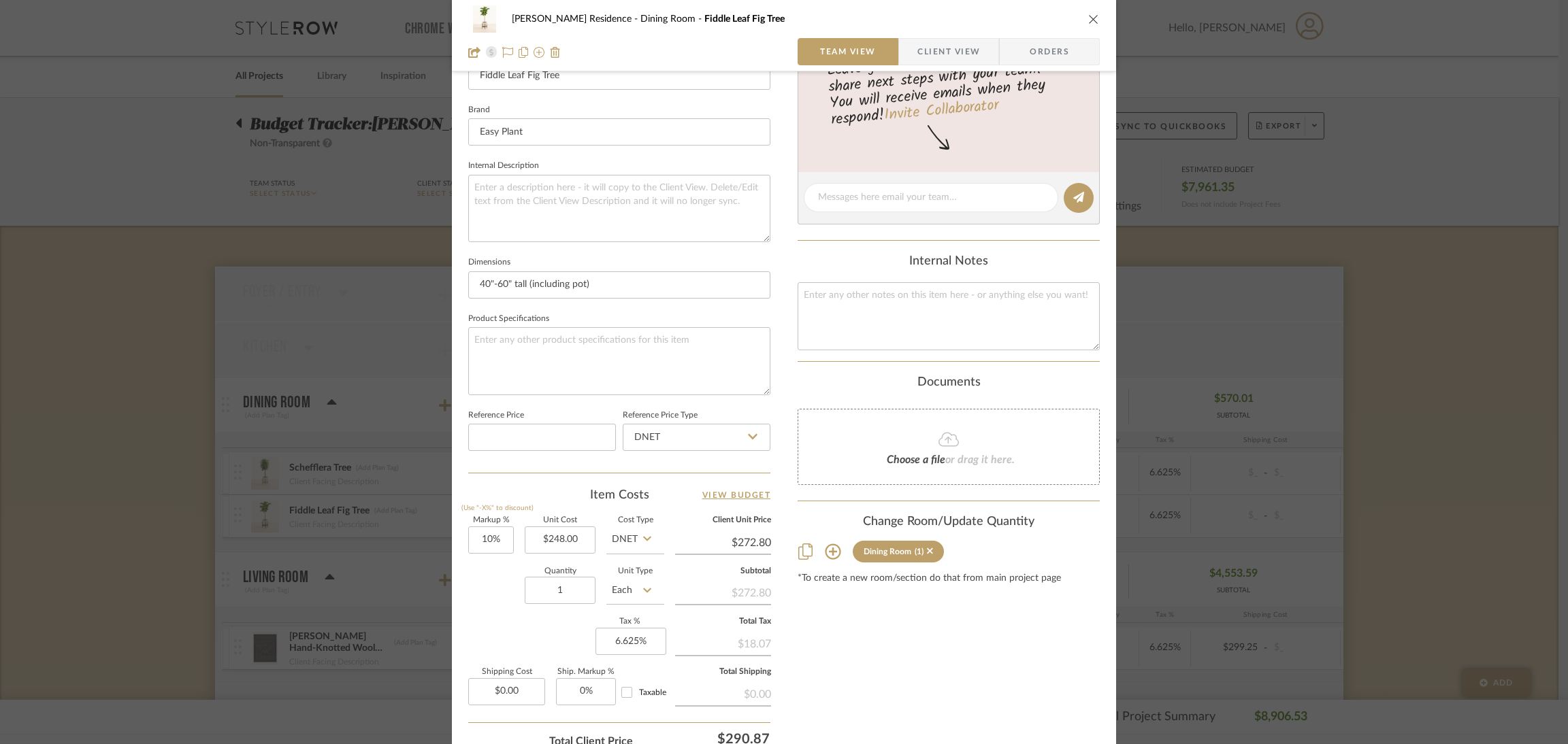
copy div "272.80"
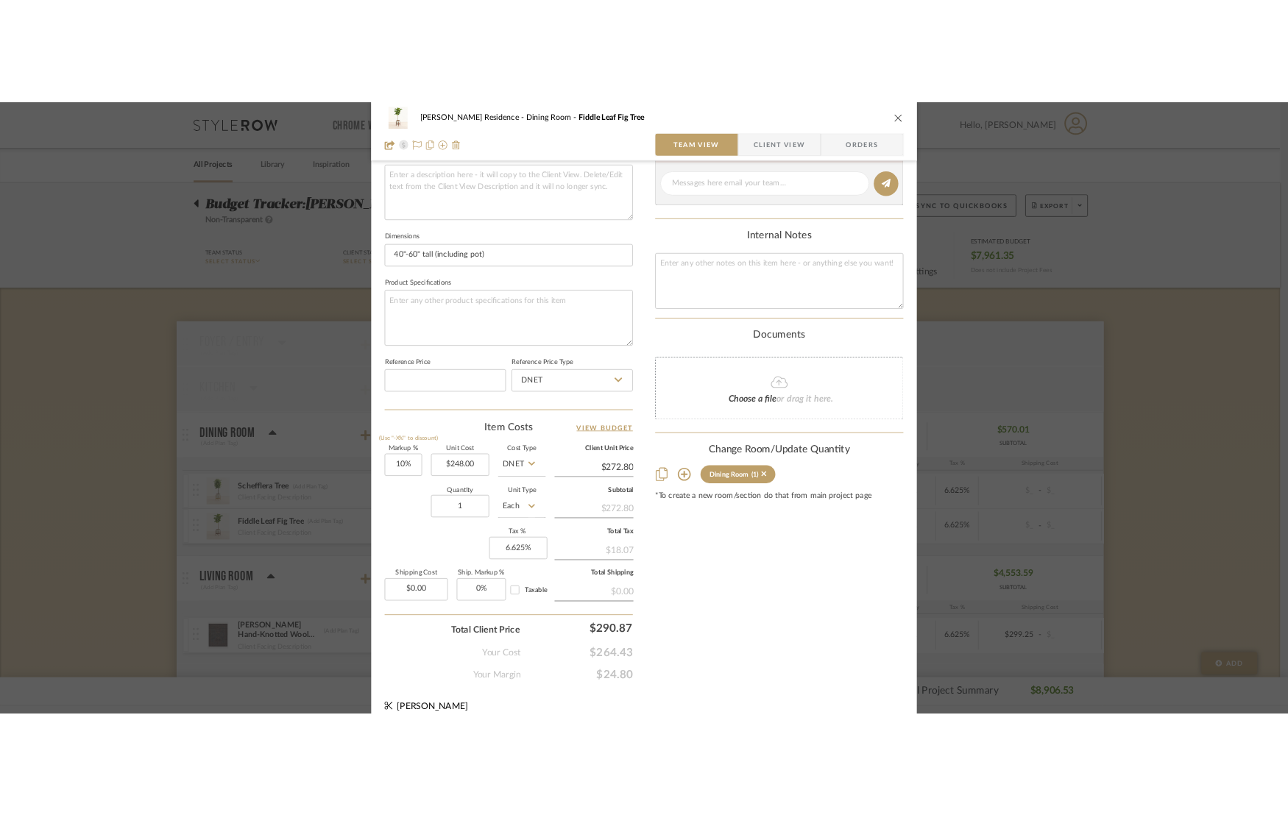
scroll to position [551, 0]
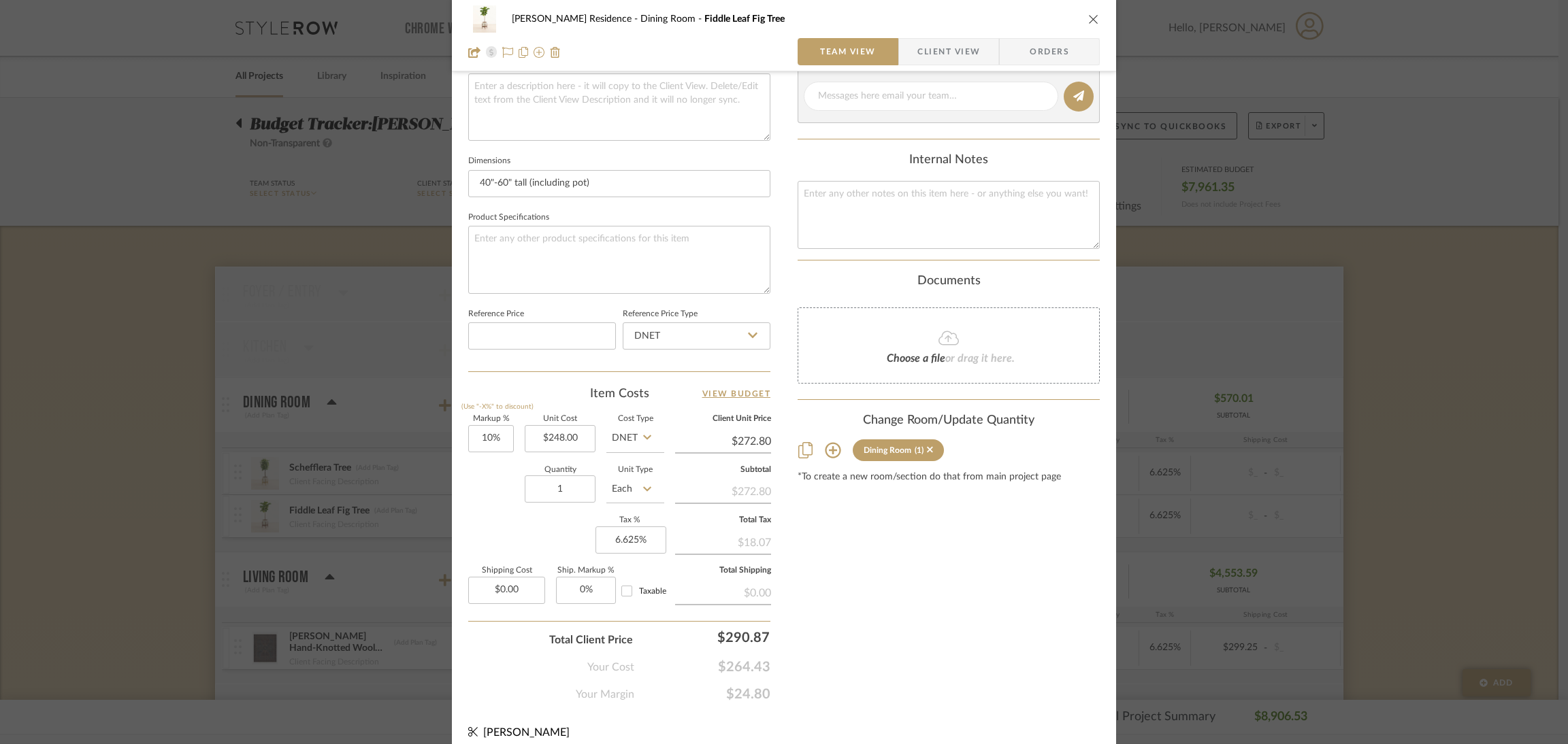
drag, startPoint x: 741, startPoint y: 532, endPoint x: 768, endPoint y: 531, distance: 27.0
click at [768, 531] on div "[PERSON_NAME] Residence Dining Room Fiddle Leaf Fig Tree Team View Client View …" at bounding box center [784, 128] width 664 height 1256
copy div "18.07"
click at [725, 628] on input "290.87" at bounding box center [707, 637] width 136 height 27
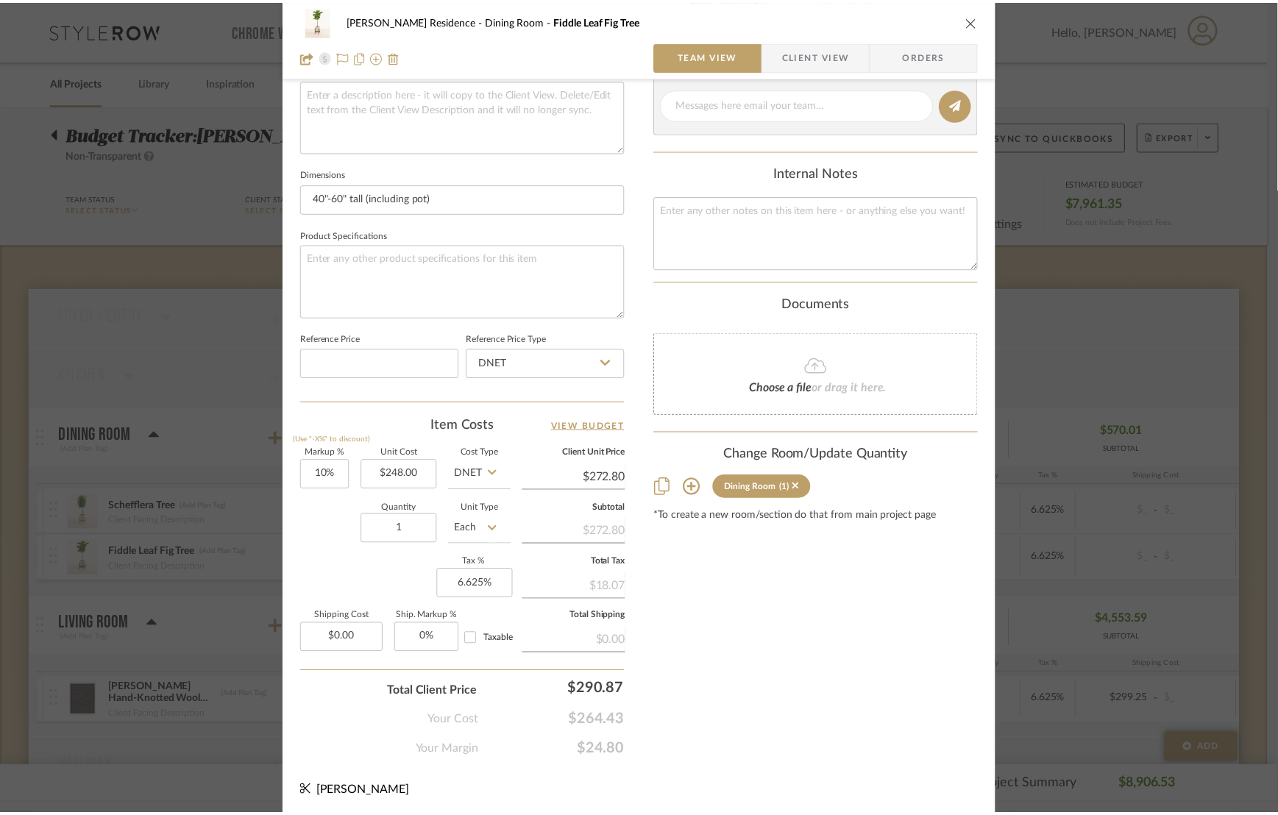
scroll to position [546, 0]
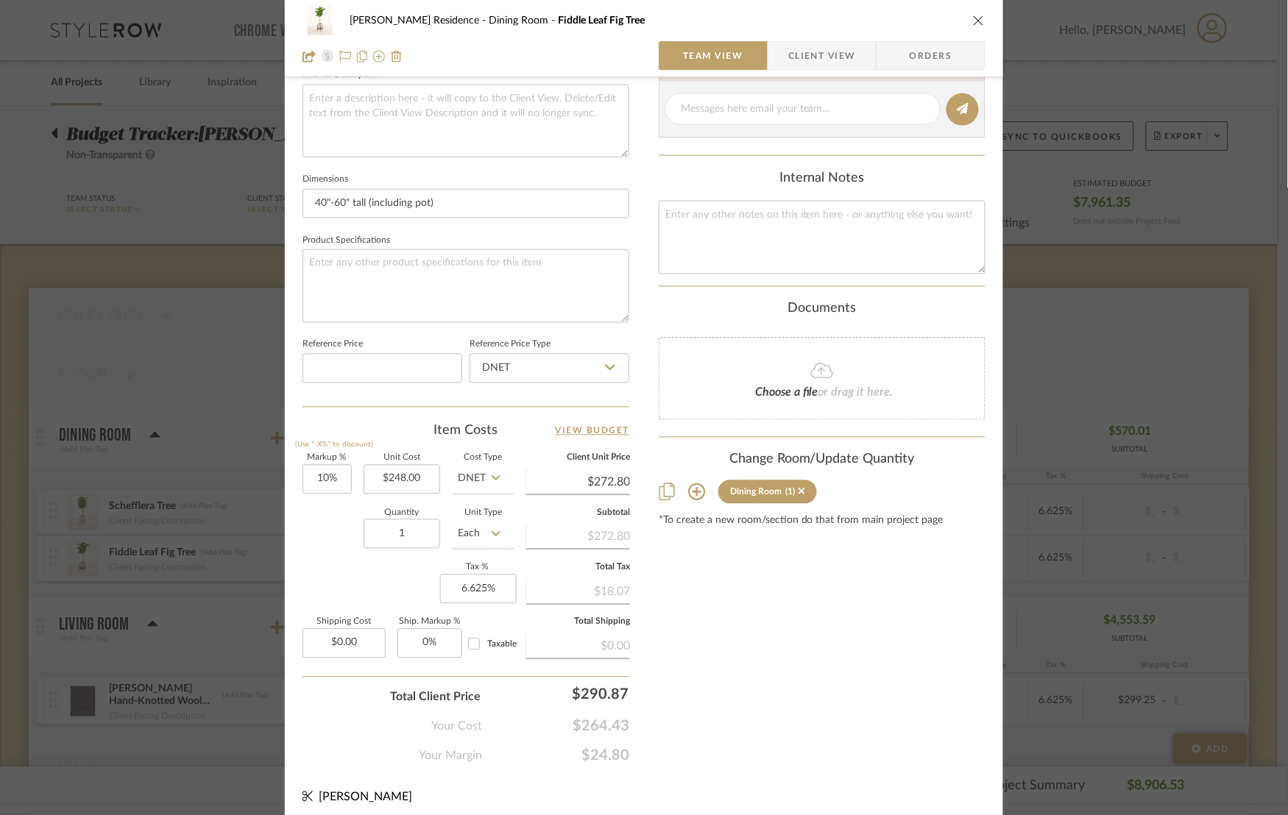
click at [974, 20] on icon "close" at bounding box center [979, 21] width 12 height 12
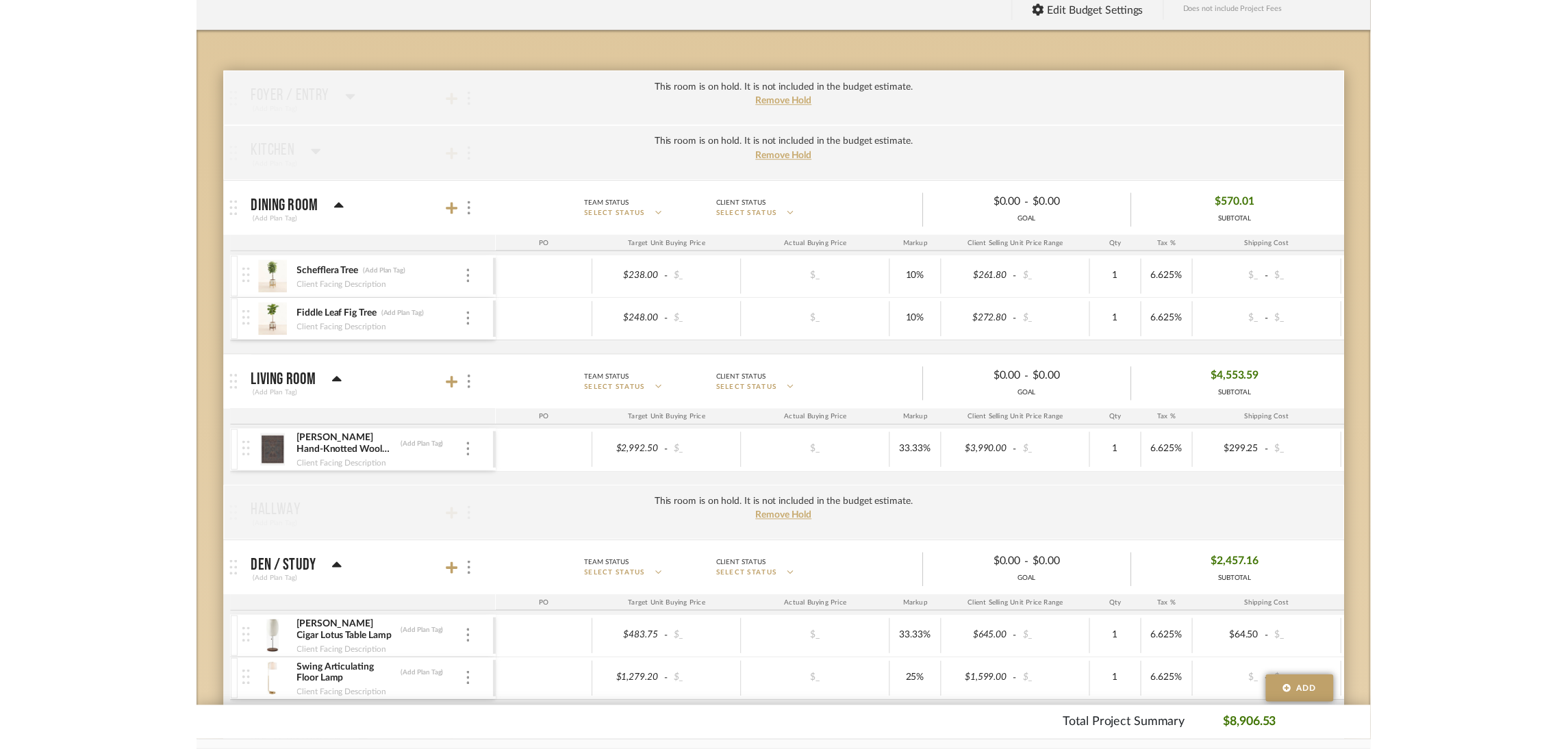
scroll to position [206, 0]
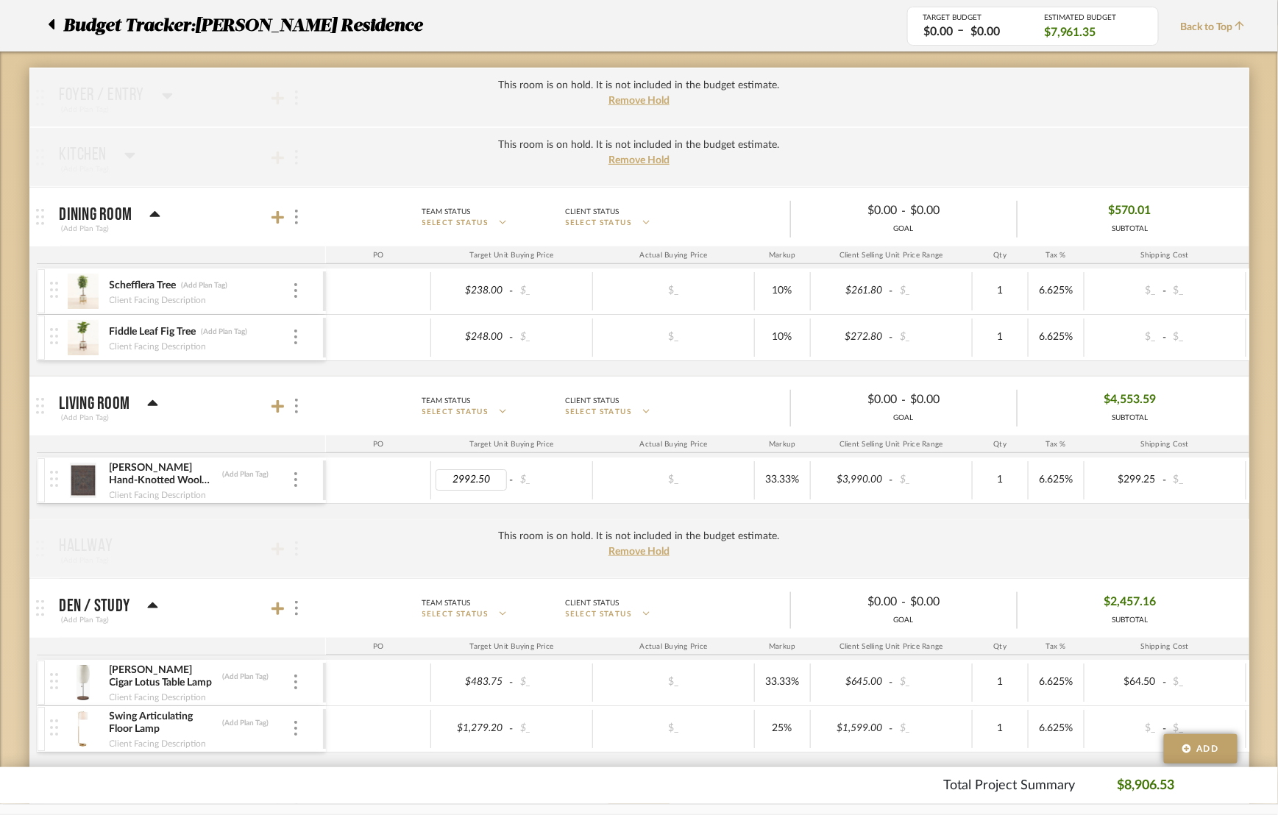
click at [486, 482] on input "2992.50" at bounding box center [472, 480] width 72 height 21
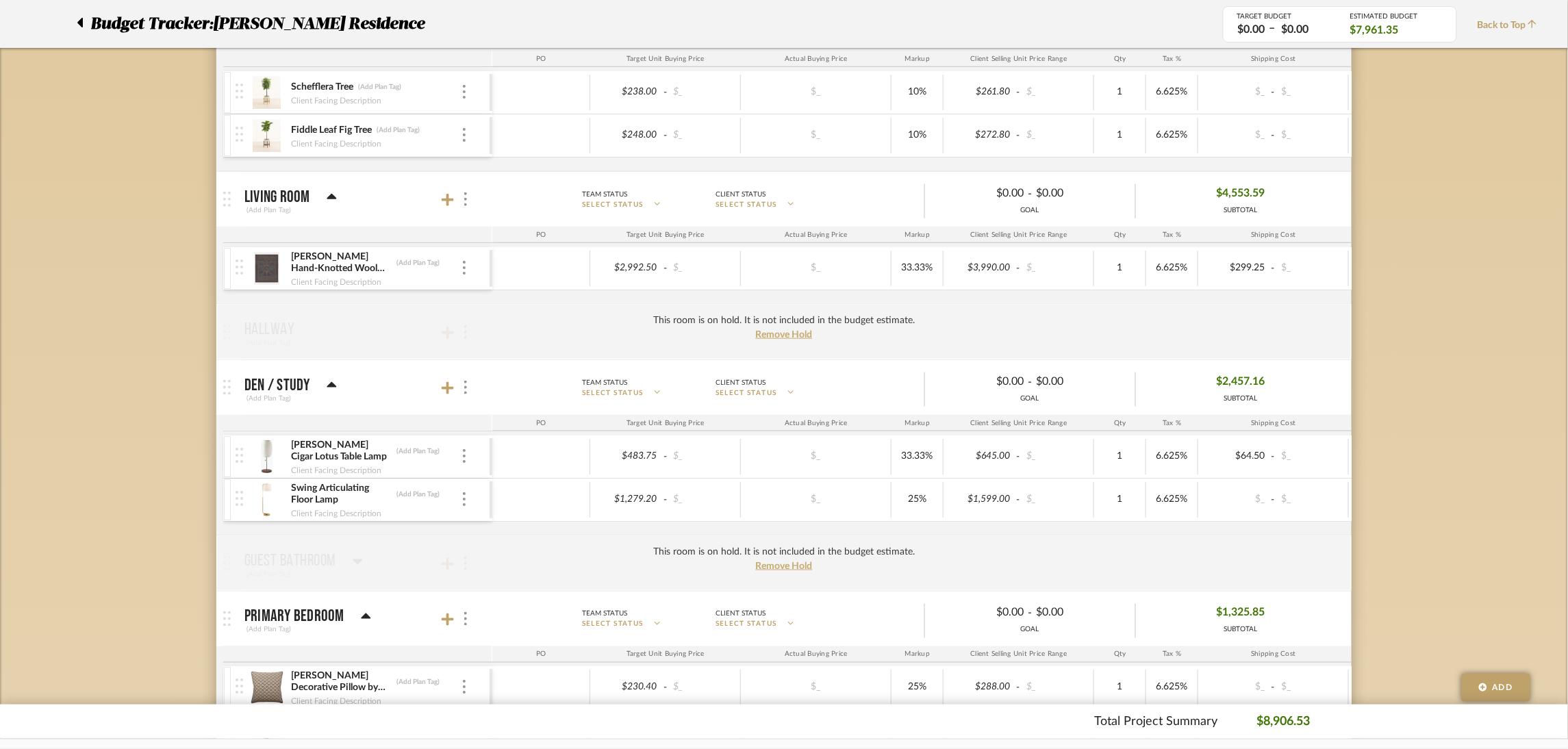
scroll to position [411, 0]
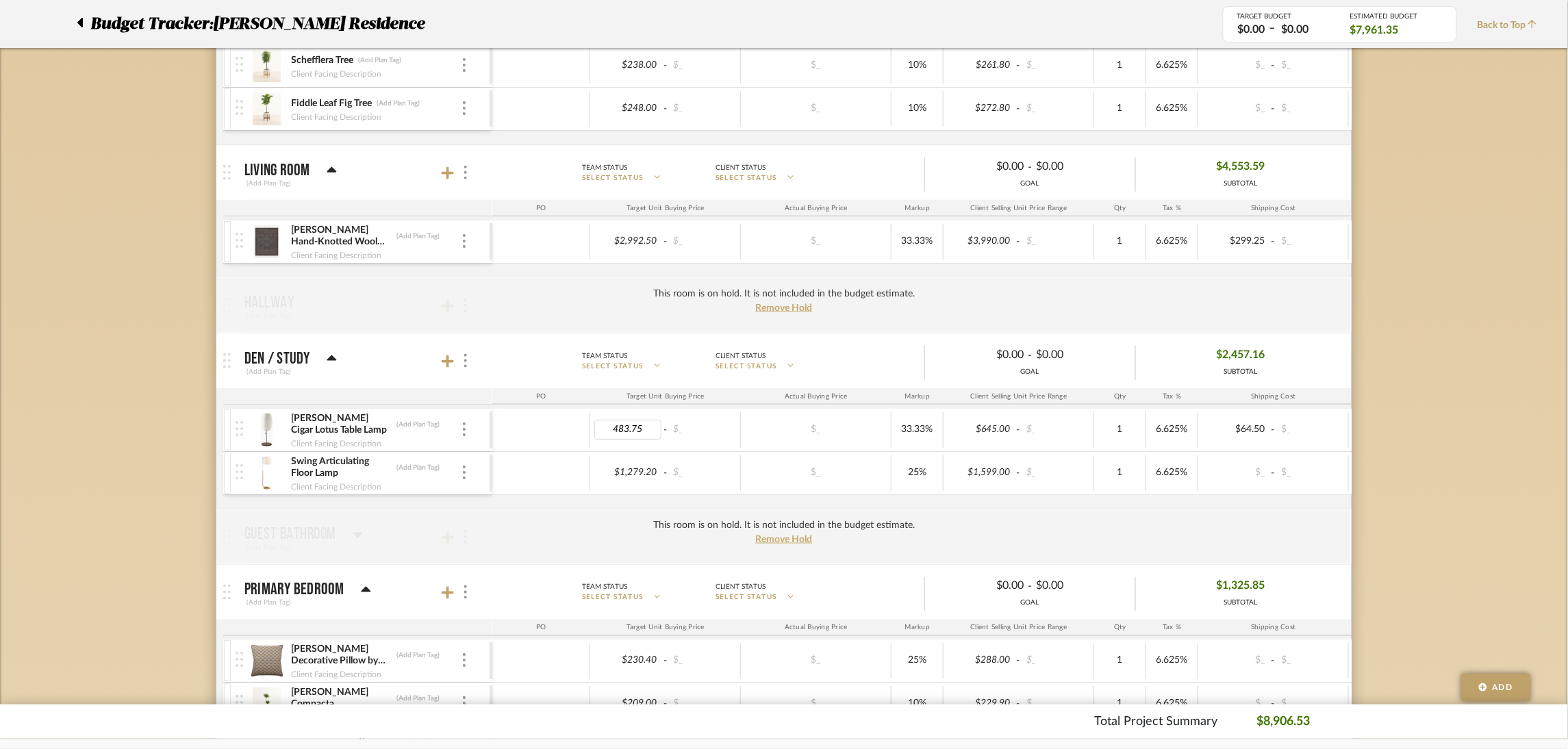
click at [654, 435] on input "483.75" at bounding box center [628, 429] width 67 height 20
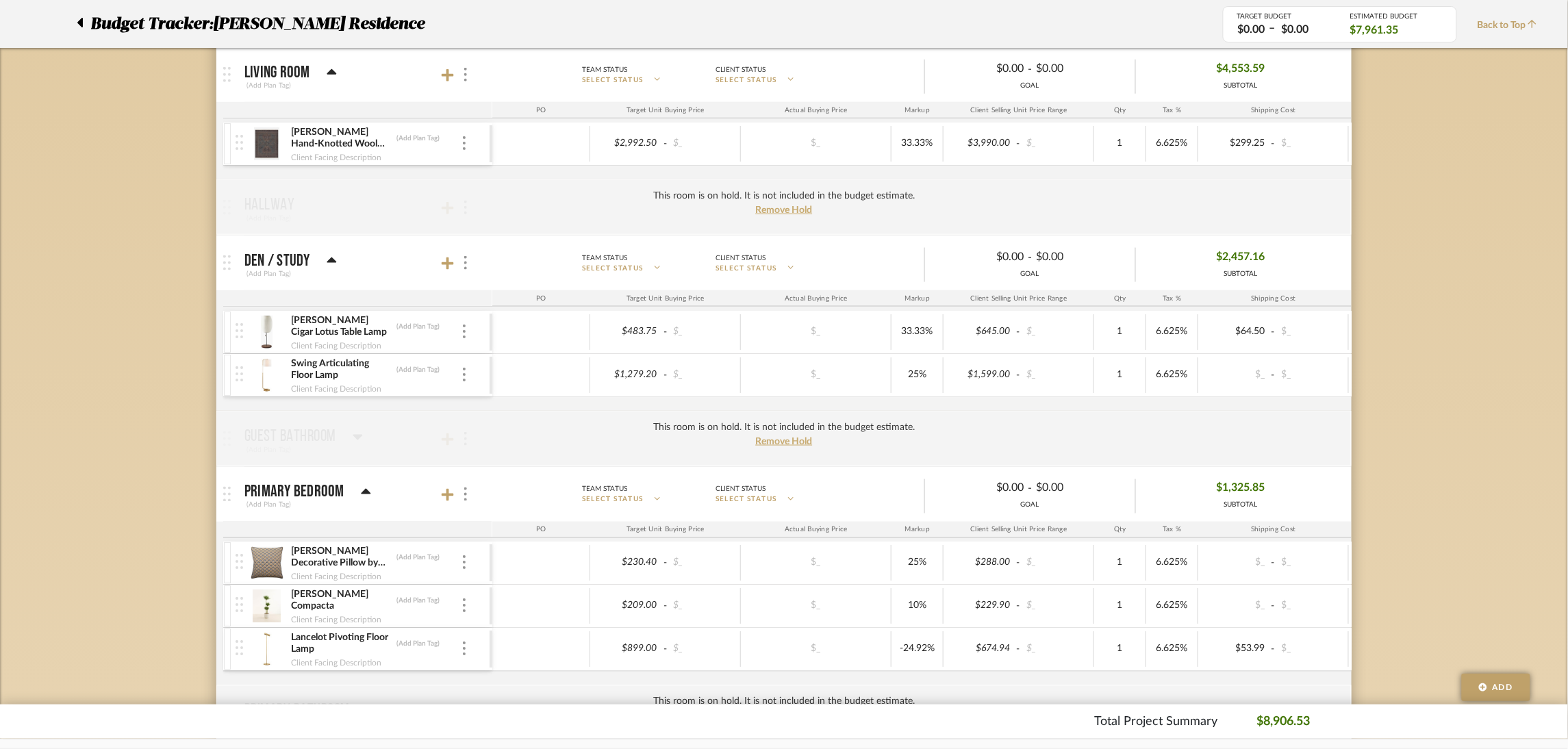
scroll to position [513, 0]
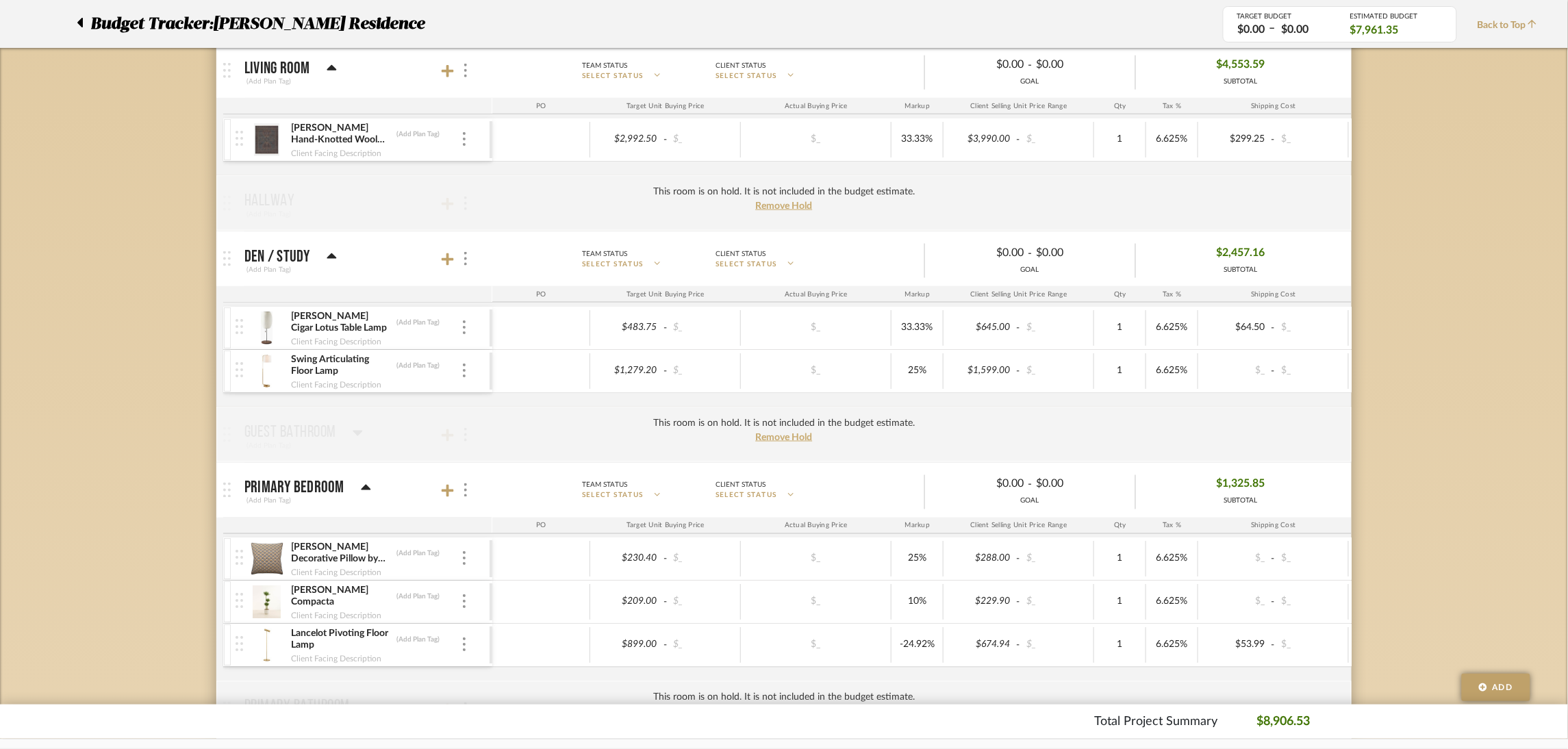
click at [665, 635] on div "$899.00 - $_" at bounding box center [665, 646] width 151 height 35
click at [647, 647] on input "899.00" at bounding box center [628, 645] width 67 height 20
click at [925, 649] on input "-24.92" at bounding box center [918, 645] width 43 height 20
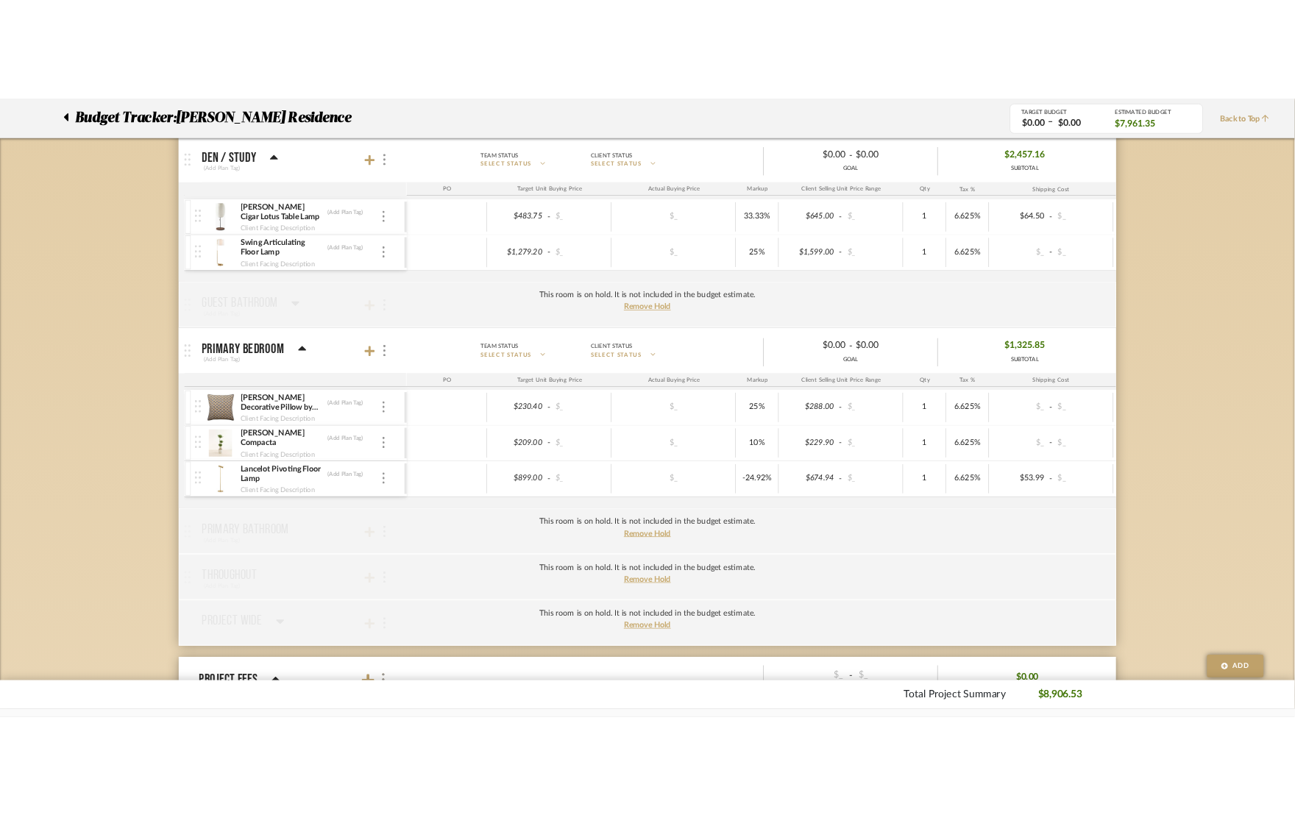
scroll to position [773, 0]
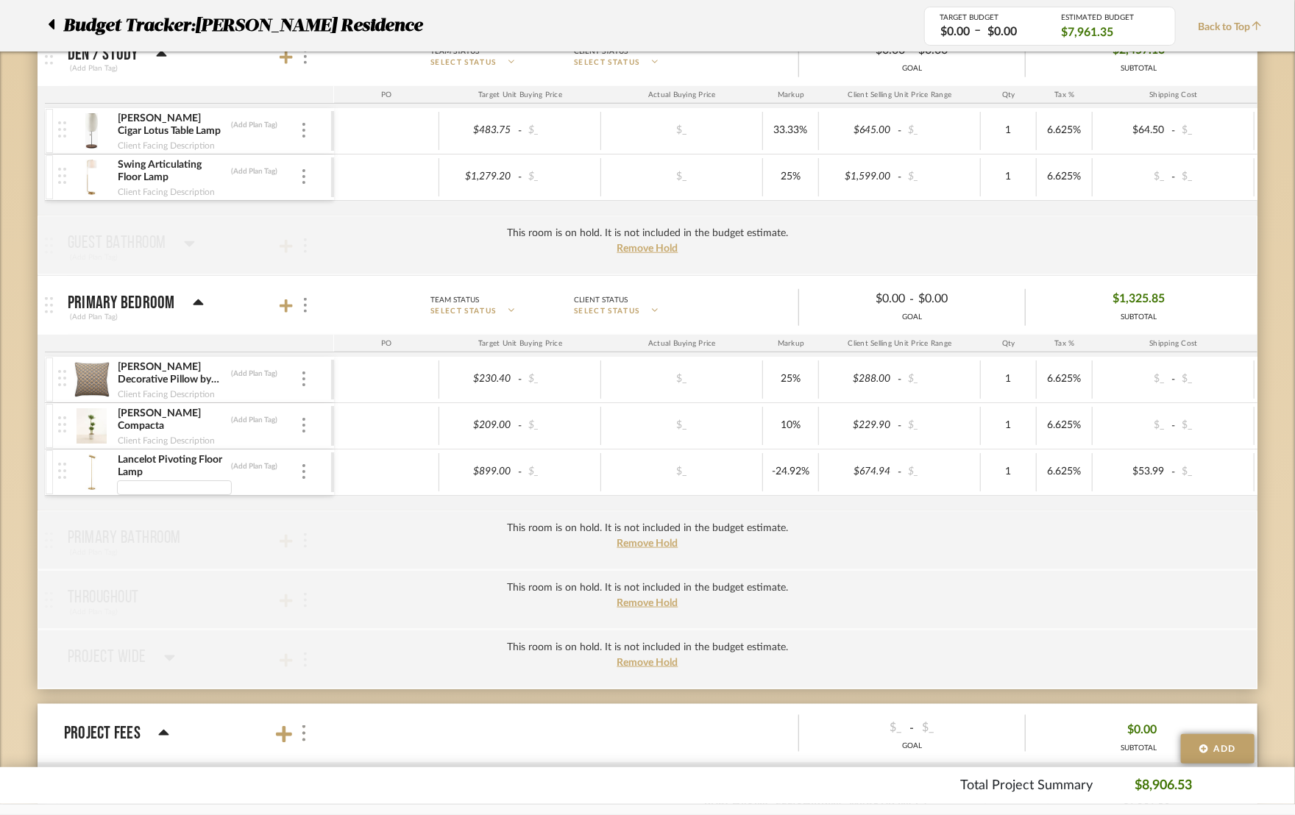
click at [184, 483] on input at bounding box center [174, 488] width 115 height 15
click at [178, 466] on input "Lancelot Pivoting Floor Lamp" at bounding box center [169, 466] width 105 height 15
click at [82, 482] on img at bounding box center [92, 472] width 36 height 35
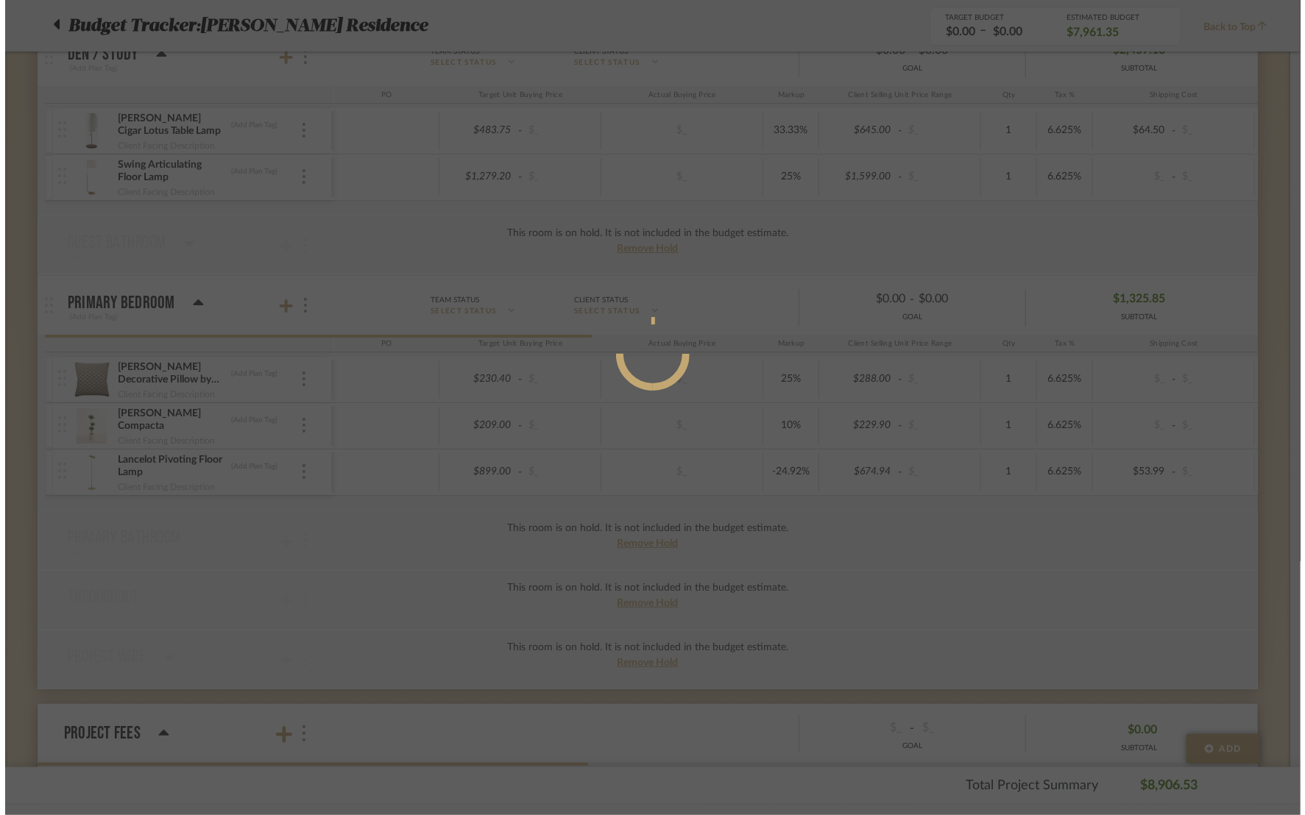
scroll to position [0, 0]
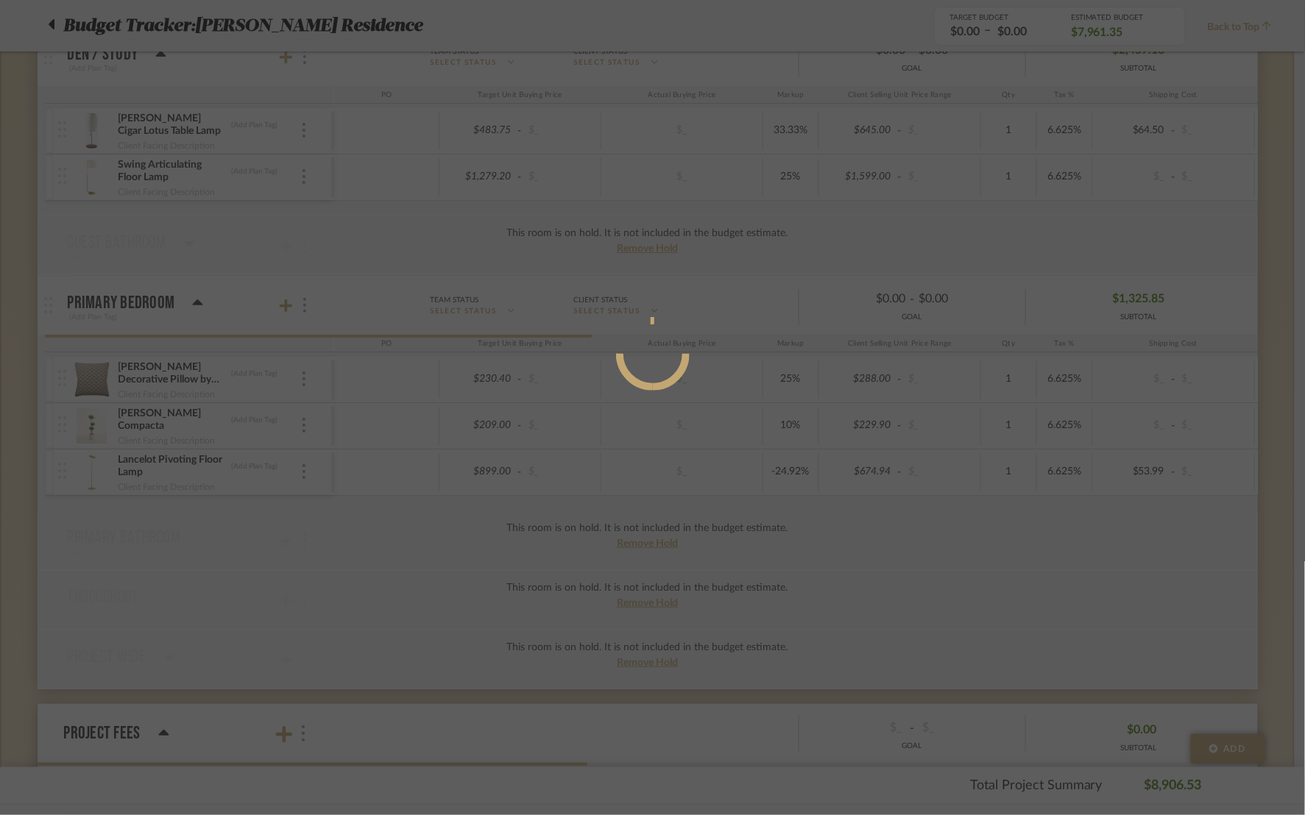
click at [82, 482] on div at bounding box center [652, 407] width 1305 height 815
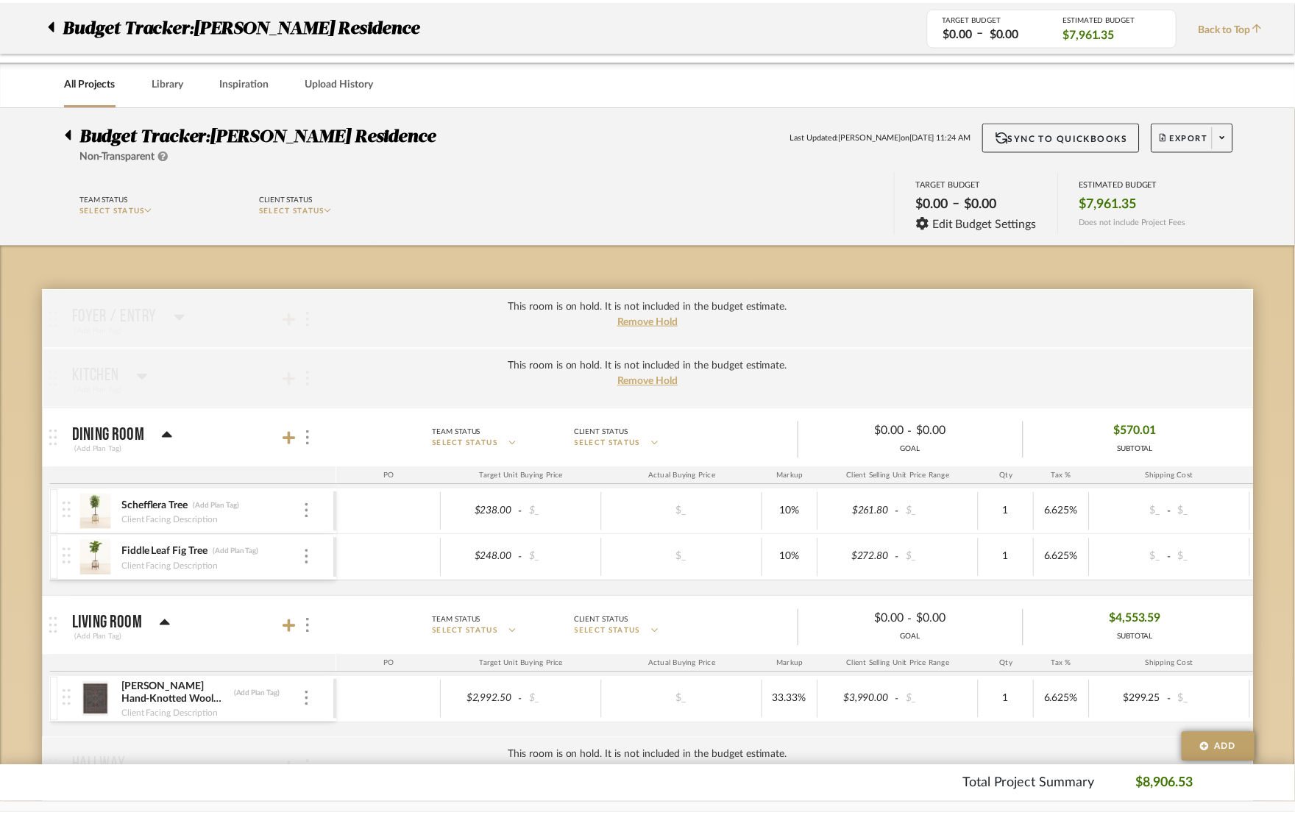
scroll to position [773, 0]
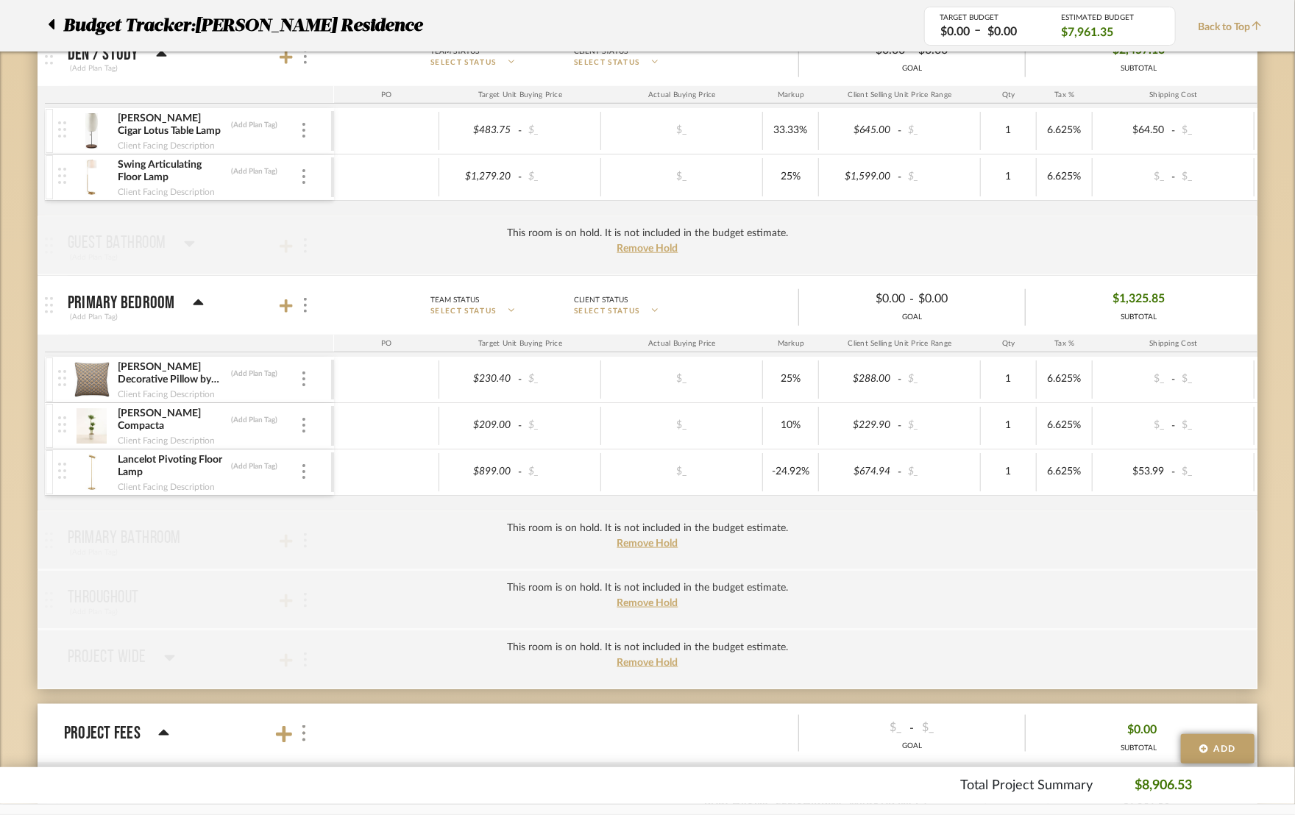
click at [67, 470] on div at bounding box center [64, 473] width 20 height 46
click at [101, 475] on img at bounding box center [92, 472] width 36 height 35
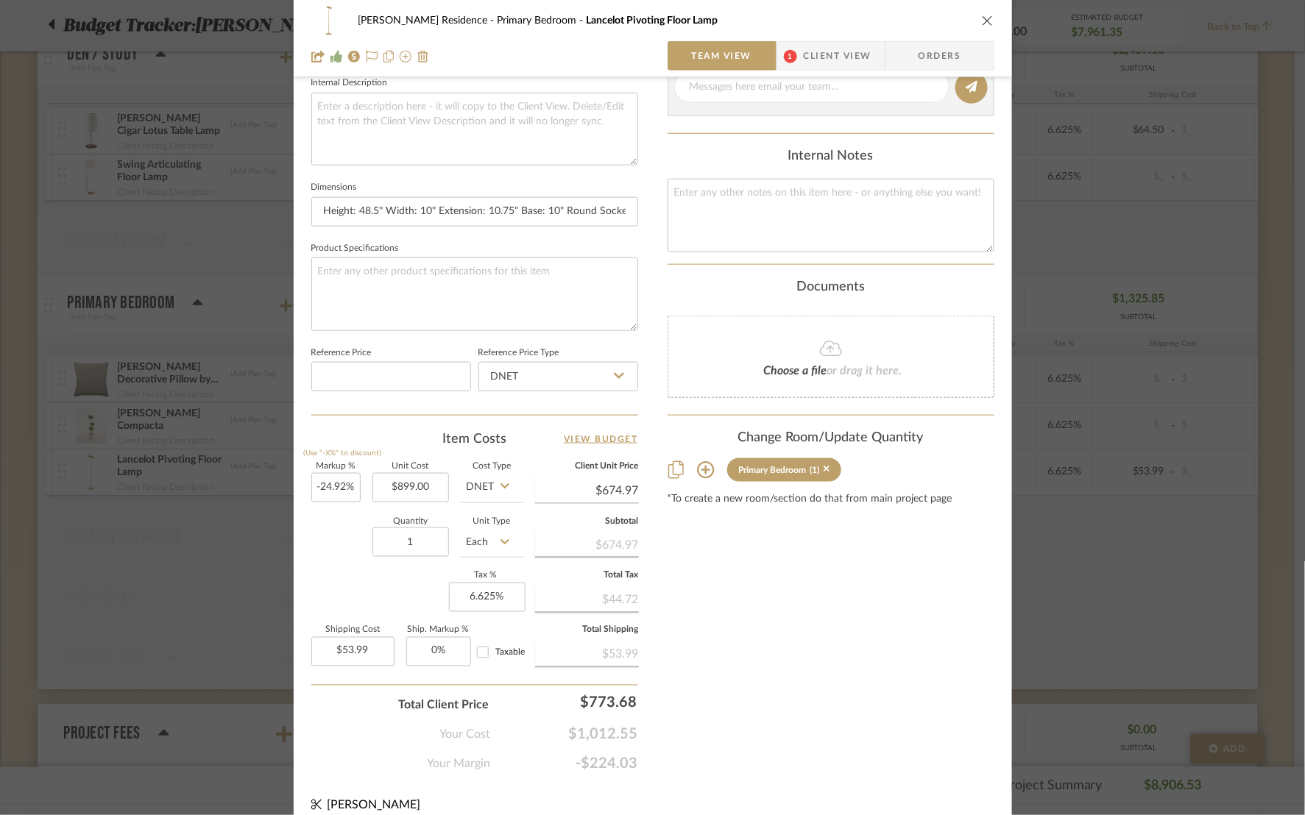
scroll to position [546, 0]
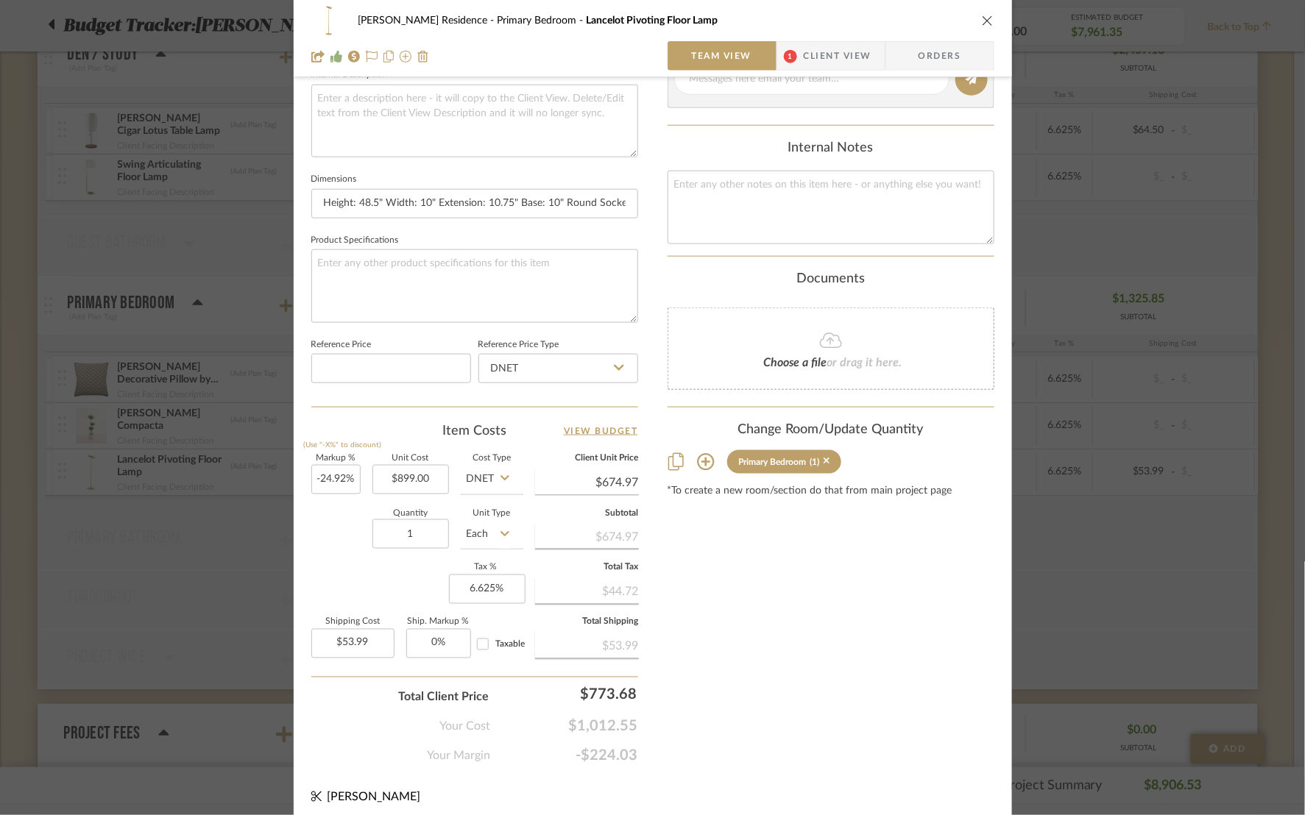
click at [982, 22] on icon "close" at bounding box center [988, 21] width 12 height 12
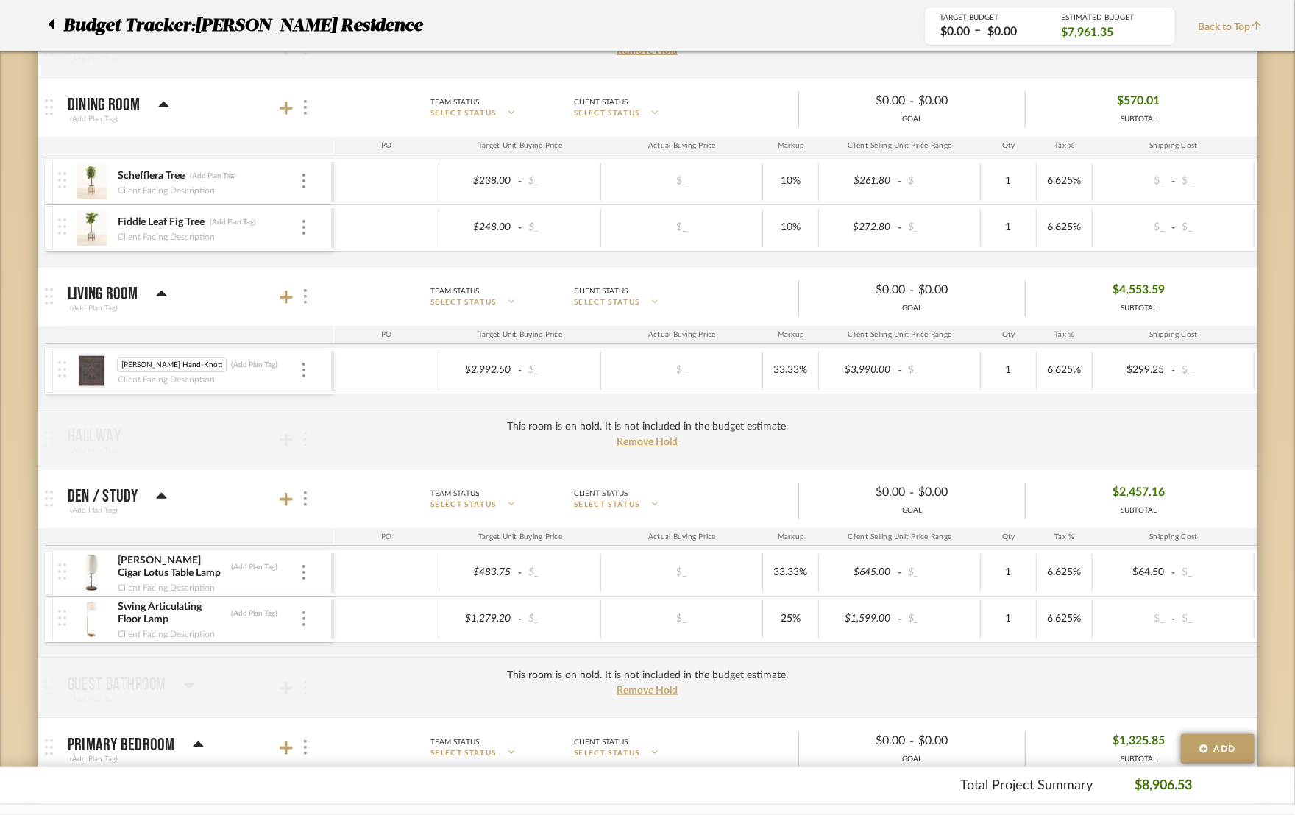
scroll to position [0, 8]
click at [94, 364] on img at bounding box center [92, 370] width 36 height 35
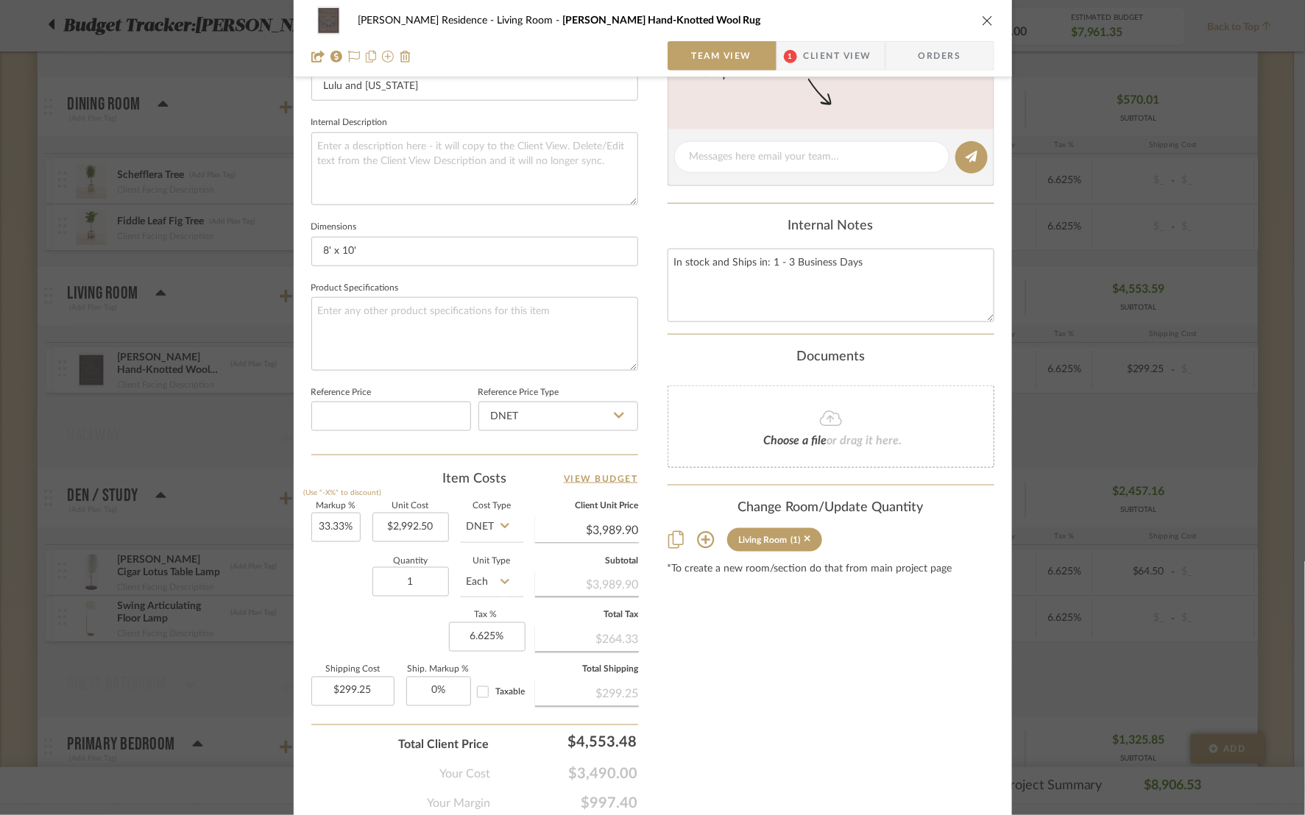
scroll to position [546, 0]
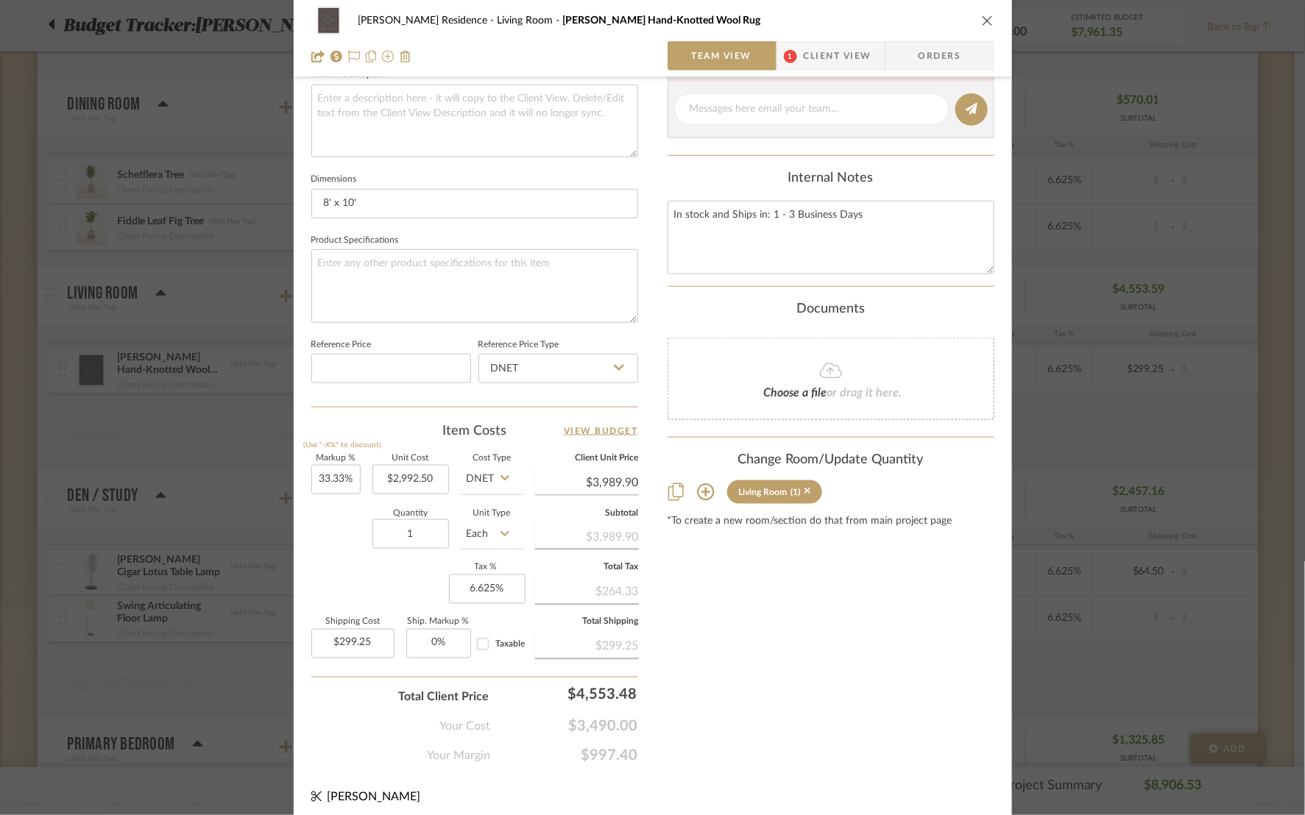
drag, startPoint x: 586, startPoint y: 525, endPoint x: 639, endPoint y: 525, distance: 53.0
click at [639, 525] on div "[PERSON_NAME] Residence Living Room [PERSON_NAME] Hand-Knotted Wool Rug Team Vi…" at bounding box center [653, 144] width 718 height 1359
copy div "3,989.90"
click at [333, 477] on input "33.33" at bounding box center [335, 479] width 49 height 29
type input "33.33%"
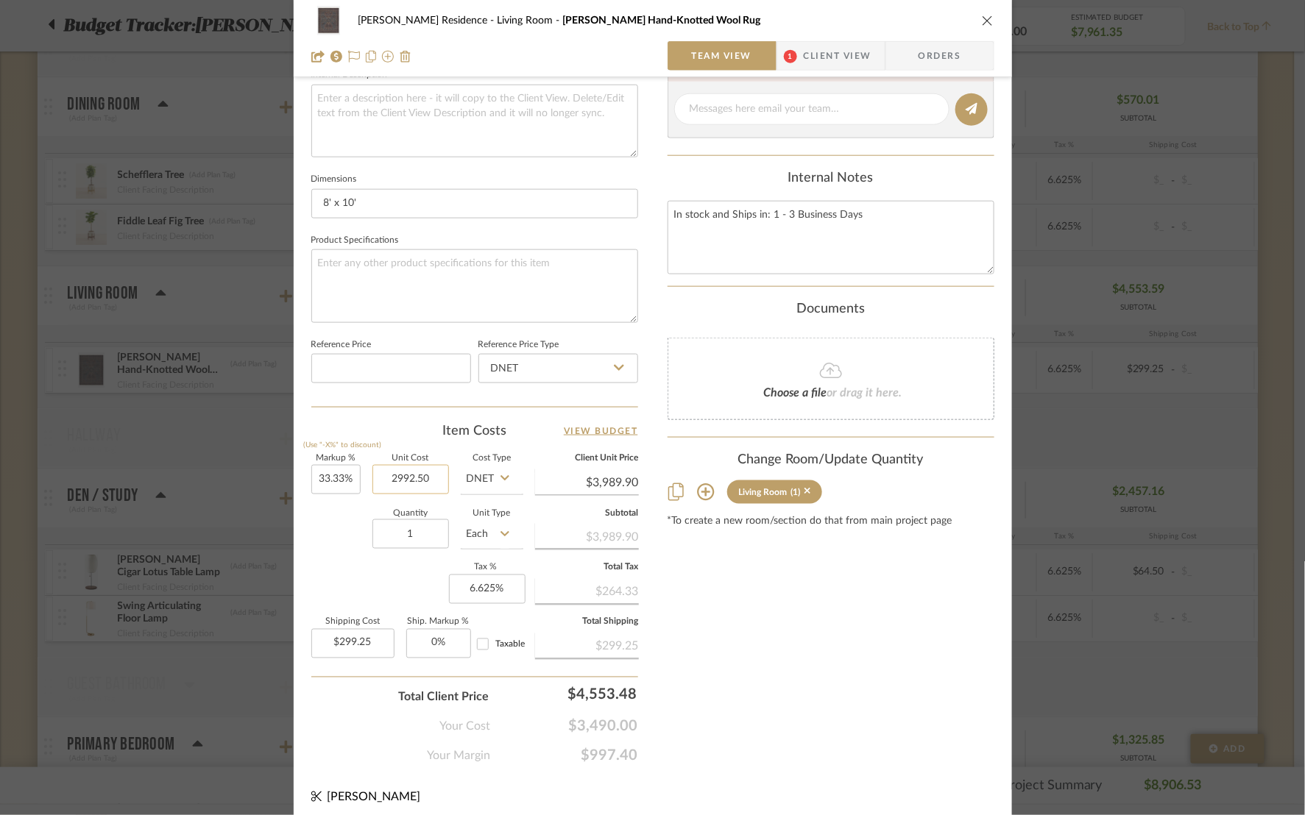
click at [404, 472] on input "2992.50" at bounding box center [410, 479] width 77 height 29
click at [441, 470] on input "2992.50" at bounding box center [410, 479] width 77 height 29
drag, startPoint x: 441, startPoint y: 470, endPoint x: 345, endPoint y: 469, distance: 95.7
click at [345, 469] on div "Markup % (Use "-X%" to discount) 33.33% Unit Cost 2992.50 Cost Type DNET Client…" at bounding box center [474, 562] width 327 height 215
type input "$2,992.50"
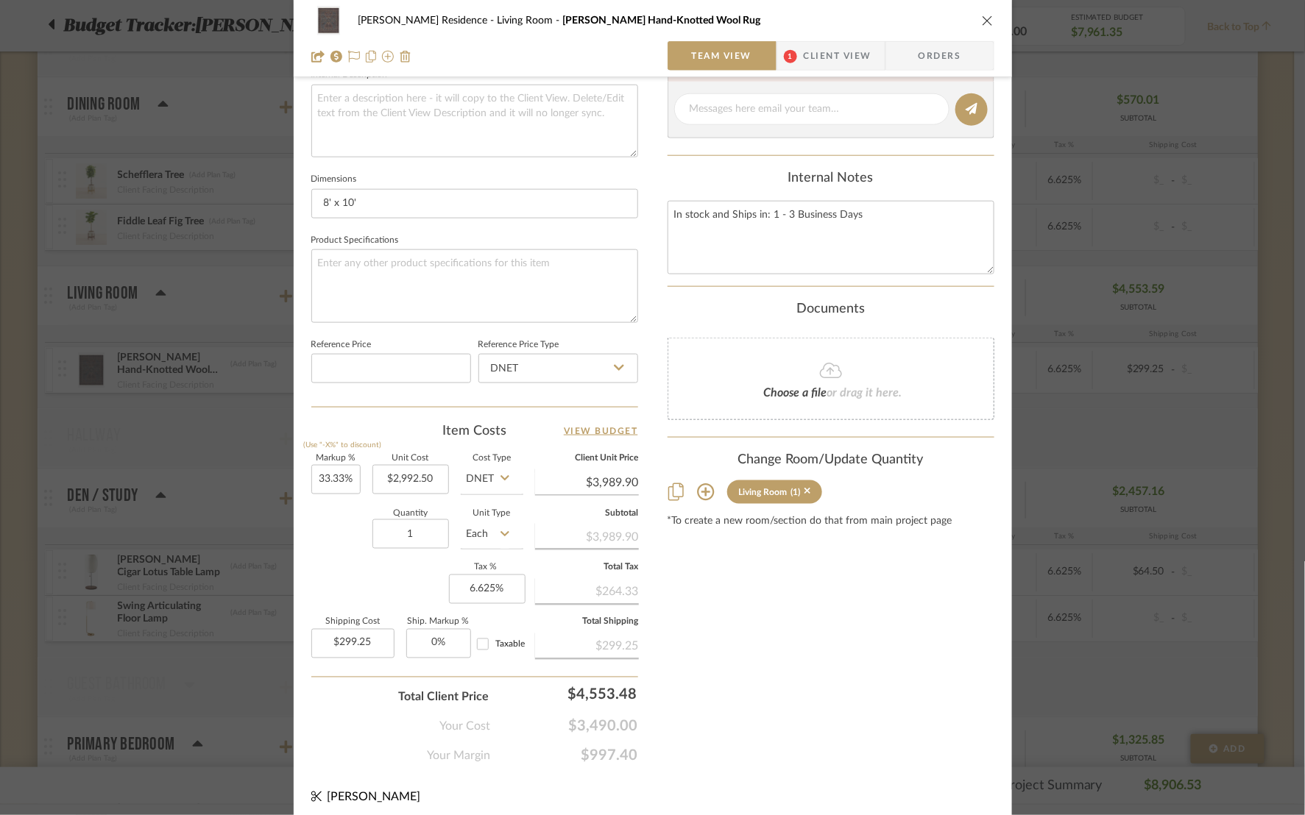
click at [986, 24] on icon "close" at bounding box center [988, 21] width 12 height 12
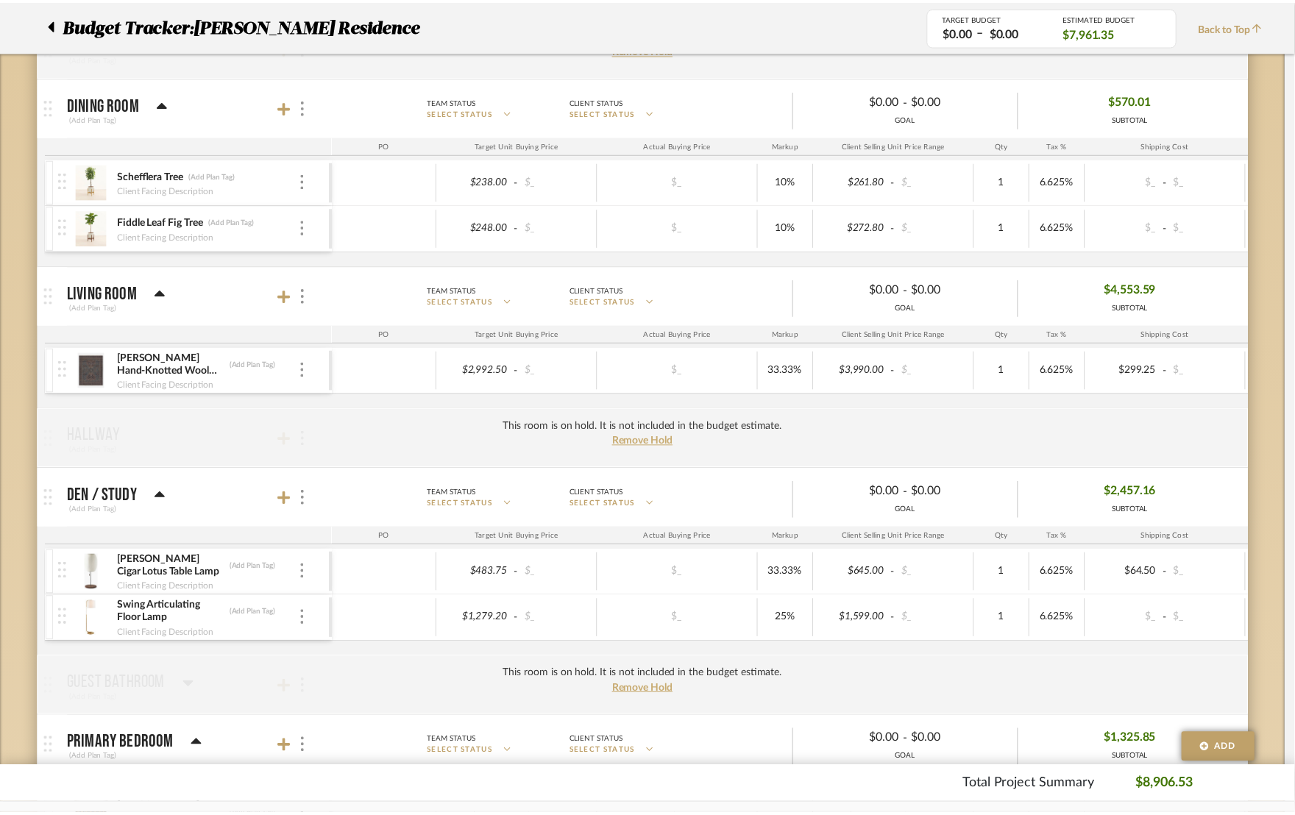
scroll to position [330, 0]
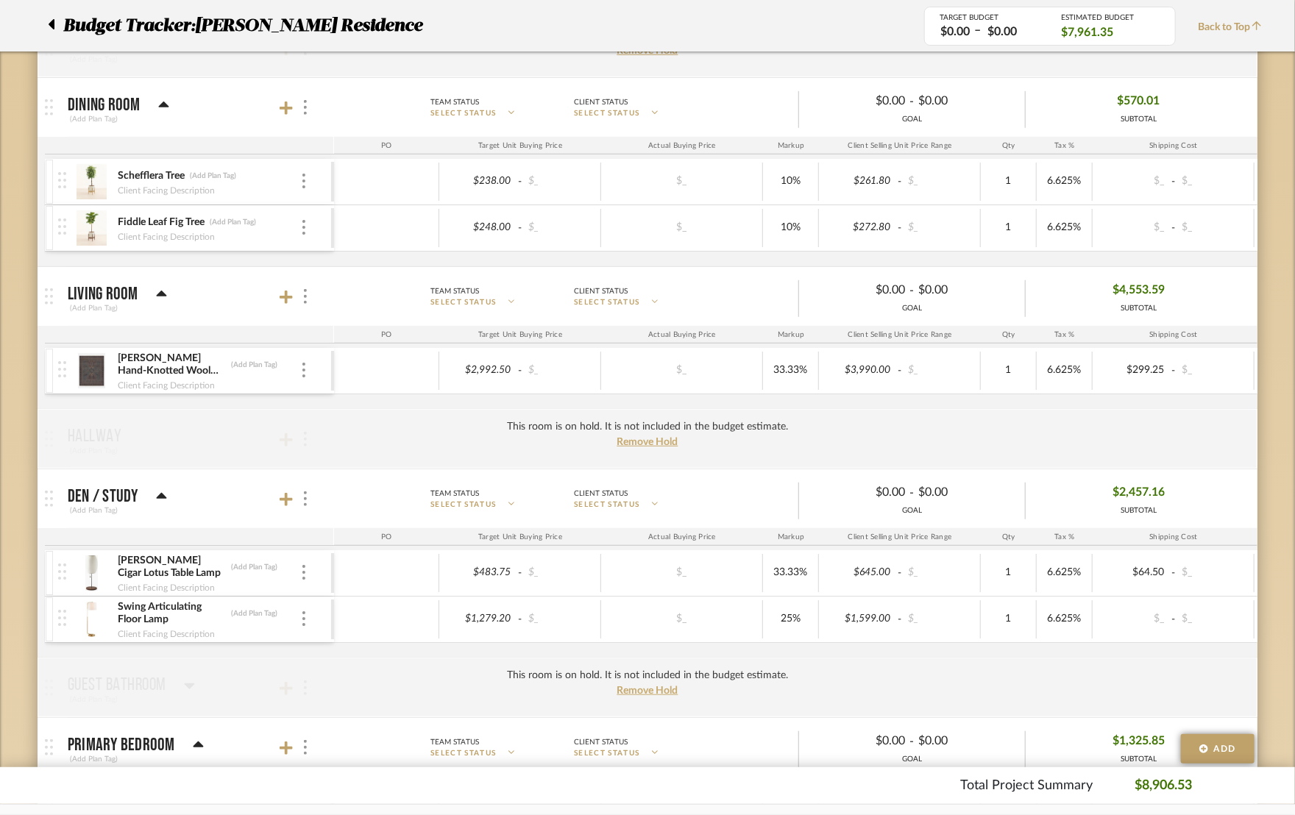
click at [87, 380] on img at bounding box center [92, 370] width 36 height 35
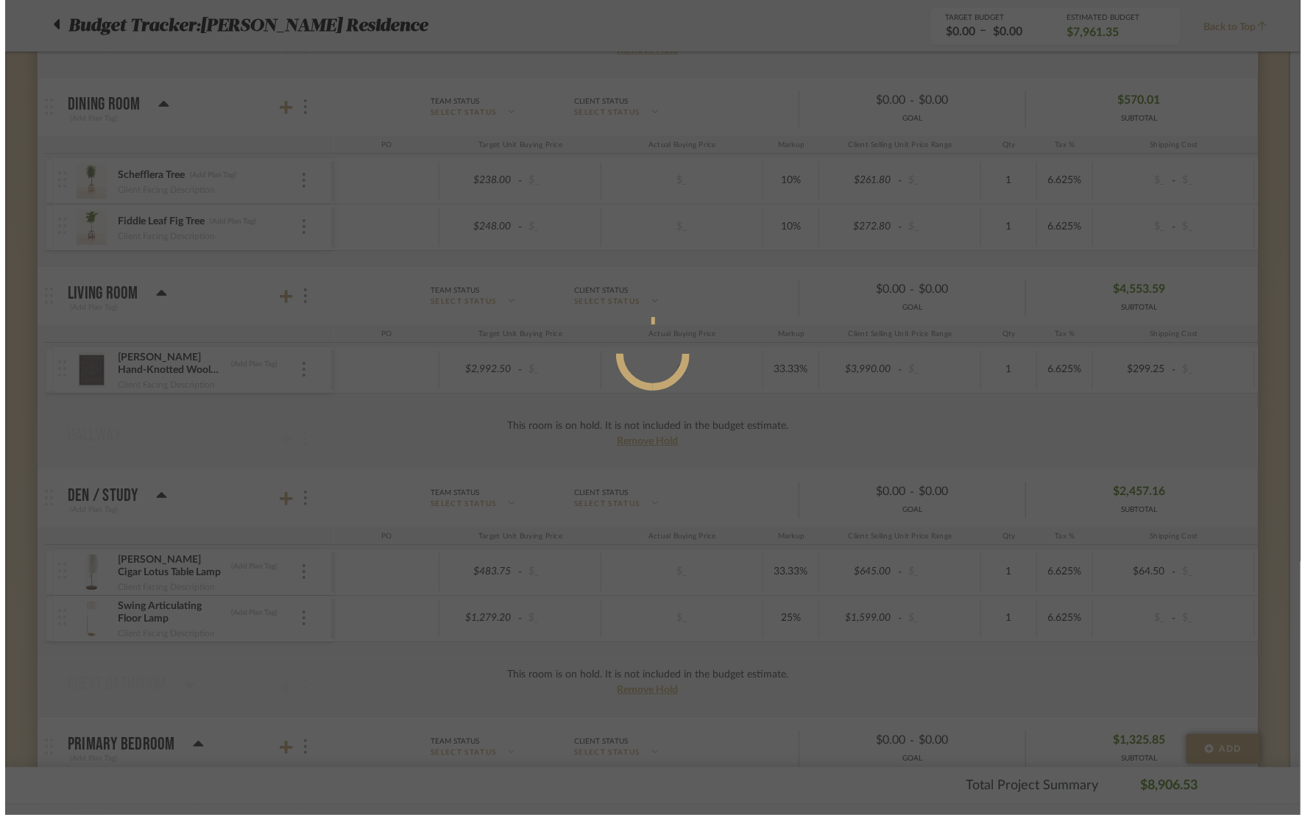
scroll to position [0, 0]
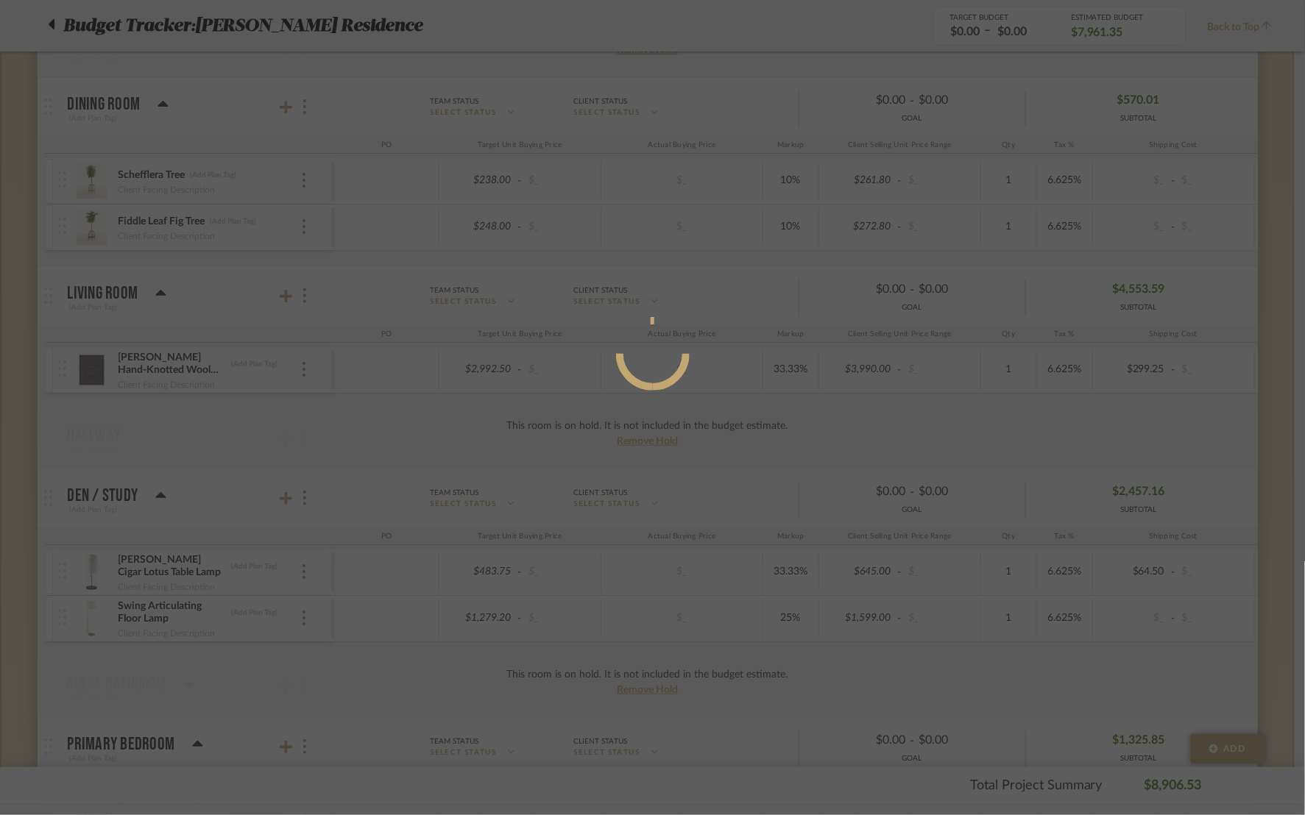
click at [87, 380] on div at bounding box center [652, 407] width 1305 height 815
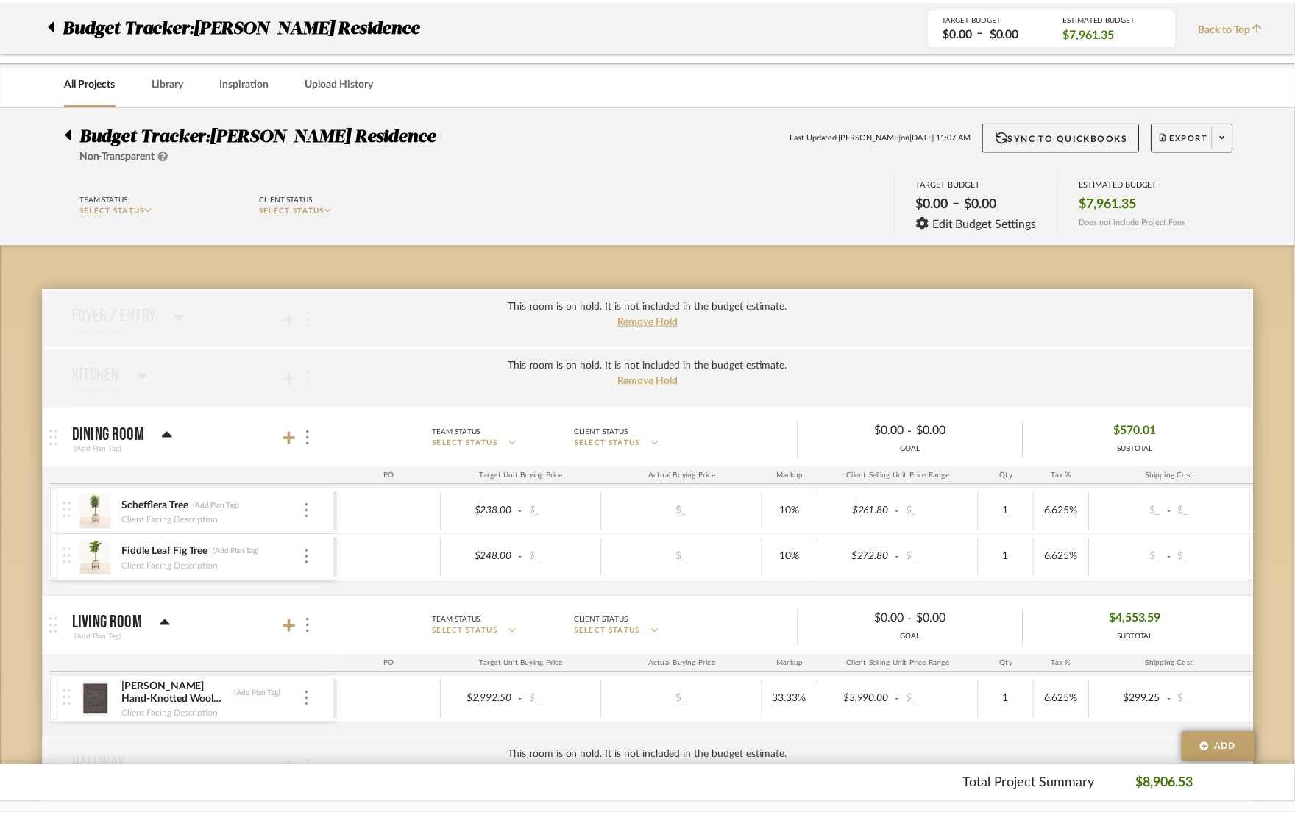
scroll to position [330, 0]
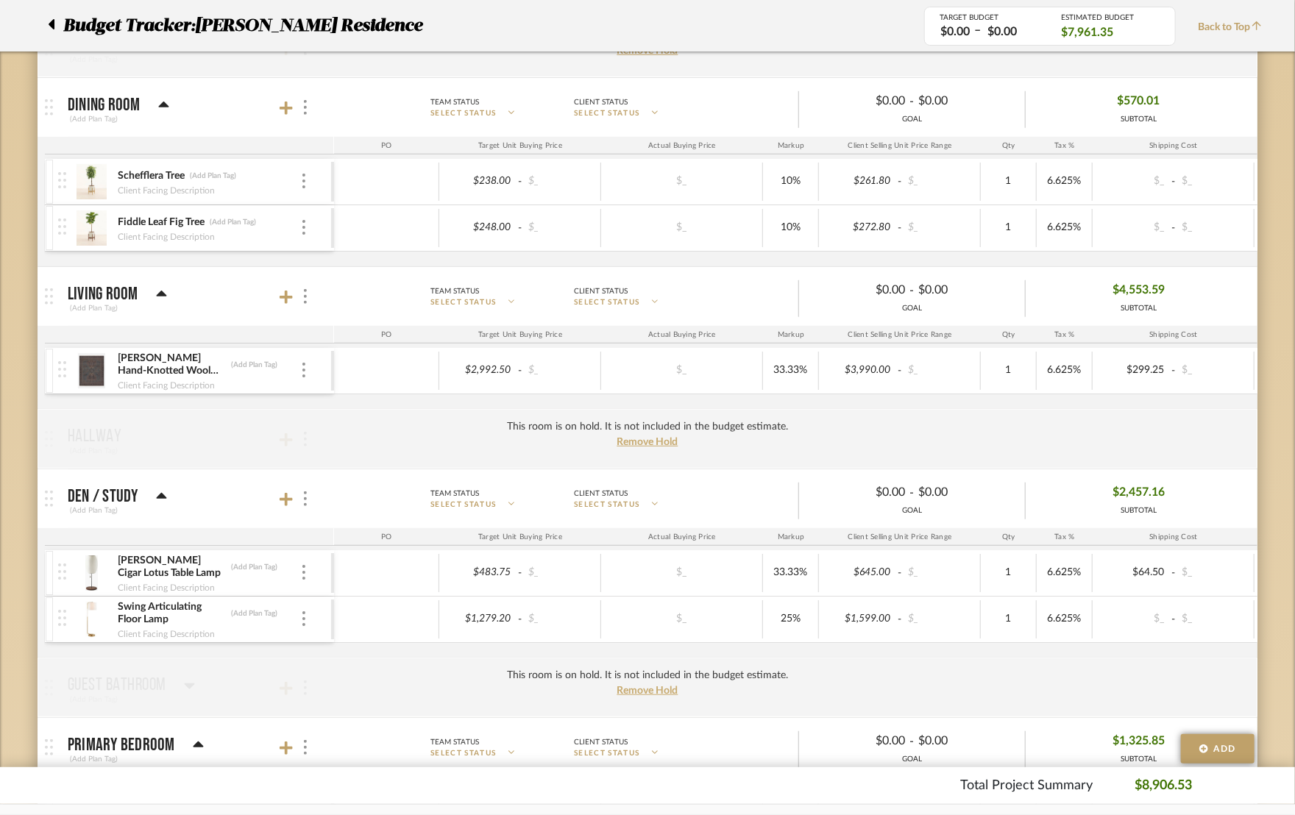
click at [91, 372] on img at bounding box center [92, 370] width 36 height 35
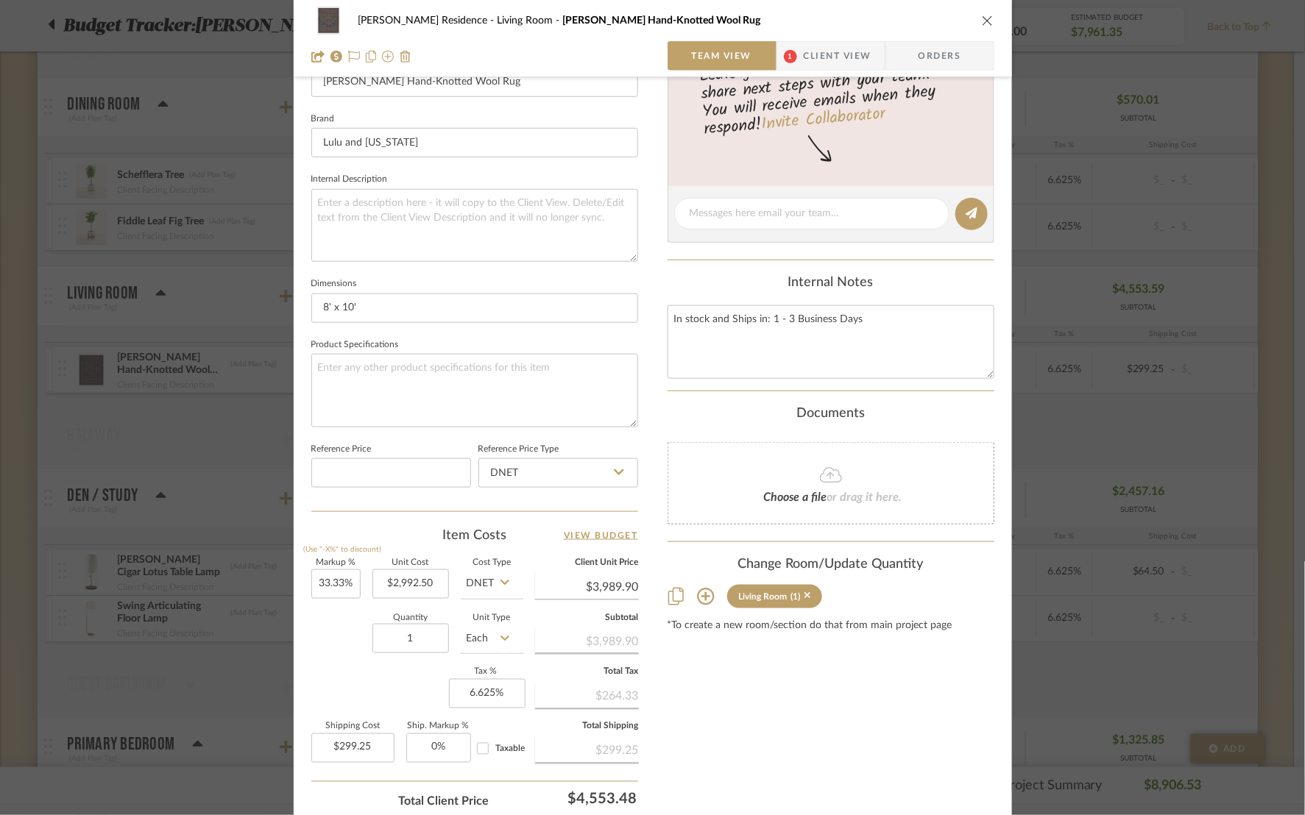
scroll to position [546, 0]
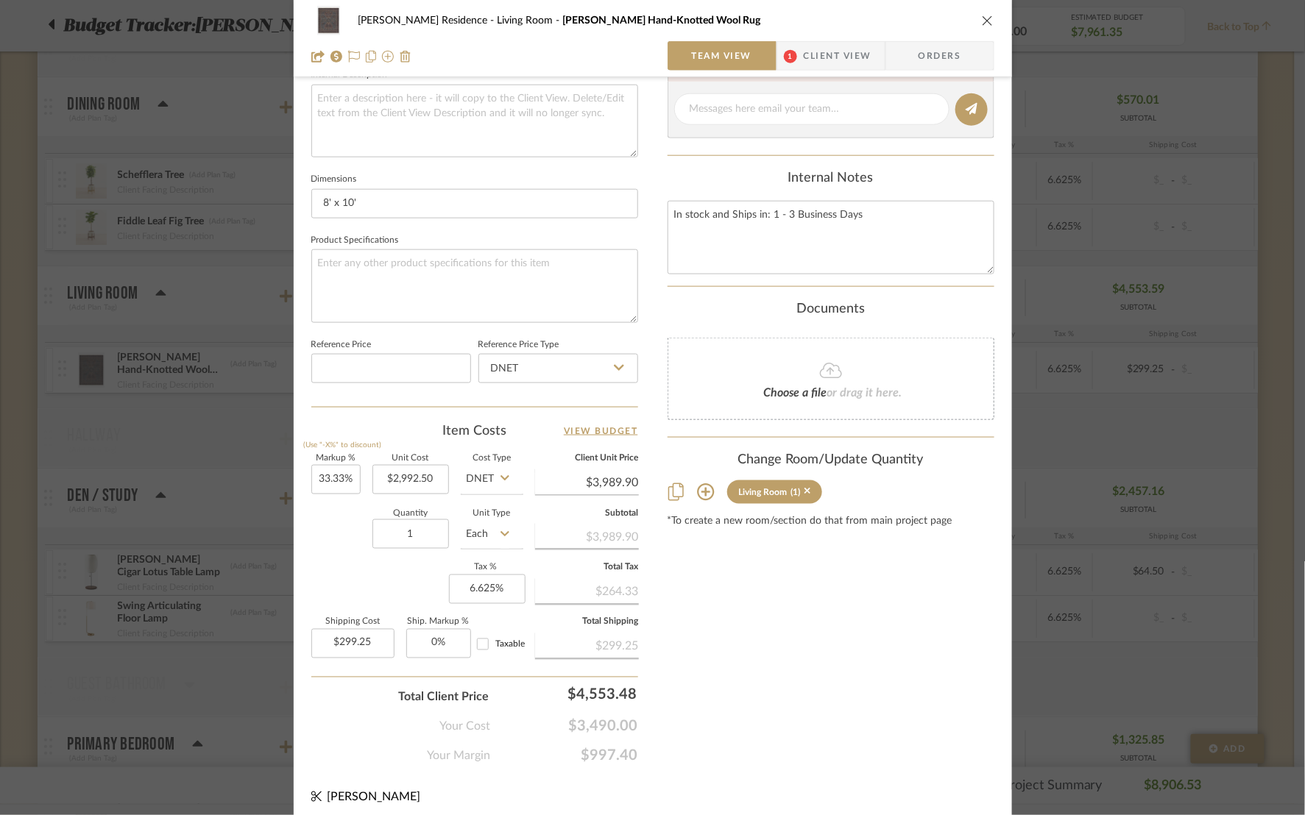
click at [990, 18] on div "[PERSON_NAME] Residence Living Room [PERSON_NAME] Hand-Knotted Wool Rug Team Vi…" at bounding box center [653, 38] width 718 height 77
click at [985, 18] on icon "close" at bounding box center [988, 21] width 12 height 12
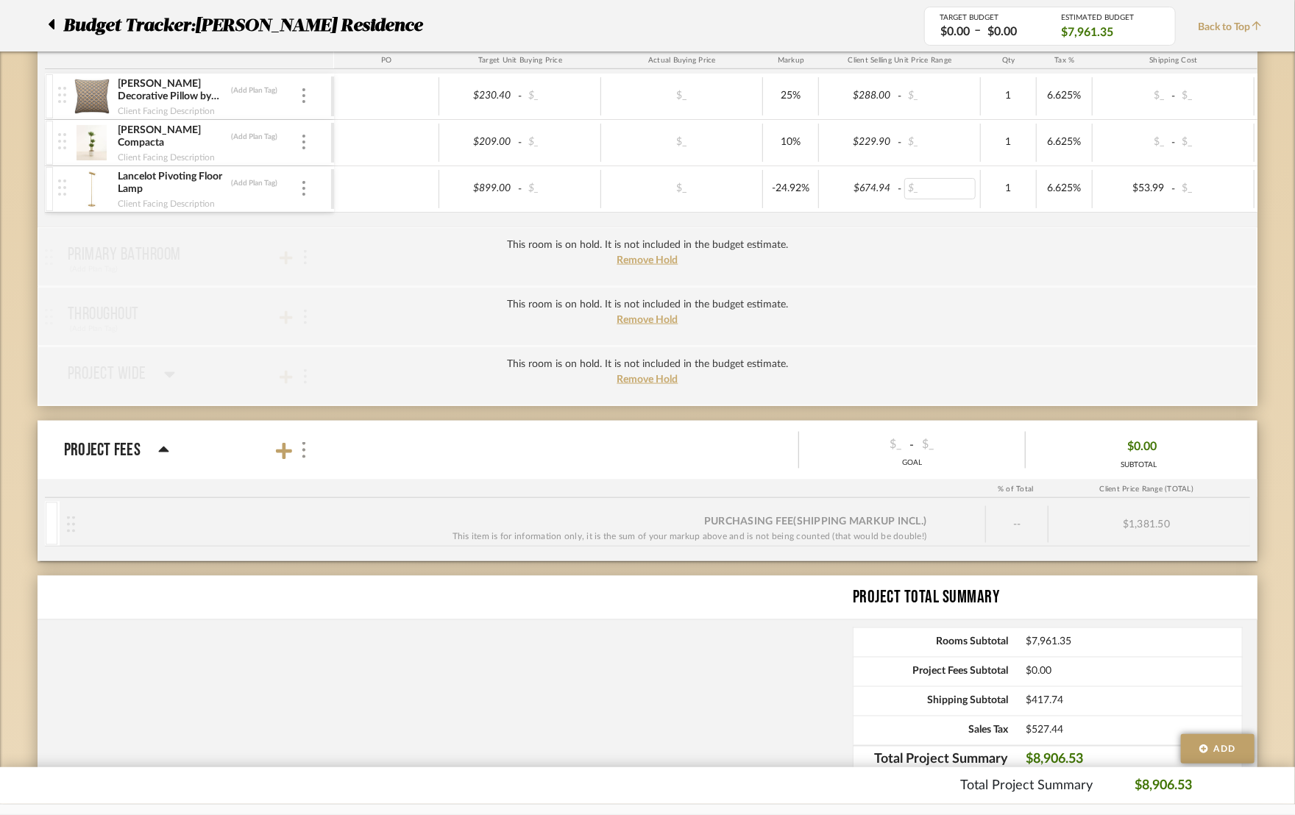
scroll to position [1132, 0]
